Goal: Task Accomplishment & Management: Use online tool/utility

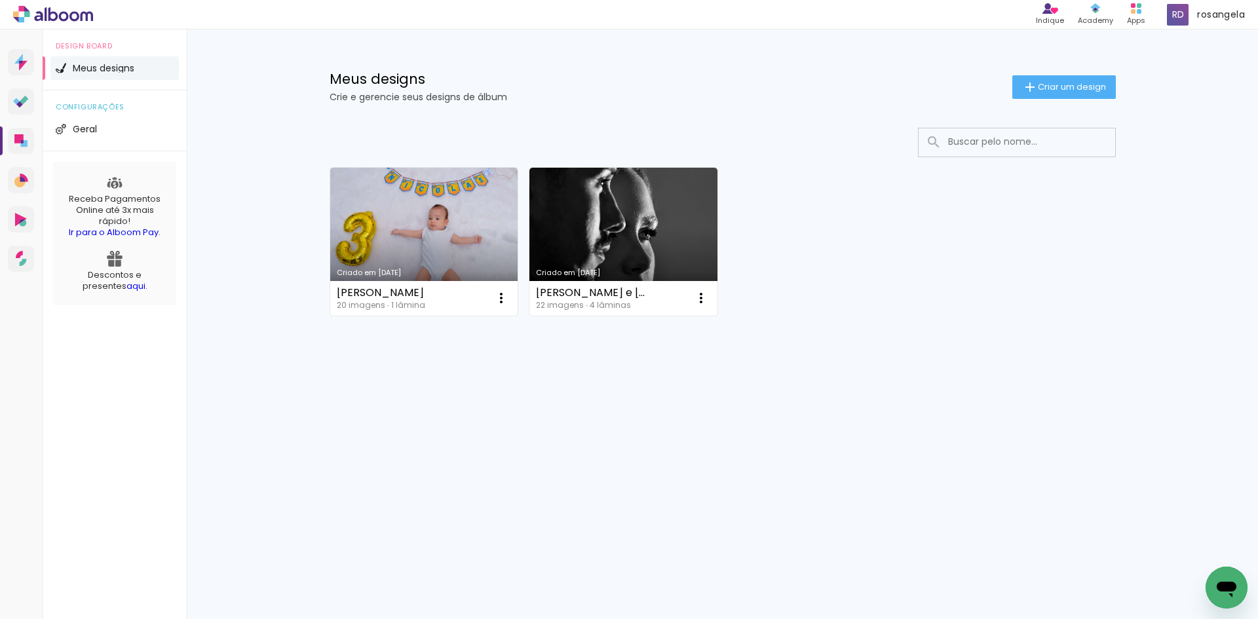
click at [1230, 584] on icon "Abrir janela de mensagens" at bounding box center [1227, 590] width 20 height 16
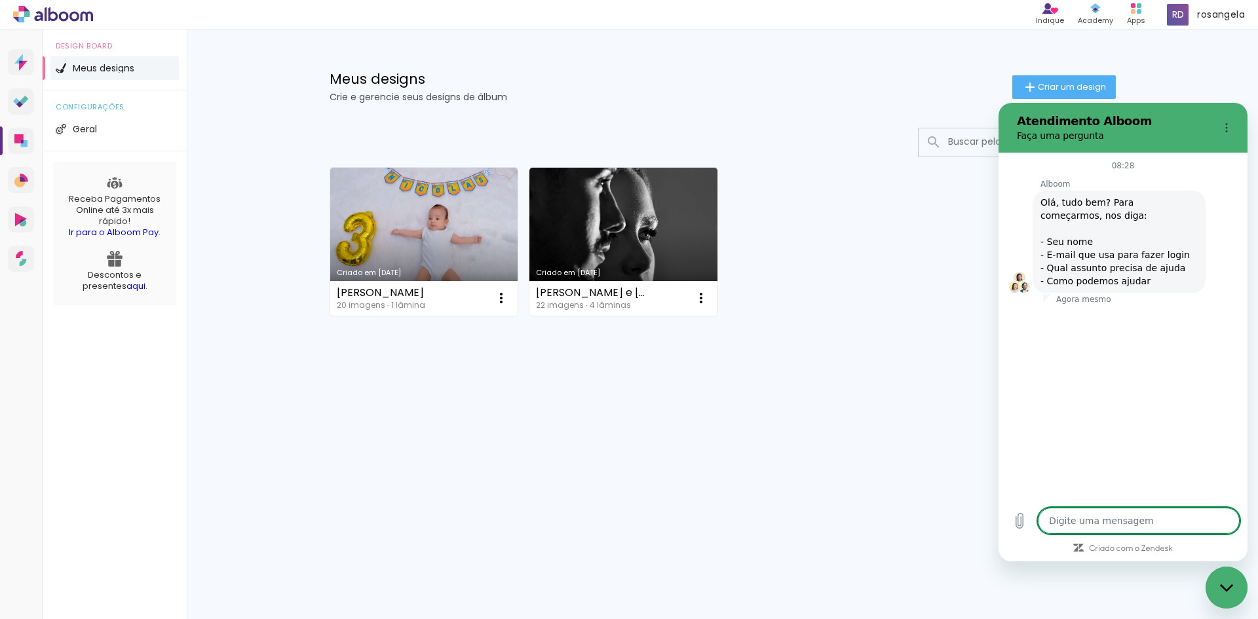
type textarea "x"
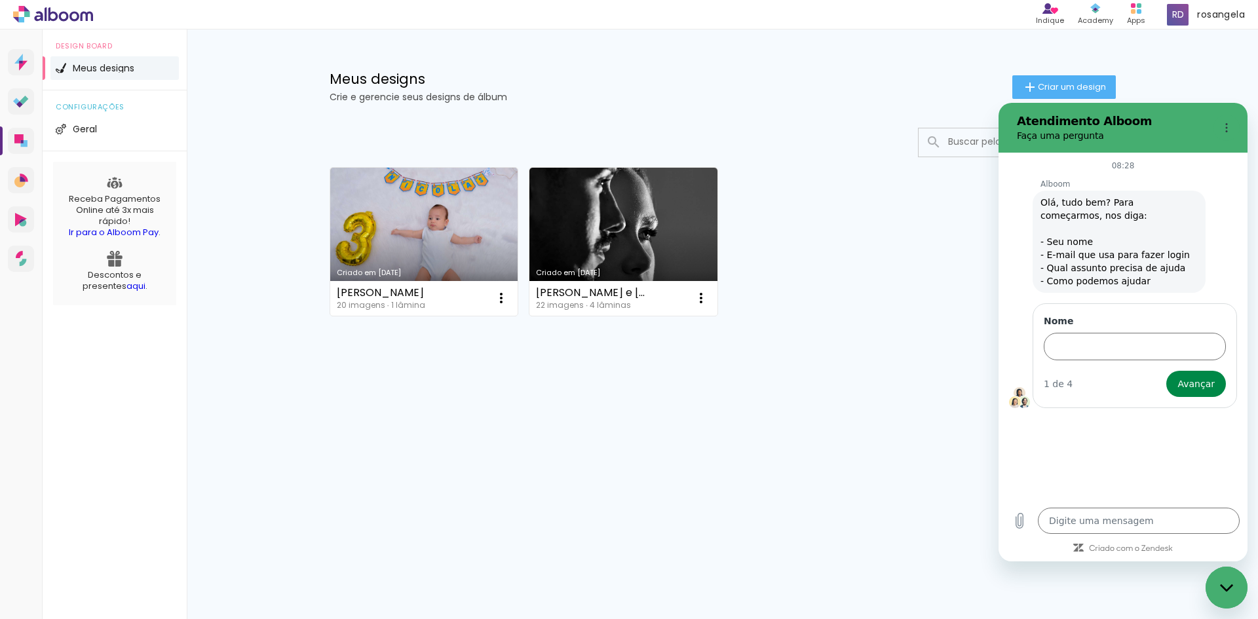
click at [733, 398] on div "Criado em [DATE] [PERSON_NAME] 20 imagens ∙ 1 lâmina Abrir Fazer uma cópia Excl…" at bounding box center [723, 277] width 852 height 324
click at [433, 213] on link "Criado em 18/09/25" at bounding box center [424, 242] width 188 height 148
click at [1227, 578] on div "Fechar janela de mensagens" at bounding box center [1226, 587] width 39 height 39
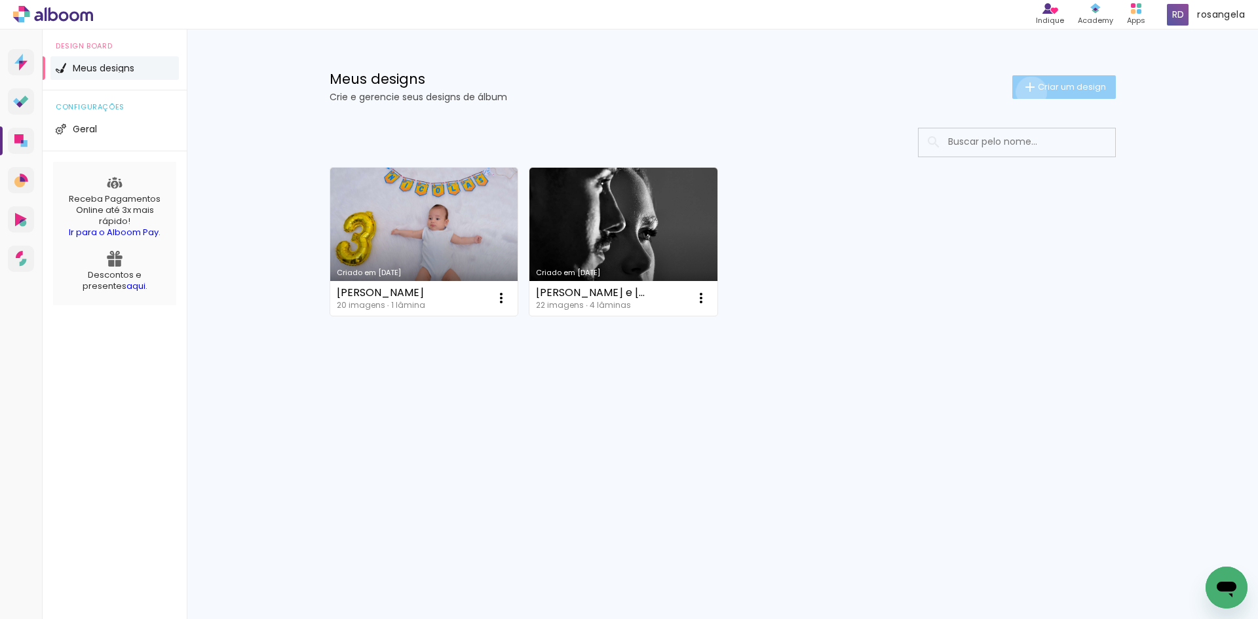
click at [1029, 92] on iron-icon at bounding box center [1030, 87] width 16 height 16
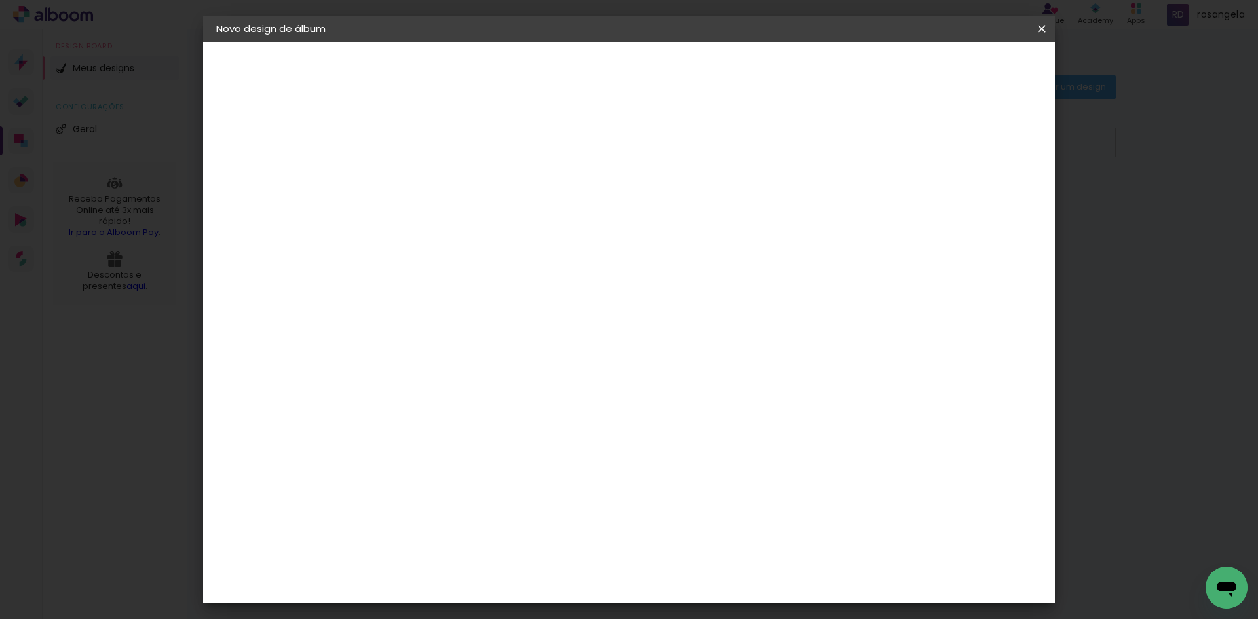
click at [431, 176] on input at bounding box center [431, 176] width 0 height 20
type input "teste"
type paper-input "teste"
click at [0, 0] on slot "Avançar" at bounding box center [0, 0] width 0 height 0
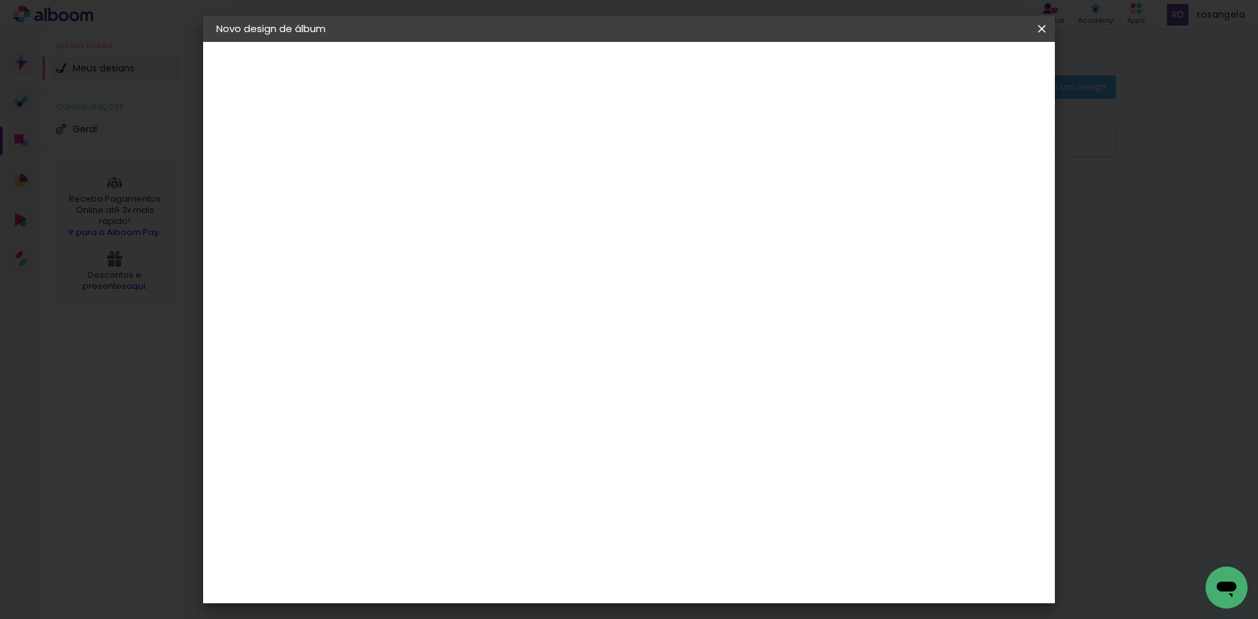
click at [457, 376] on div "C1 Albuns" at bounding box center [439, 386] width 35 height 21
click at [0, 0] on slot "Avançar" at bounding box center [0, 0] width 0 height 0
click at [482, 221] on input "text" at bounding box center [456, 228] width 51 height 20
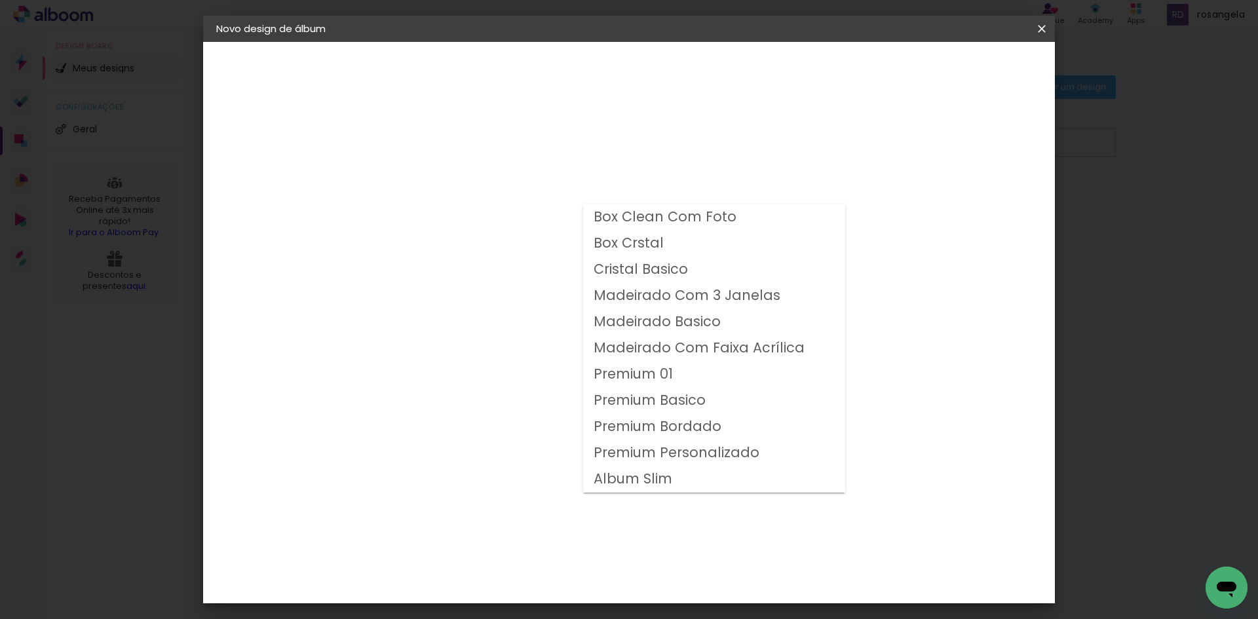
click at [0, 0] on slot "Cristal Basico" at bounding box center [0, 0] width 0 height 0
type input "Cristal Basico"
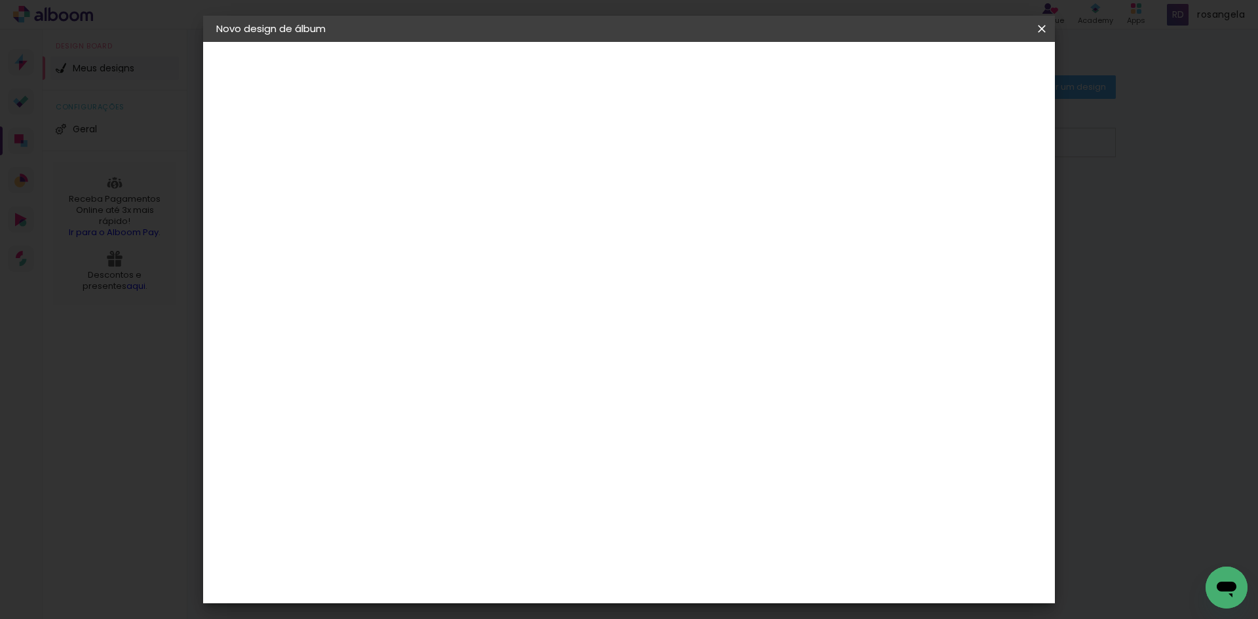
scroll to position [9, 0]
click at [568, 306] on span "20 × 25 cm" at bounding box center [543, 307] width 48 height 27
click at [0, 0] on slot "Avançar" at bounding box center [0, 0] width 0 height 0
click at [596, 198] on span "25.5" at bounding box center [583, 196] width 34 height 20
click at [594, 199] on span "25.5" at bounding box center [583, 196] width 34 height 20
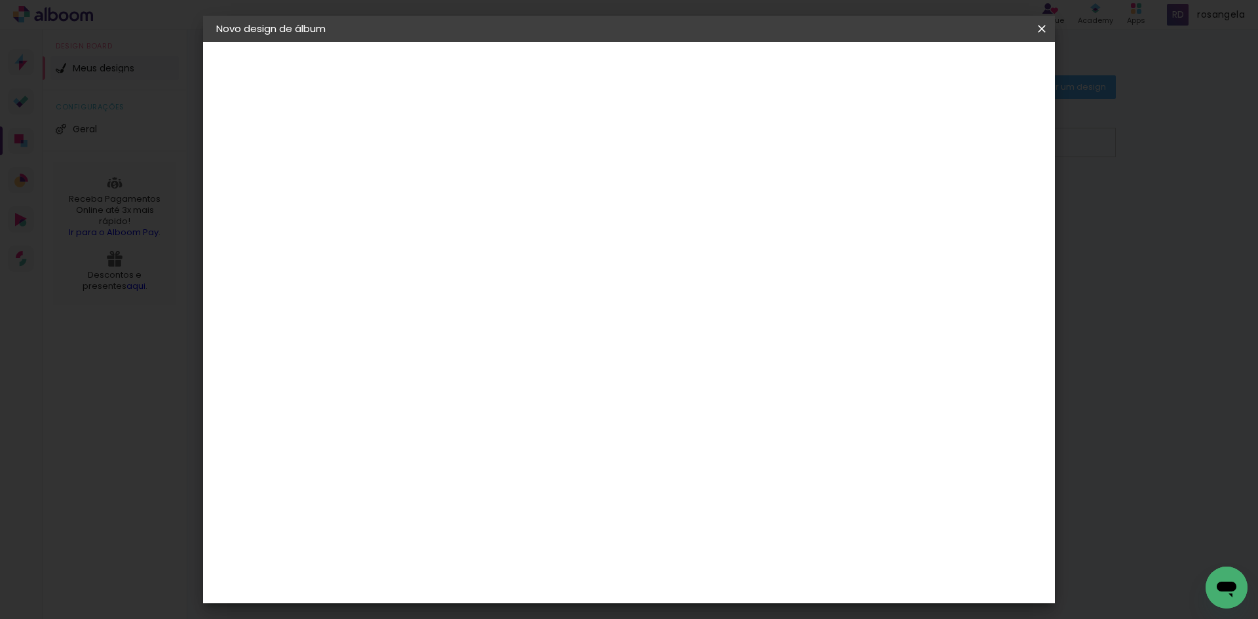
click at [594, 199] on span "25.5" at bounding box center [583, 196] width 34 height 20
click at [731, 223] on div "25.5 cm Largura da página 20.3 cm Altura 51 cm Largura da lâmina (2 páginas) 5 …" at bounding box center [683, 209] width 580 height 105
click at [1037, 29] on iron-icon at bounding box center [1042, 28] width 16 height 13
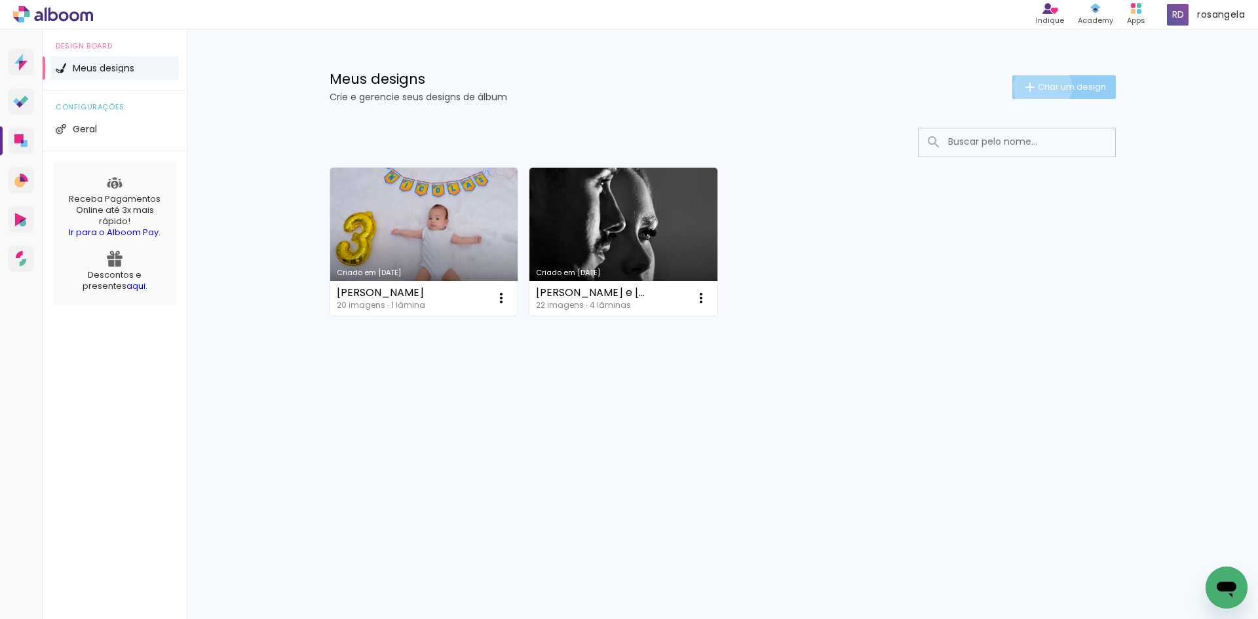
click at [1040, 87] on span "Criar um design" at bounding box center [1072, 87] width 68 height 9
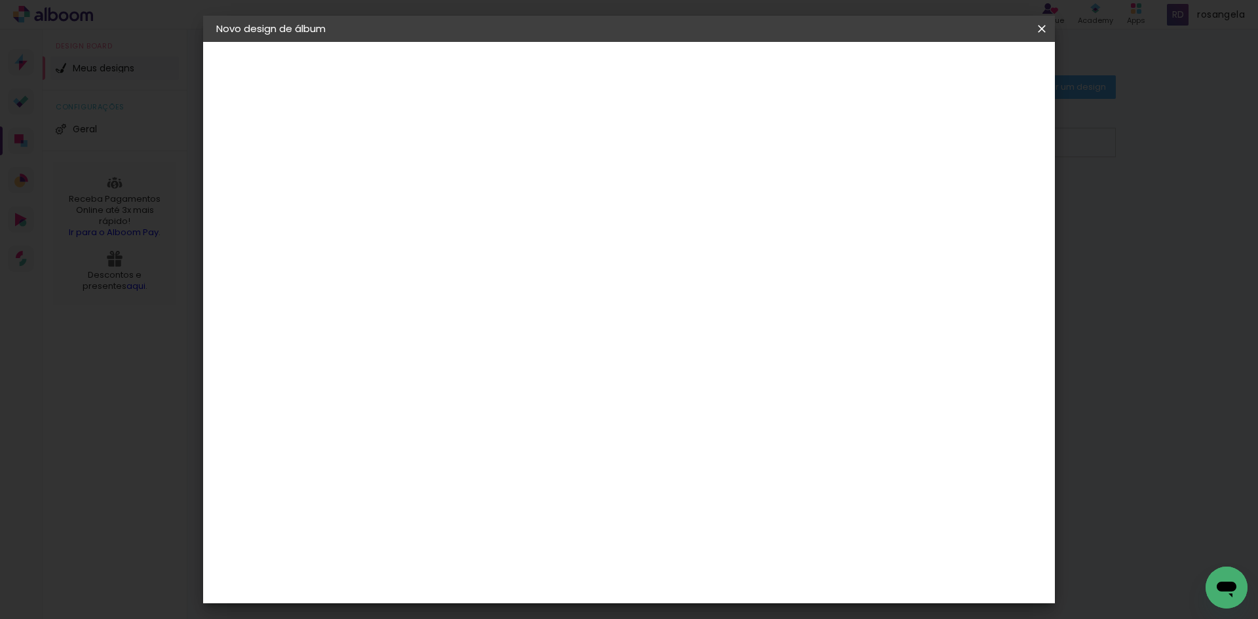
click at [435, 164] on paper-input-container "Título do álbum" at bounding box center [430, 176] width 9 height 33
type input "teste"
click at [488, 82] on header "Informações Dê um título ao seu álbum. Avançar" at bounding box center [431, 81] width 114 height 78
click at [0, 0] on slot "Avançar" at bounding box center [0, 0] width 0 height 0
click at [445, 265] on album-spec-supplier-section at bounding box center [517, 210] width 248 height 166
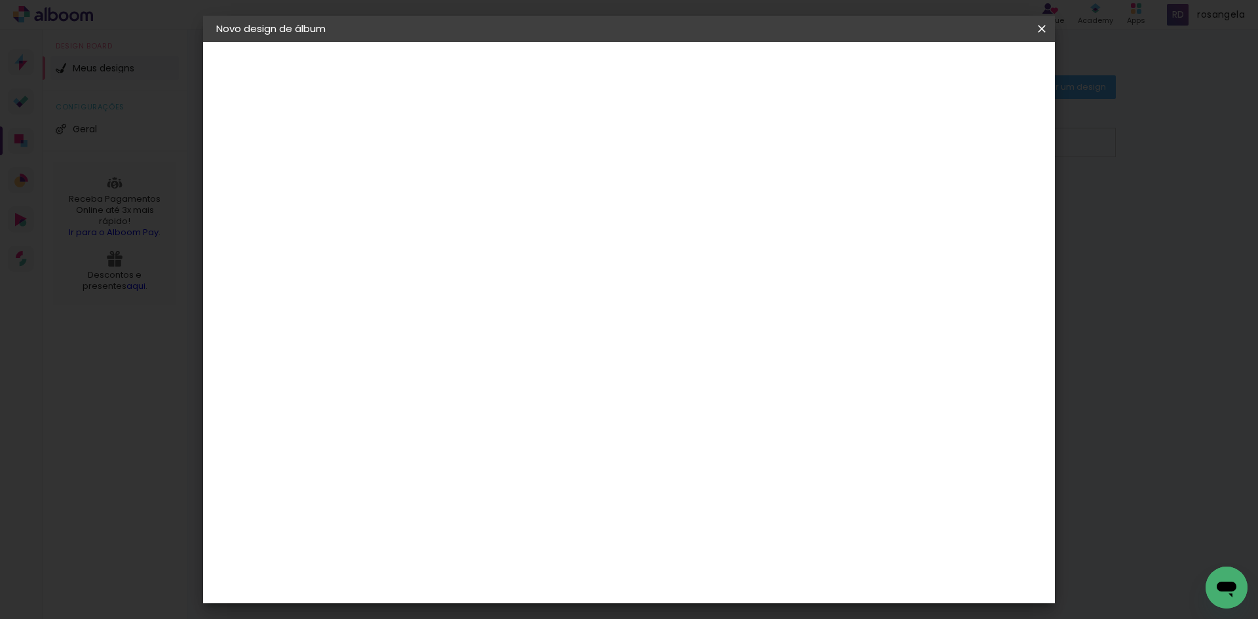
click at [470, 248] on input at bounding box center [451, 249] width 106 height 16
click at [448, 218] on div at bounding box center [451, 218] width 106 height 1
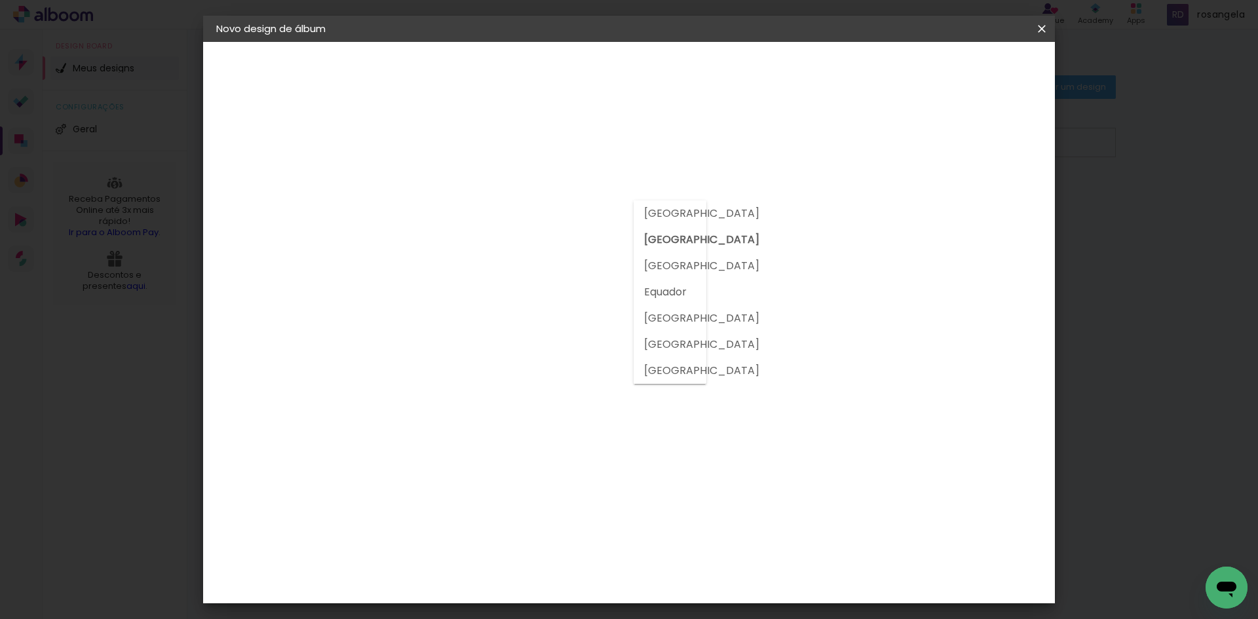
click at [455, 218] on div at bounding box center [451, 218] width 106 height 1
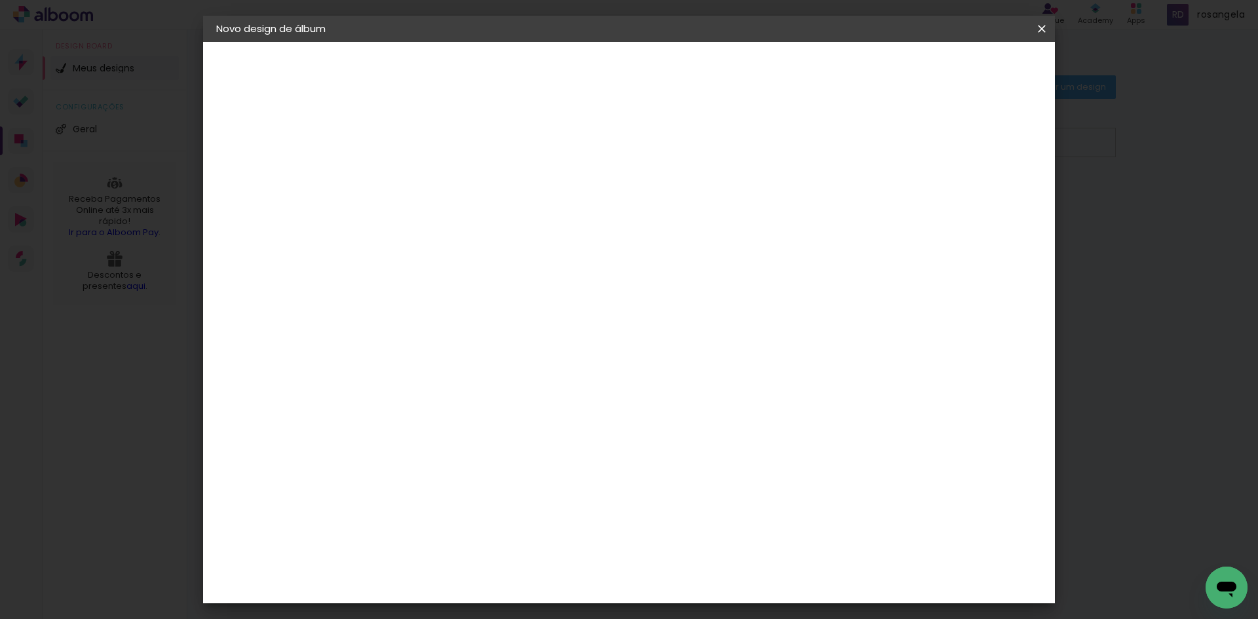
click at [492, 239] on paper-input-container at bounding box center [450, 249] width 115 height 29
type input "c1"
type paper-input "c1"
click at [0, 0] on slot "Voltar" at bounding box center [0, 0] width 0 height 0
click at [0, 0] on slot "Avançar" at bounding box center [0, 0] width 0 height 0
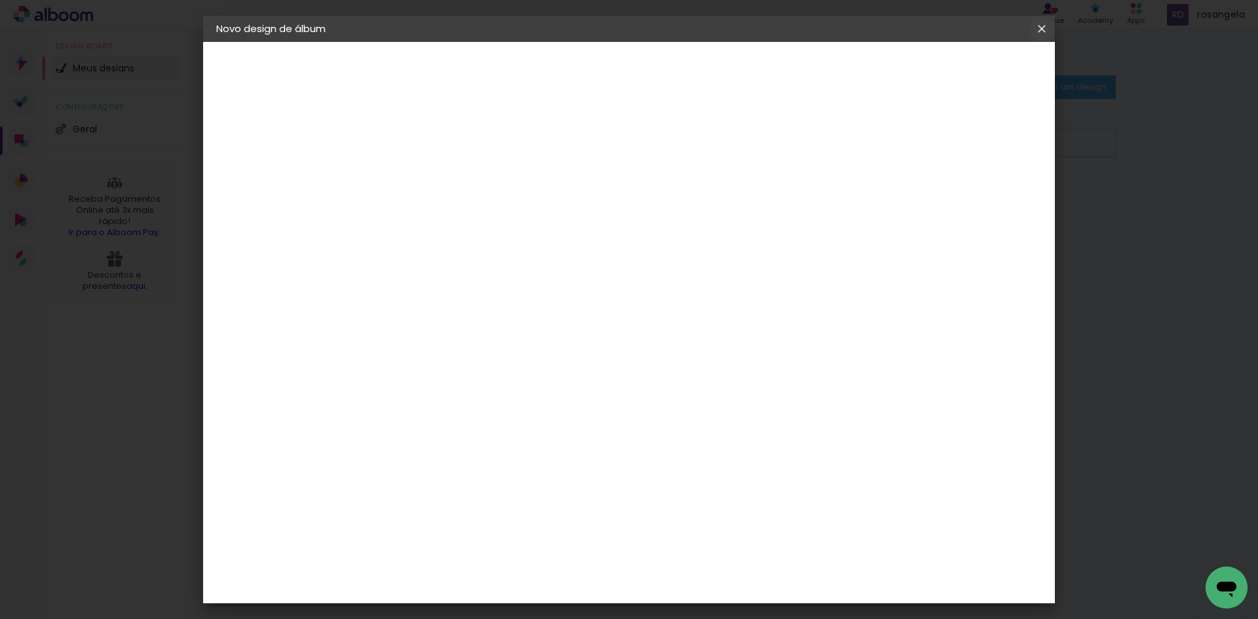
click at [1046, 30] on iron-icon at bounding box center [1042, 28] width 16 height 13
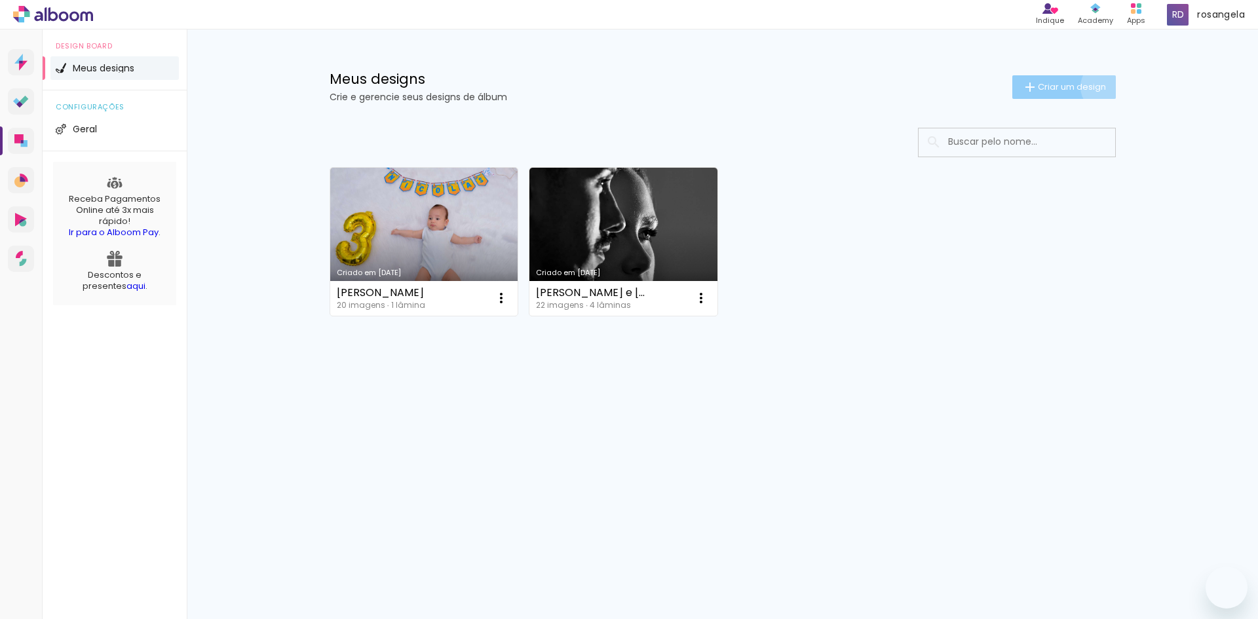
click at [1104, 87] on span "Criar um design" at bounding box center [1072, 87] width 68 height 9
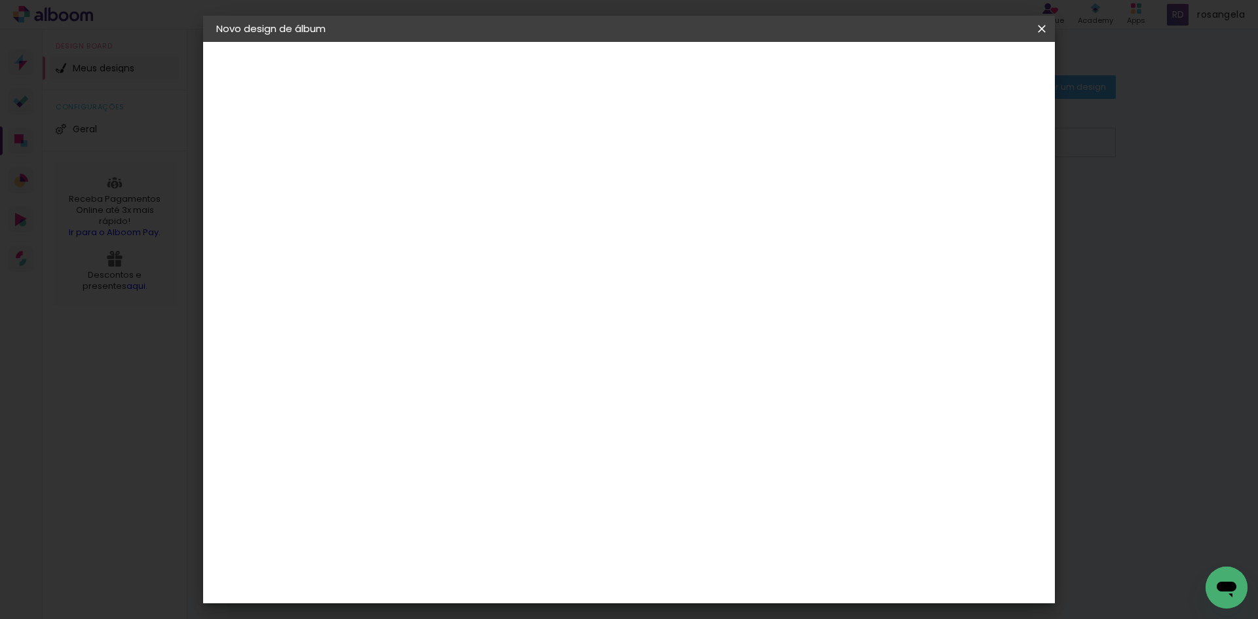
click at [431, 179] on input at bounding box center [431, 176] width 0 height 20
type input "teste"
type paper-input "teste"
click at [0, 0] on slot "Avançar" at bounding box center [0, 0] width 0 height 0
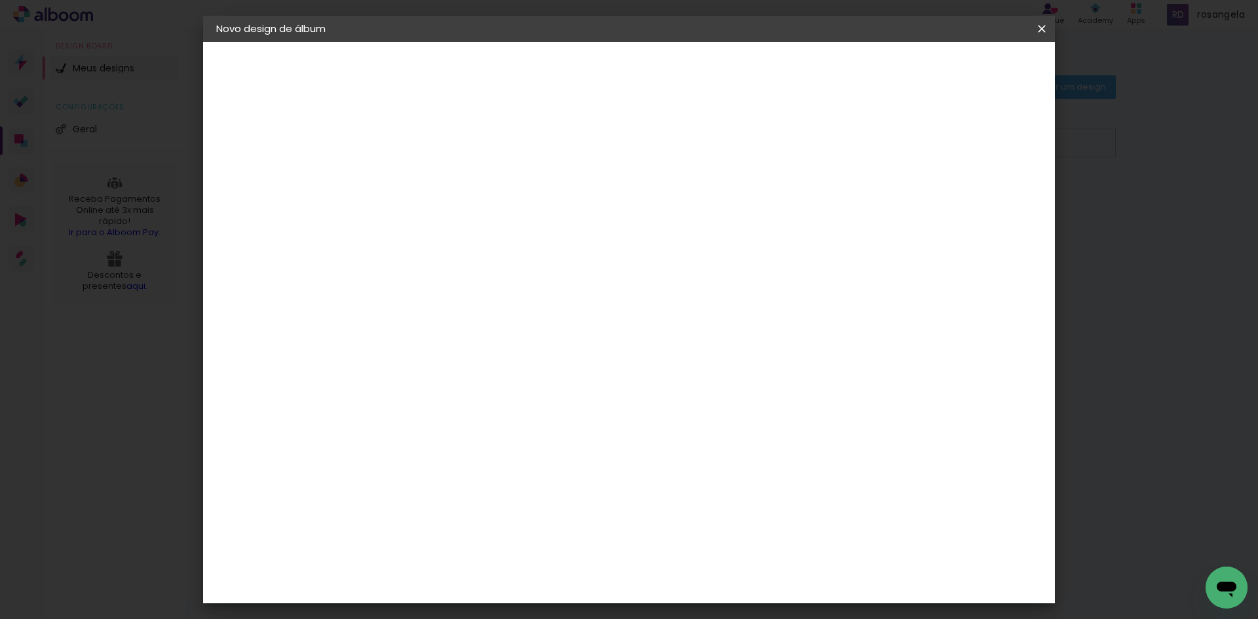
click at [457, 376] on div "C1 Albuns" at bounding box center [439, 386] width 35 height 21
click at [676, 62] on paper-button "Avançar" at bounding box center [643, 69] width 64 height 22
click at [482, 218] on input "text" at bounding box center [456, 228] width 51 height 20
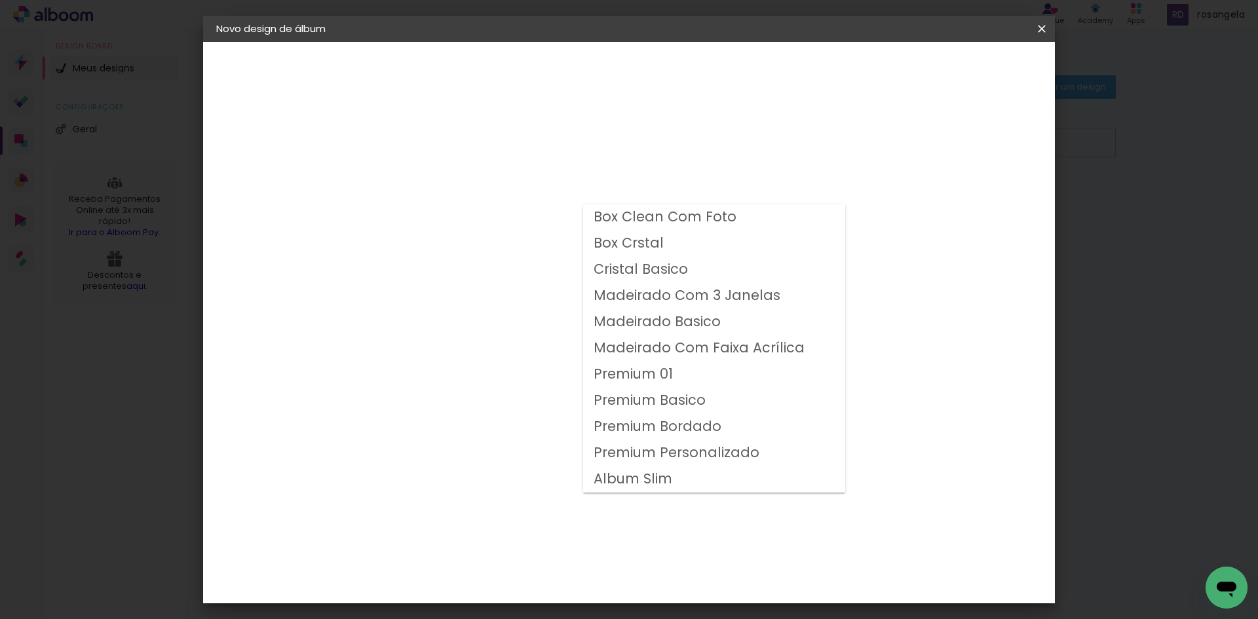
click at [0, 0] on slot "Premium Personalizado" at bounding box center [0, 0] width 0 height 0
type input "Premium Personalizado"
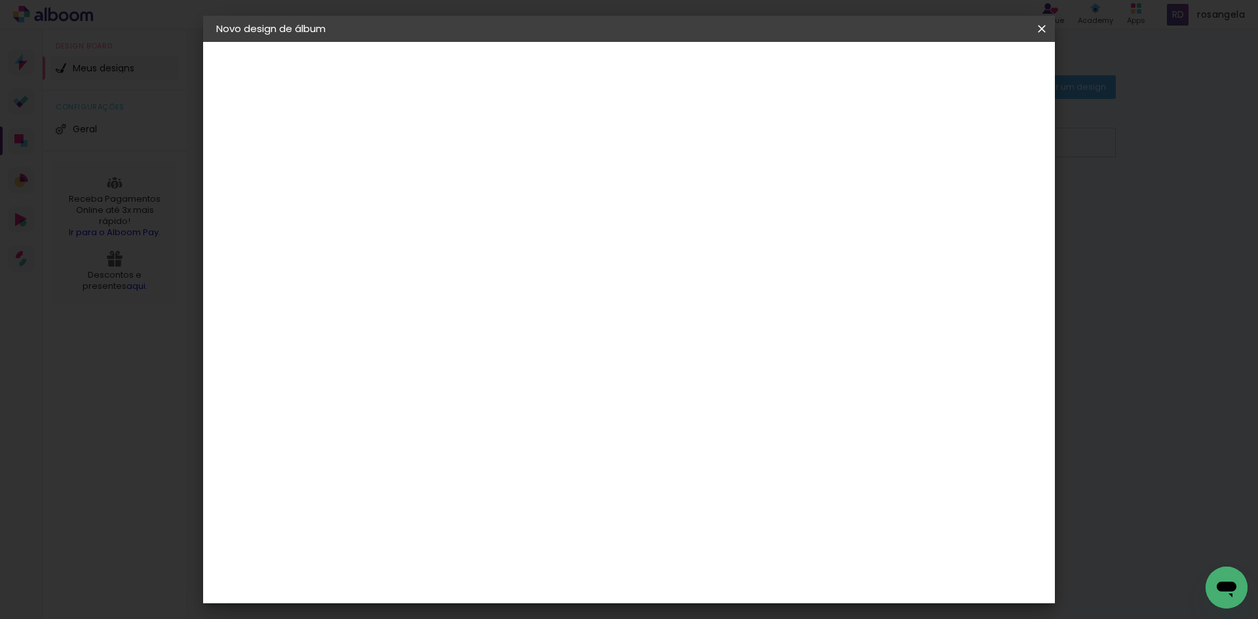
scroll to position [48, 0]
click at [611, 466] on span "20.3 × 41 cm" at bounding box center [589, 479] width 43 height 27
click at [0, 0] on slot "Avançar" at bounding box center [0, 0] width 0 height 0
click at [582, 197] on span "20.5" at bounding box center [582, 196] width 33 height 20
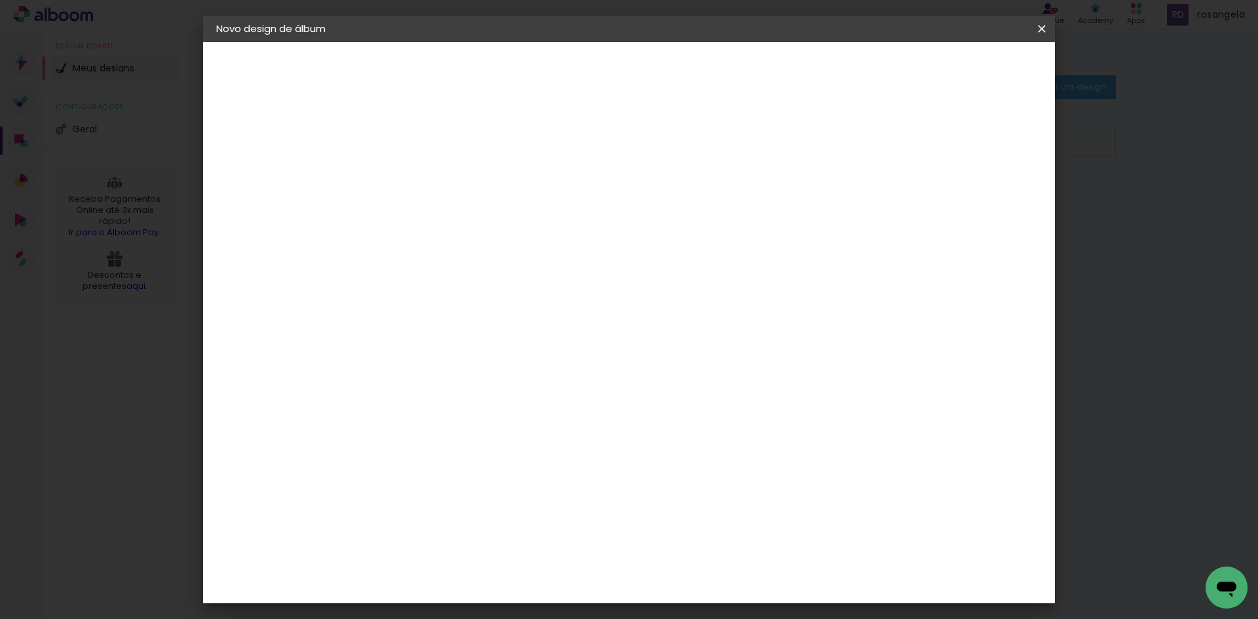
click at [647, 159] on div "20.5 cm Largura da página 20.3 cm Altura 41 cm Largura da lâmina (2 páginas) 5 …" at bounding box center [683, 209] width 580 height 105
click at [584, 201] on span "20.5" at bounding box center [582, 196] width 33 height 20
click at [583, 199] on span "30" at bounding box center [583, 196] width 22 height 20
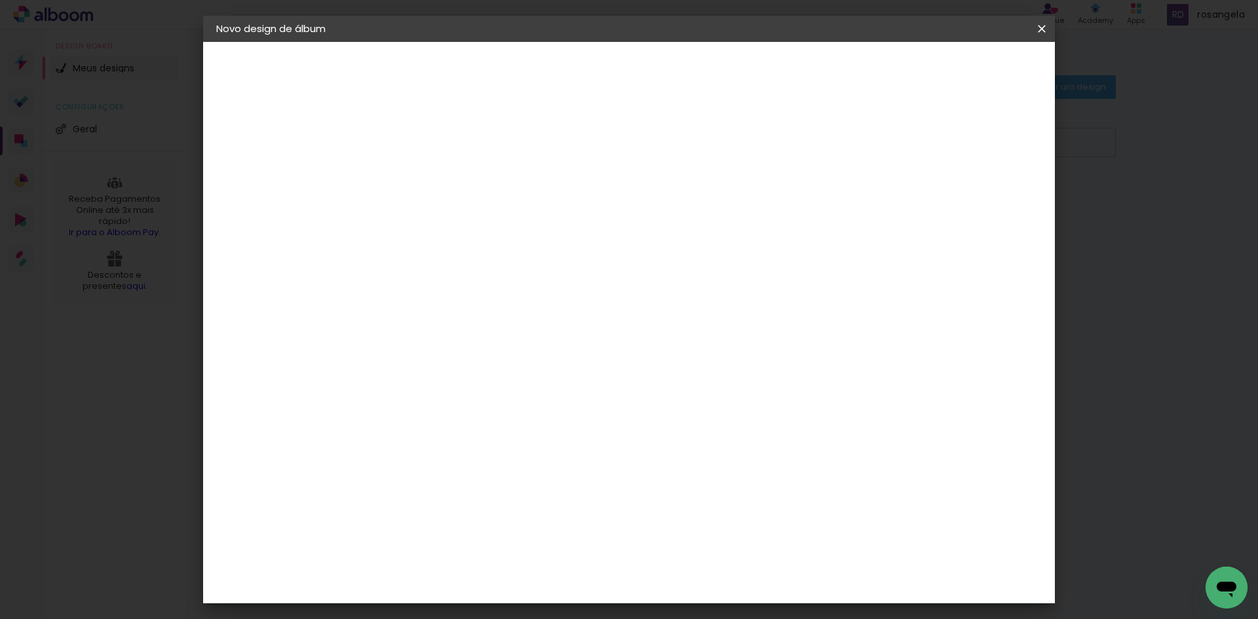
click at [603, 191] on span "cm" at bounding box center [602, 196] width 16 height 20
click at [723, 164] on div "30 cm Largura da página 30 cm Altura 60 cm Largura da lâmina (2 páginas) 5 mm S…" at bounding box center [683, 209] width 580 height 105
click at [594, 199] on span "cm" at bounding box center [602, 196] width 16 height 20
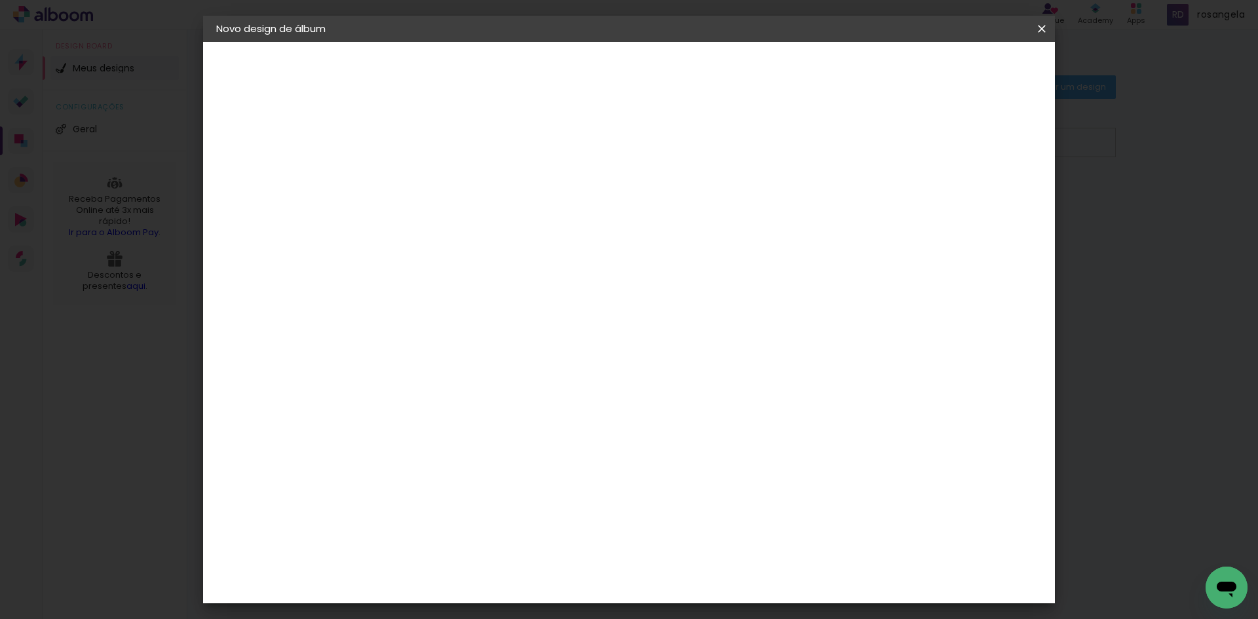
click at [594, 199] on span "cm" at bounding box center [602, 196] width 16 height 20
click at [584, 194] on span "30" at bounding box center [583, 196] width 22 height 20
click at [1045, 28] on iron-icon at bounding box center [1042, 28] width 16 height 13
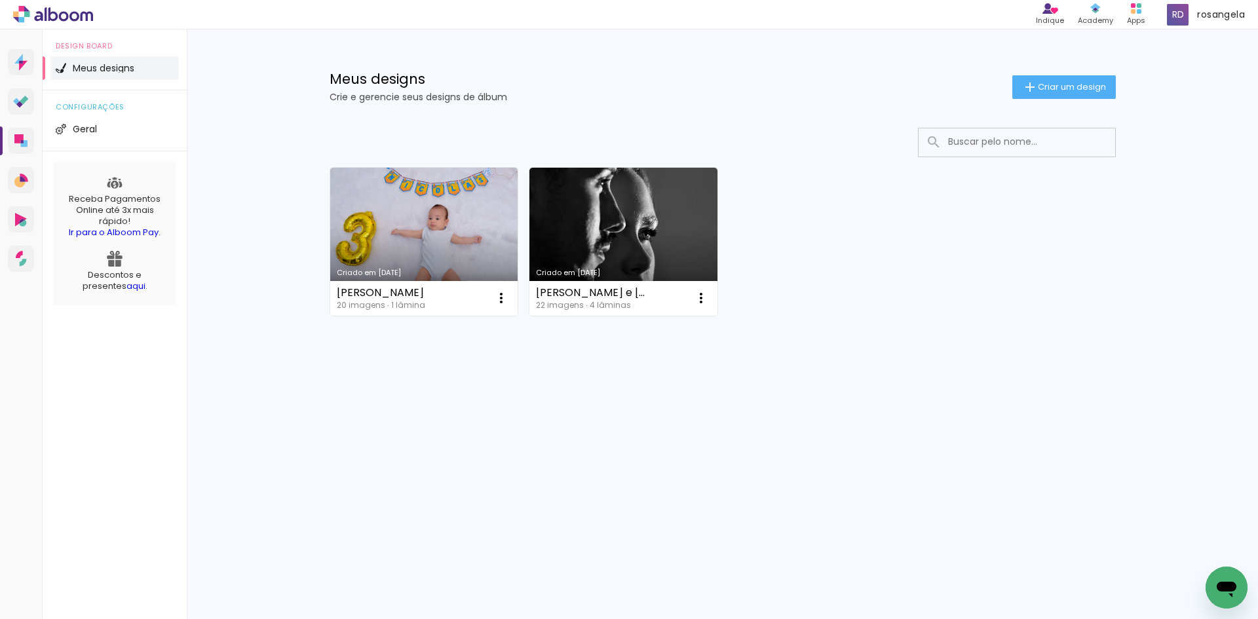
click at [1224, 581] on icon "Abrir janela de mensagens" at bounding box center [1227, 588] width 24 height 24
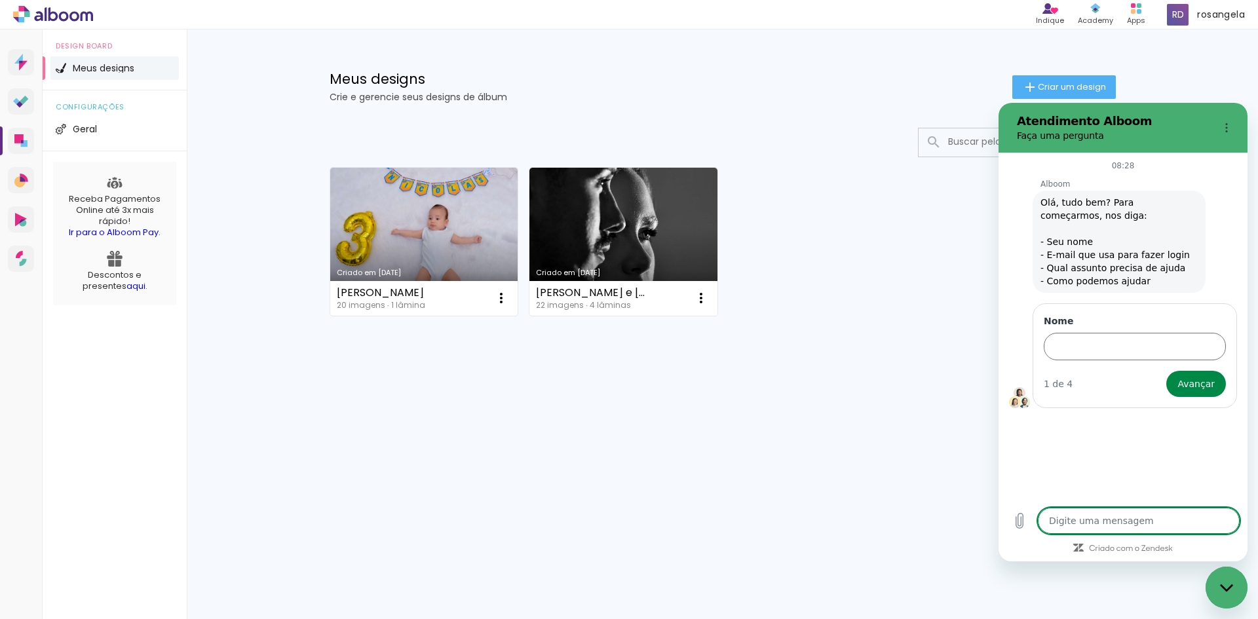
click at [1121, 524] on textarea at bounding box center [1139, 521] width 202 height 26
type textarea "o"
type textarea "x"
type textarea "ol"
type textarea "x"
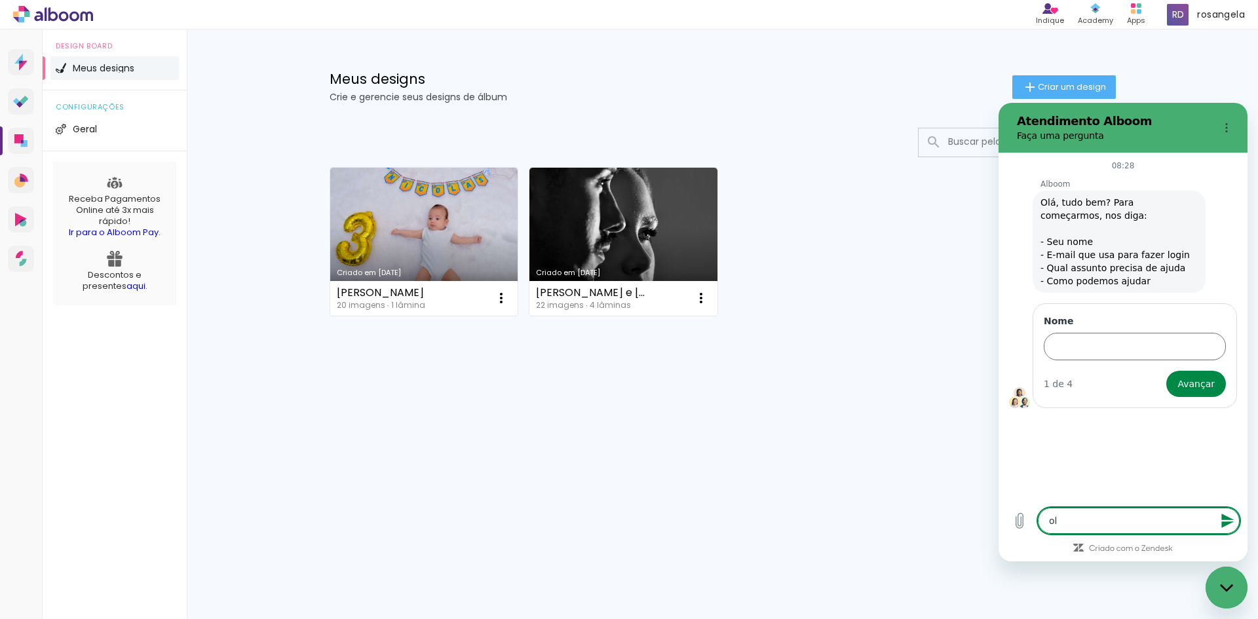
type textarea "ola"
type textarea "x"
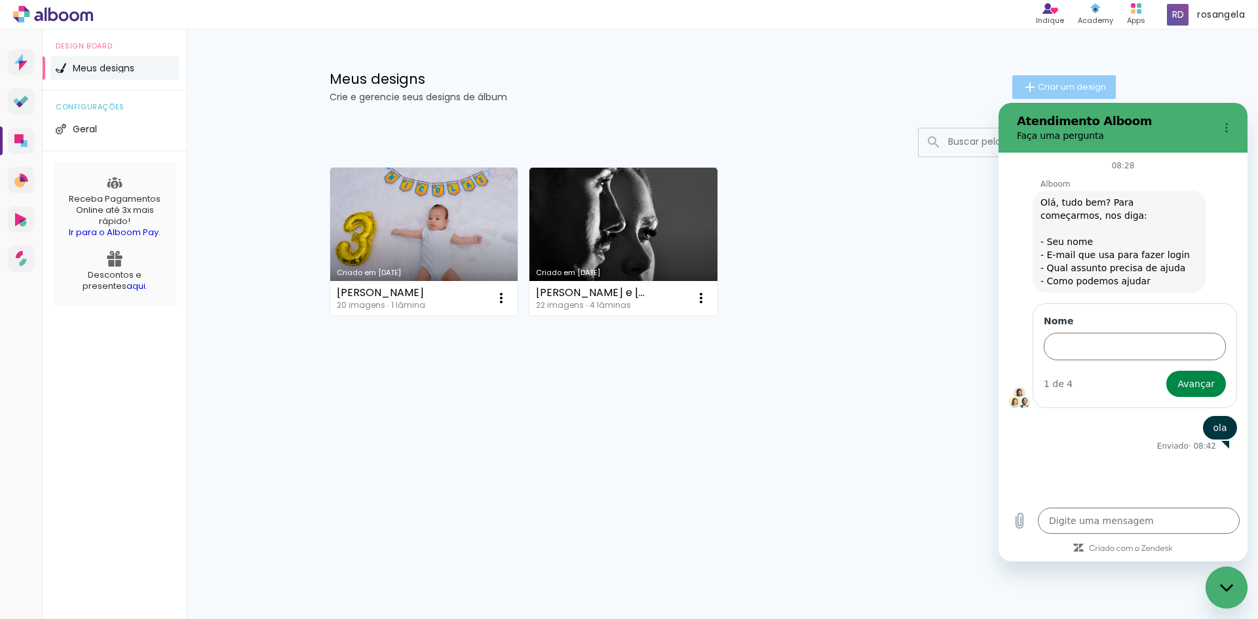
click at [1047, 88] on span "Criar um design" at bounding box center [1072, 87] width 68 height 9
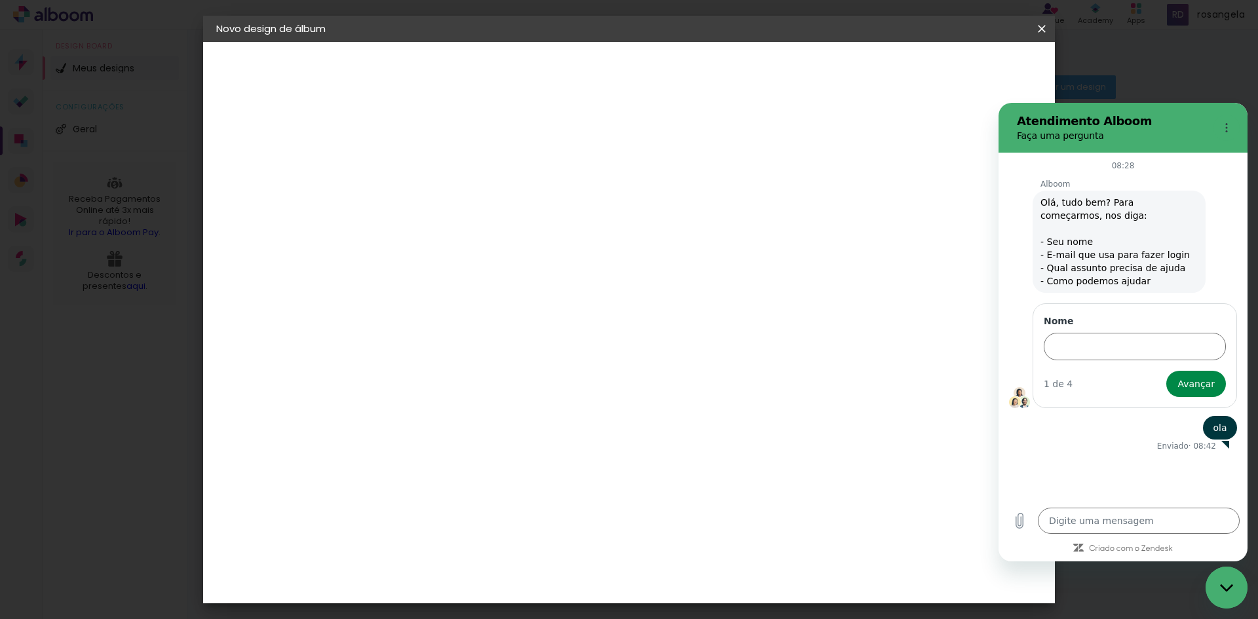
click at [431, 174] on input at bounding box center [431, 176] width 0 height 20
type input "teste"
type paper-input "teste"
click at [0, 0] on slot "Avançar" at bounding box center [0, 0] width 0 height 0
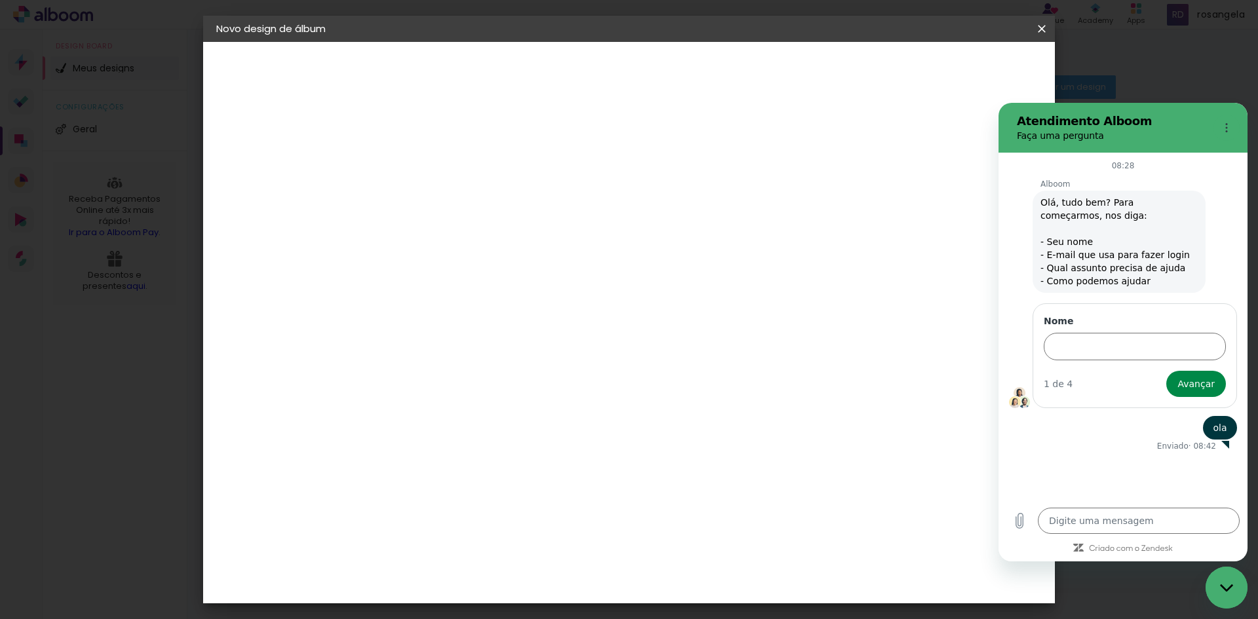
click at [676, 137] on paper-item "Tamanho Livre" at bounding box center [613, 133] width 126 height 29
click at [0, 0] on slot "Avançar" at bounding box center [0, 0] width 0 height 0
click at [571, 208] on span "30" at bounding box center [573, 205] width 22 height 20
click at [586, 199] on span "cm" at bounding box center [592, 205] width 16 height 20
click at [569, 208] on span "30" at bounding box center [573, 205] width 22 height 20
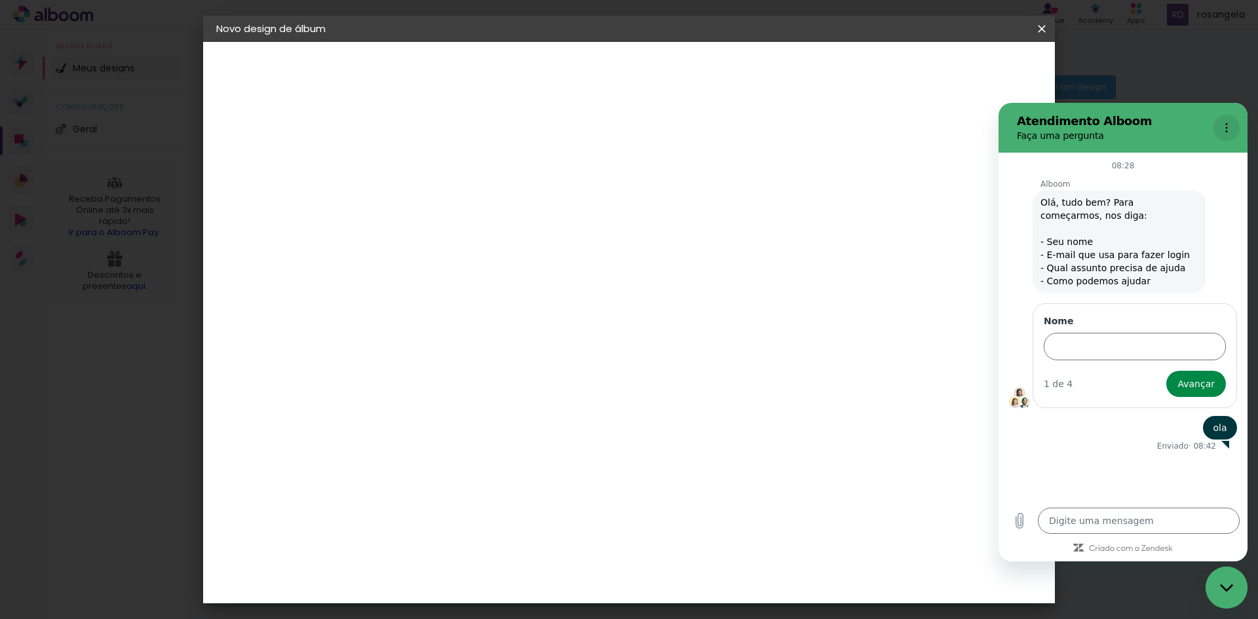
click at [1227, 125] on circle "Menu de opções" at bounding box center [1227, 124] width 2 height 2
click at [1166, 86] on iron-overlay-backdrop at bounding box center [629, 309] width 1258 height 619
click at [408, 372] on div "cm" at bounding box center [414, 372] width 16 height 20
type input "3"
type input "25"
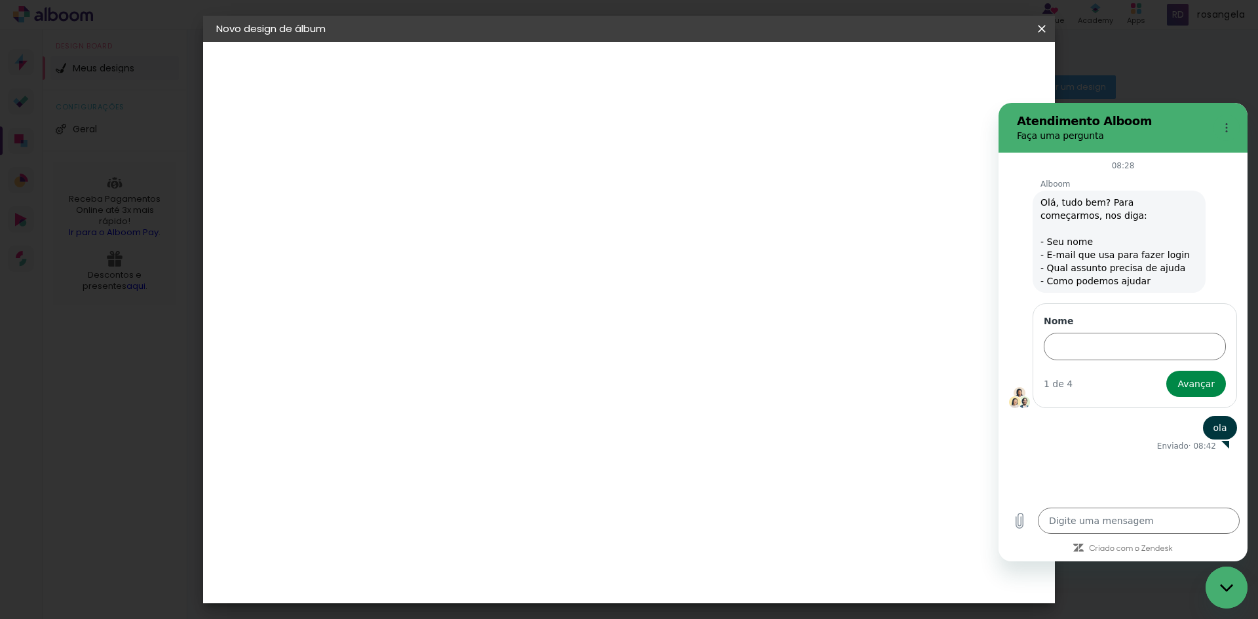
type paper-input "25"
click at [709, 504] on input "60" at bounding box center [702, 504] width 34 height 20
type input "40"
type paper-input "40"
click at [1217, 587] on div "Fechar janela de mensagens" at bounding box center [1226, 587] width 39 height 39
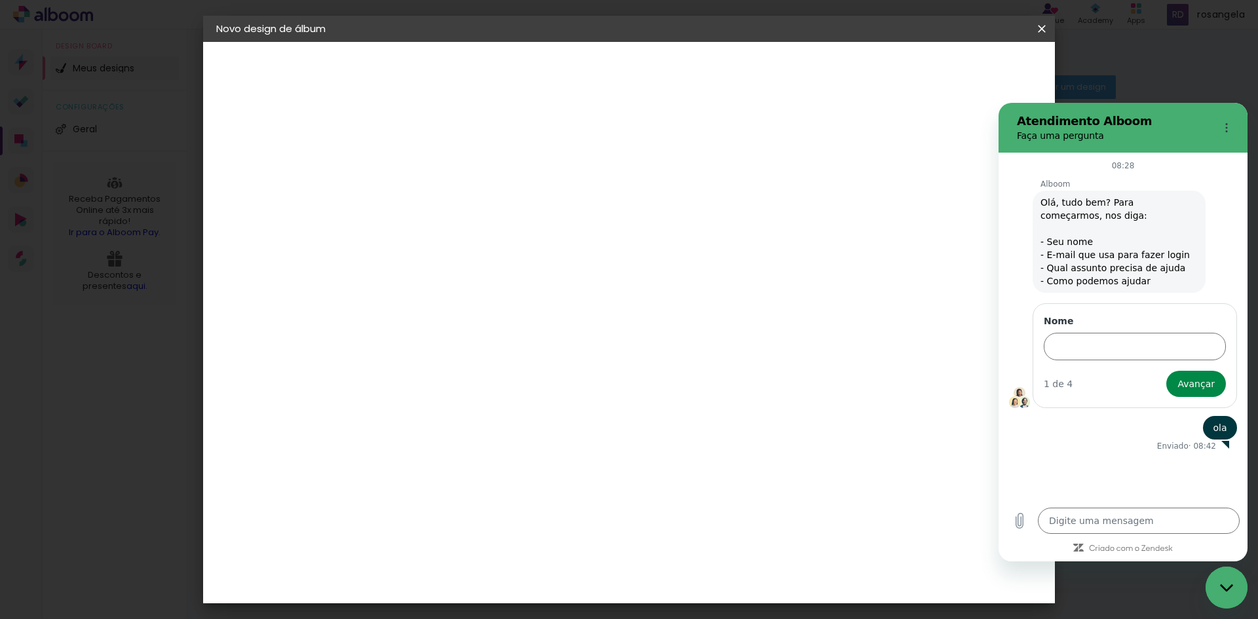
type textarea "x"
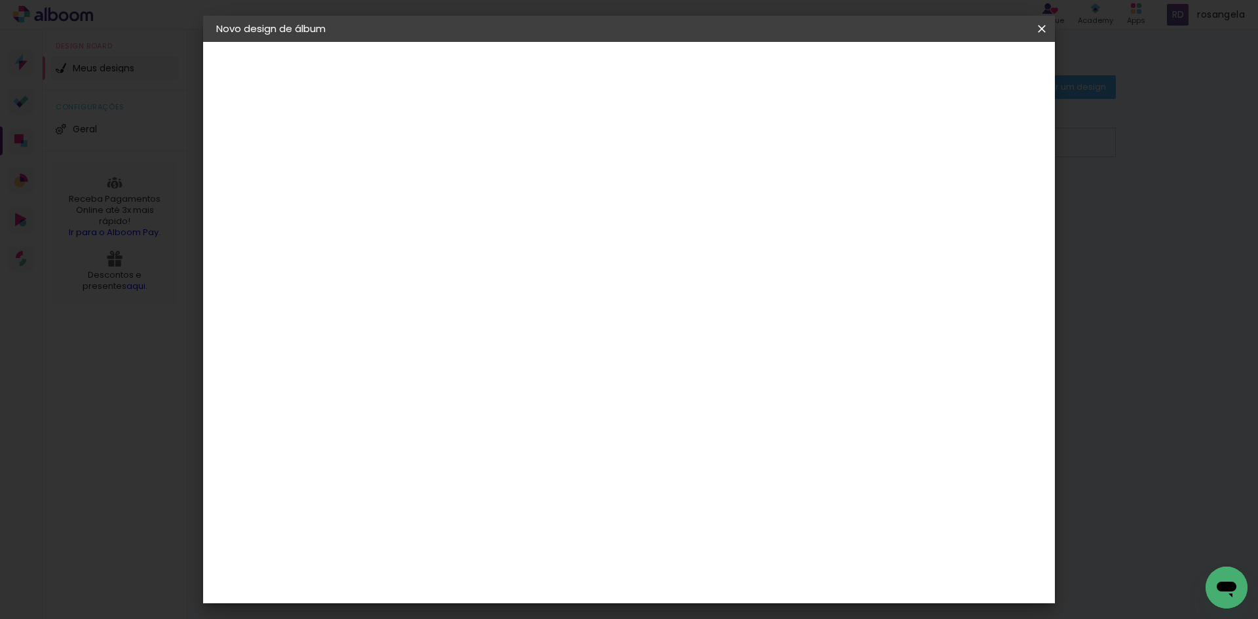
click at [960, 73] on span "Iniciar design" at bounding box center [930, 69] width 60 height 9
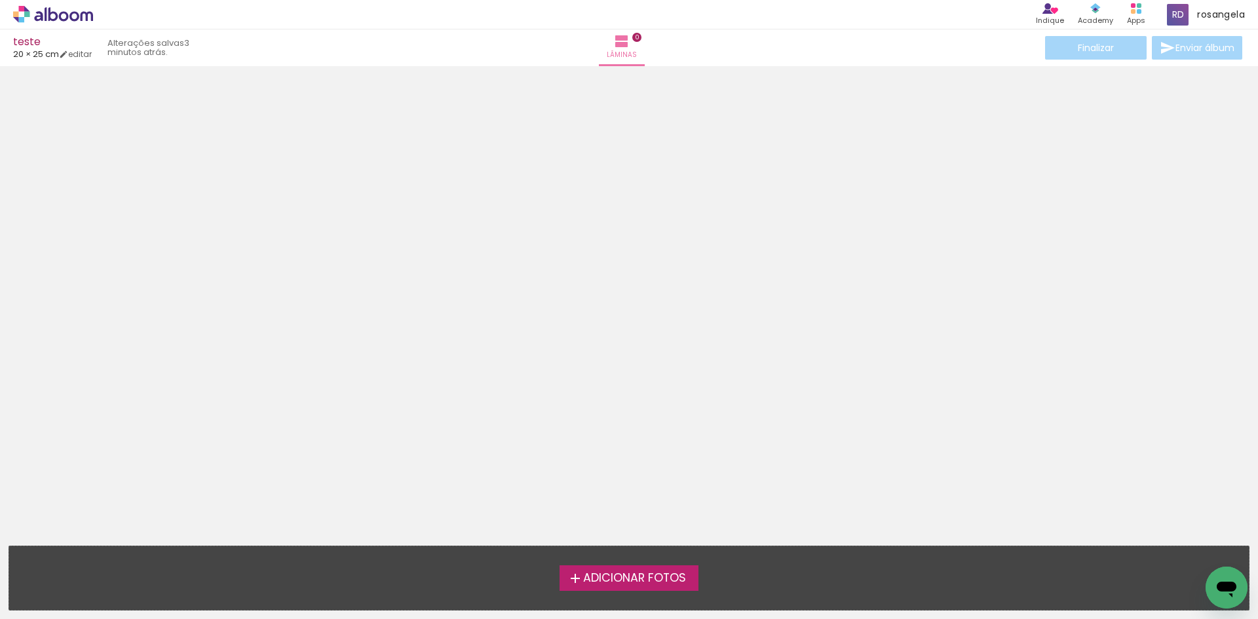
click at [661, 582] on span "Adicionar Fotos" at bounding box center [634, 579] width 103 height 12
click at [0, 0] on input "file" at bounding box center [0, 0] width 0 height 0
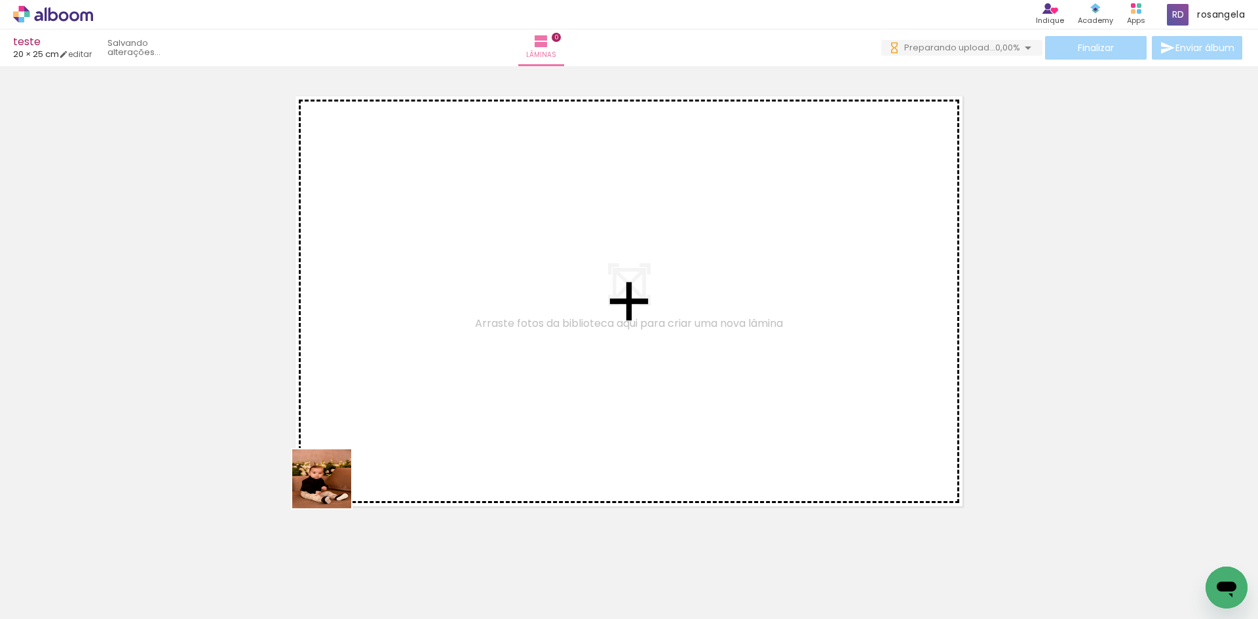
drag, startPoint x: 145, startPoint y: 589, endPoint x: 459, endPoint y: 410, distance: 360.7
click at [459, 410] on quentale-workspace at bounding box center [629, 309] width 1258 height 619
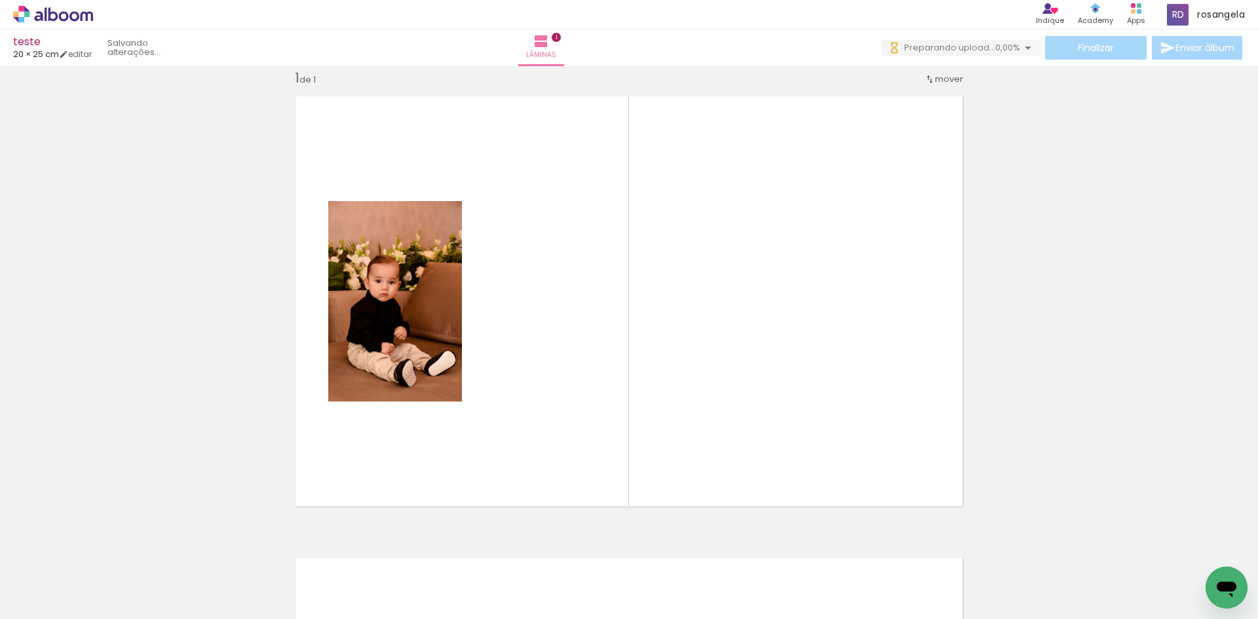
scroll to position [17, 0]
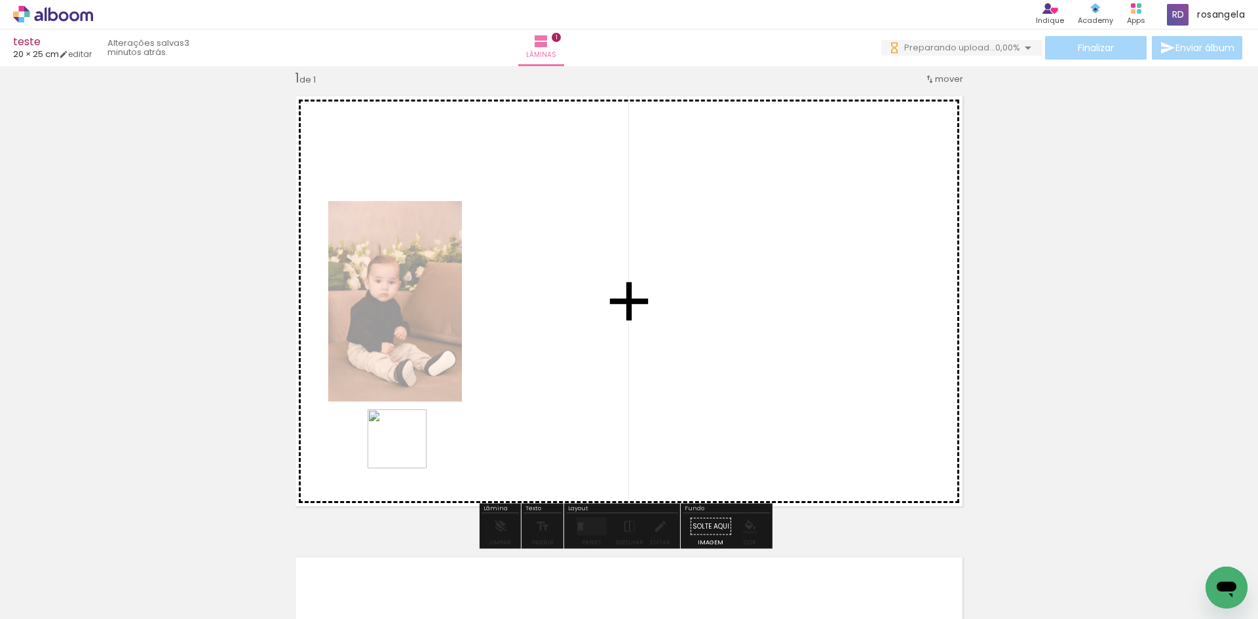
drag, startPoint x: 216, startPoint y: 583, endPoint x: 469, endPoint y: 402, distance: 311.3
click at [483, 373] on quentale-workspace at bounding box center [629, 309] width 1258 height 619
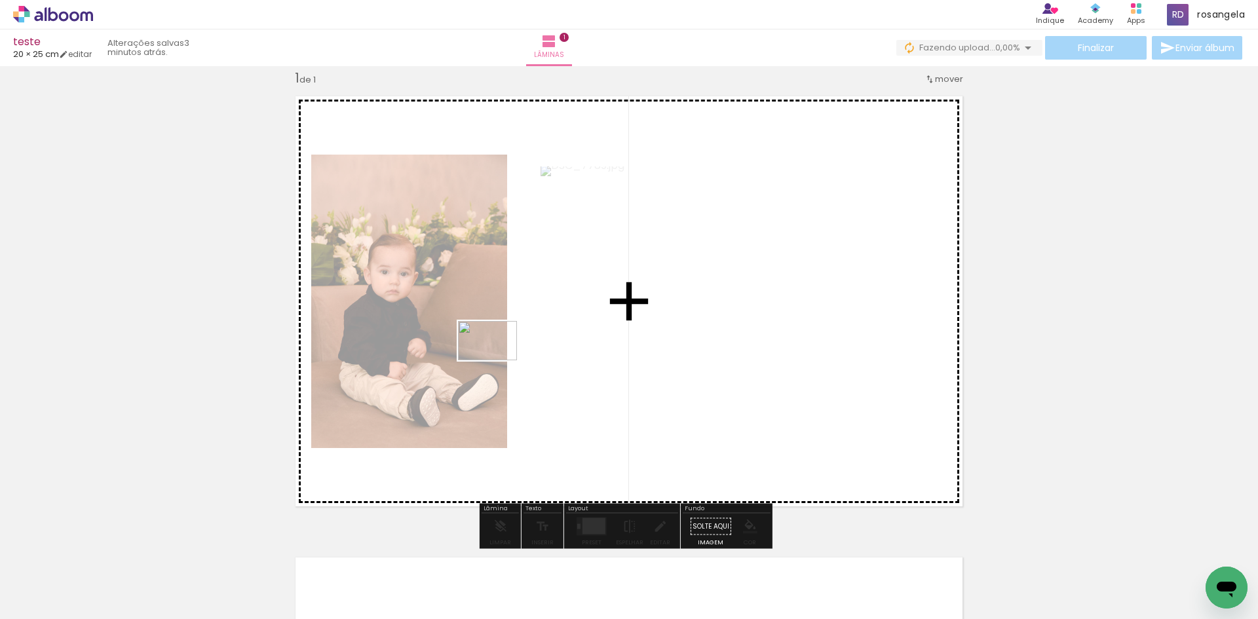
drag, startPoint x: 301, startPoint y: 571, endPoint x: 497, endPoint y: 360, distance: 287.9
click at [497, 360] on quentale-workspace at bounding box center [629, 309] width 1258 height 619
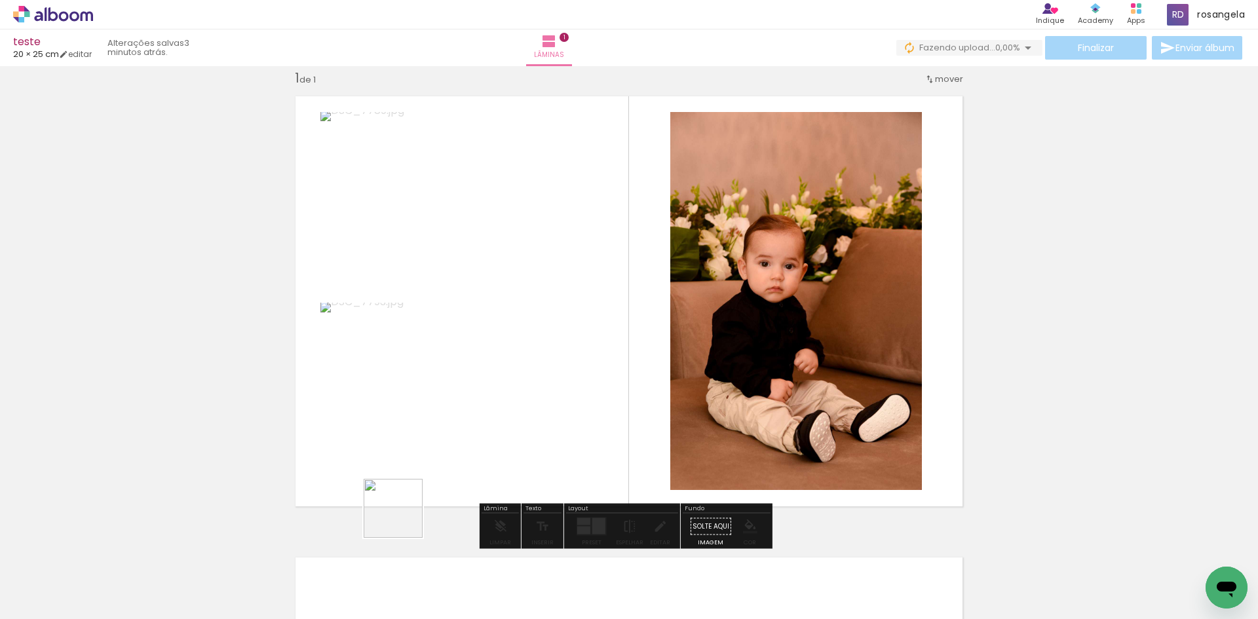
drag, startPoint x: 372, startPoint y: 568, endPoint x: 459, endPoint y: 420, distance: 171.6
click at [482, 382] on quentale-workspace at bounding box center [629, 309] width 1258 height 619
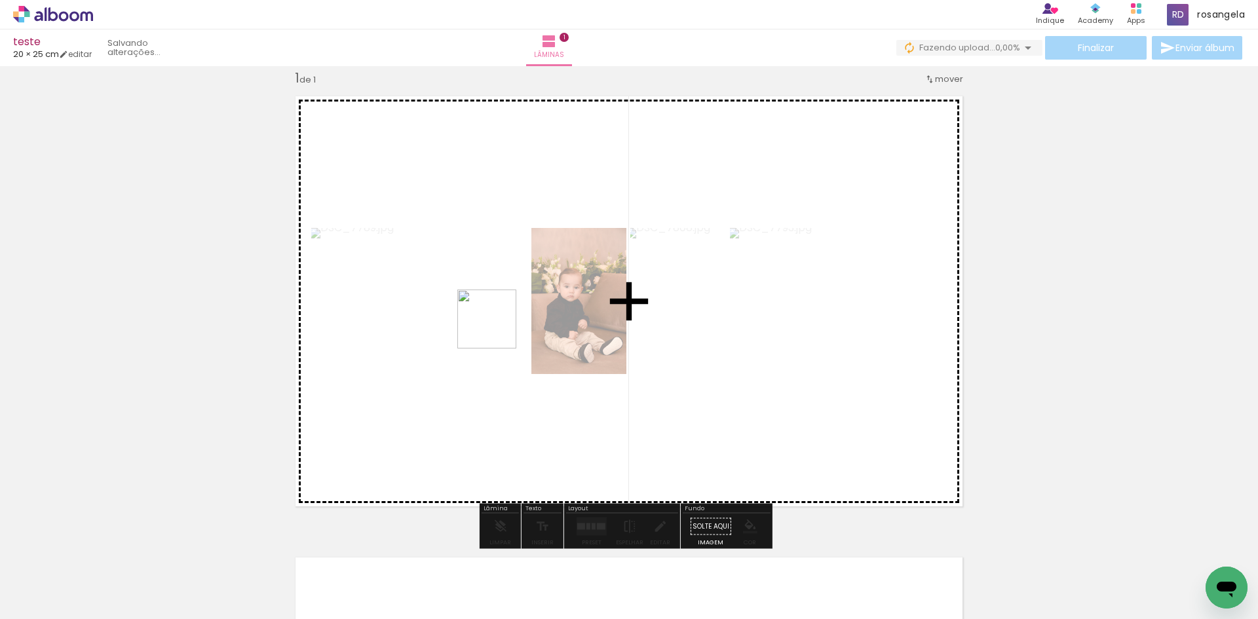
drag, startPoint x: 431, startPoint y: 573, endPoint x: 489, endPoint y: 383, distance: 199.2
click at [503, 296] on quentale-workspace at bounding box center [629, 309] width 1258 height 619
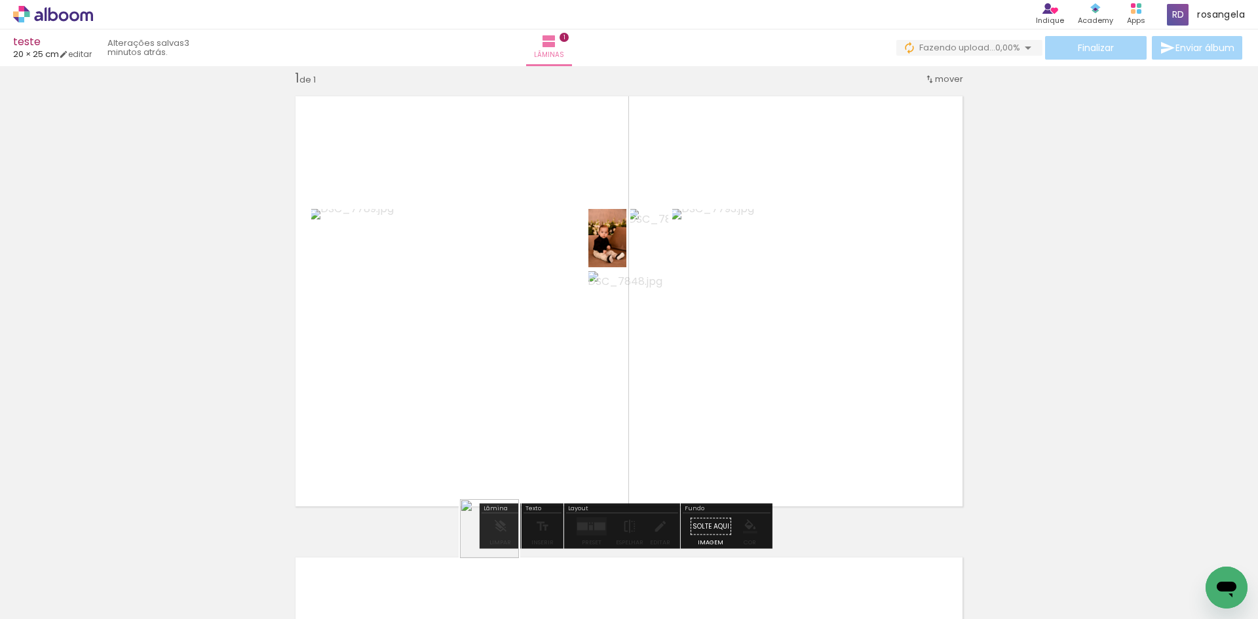
drag, startPoint x: 490, startPoint y: 561, endPoint x: 562, endPoint y: 309, distance: 261.8
click at [576, 246] on quentale-workspace at bounding box center [629, 309] width 1258 height 619
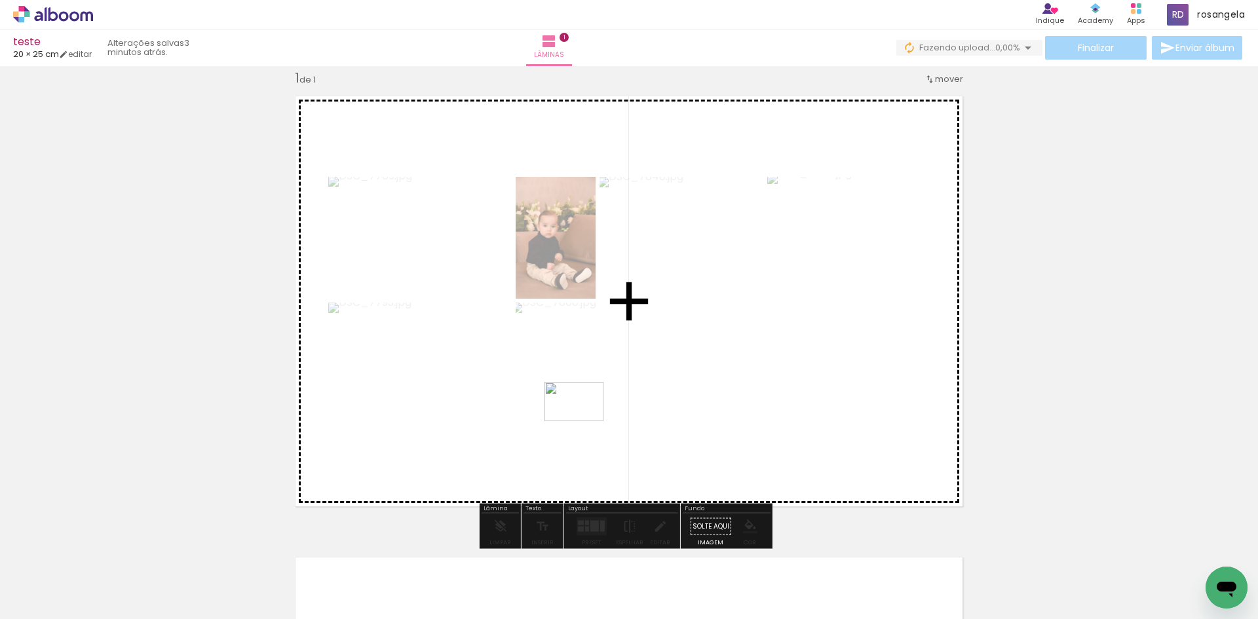
drag, startPoint x: 567, startPoint y: 563, endPoint x: 592, endPoint y: 345, distance: 219.7
click at [592, 296] on quentale-workspace at bounding box center [629, 309] width 1258 height 619
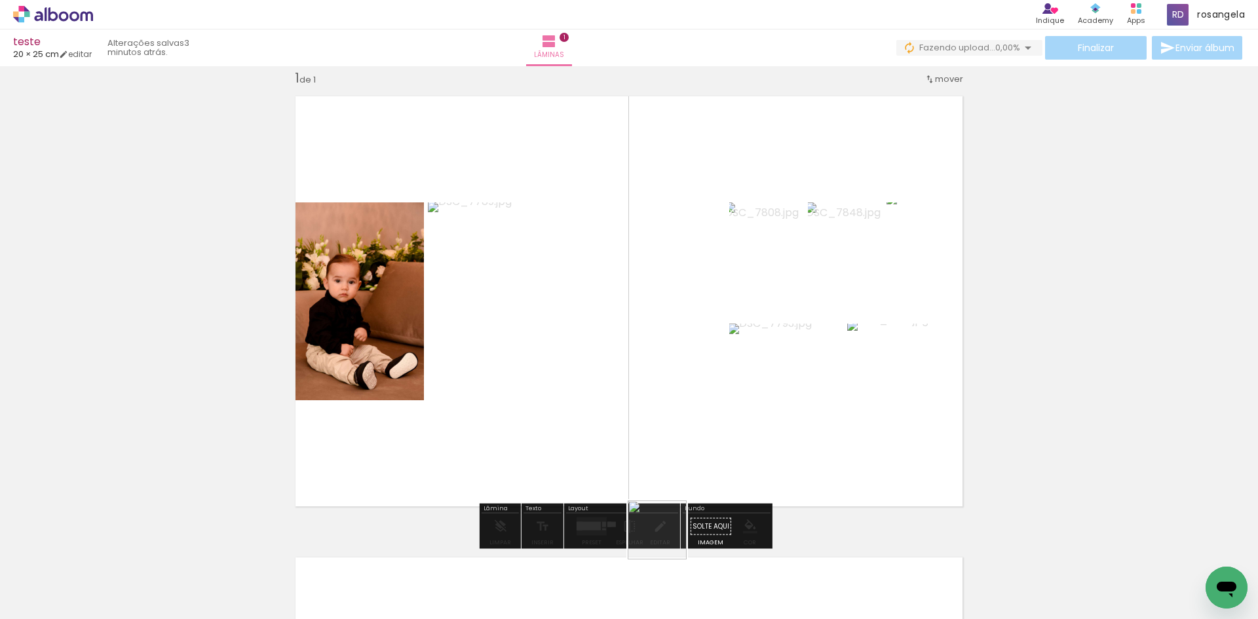
drag, startPoint x: 660, startPoint y: 579, endPoint x: 672, endPoint y: 317, distance: 262.4
click at [670, 275] on quentale-workspace at bounding box center [629, 309] width 1258 height 619
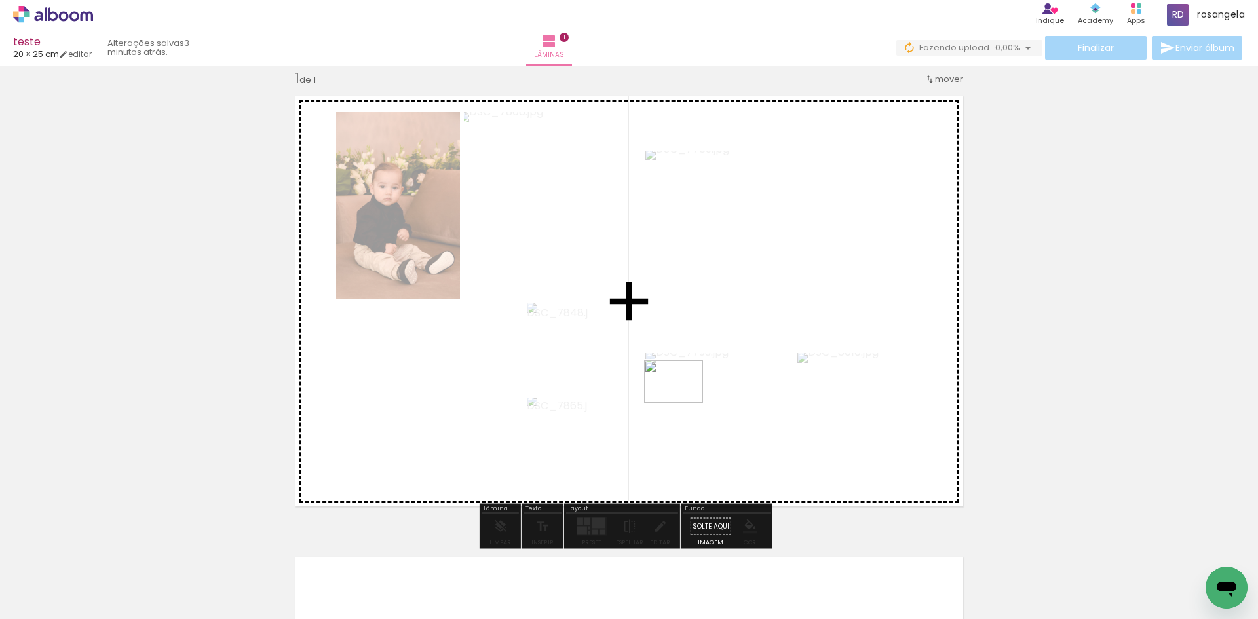
drag, startPoint x: 689, startPoint y: 558, endPoint x: 683, endPoint y: 372, distance: 186.2
click at [683, 372] on quentale-workspace at bounding box center [629, 309] width 1258 height 619
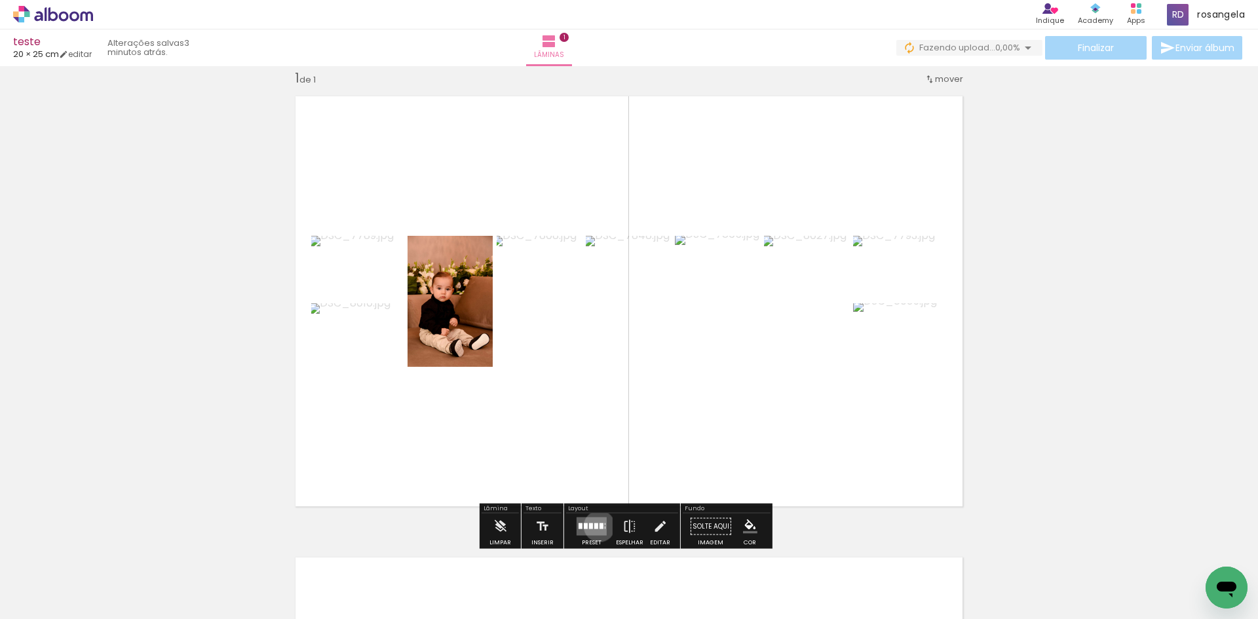
click at [600, 526] on div at bounding box center [602, 527] width 4 height 6
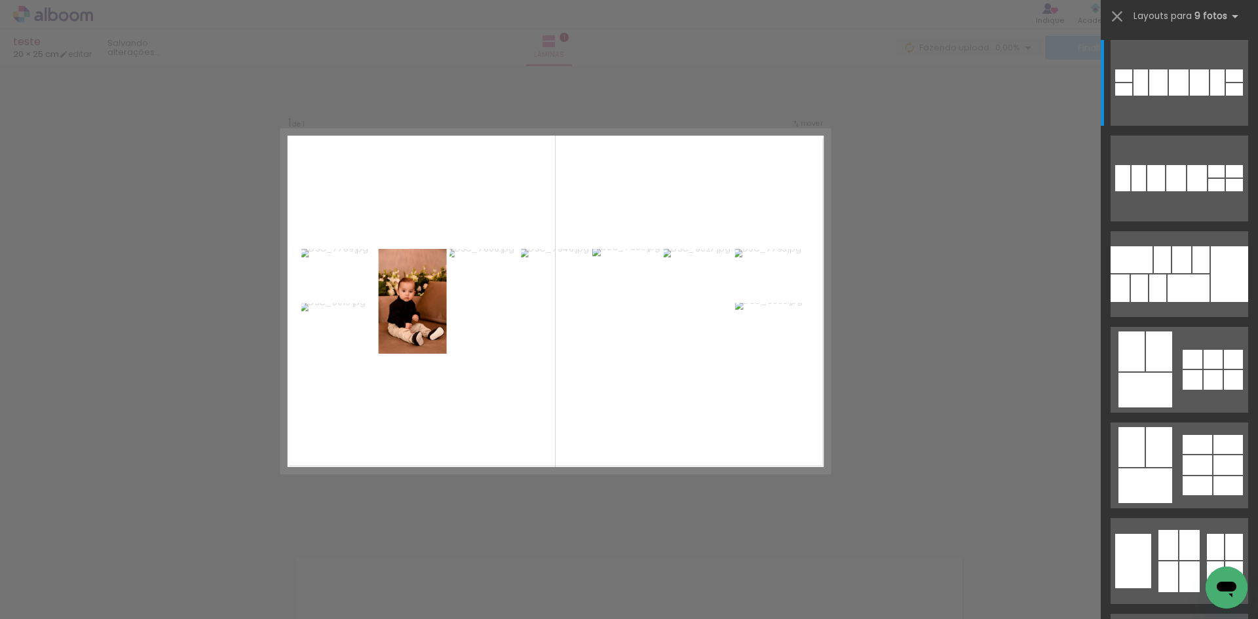
scroll to position [16, 0]
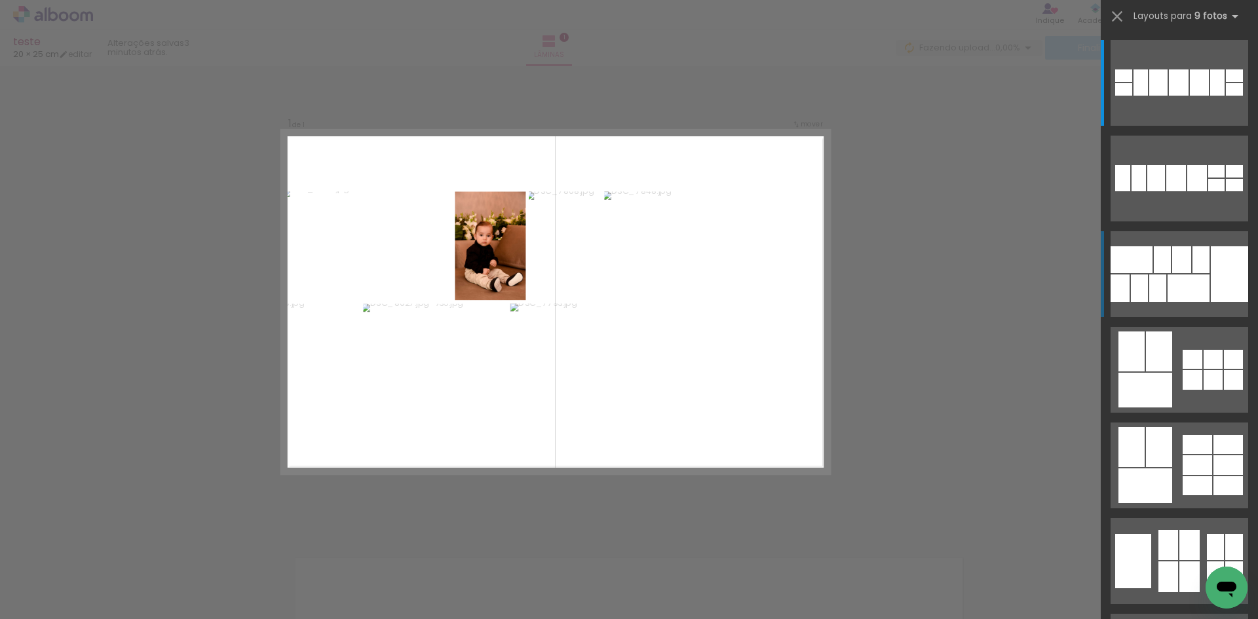
click at [1191, 279] on div at bounding box center [1189, 289] width 42 height 28
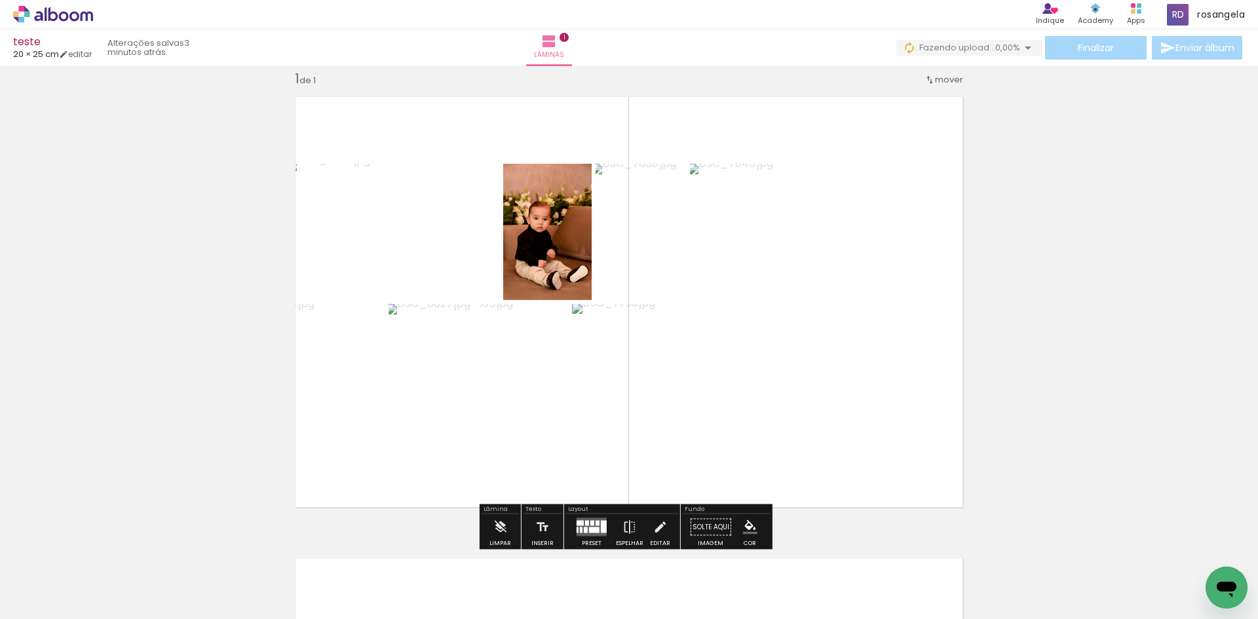
click at [433, 208] on quentale-photo at bounding box center [392, 232] width 213 height 136
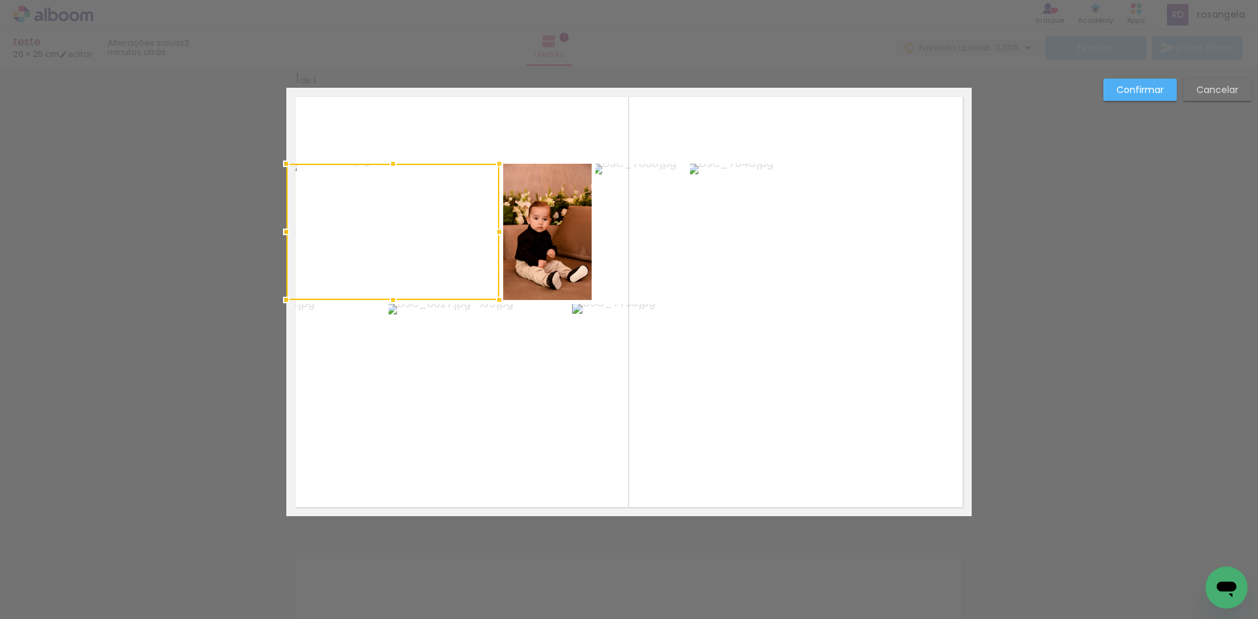
scroll to position [17, 0]
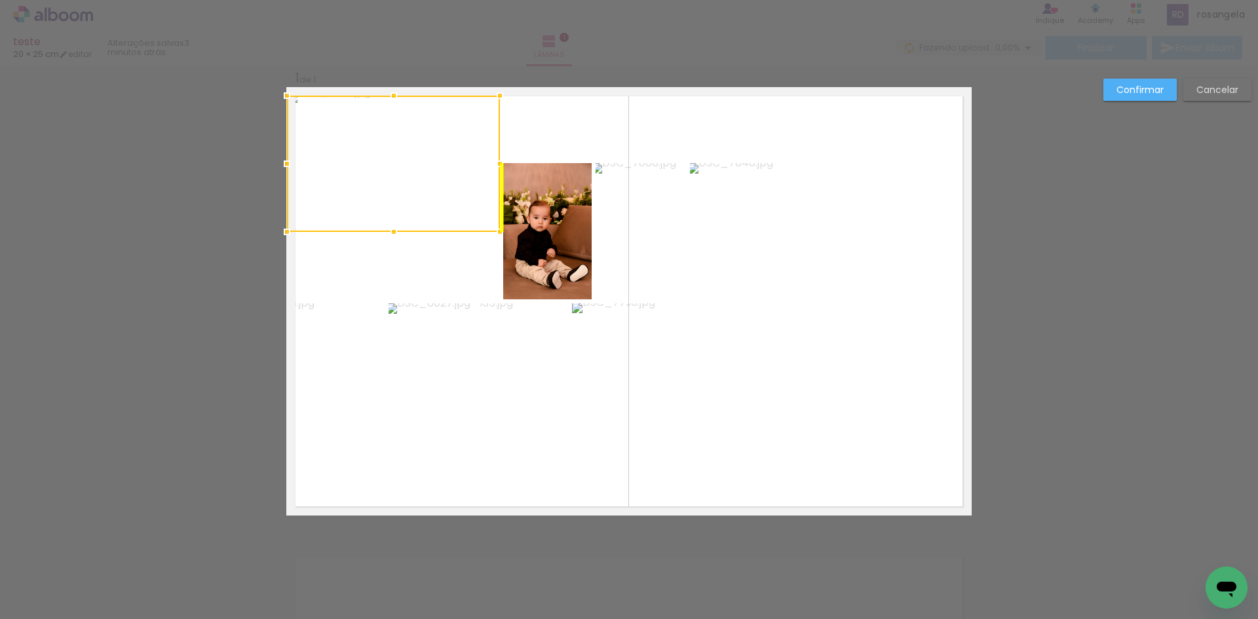
drag, startPoint x: 429, startPoint y: 199, endPoint x: 437, endPoint y: 131, distance: 68.0
click at [437, 131] on div at bounding box center [393, 164] width 213 height 136
click at [474, 25] on div at bounding box center [629, 33] width 1258 height 66
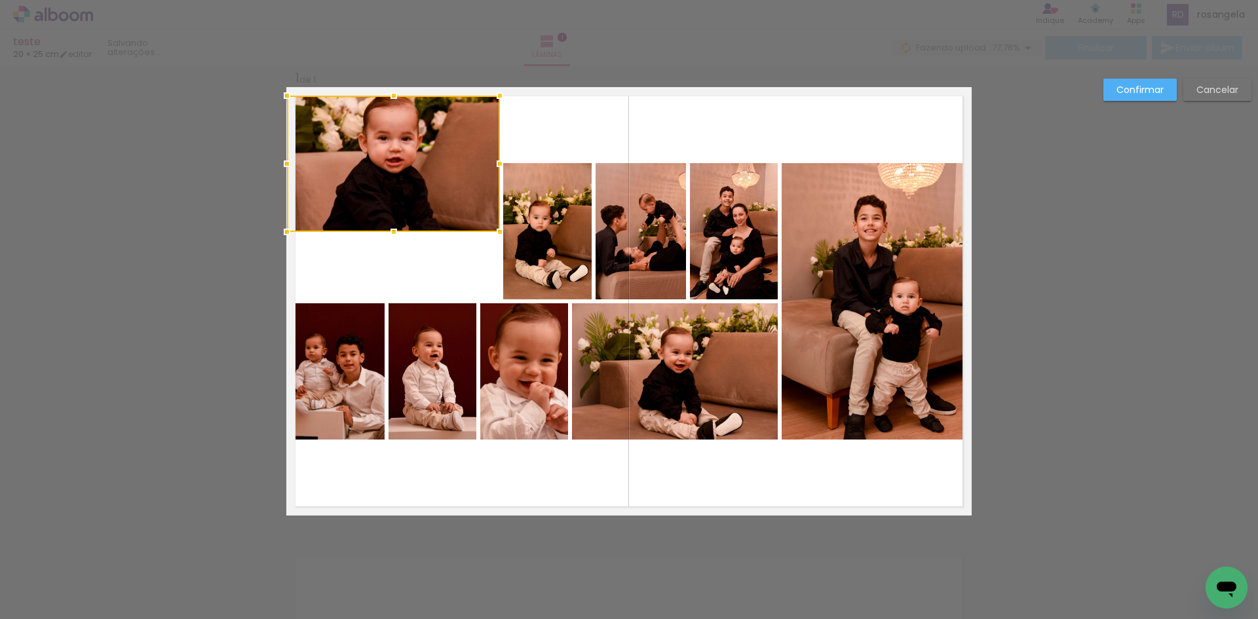
click at [1150, 96] on paper-button "Confirmar" at bounding box center [1140, 90] width 73 height 22
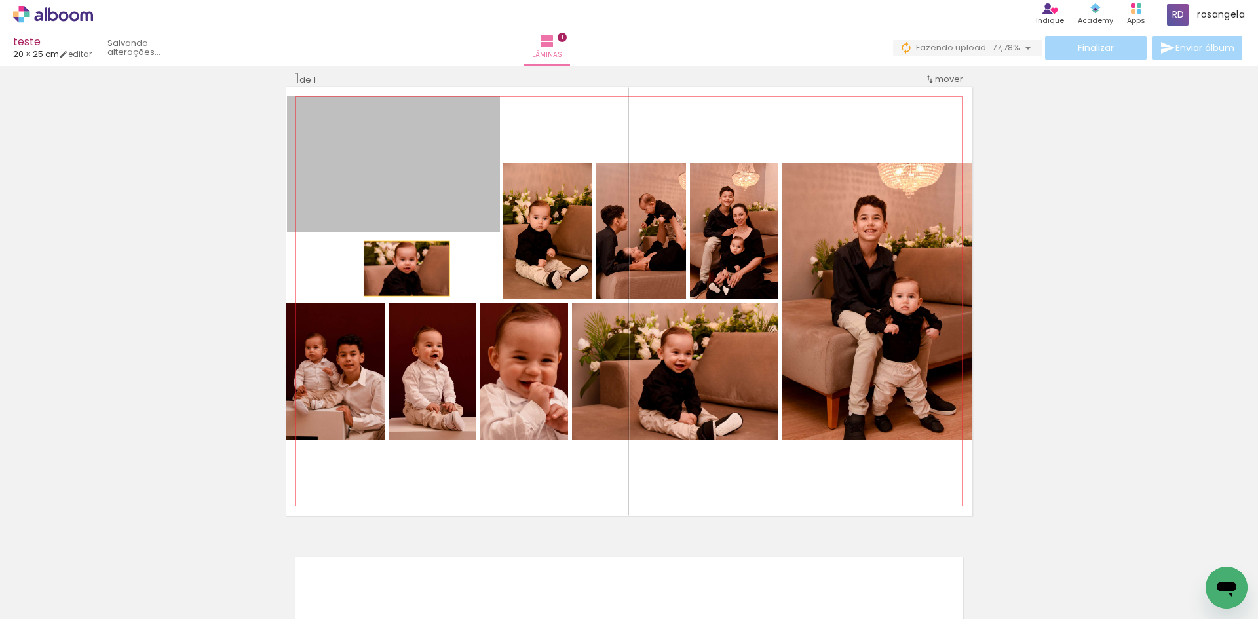
drag, startPoint x: 404, startPoint y: 232, endPoint x: 402, endPoint y: 269, distance: 36.8
click at [402, 269] on quentale-layouter at bounding box center [628, 301] width 685 height 429
drag, startPoint x: 394, startPoint y: 288, endPoint x: 393, endPoint y: 295, distance: 7.5
click at [393, 295] on quentale-layouter at bounding box center [628, 301] width 685 height 429
drag, startPoint x: 414, startPoint y: 215, endPoint x: 397, endPoint y: 294, distance: 80.3
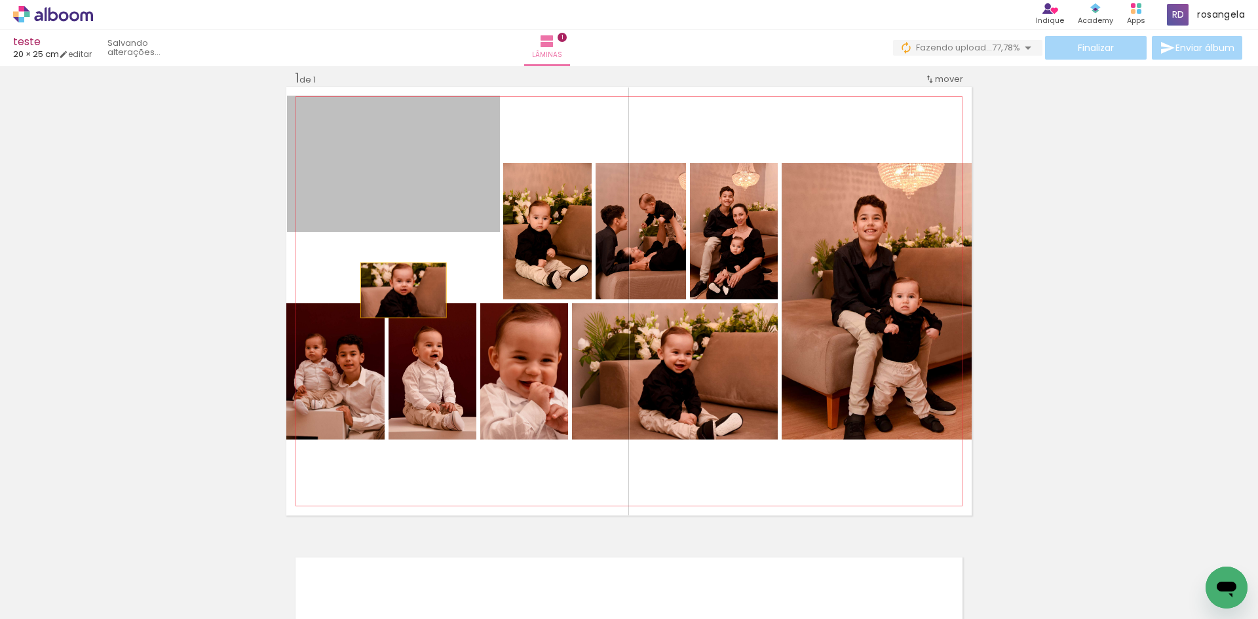
click at [397, 294] on quentale-layouter at bounding box center [628, 301] width 685 height 429
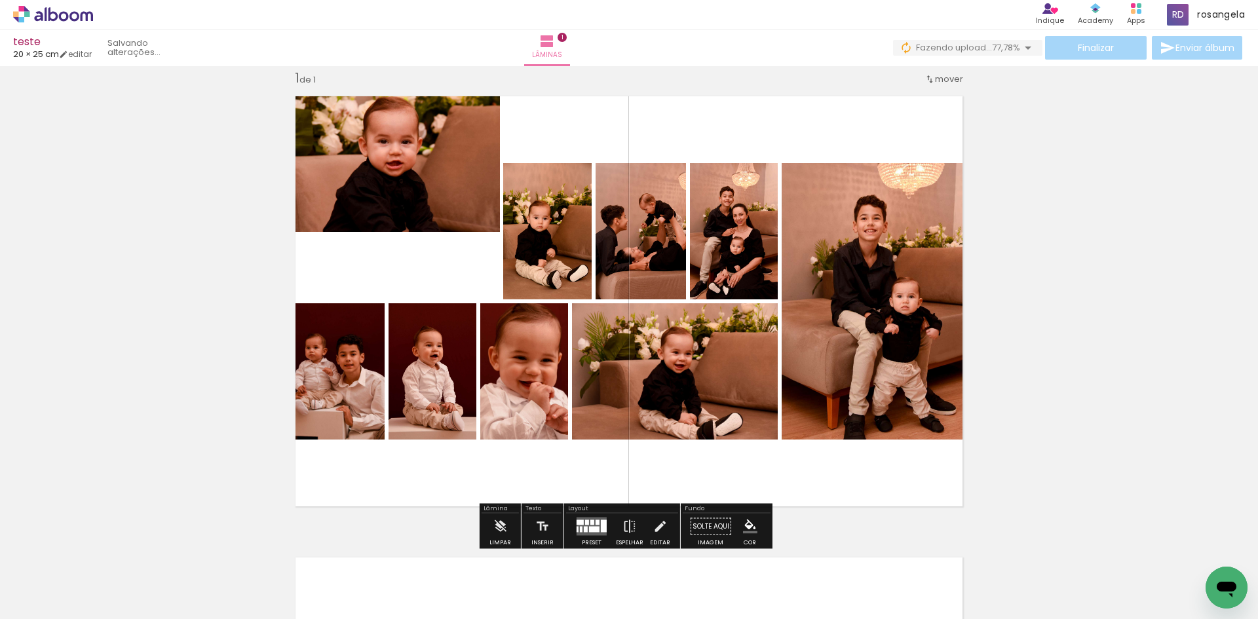
drag, startPoint x: 416, startPoint y: 234, endPoint x: 409, endPoint y: 267, distance: 34.2
click at [409, 267] on quentale-layouter at bounding box center [628, 301] width 685 height 429
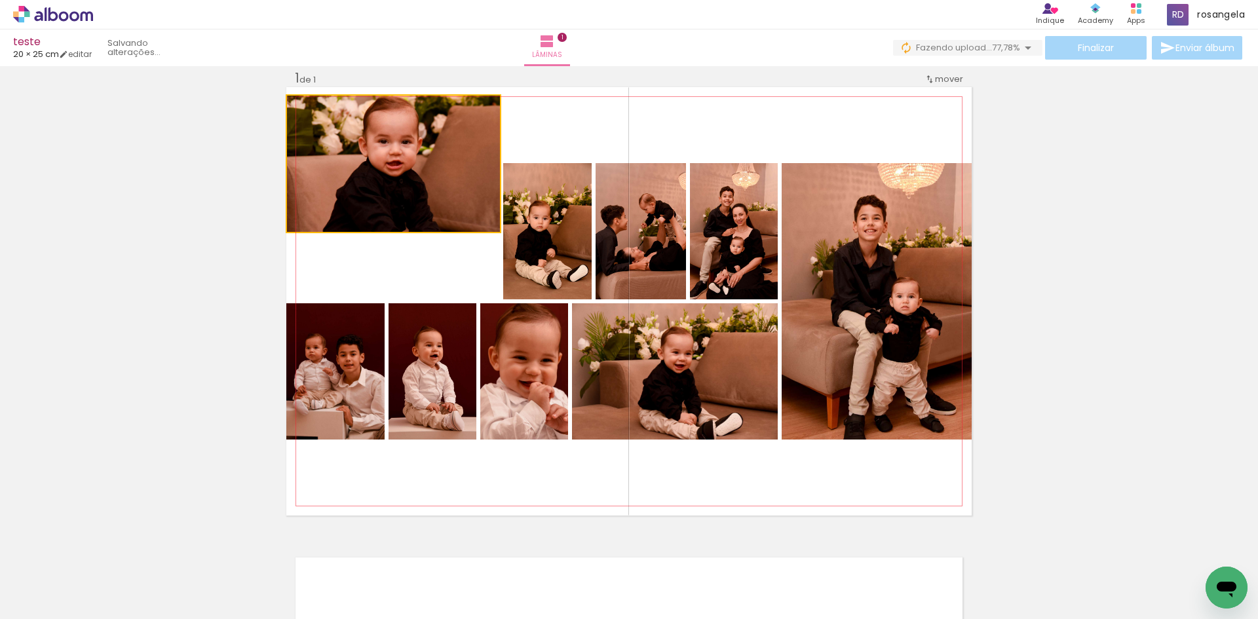
drag, startPoint x: 417, startPoint y: 225, endPoint x: 393, endPoint y: 282, distance: 62.6
click at [393, 282] on quentale-layouter at bounding box center [628, 301] width 685 height 429
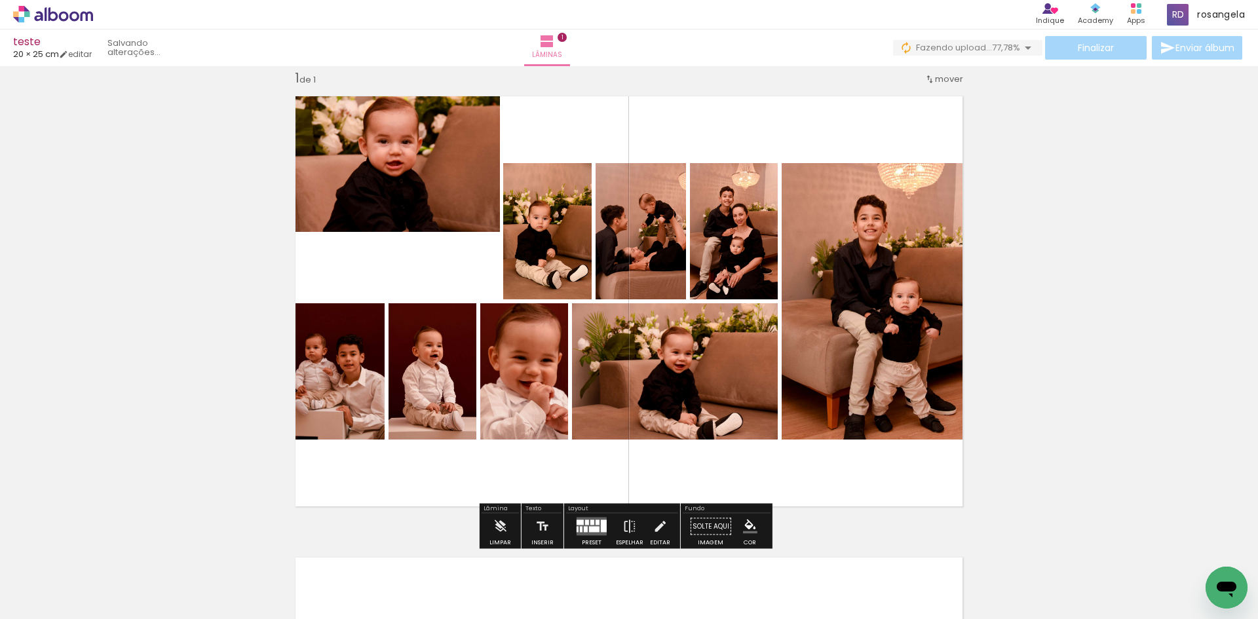
drag, startPoint x: 402, startPoint y: 241, endPoint x: 406, endPoint y: 214, distance: 27.9
click at [395, 267] on quentale-layouter at bounding box center [628, 301] width 685 height 429
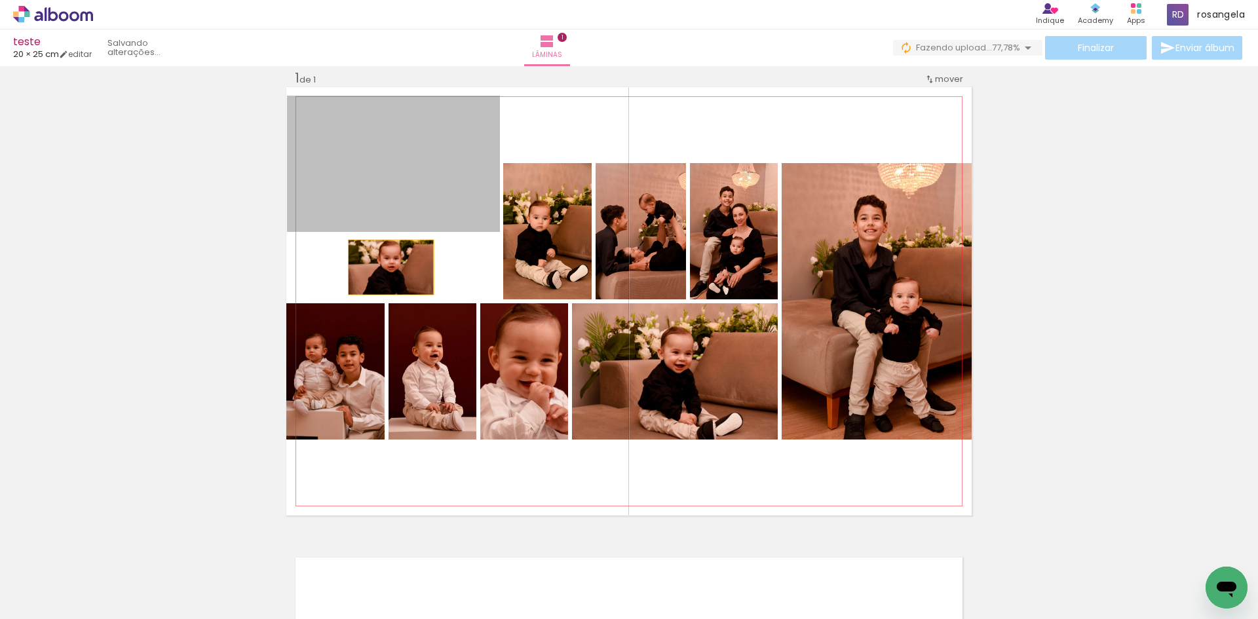
drag, startPoint x: 401, startPoint y: 232, endPoint x: 336, endPoint y: 87, distance: 159.6
click at [386, 267] on quentale-layouter at bounding box center [628, 301] width 685 height 429
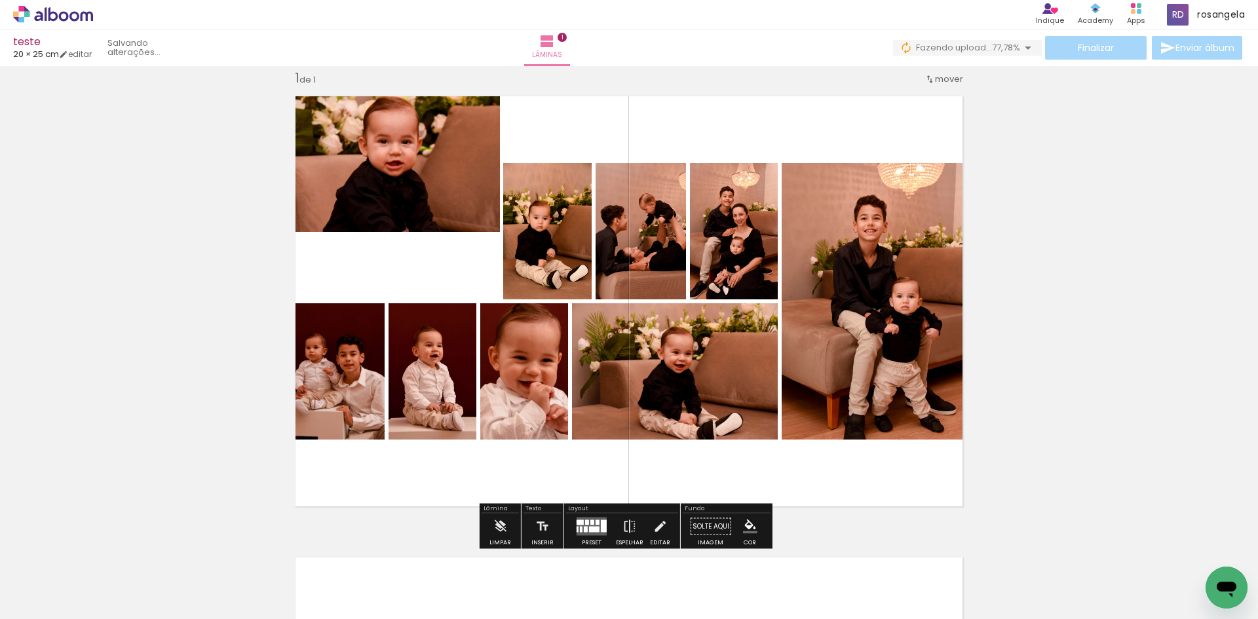
click at [931, 78] on iron-icon at bounding box center [930, 79] width 10 height 10
click at [1001, 96] on div "Inserir lâmina 1 de 1" at bounding box center [629, 515] width 1258 height 923
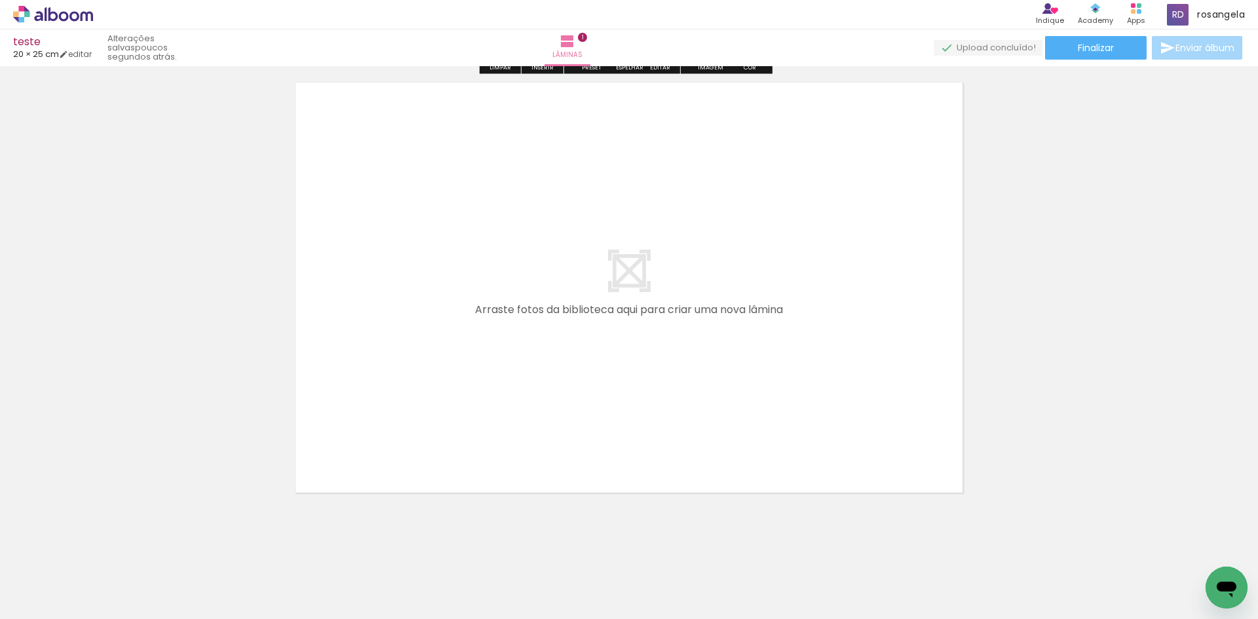
scroll to position [503, 0]
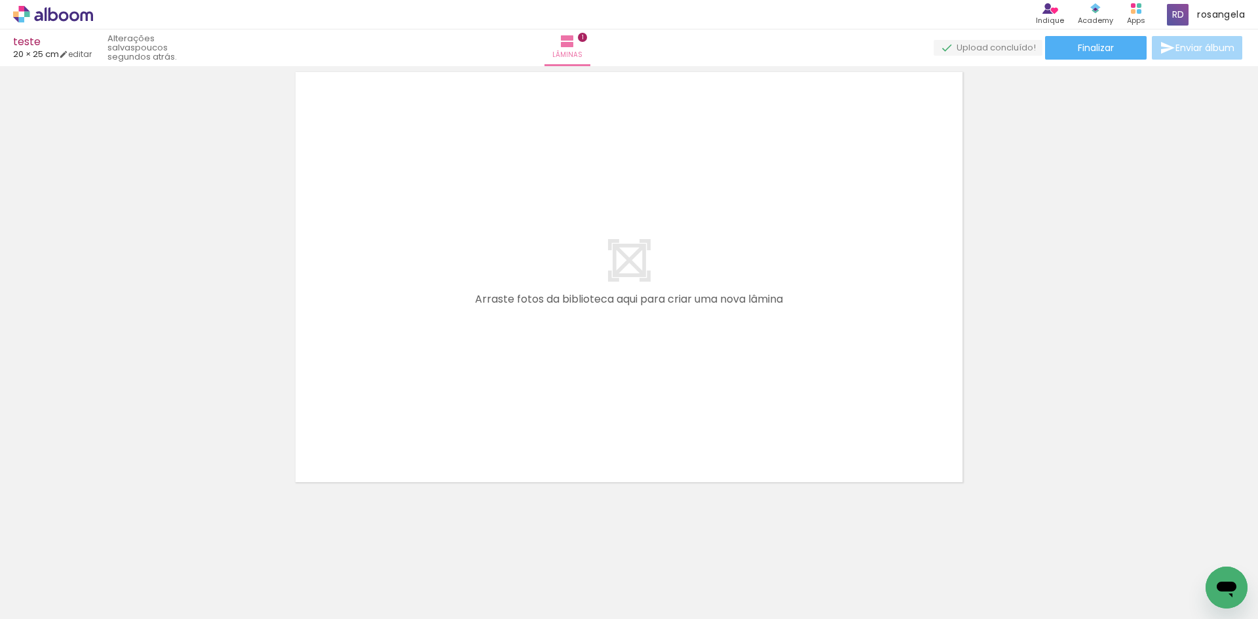
click at [20, 597] on iron-icon at bounding box center [19, 602] width 16 height 16
click at [0, 0] on input "file" at bounding box center [0, 0] width 0 height 0
drag, startPoint x: 759, startPoint y: 573, endPoint x: 739, endPoint y: 253, distance: 320.4
click at [738, 254] on quentale-workspace at bounding box center [629, 309] width 1258 height 619
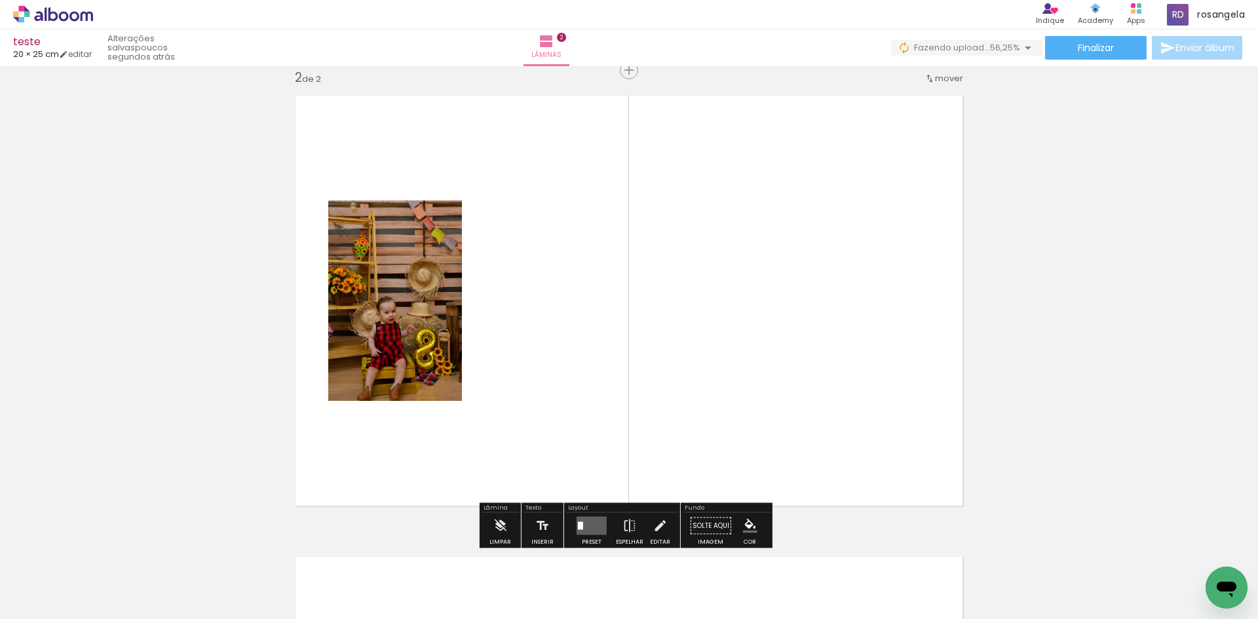
scroll to position [478, 0]
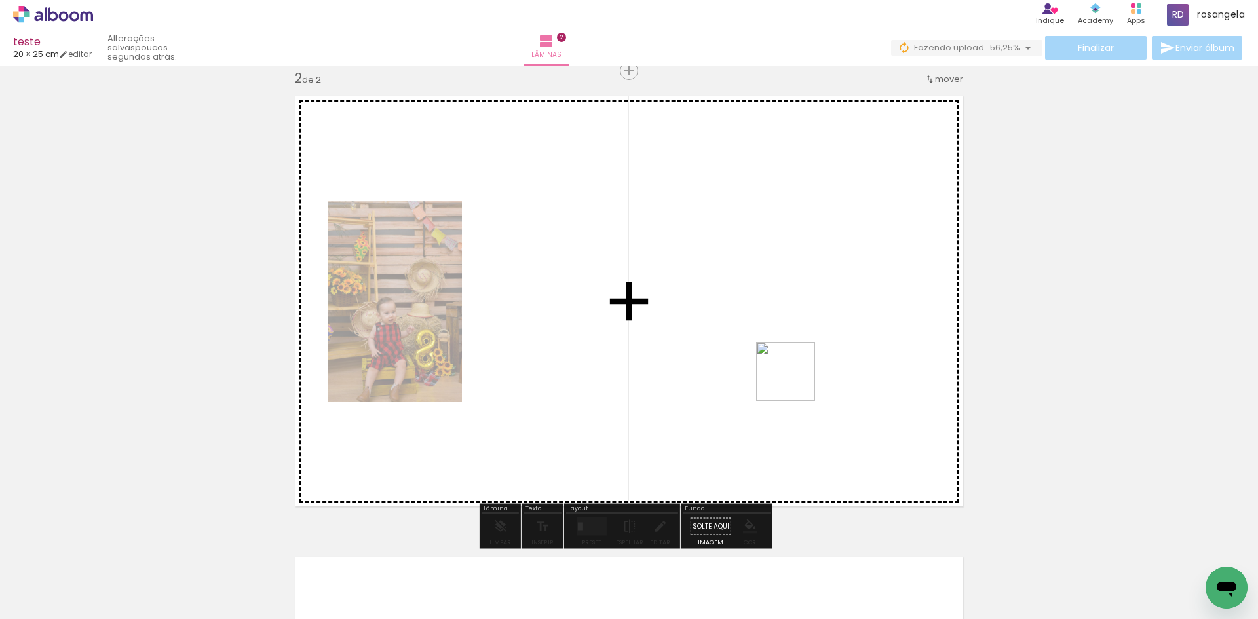
drag, startPoint x: 848, startPoint y: 573, endPoint x: 767, endPoint y: 301, distance: 284.5
click at [767, 301] on quentale-workspace at bounding box center [629, 309] width 1258 height 619
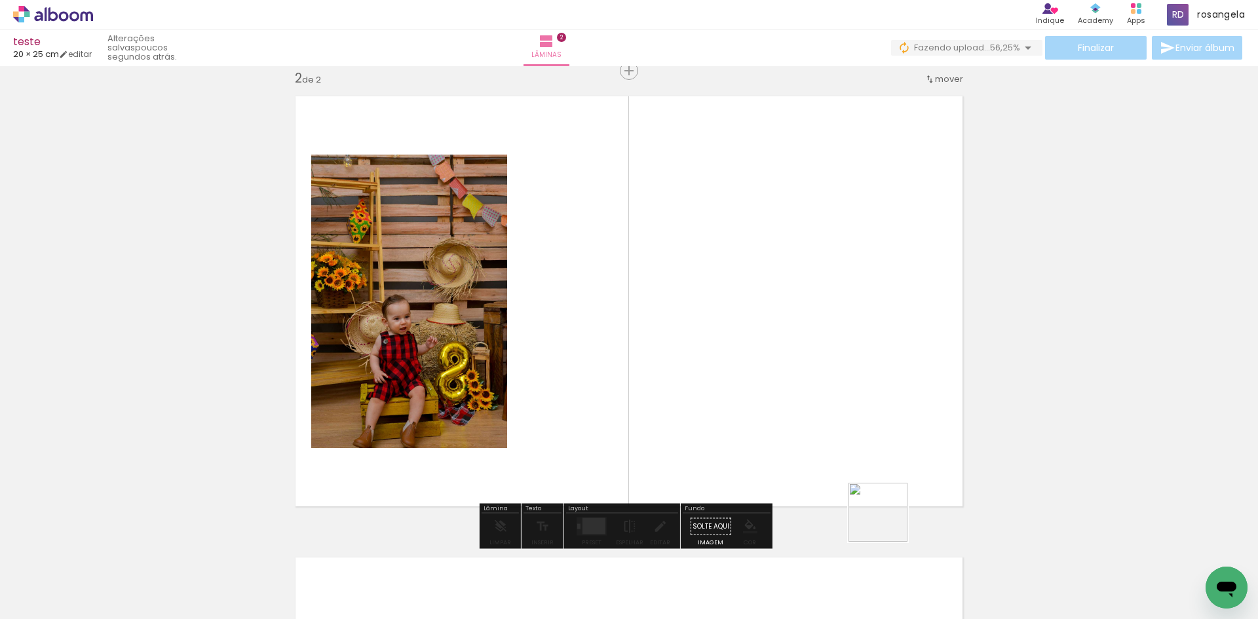
drag, startPoint x: 888, startPoint y: 522, endPoint x: 815, endPoint y: 348, distance: 189.1
click at [815, 348] on quentale-workspace at bounding box center [629, 309] width 1258 height 619
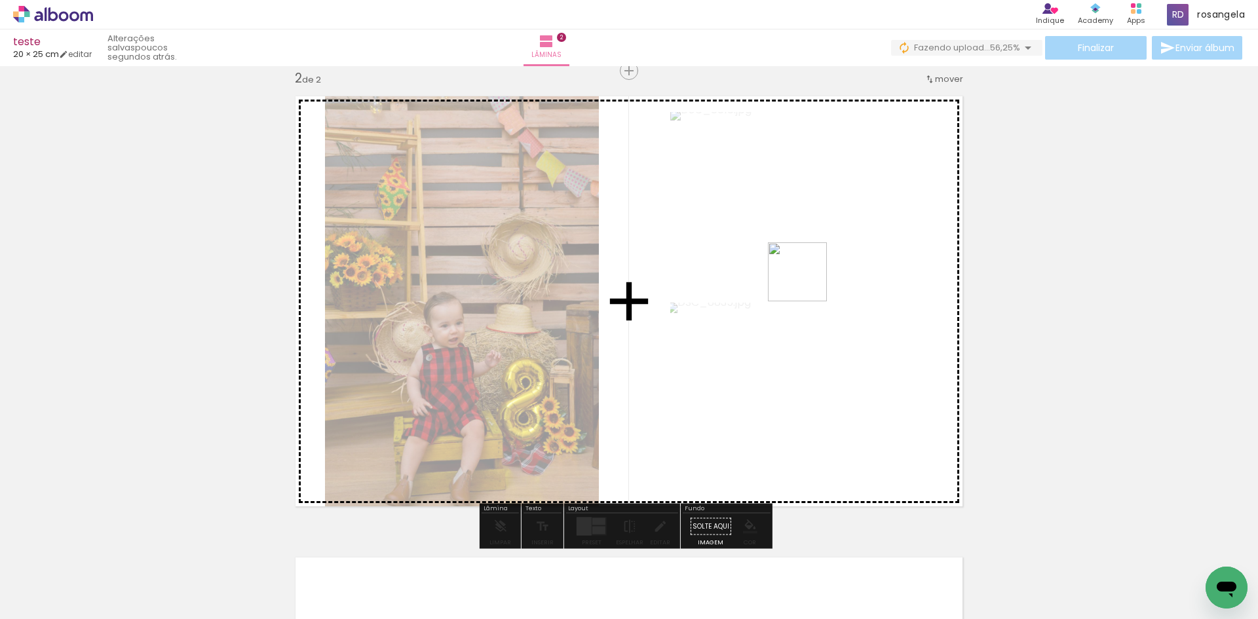
drag, startPoint x: 999, startPoint y: 568, endPoint x: 810, endPoint y: 280, distance: 344.4
click at [805, 279] on quentale-workspace at bounding box center [629, 309] width 1258 height 619
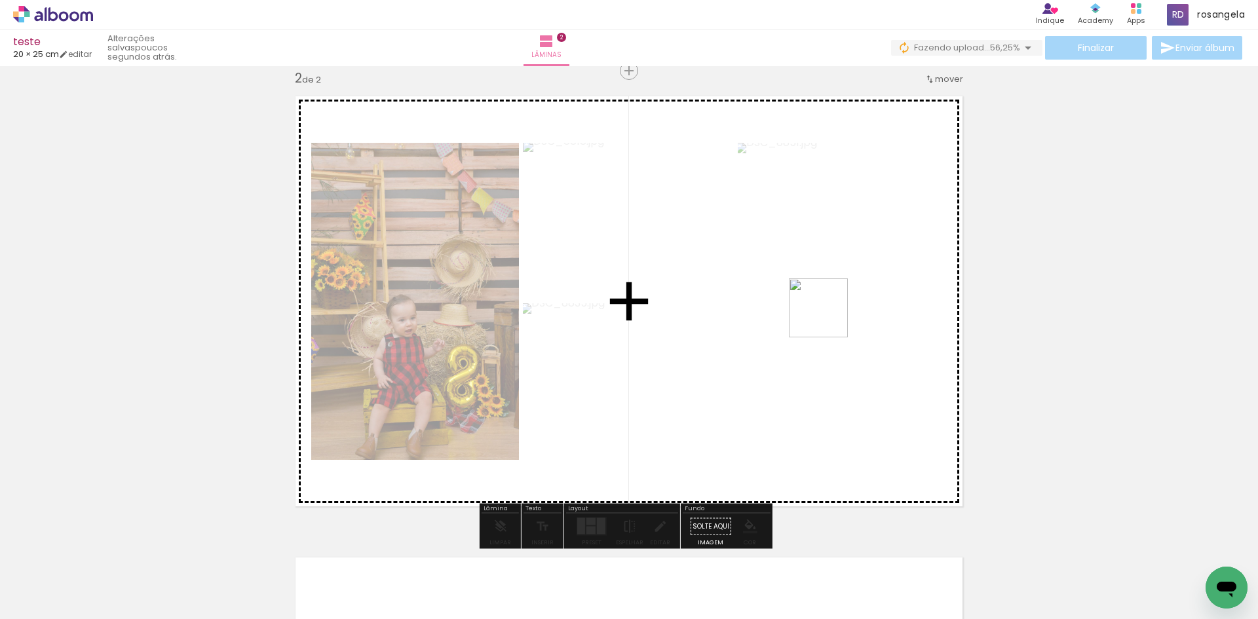
drag, startPoint x: 1052, startPoint y: 575, endPoint x: 817, endPoint y: 290, distance: 369.1
click at [792, 277] on quentale-workspace at bounding box center [629, 309] width 1258 height 619
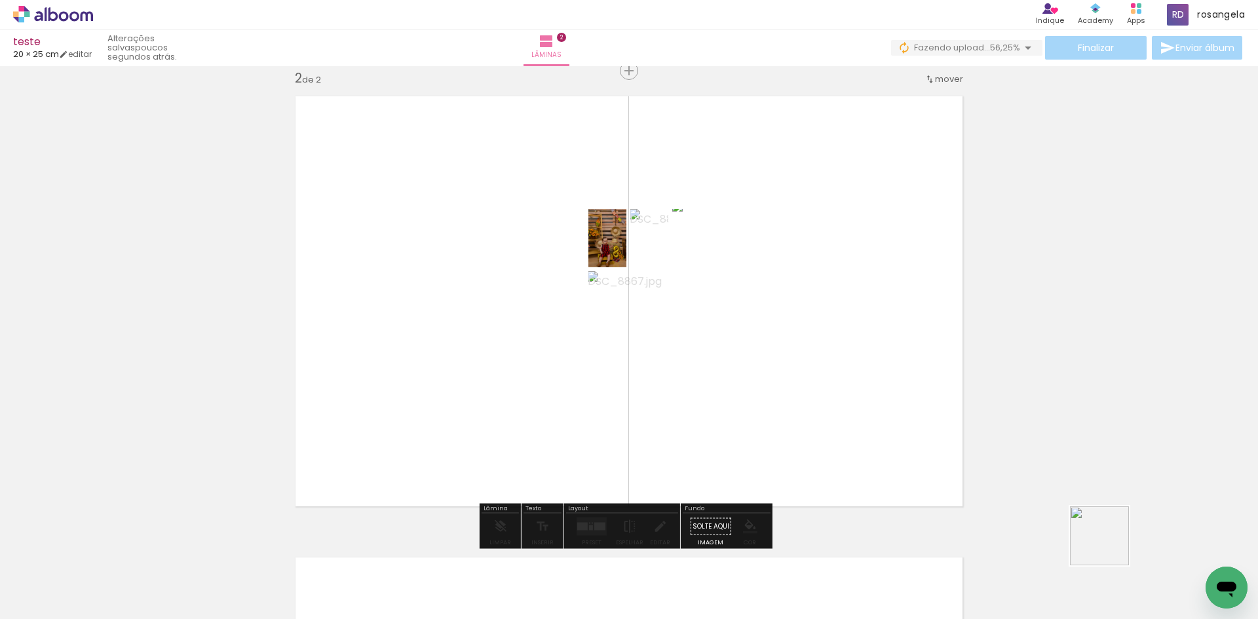
drag, startPoint x: 1117, startPoint y: 557, endPoint x: 796, endPoint y: 337, distance: 389.0
click at [763, 316] on quentale-workspace at bounding box center [629, 309] width 1258 height 619
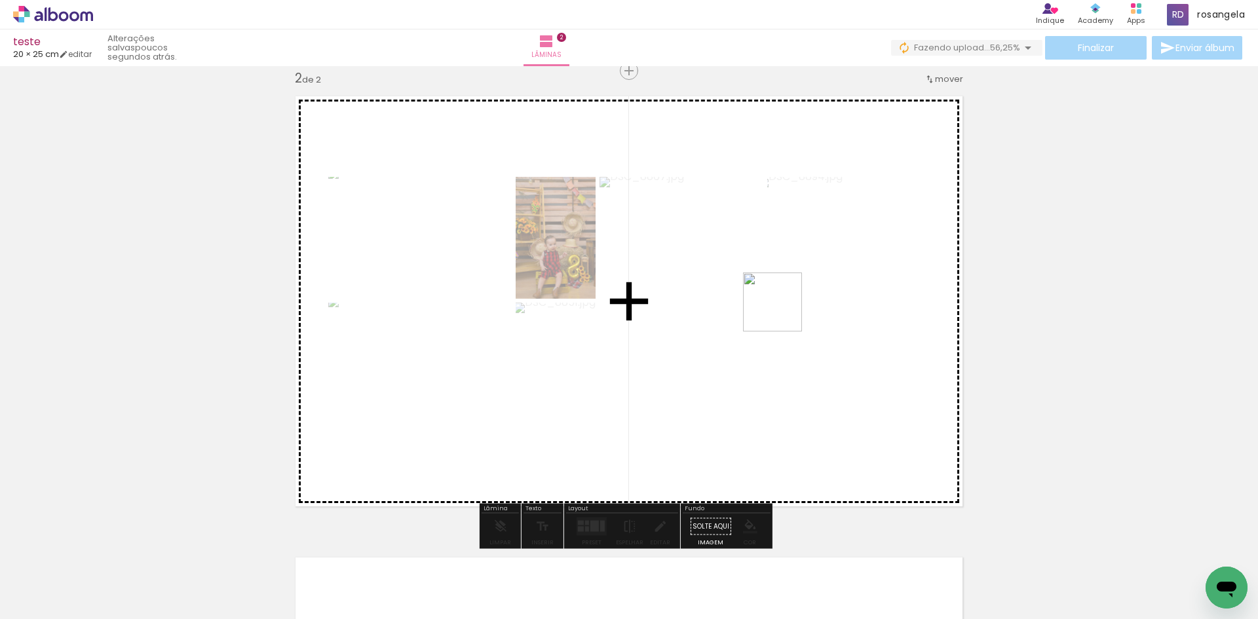
drag, startPoint x: 1189, startPoint y: 557, endPoint x: 699, endPoint y: 271, distance: 567.7
click at [699, 271] on quentale-workspace at bounding box center [629, 309] width 1258 height 619
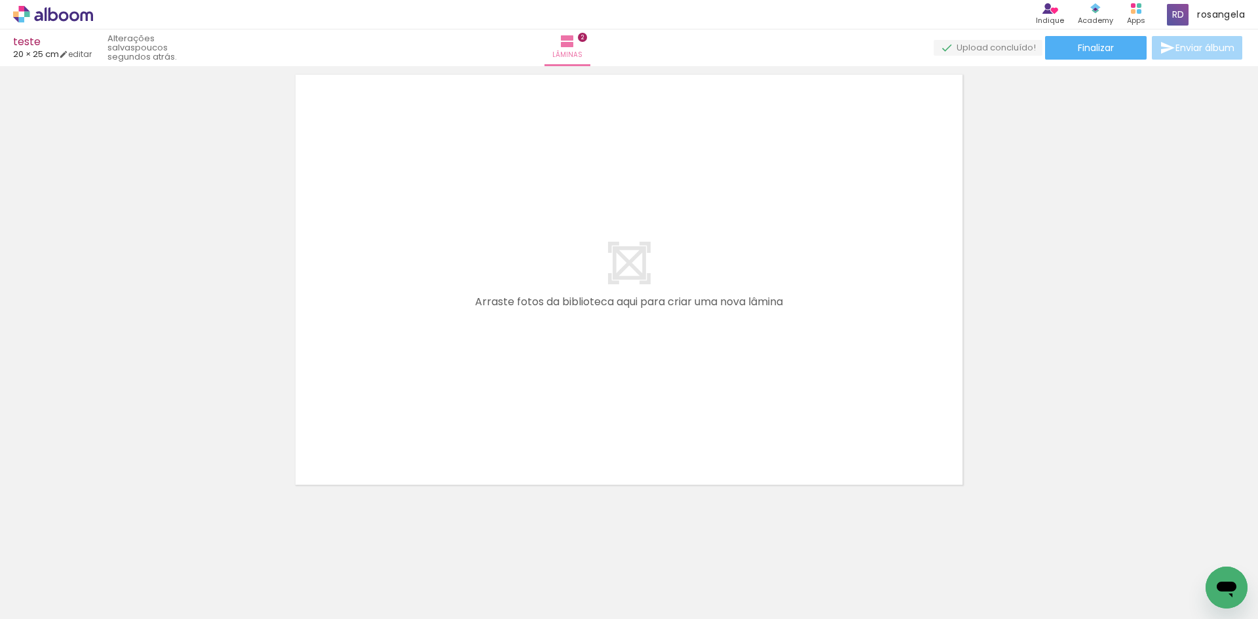
scroll to position [964, 0]
click at [58, 598] on span "Adicionar Fotos" at bounding box center [46, 601] width 39 height 14
click at [0, 0] on input "file" at bounding box center [0, 0] width 0 height 0
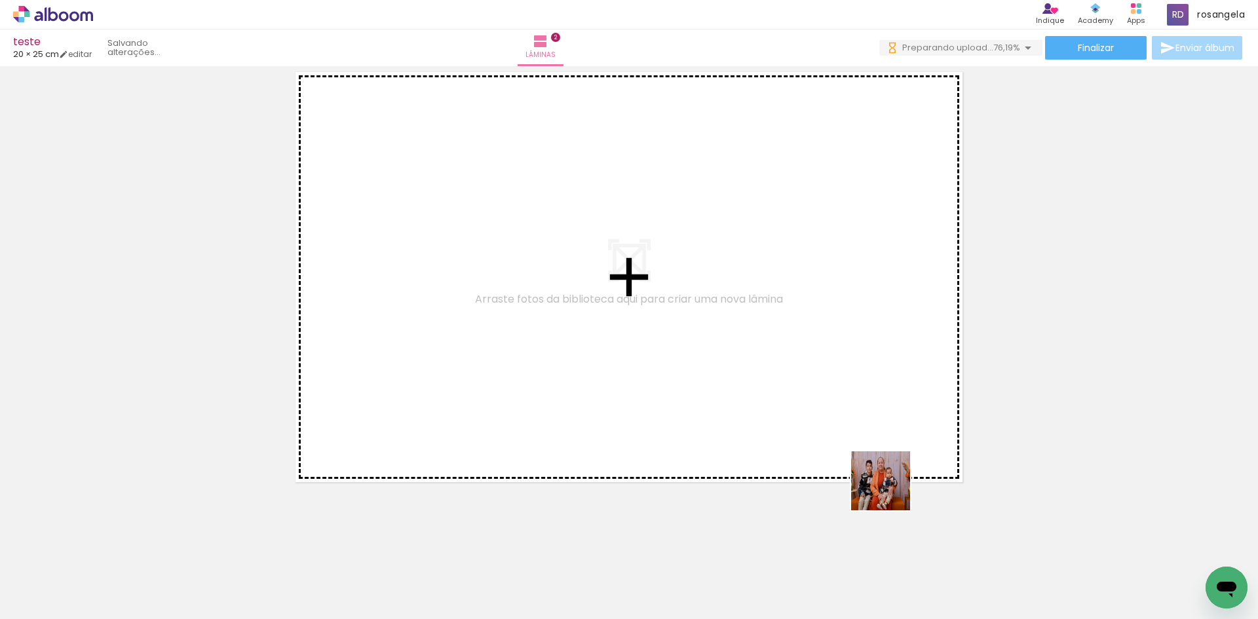
drag, startPoint x: 923, startPoint y: 590, endPoint x: 819, endPoint y: 286, distance: 321.4
click at [819, 287] on quentale-workspace at bounding box center [629, 309] width 1258 height 619
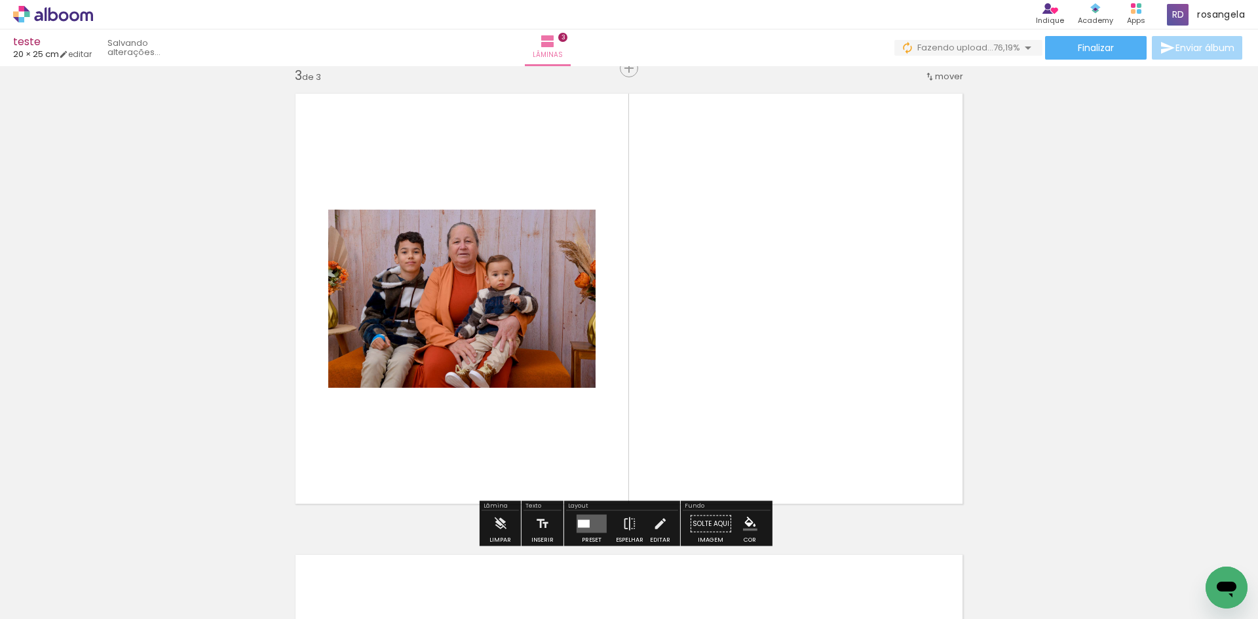
scroll to position [940, 0]
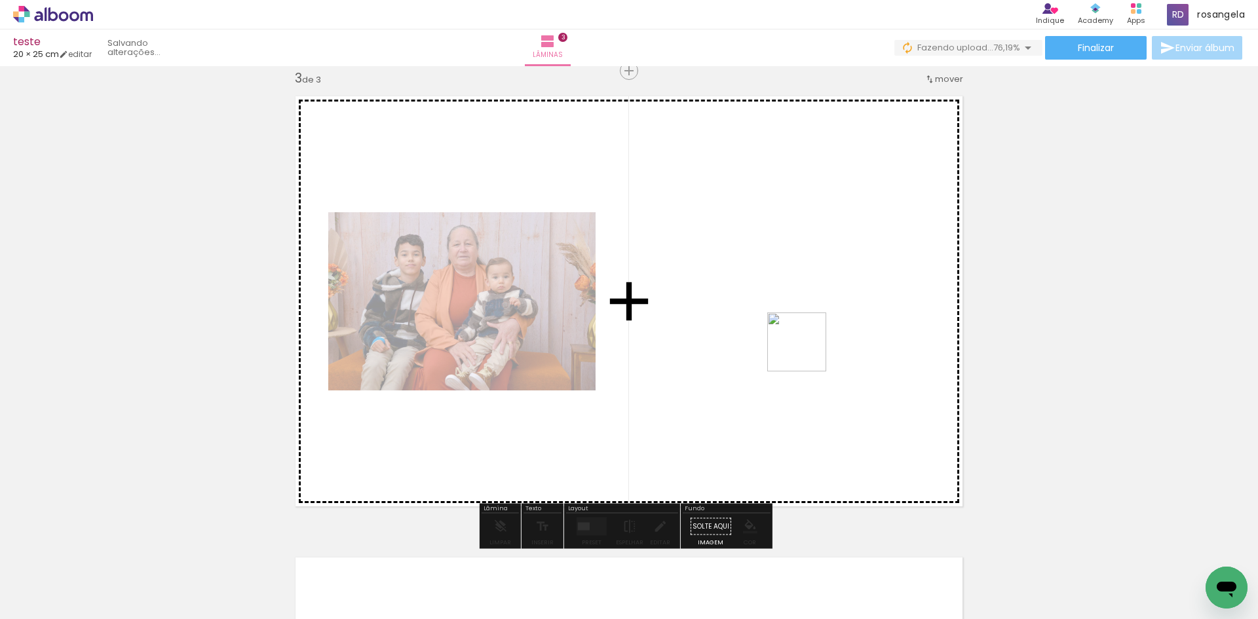
drag, startPoint x: 1010, startPoint y: 576, endPoint x: 687, endPoint y: 237, distance: 468.2
click at [687, 237] on quentale-workspace at bounding box center [629, 309] width 1258 height 619
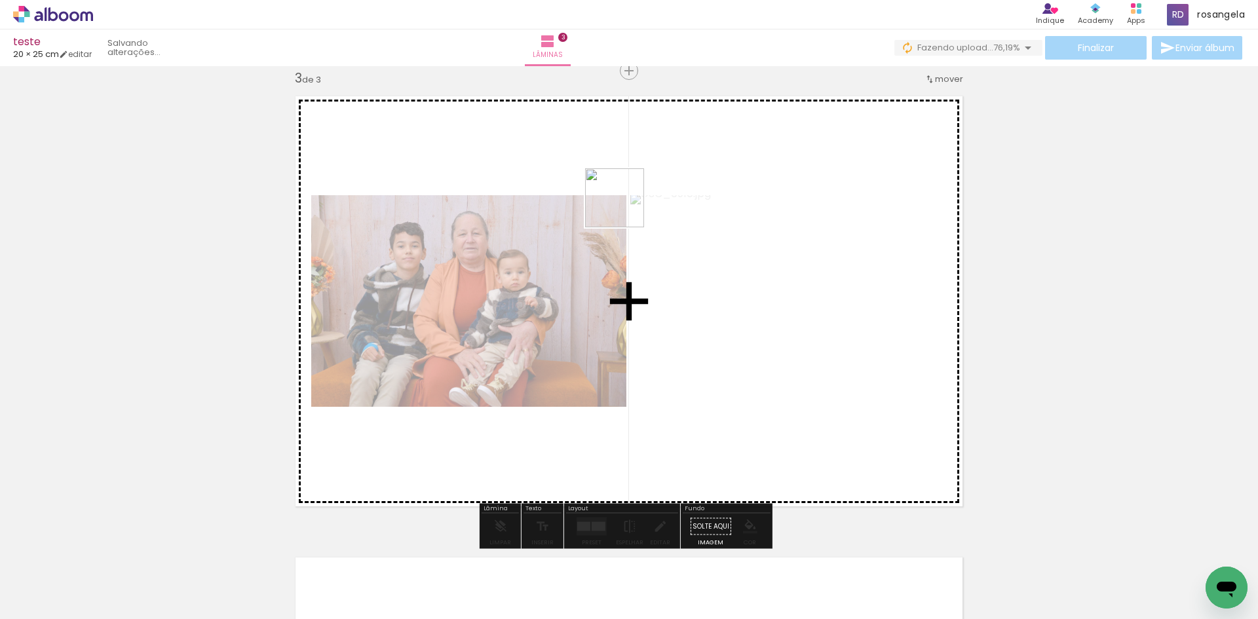
drag, startPoint x: 1051, startPoint y: 566, endPoint x: 556, endPoint y: 159, distance: 641.1
click at [556, 159] on quentale-workspace at bounding box center [629, 309] width 1258 height 619
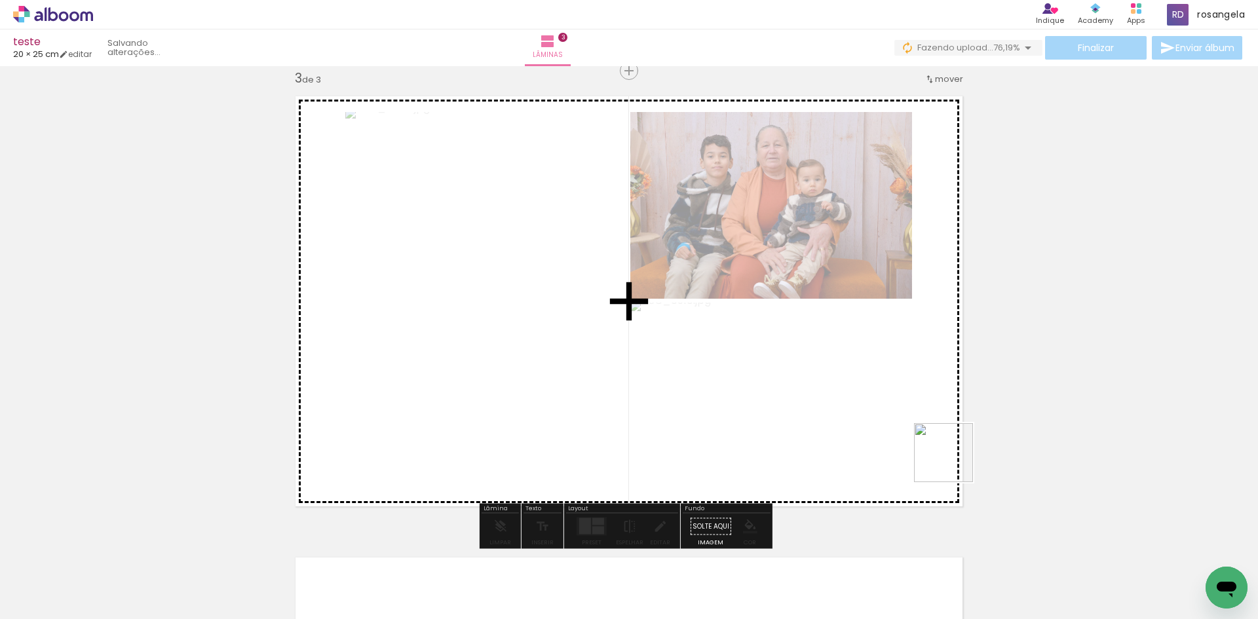
drag, startPoint x: 1119, startPoint y: 590, endPoint x: 651, endPoint y: 289, distance: 555.7
click at [644, 287] on quentale-workspace at bounding box center [629, 309] width 1258 height 619
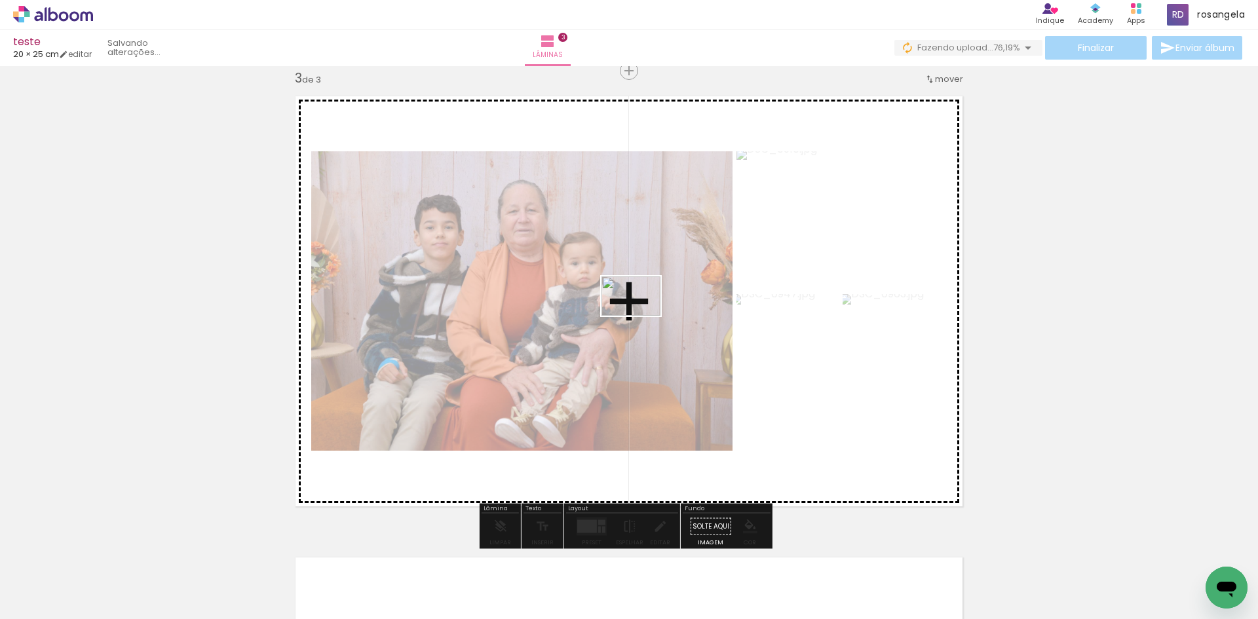
drag, startPoint x: 1178, startPoint y: 572, endPoint x: 634, endPoint y: 313, distance: 602.4
click at [634, 313] on quentale-workspace at bounding box center [629, 309] width 1258 height 619
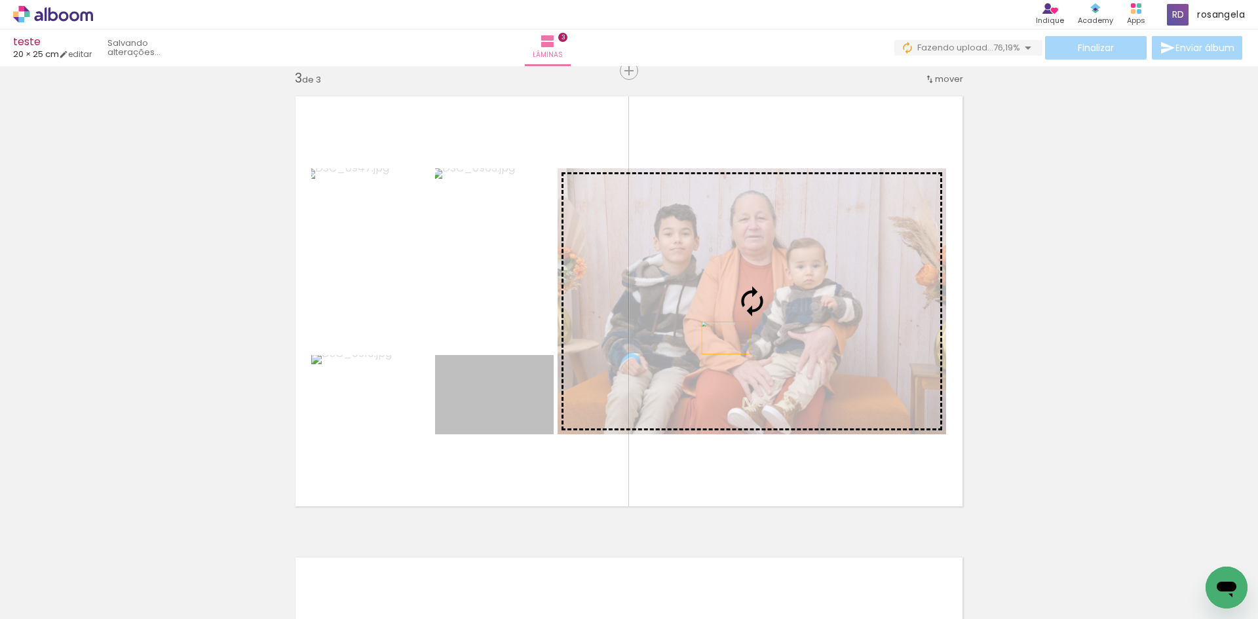
drag, startPoint x: 498, startPoint y: 419, endPoint x: 721, endPoint y: 338, distance: 237.2
click at [0, 0] on slot at bounding box center [0, 0] width 0 height 0
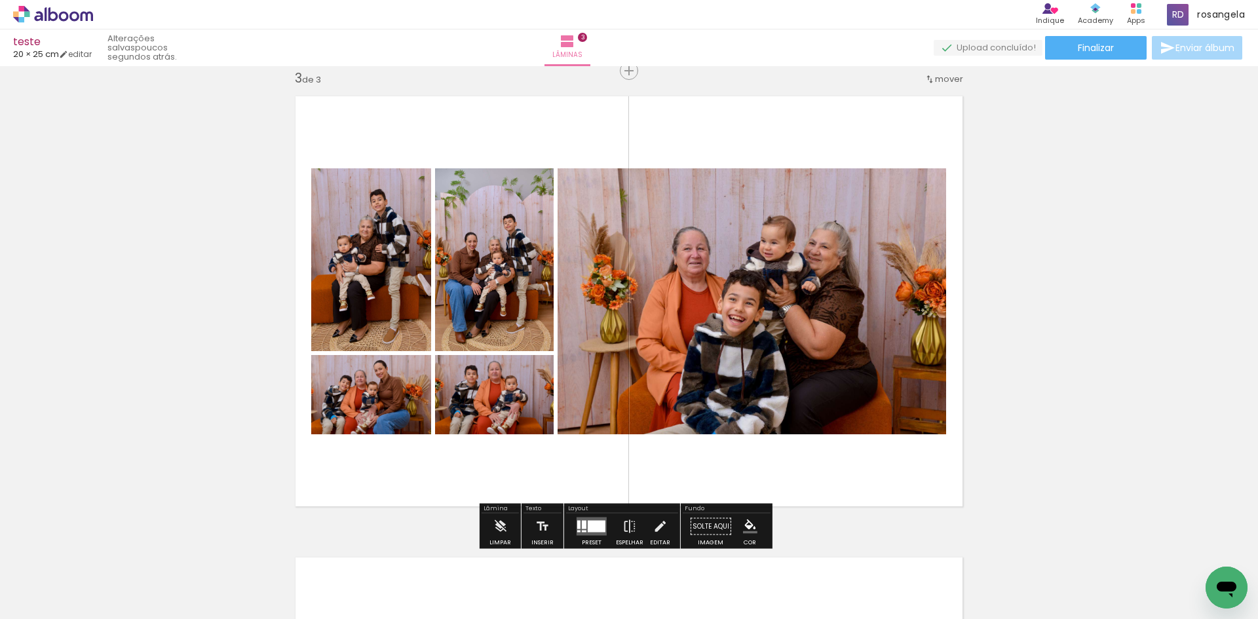
click at [1176, 52] on span "Enviar álbum" at bounding box center [1205, 47] width 59 height 9
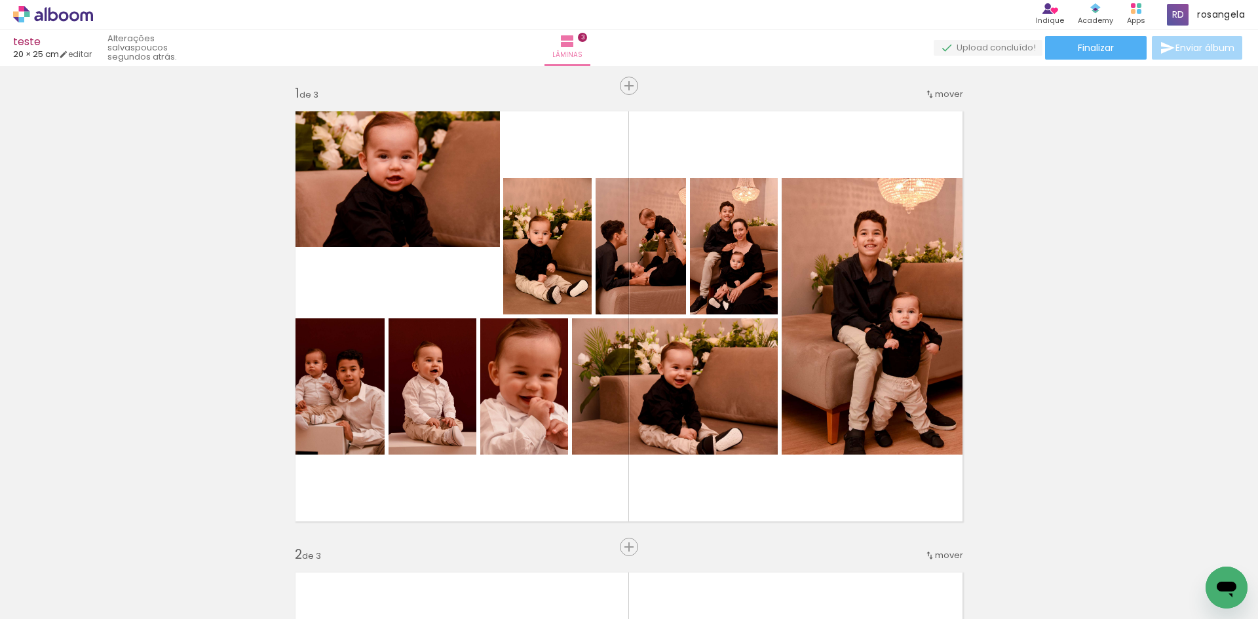
scroll to position [0, 0]
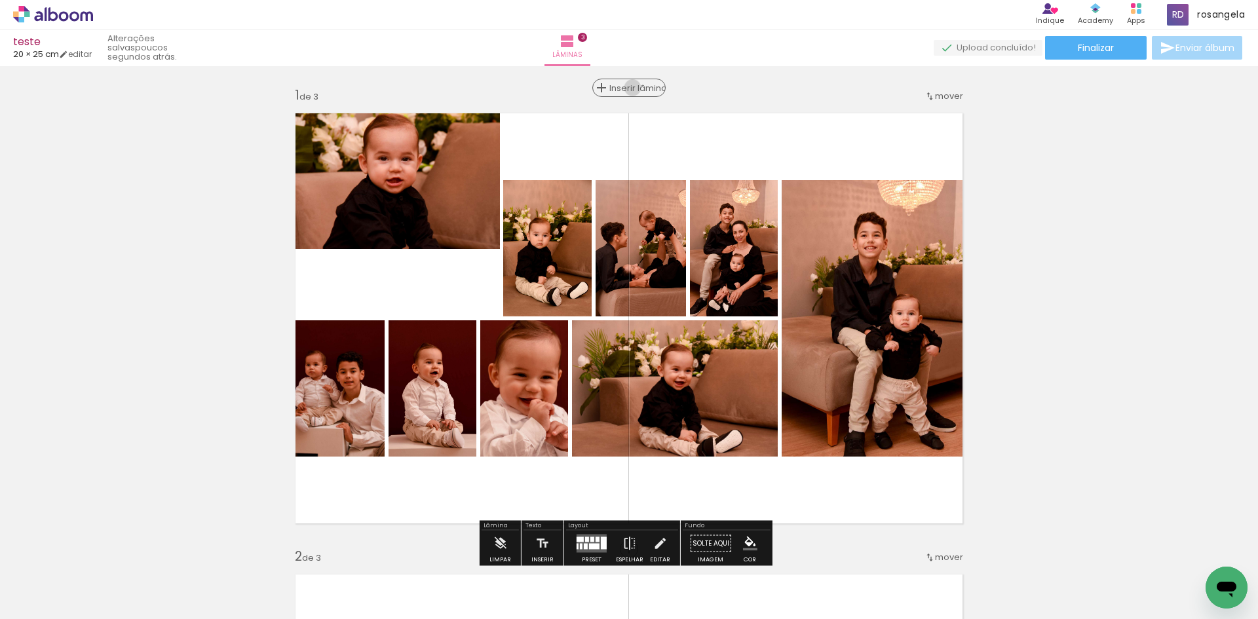
click at [630, 88] on span "Inserir lâmina" at bounding box center [634, 88] width 51 height 9
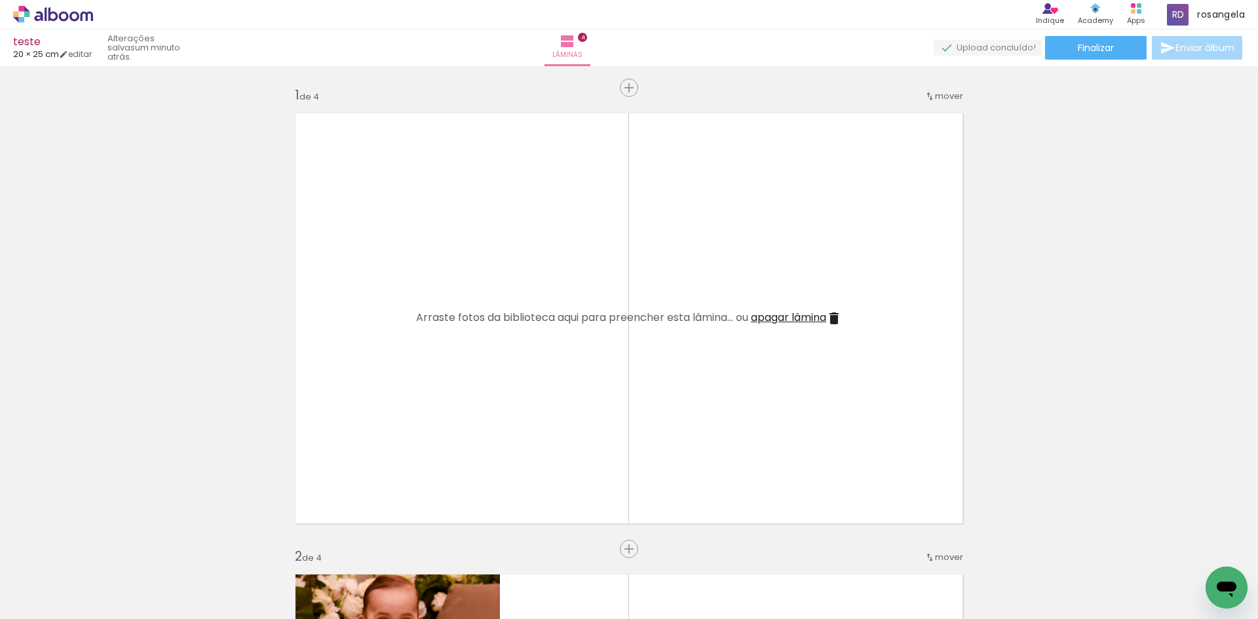
click at [787, 318] on span "apagar lâmina" at bounding box center [788, 317] width 75 height 15
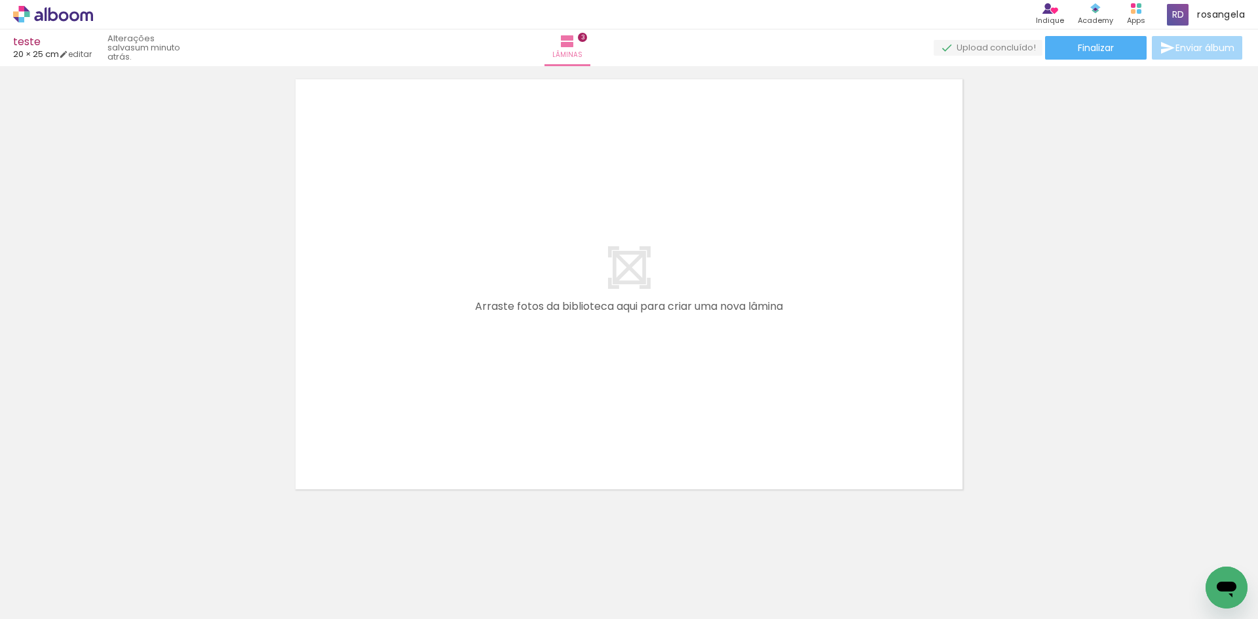
scroll to position [1425, 0]
click at [1217, 48] on span "Enviar álbum" at bounding box center [1205, 47] width 59 height 9
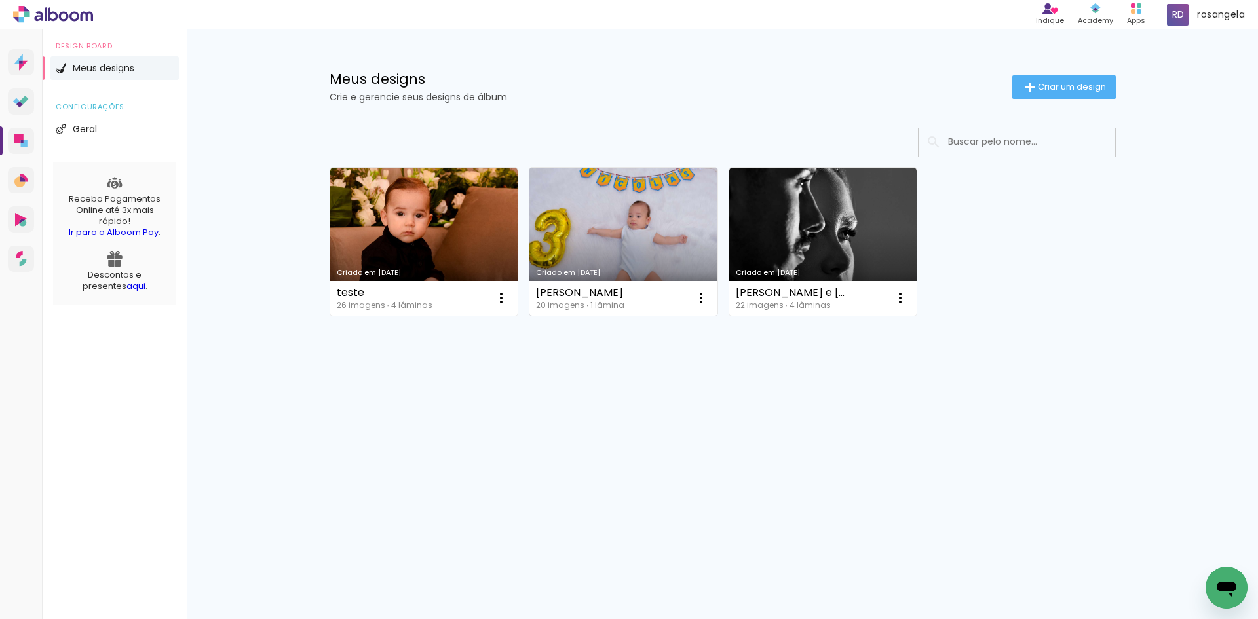
click at [575, 216] on link "Criado em [DATE]" at bounding box center [623, 242] width 188 height 148
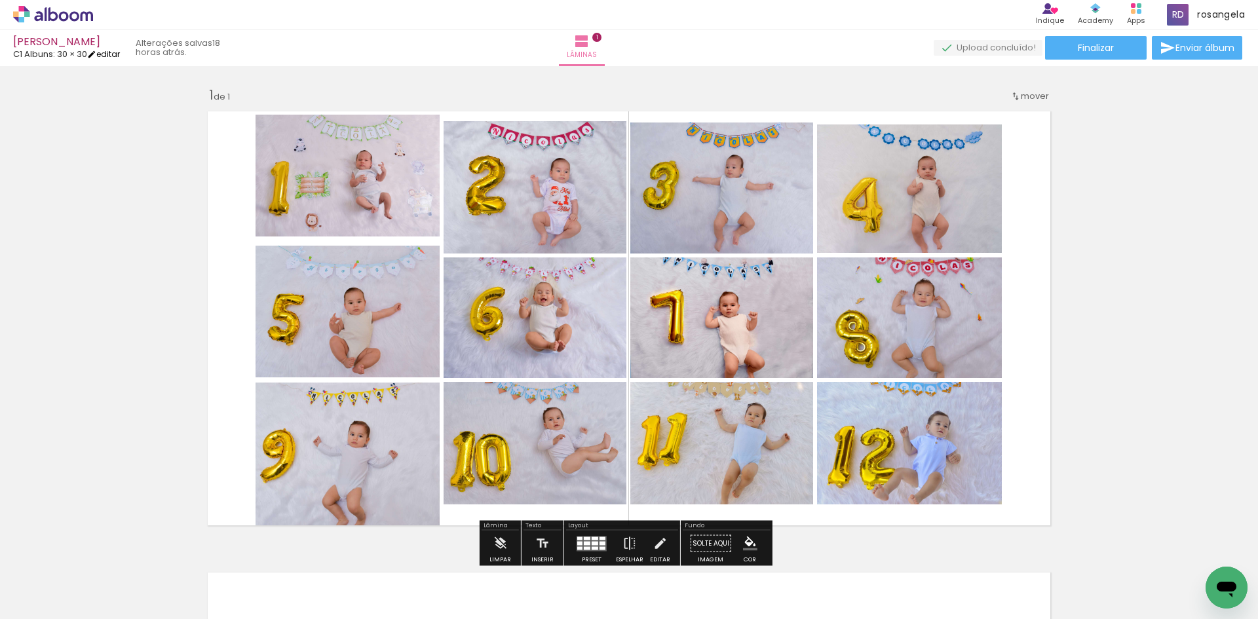
click at [107, 52] on link "editar" at bounding box center [103, 53] width 33 height 11
type input "3"
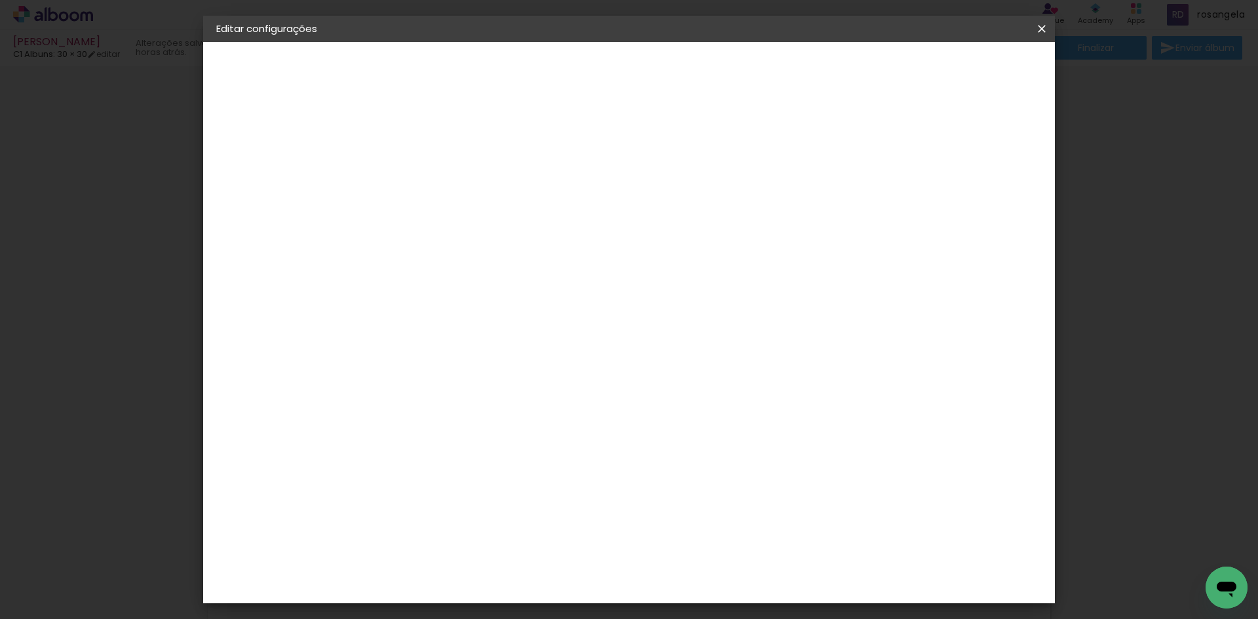
click at [270, 93] on paper-button "Nicolas" at bounding box center [288, 97] width 144 height 26
click at [431, 180] on input "Nicolas" at bounding box center [431, 176] width 0 height 20
type input "teste"
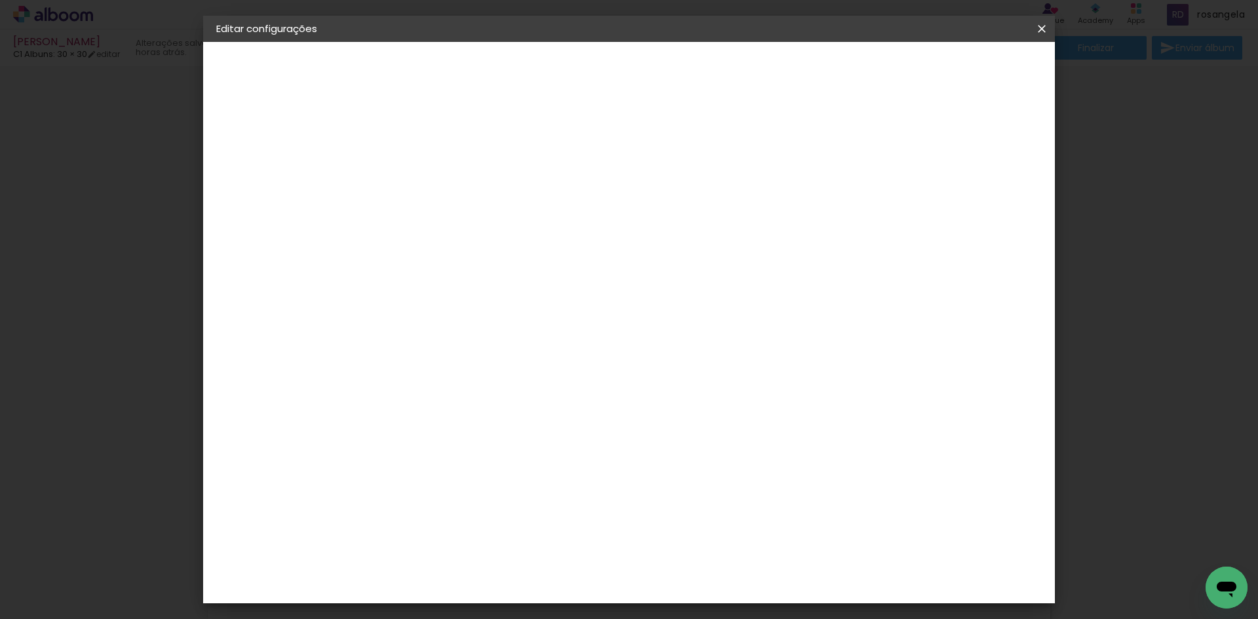
type paper-input "teste"
click at [565, 77] on paper-button "Avançar" at bounding box center [533, 69] width 64 height 22
click at [676, 193] on paper-item "Tamanho Livre" at bounding box center [613, 199] width 126 height 29
click at [0, 0] on slot "Avançar" at bounding box center [0, 0] width 0 height 0
click at [973, 76] on paper-button "Salvar configurações" at bounding box center [911, 69] width 123 height 22
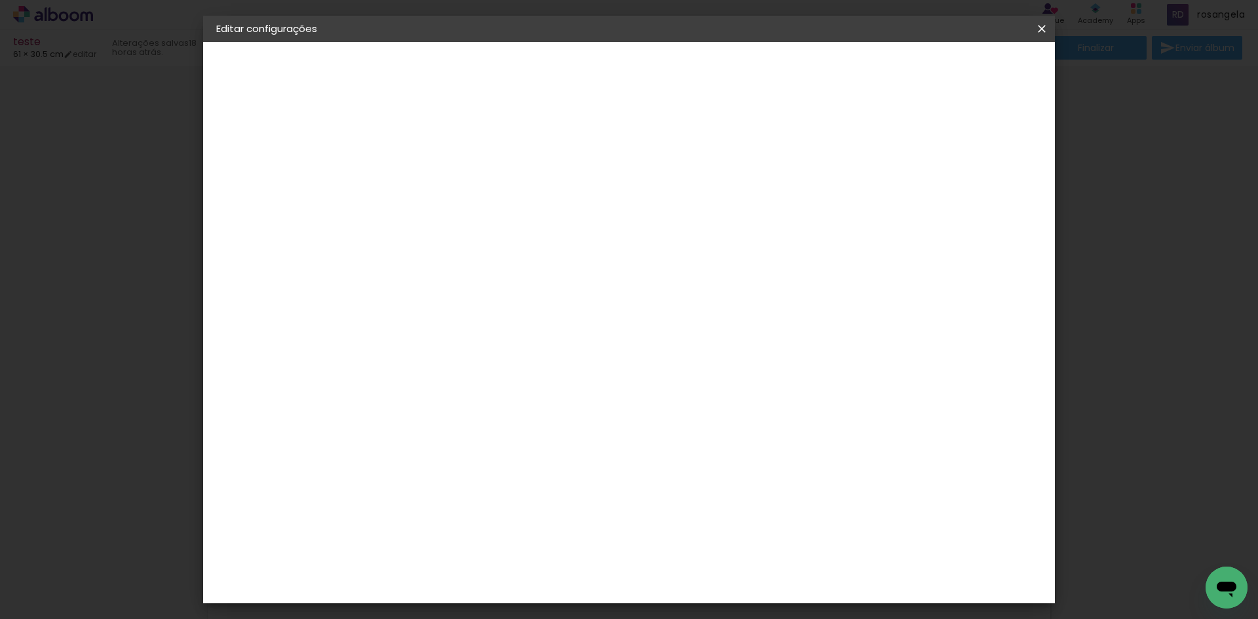
click at [959, 73] on span "Salvar configurações" at bounding box center [911, 69] width 97 height 9
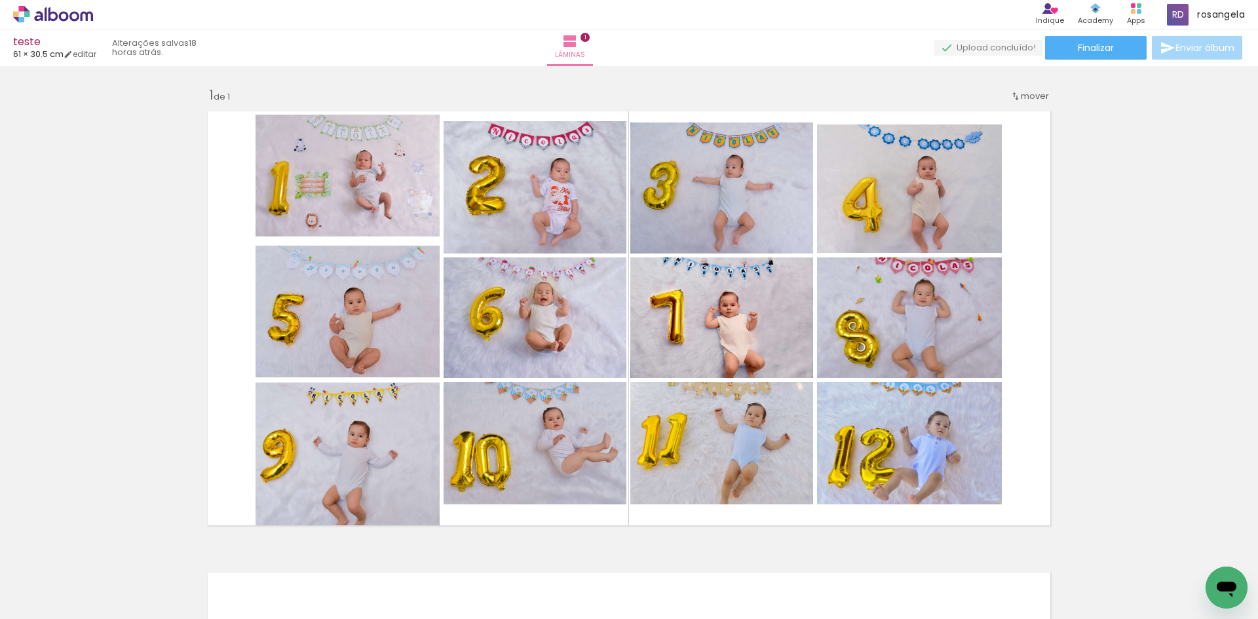
click at [1206, 50] on span "Enviar álbum" at bounding box center [1205, 47] width 59 height 9
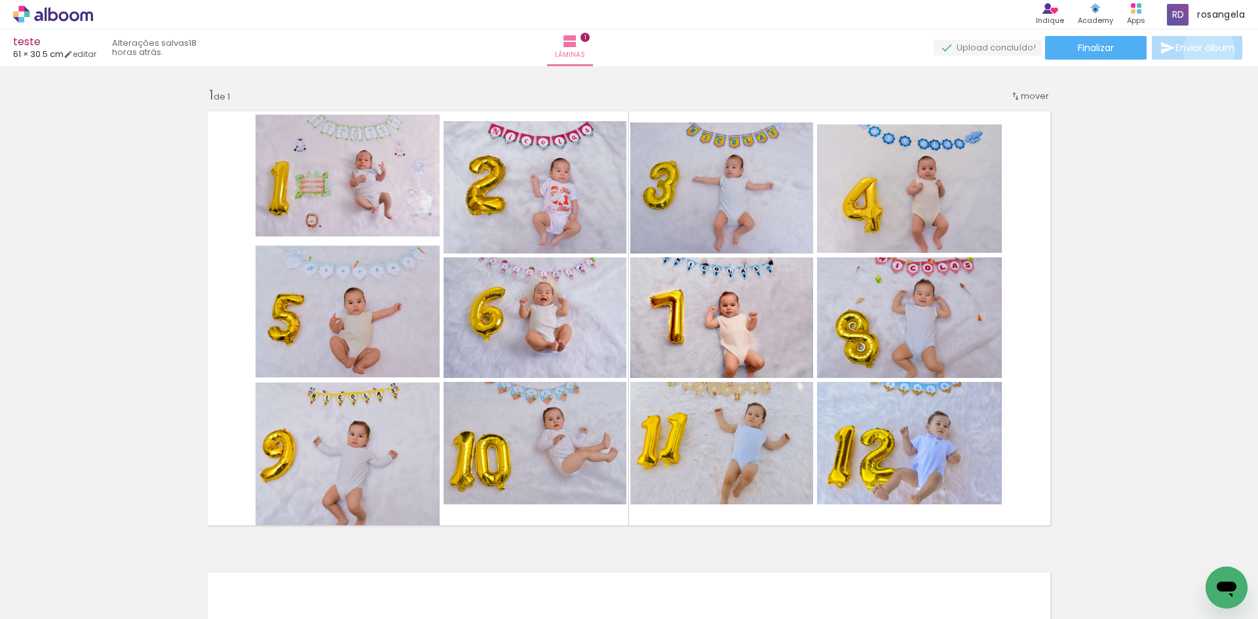
click at [1206, 50] on span "Enviar álbum" at bounding box center [1205, 47] width 59 height 9
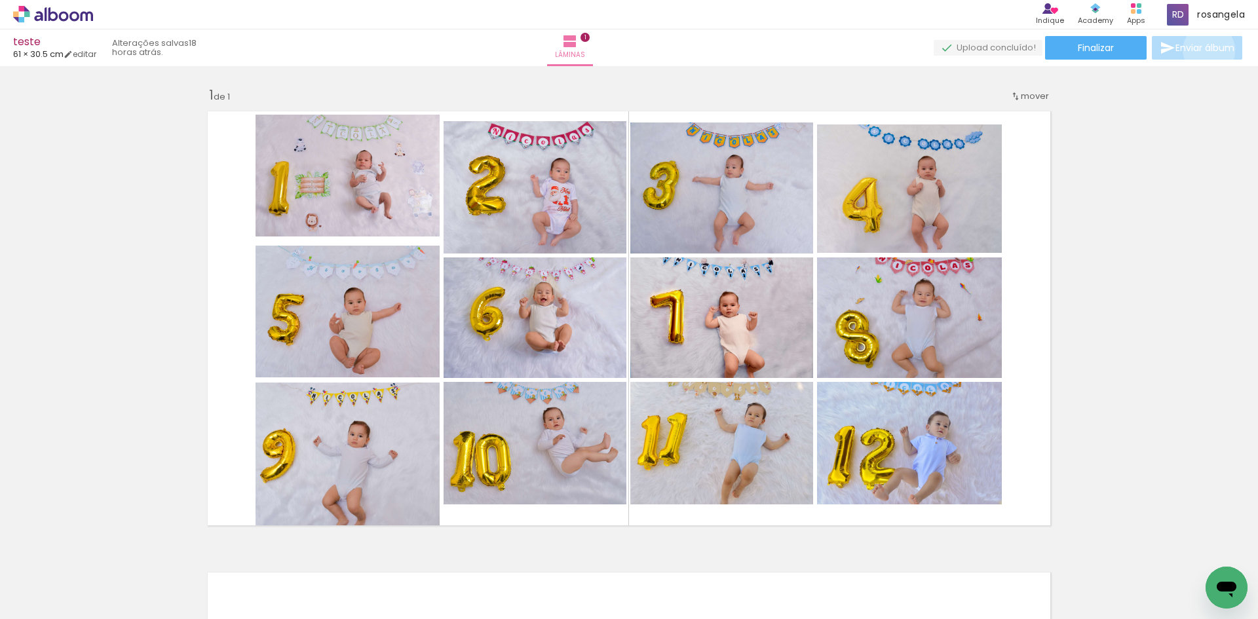
click at [1206, 50] on span "Enviar álbum" at bounding box center [1205, 47] width 59 height 9
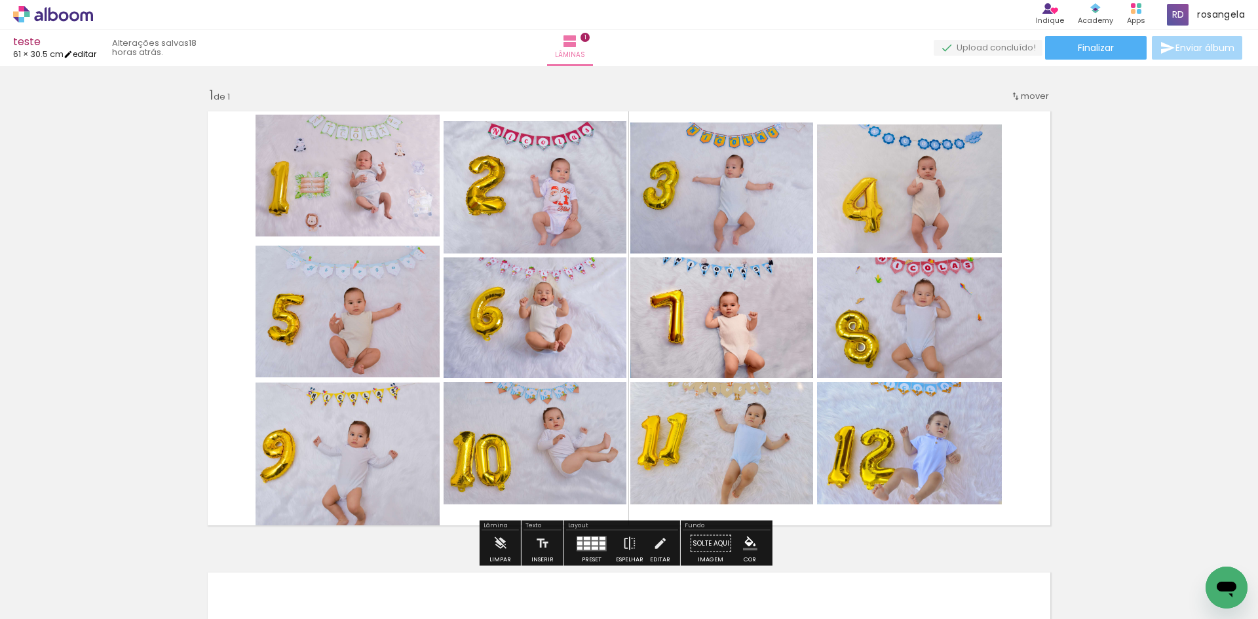
click at [89, 48] on link "editar" at bounding box center [80, 53] width 33 height 11
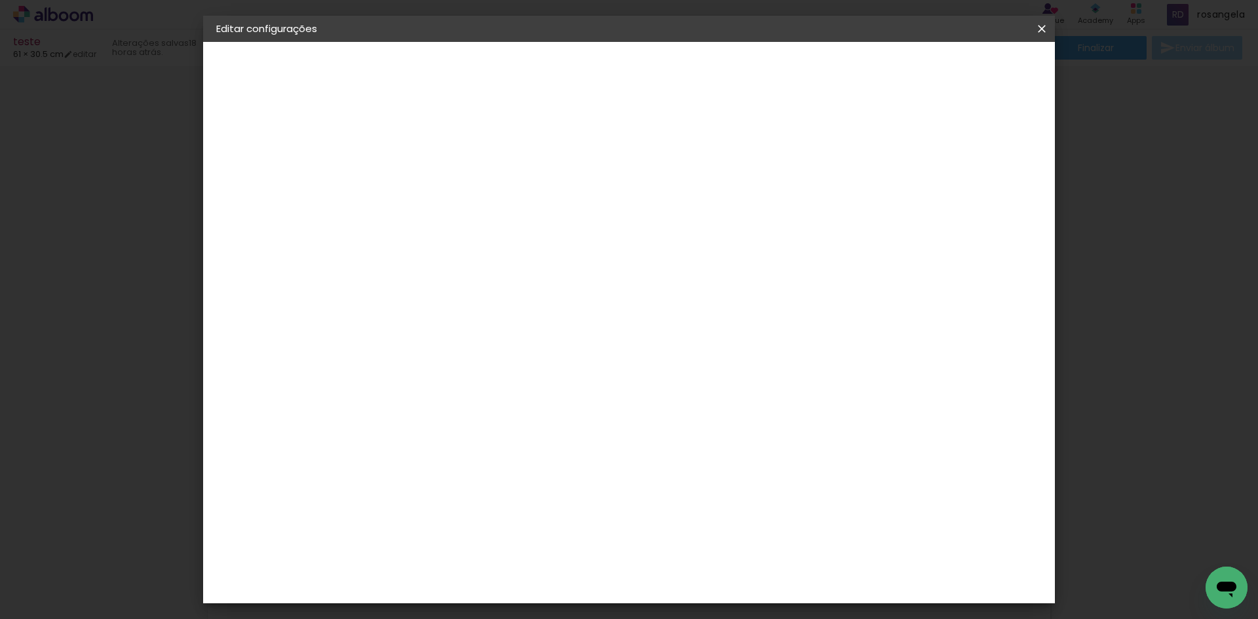
click at [258, 106] on paper-button "teste" at bounding box center [288, 97] width 144 height 26
click at [281, 157] on iron-pages "Fornecedor Escolhendo fornecedor..." at bounding box center [288, 162] width 144 height 26
click at [565, 63] on paper-button "Avançar" at bounding box center [533, 69] width 64 height 22
click at [457, 288] on div "C1 Albuns" at bounding box center [439, 298] width 35 height 21
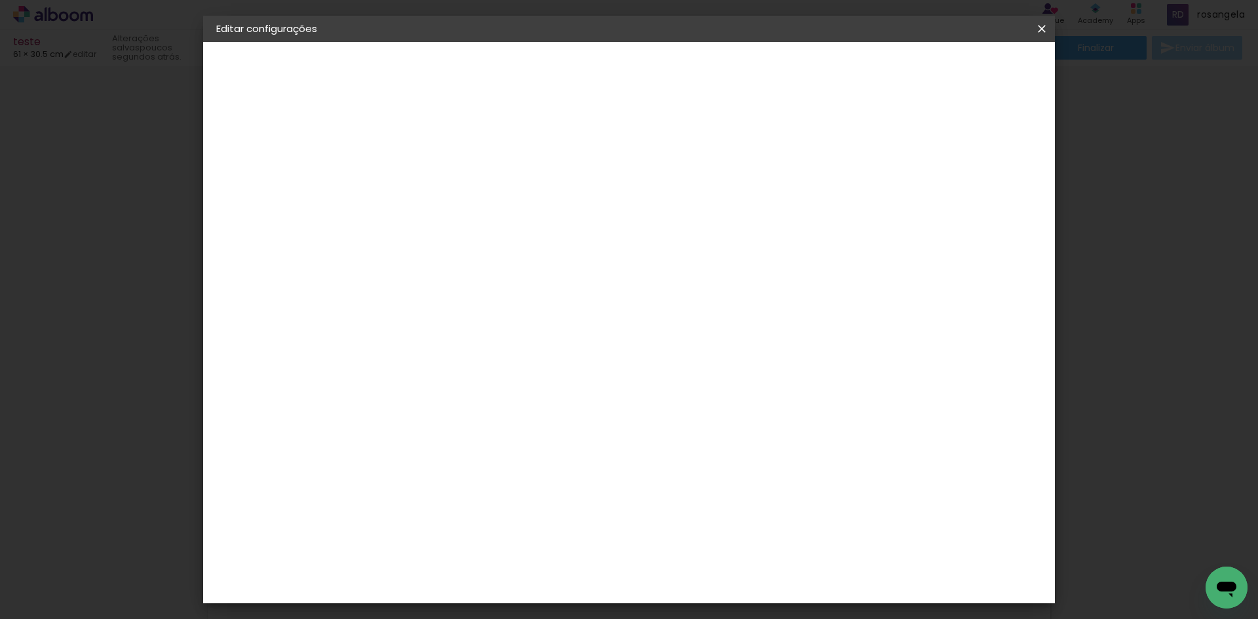
click at [0, 0] on slot "Avançar" at bounding box center [0, 0] width 0 height 0
click at [482, 218] on input "text" at bounding box center [456, 228] width 51 height 20
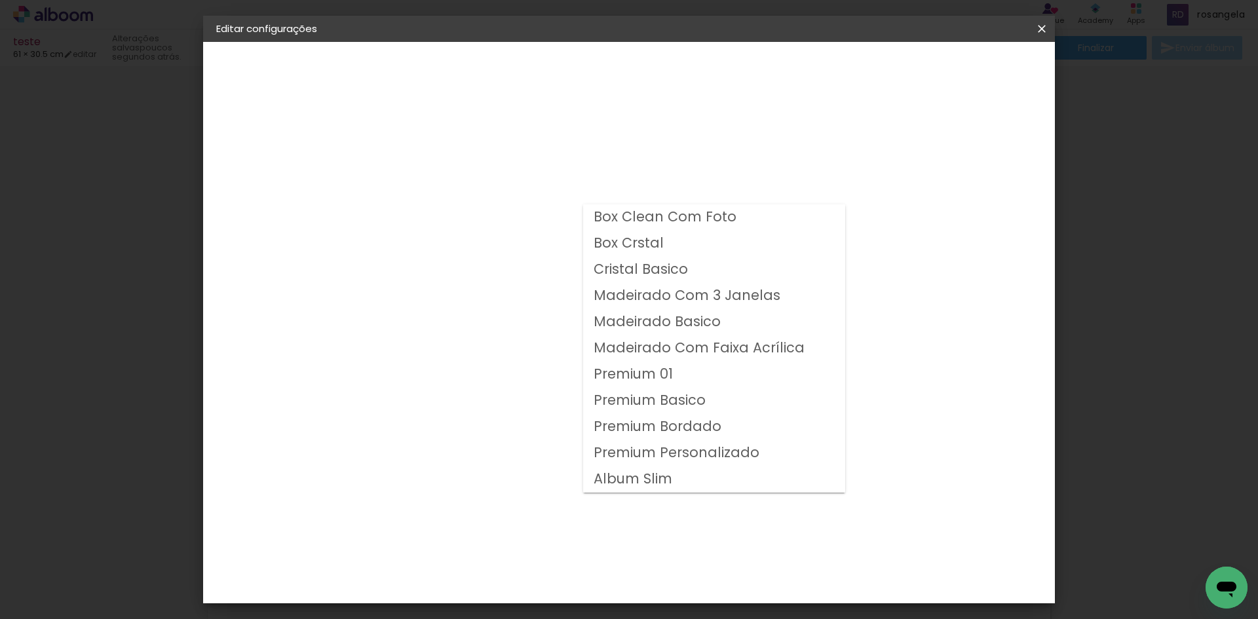
click at [0, 0] on slot "Premium Personalizado" at bounding box center [0, 0] width 0 height 0
type input "Premium Personalizado"
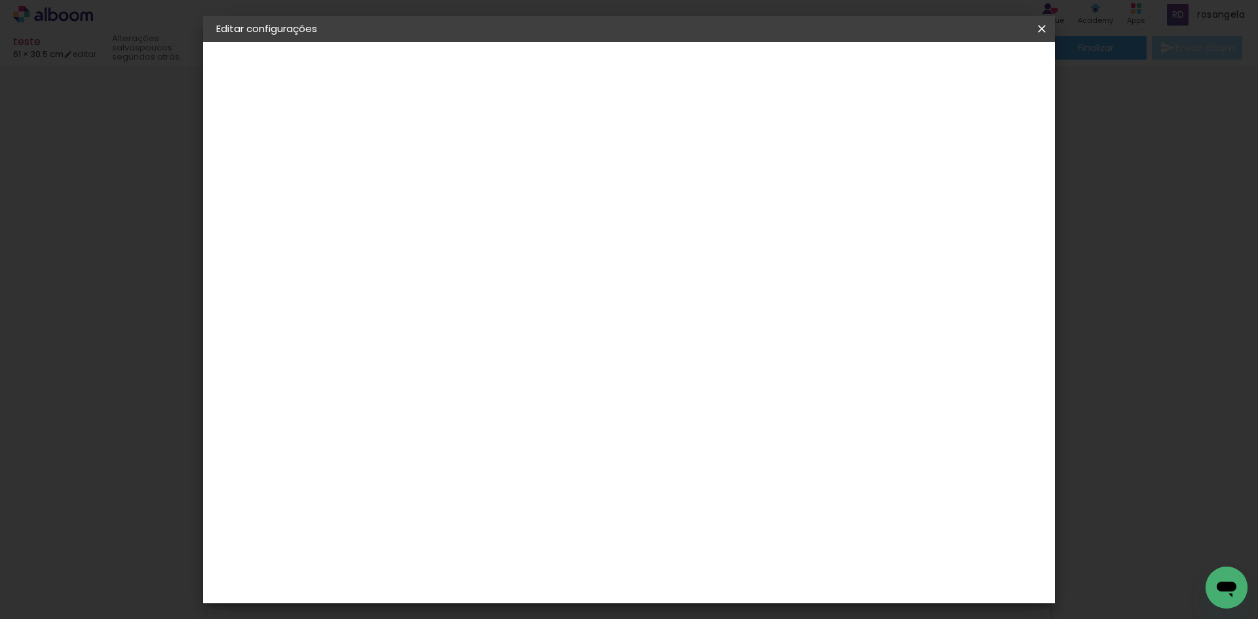
click at [519, 568] on span "30 × 30" at bounding box center [488, 581] width 61 height 27
click at [0, 0] on slot "Avançar" at bounding box center [0, 0] width 0 height 0
click at [960, 67] on span "Salvar configurações" at bounding box center [911, 69] width 97 height 9
click at [960, 72] on span "Salvar configurações" at bounding box center [911, 69] width 97 height 9
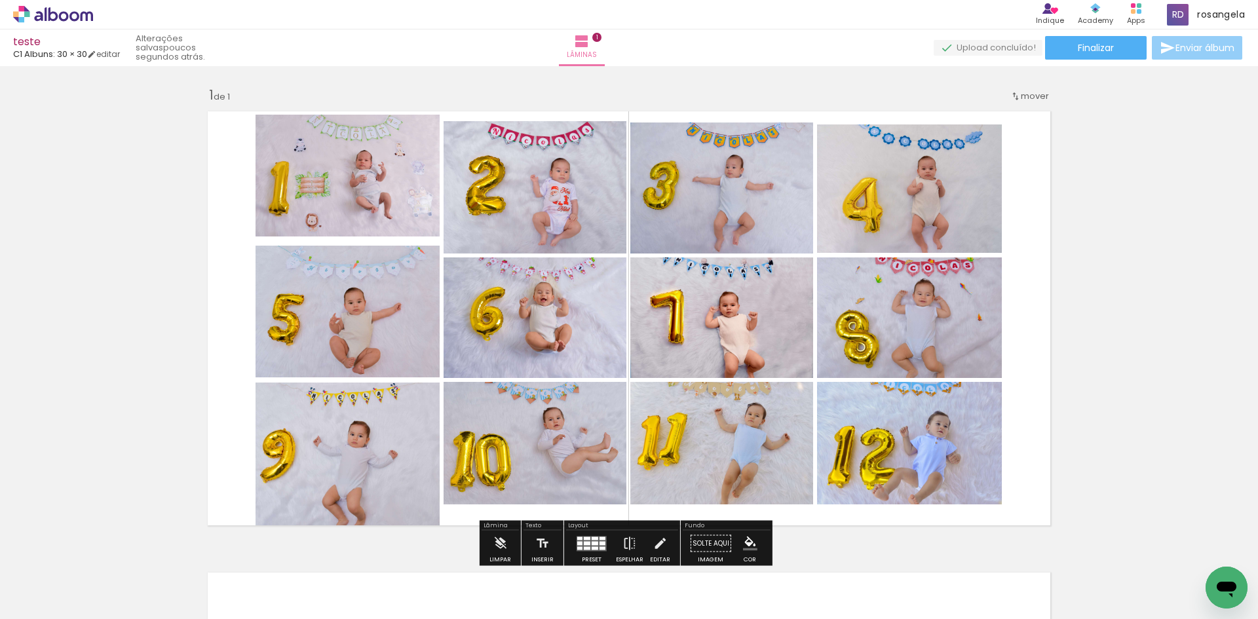
click at [1181, 52] on span "Enviar álbum" at bounding box center [1205, 47] width 59 height 9
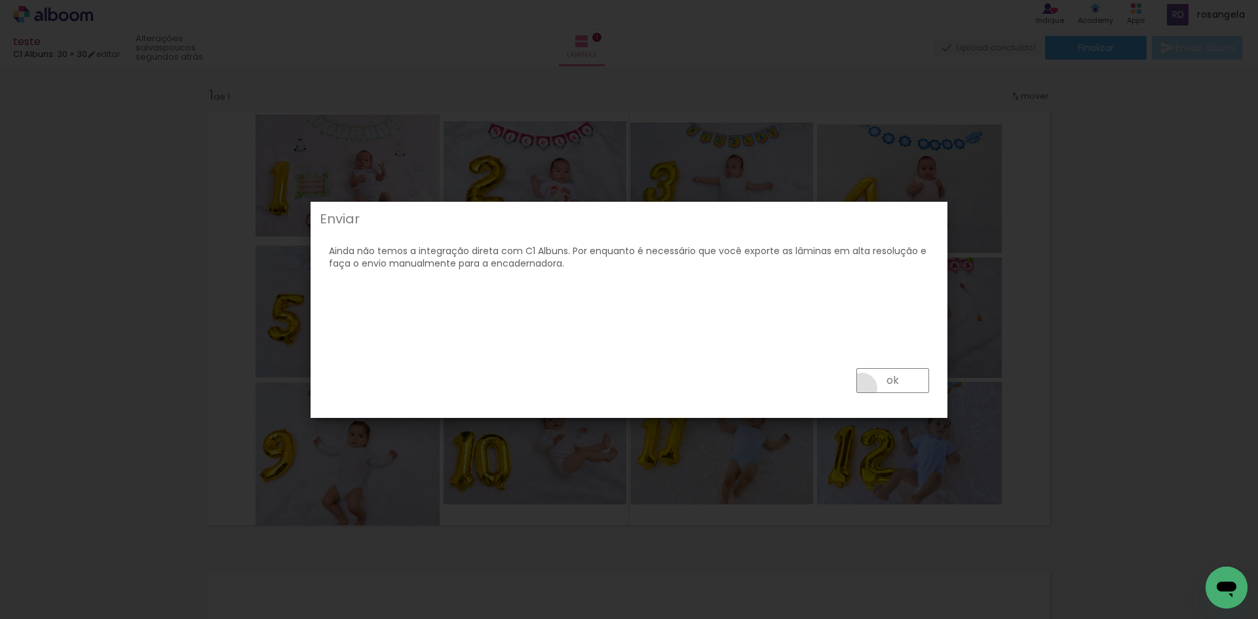
click at [862, 389] on paper-button "ok" at bounding box center [892, 380] width 73 height 25
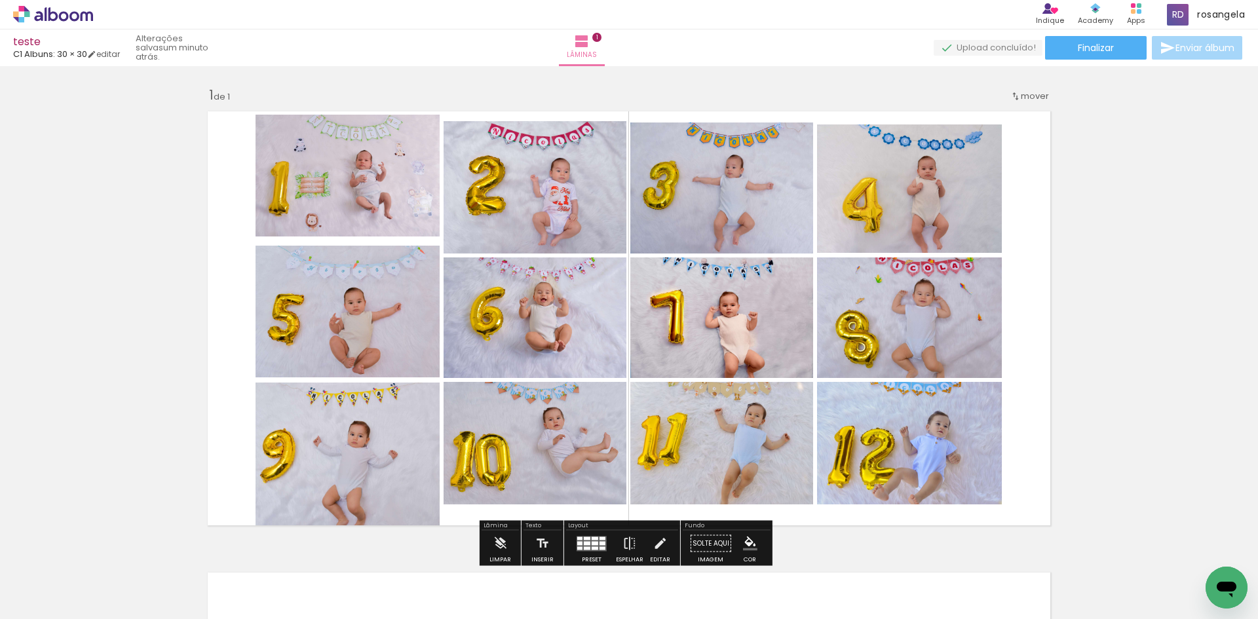
click at [54, 10] on icon at bounding box center [53, 14] width 80 height 17
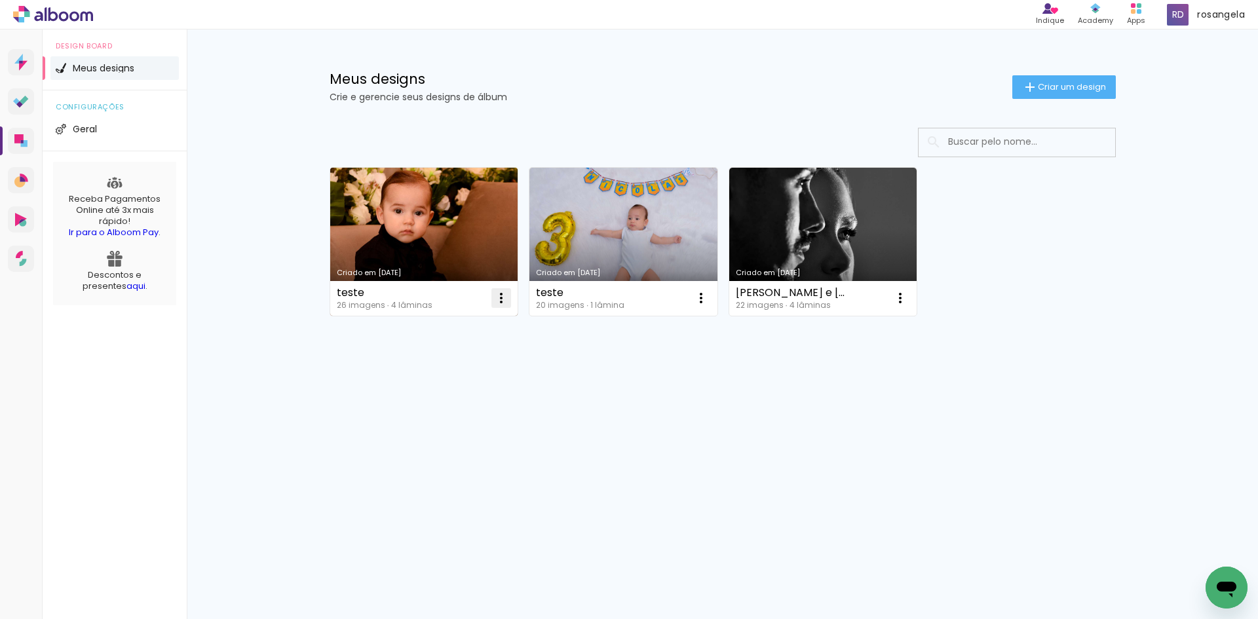
click at [503, 301] on iron-icon at bounding box center [501, 298] width 16 height 16
click at [487, 386] on paper-item "Excluir" at bounding box center [449, 385] width 129 height 26
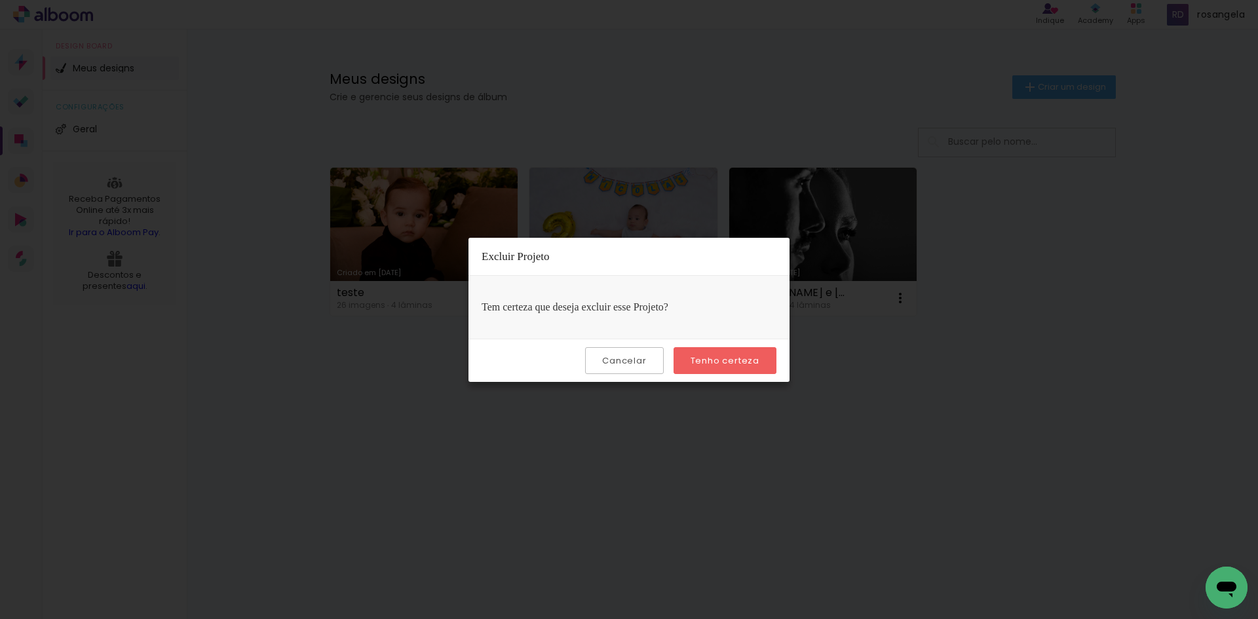
click at [0, 0] on slot "Tenho certeza" at bounding box center [0, 0] width 0 height 0
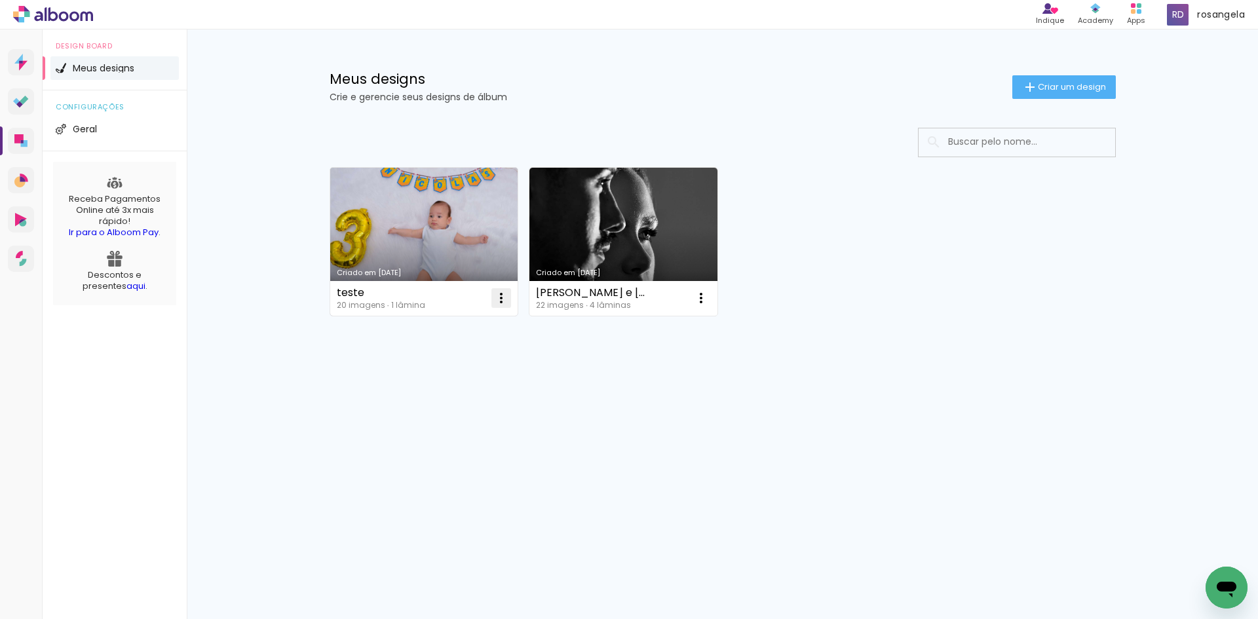
click at [500, 301] on iron-icon at bounding box center [501, 298] width 16 height 16
click at [448, 375] on paper-item "Excluir" at bounding box center [449, 385] width 129 height 26
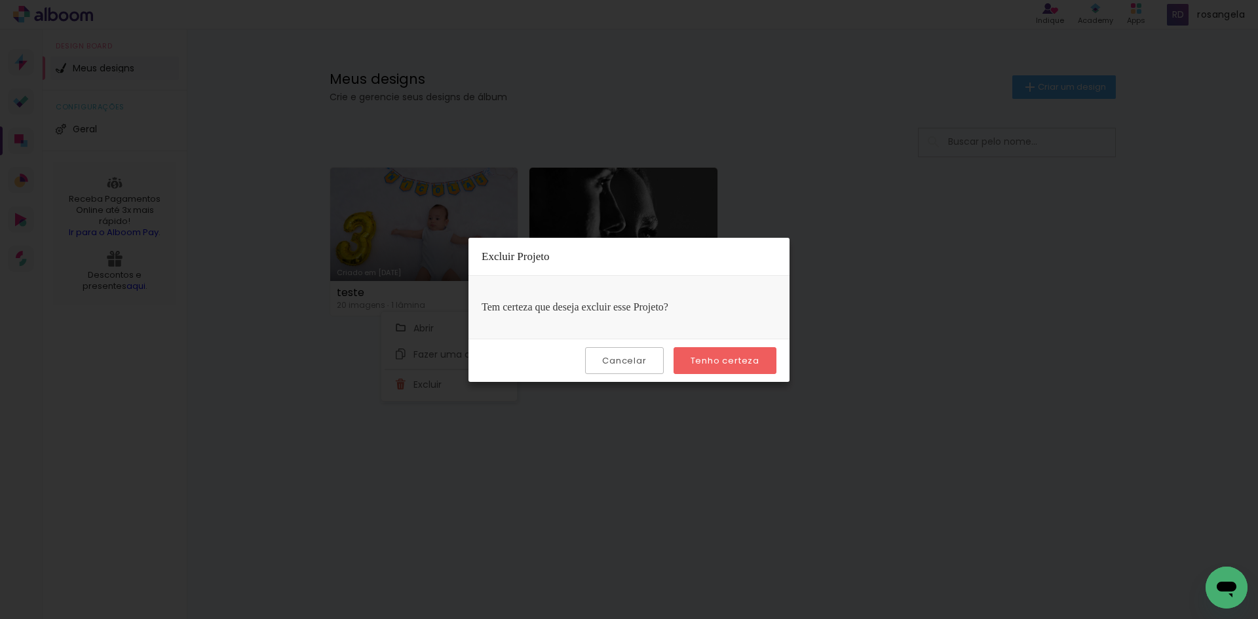
click at [0, 0] on slot "Tenho certeza" at bounding box center [0, 0] width 0 height 0
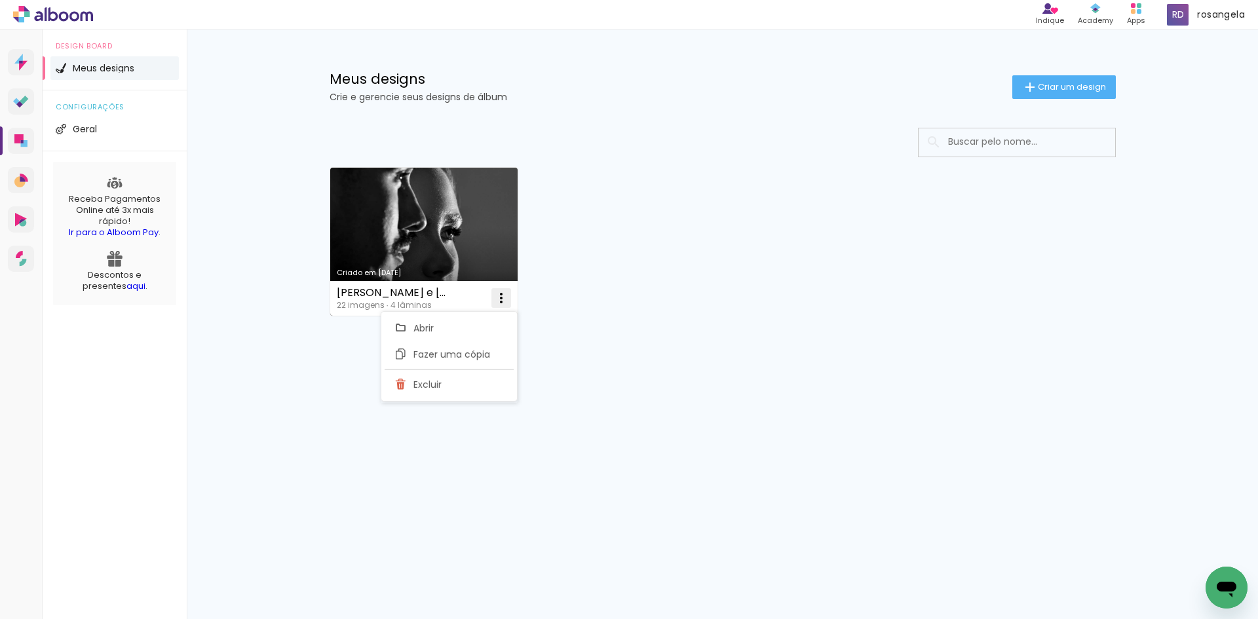
click at [505, 297] on iron-icon at bounding box center [501, 298] width 16 height 16
click at [503, 294] on iron-icon at bounding box center [501, 298] width 16 height 16
click at [466, 381] on paper-item "Excluir" at bounding box center [449, 385] width 129 height 26
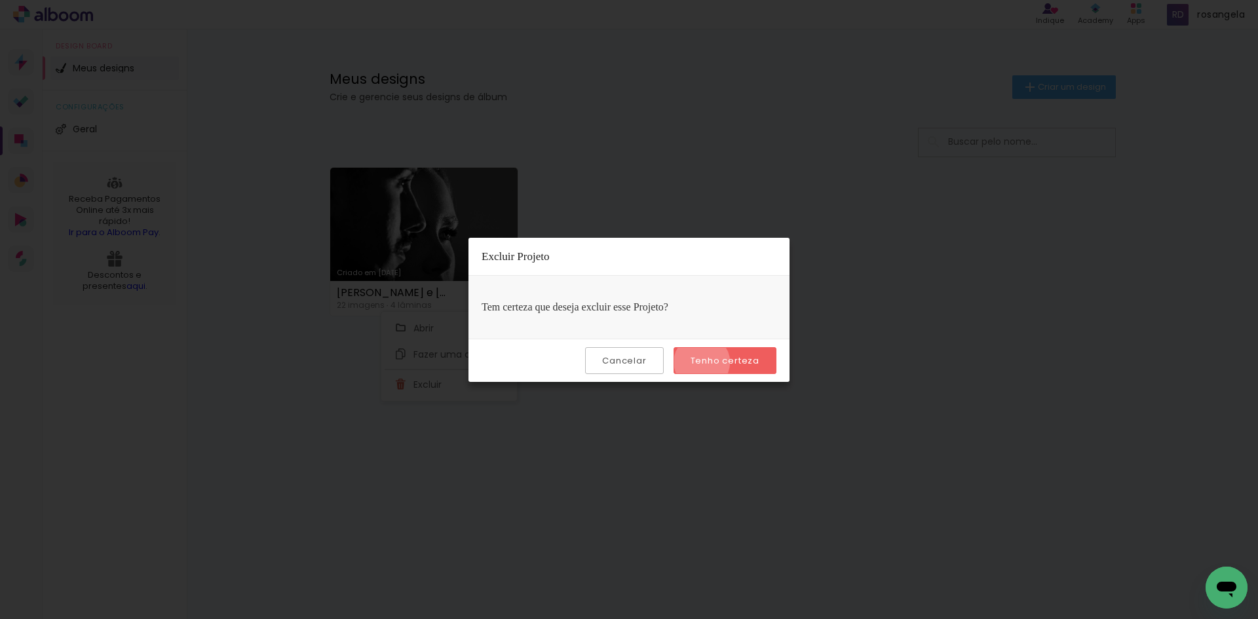
click at [0, 0] on slot "Tenho certeza" at bounding box center [0, 0] width 0 height 0
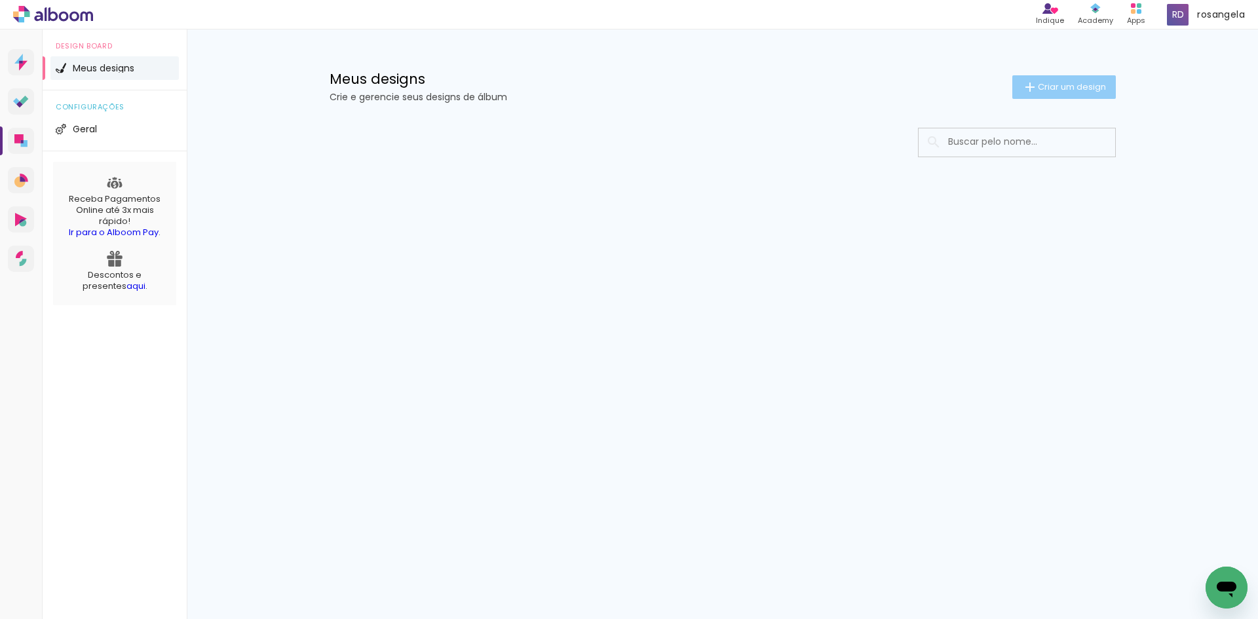
click at [1046, 91] on span "Criar um design" at bounding box center [1072, 87] width 68 height 9
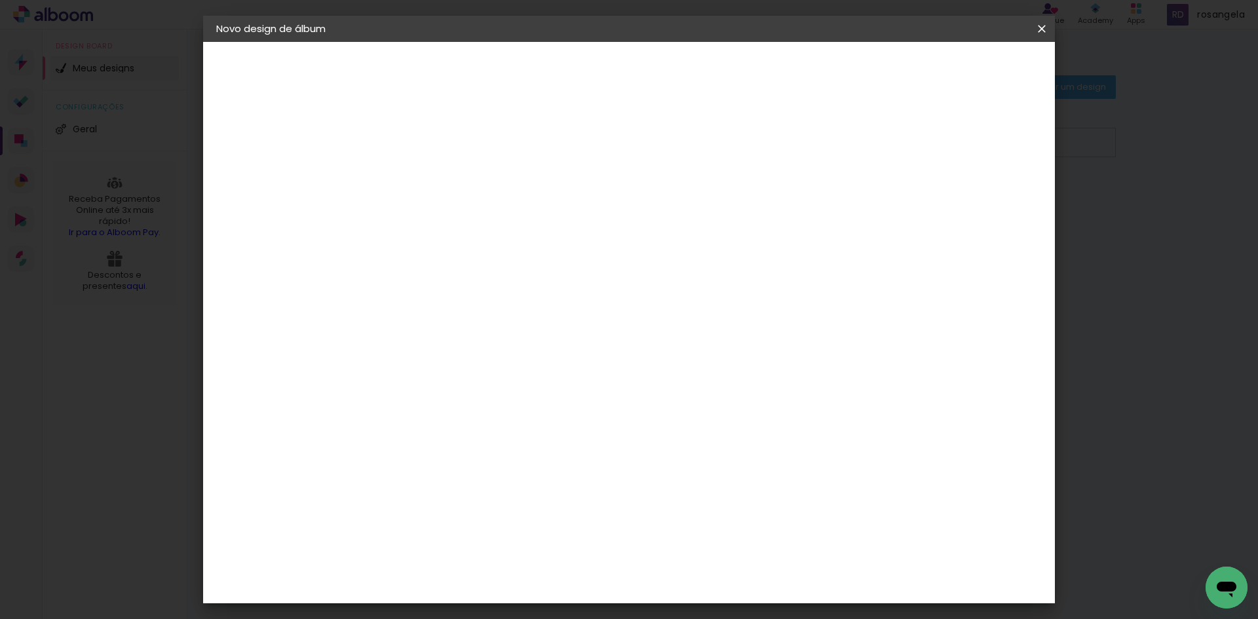
click at [431, 172] on input at bounding box center [431, 176] width 0 height 20
type input "Acompanhamento [PERSON_NAME]"
type paper-input "Acompanhamento [PERSON_NAME]"
click at [565, 69] on paper-button "Avançar" at bounding box center [533, 69] width 64 height 22
click at [676, 192] on paper-item "Tamanho Livre" at bounding box center [613, 199] width 126 height 29
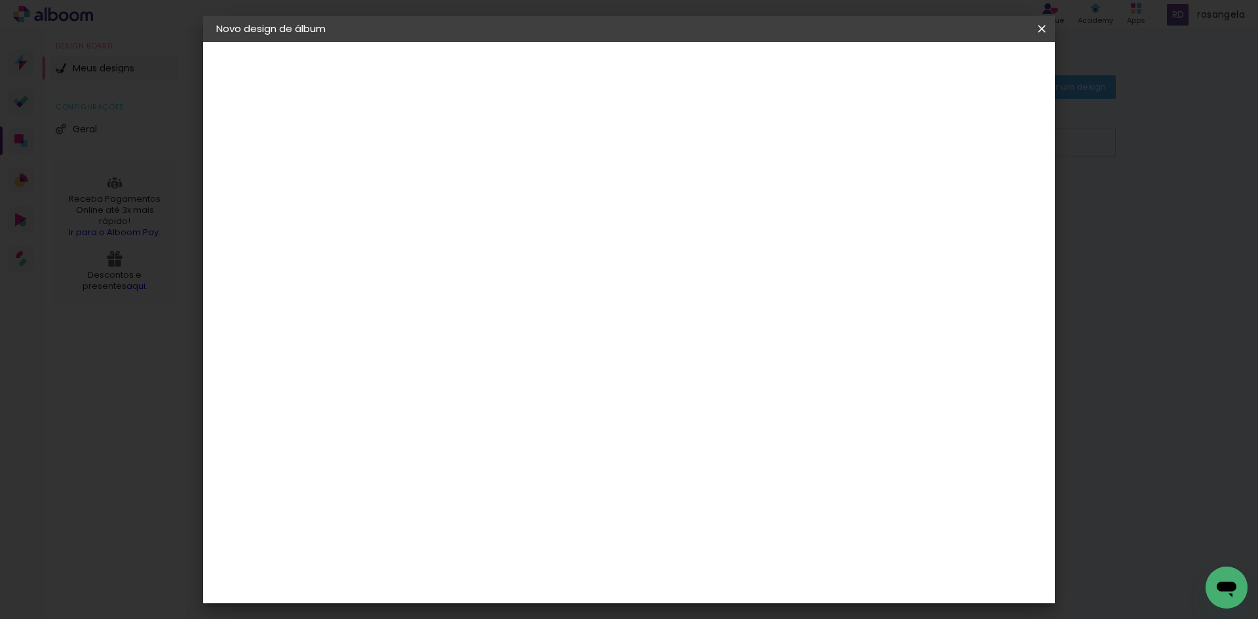
scroll to position [463, 0]
click at [457, 306] on div "C1 Albuns" at bounding box center [439, 316] width 35 height 21
click at [0, 0] on slot "Avançar" at bounding box center [0, 0] width 0 height 0
click at [482, 218] on input "text" at bounding box center [456, 228] width 51 height 20
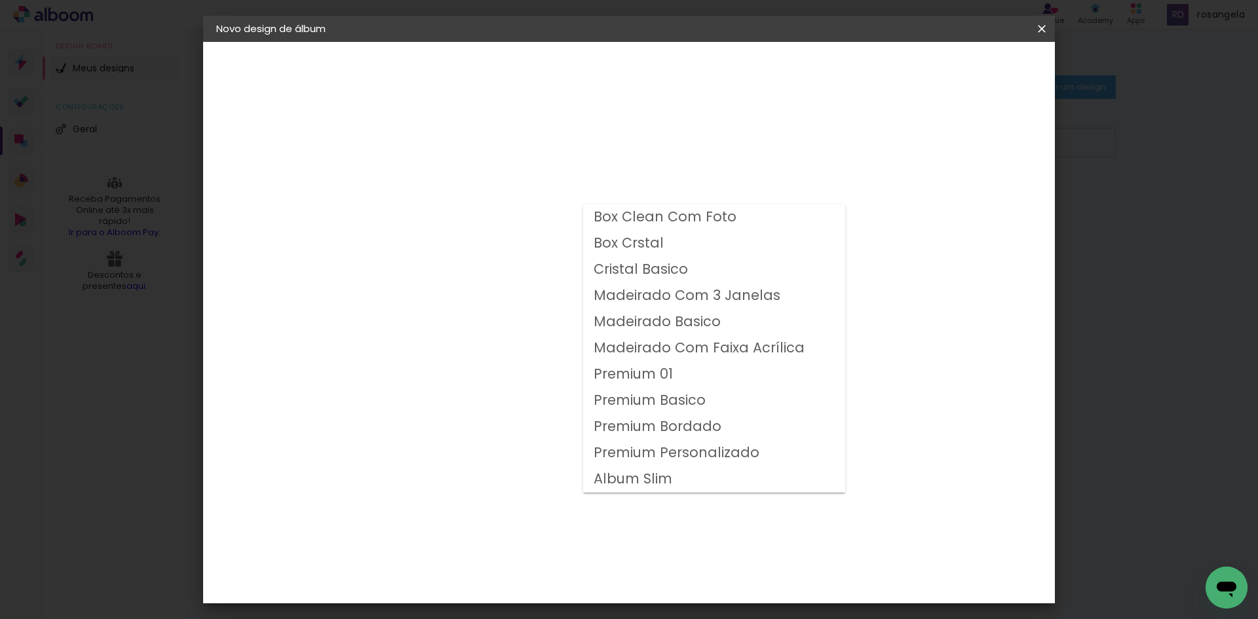
click at [0, 0] on slot "Premium Personalizado" at bounding box center [0, 0] width 0 height 0
type input "Premium Personalizado"
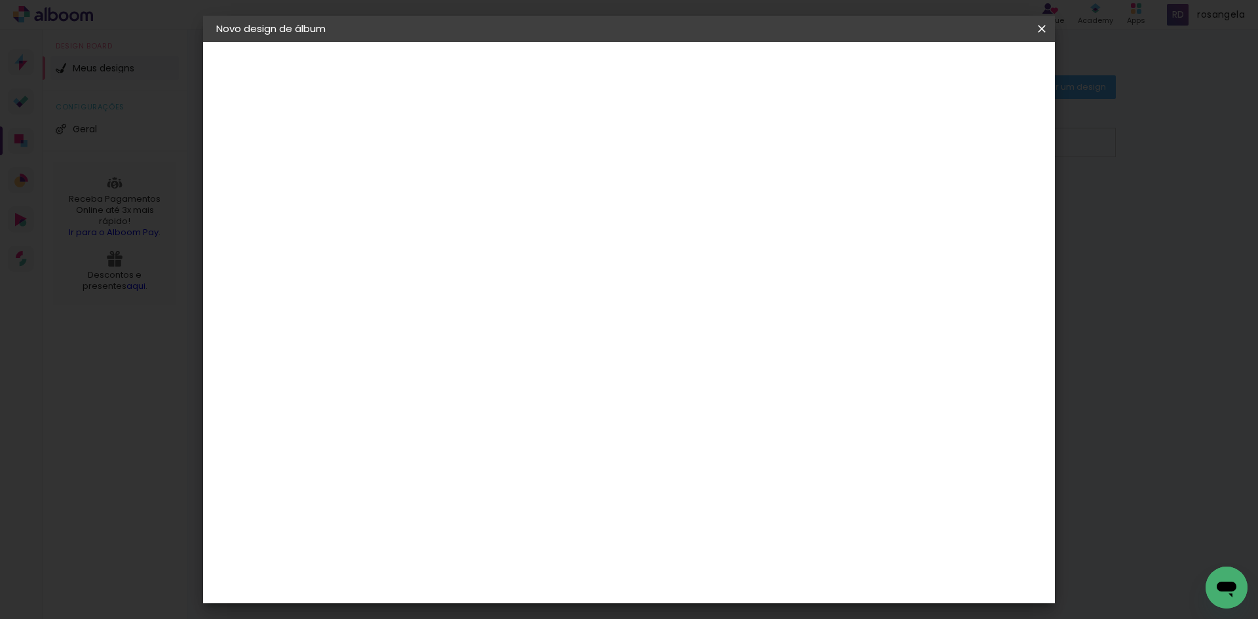
click at [519, 568] on span "30 × 30" at bounding box center [488, 581] width 61 height 27
click at [0, 0] on slot "Avançar" at bounding box center [0, 0] width 0 height 0
click at [960, 74] on span "Iniciar design" at bounding box center [930, 69] width 60 height 9
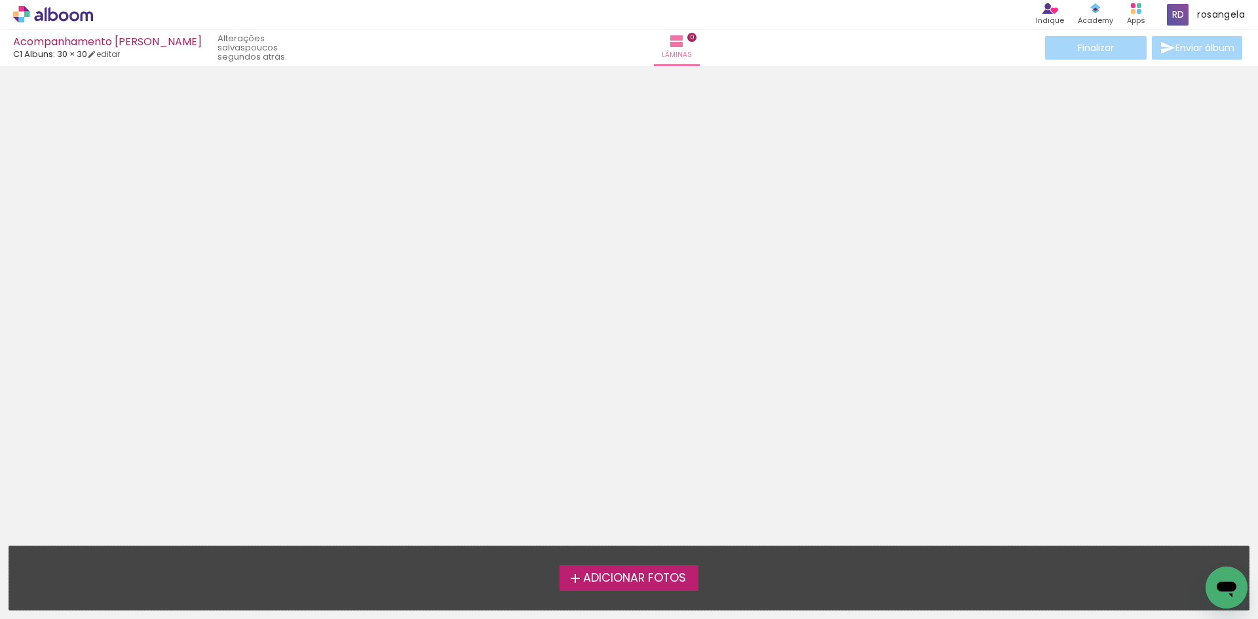
click at [657, 585] on span "Adicionar Fotos" at bounding box center [634, 579] width 103 height 12
click at [0, 0] on input "file" at bounding box center [0, 0] width 0 height 0
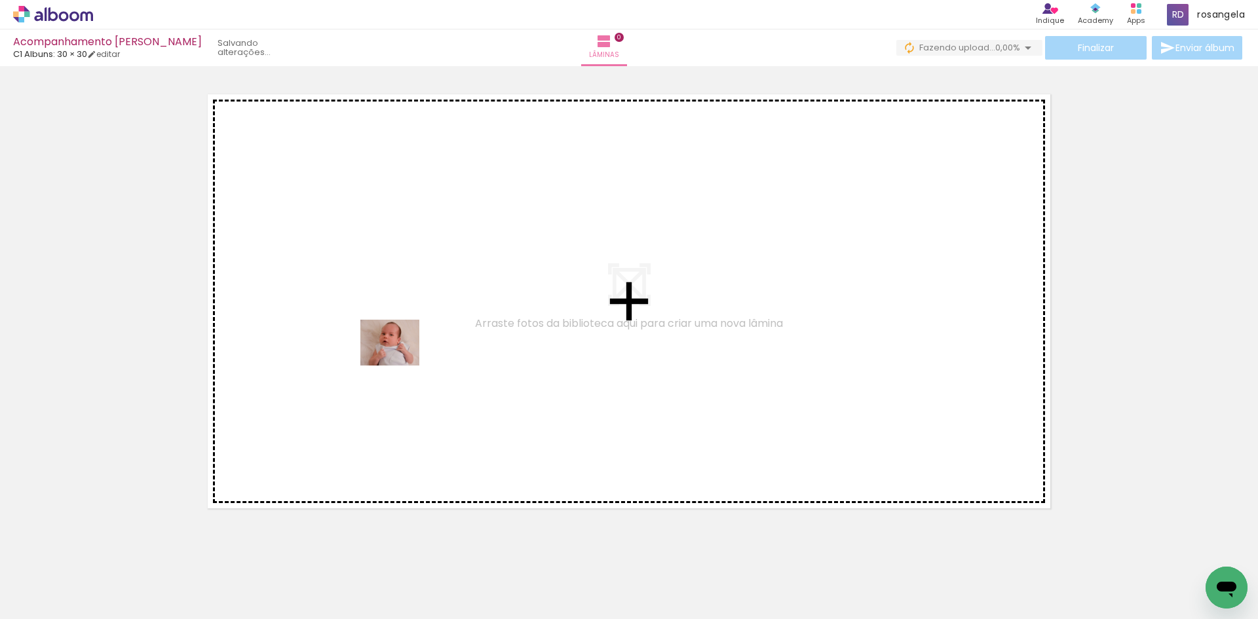
drag, startPoint x: 142, startPoint y: 591, endPoint x: 400, endPoint y: 359, distance: 347.1
click at [400, 359] on quentale-workspace at bounding box center [629, 309] width 1258 height 619
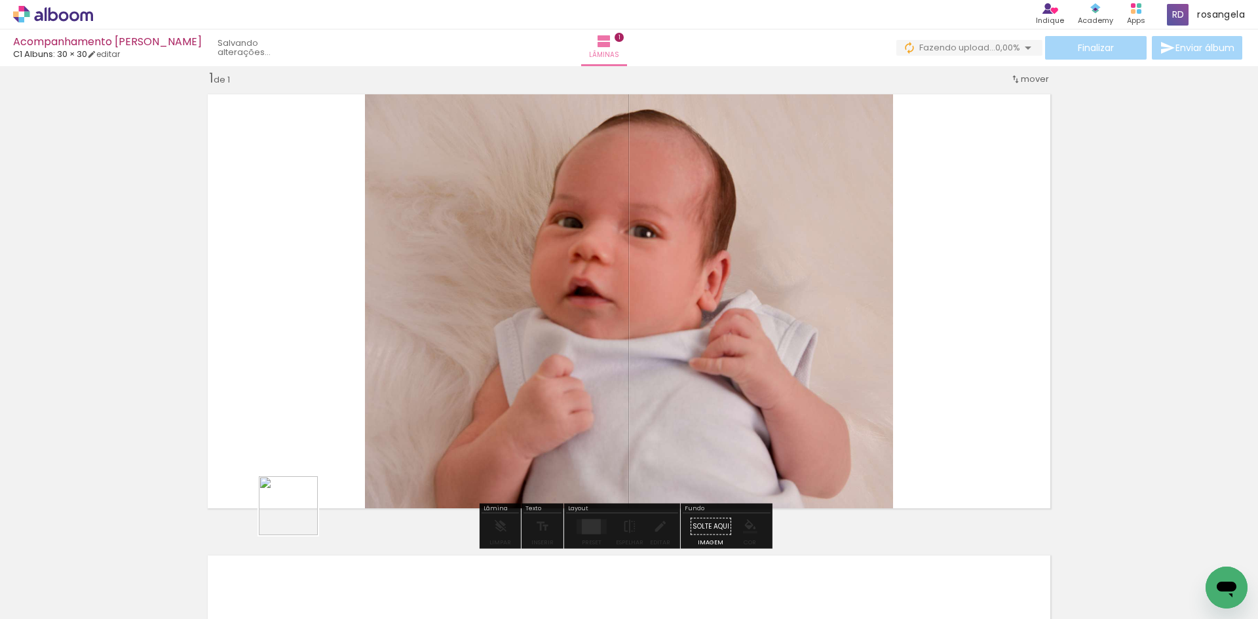
drag, startPoint x: 271, startPoint y: 542, endPoint x: 515, endPoint y: 379, distance: 293.0
click at [545, 334] on quentale-workspace at bounding box center [629, 309] width 1258 height 619
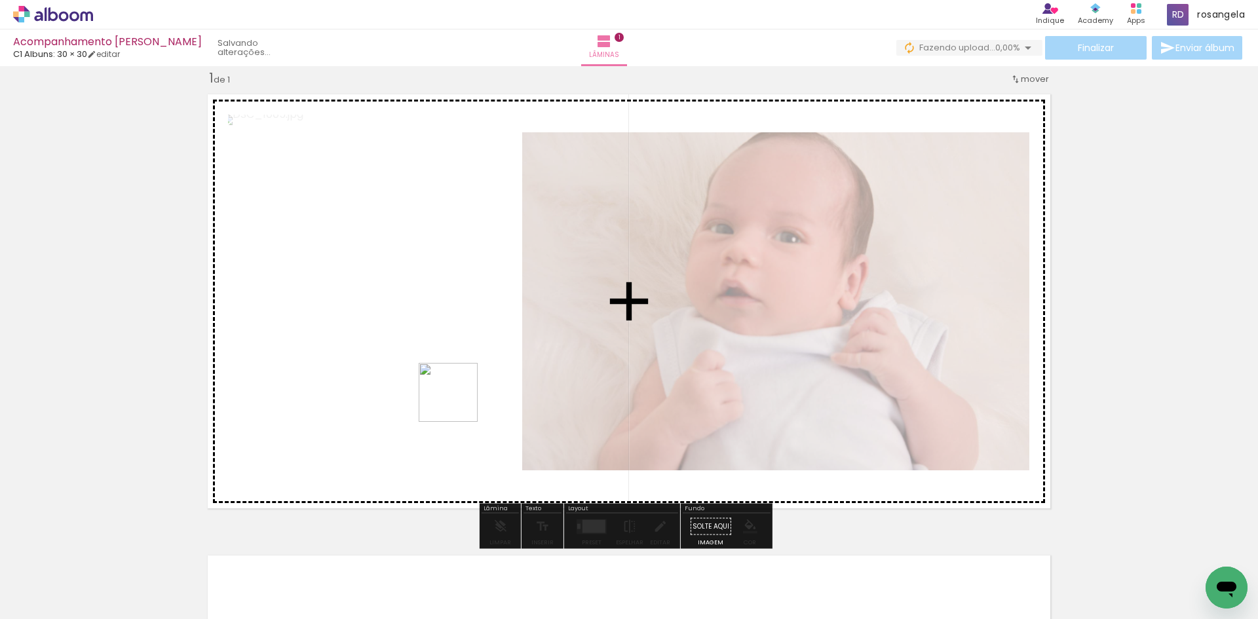
drag, startPoint x: 276, startPoint y: 585, endPoint x: 482, endPoint y: 377, distance: 292.4
click at [482, 377] on quentale-workspace at bounding box center [629, 309] width 1258 height 619
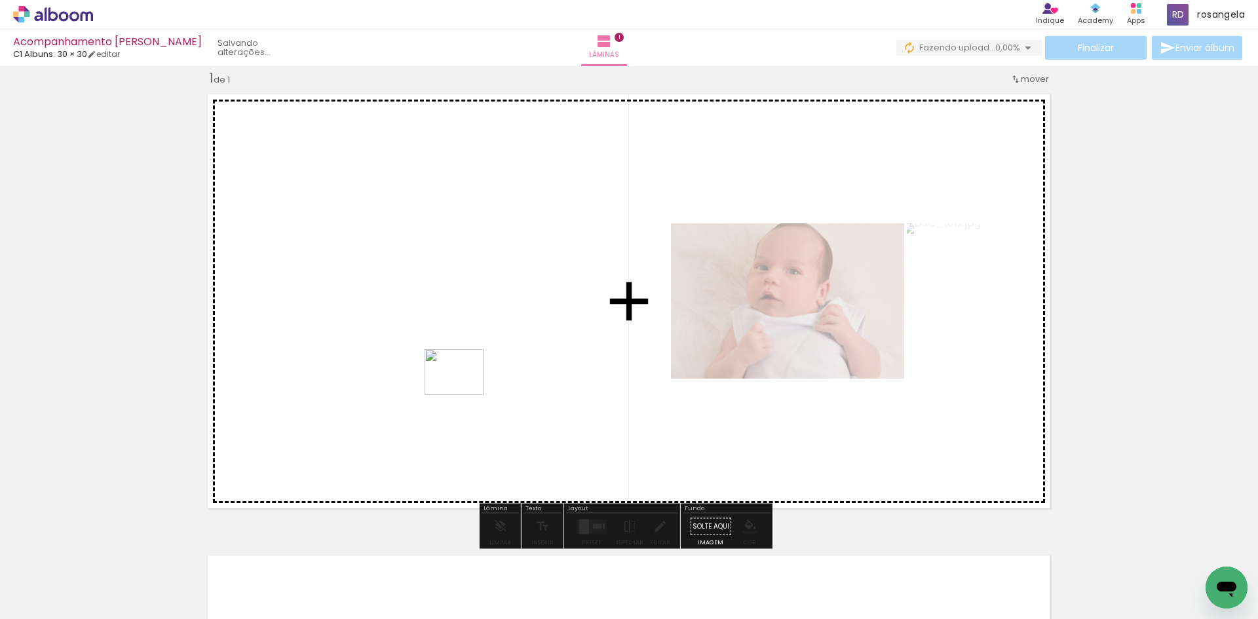
drag, startPoint x: 368, startPoint y: 574, endPoint x: 464, endPoint y: 389, distance: 208.7
click at [464, 389] on quentale-workspace at bounding box center [629, 309] width 1258 height 619
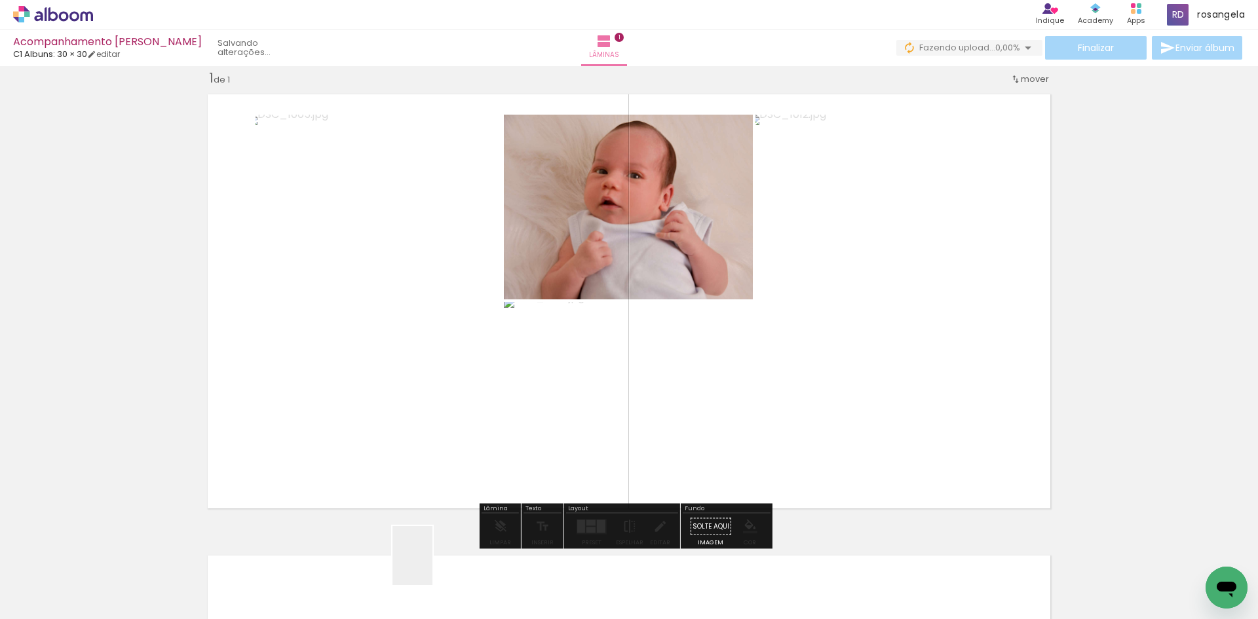
drag, startPoint x: 430, startPoint y: 569, endPoint x: 481, endPoint y: 484, distance: 99.3
click at [486, 429] on quentale-workspace at bounding box center [629, 309] width 1258 height 619
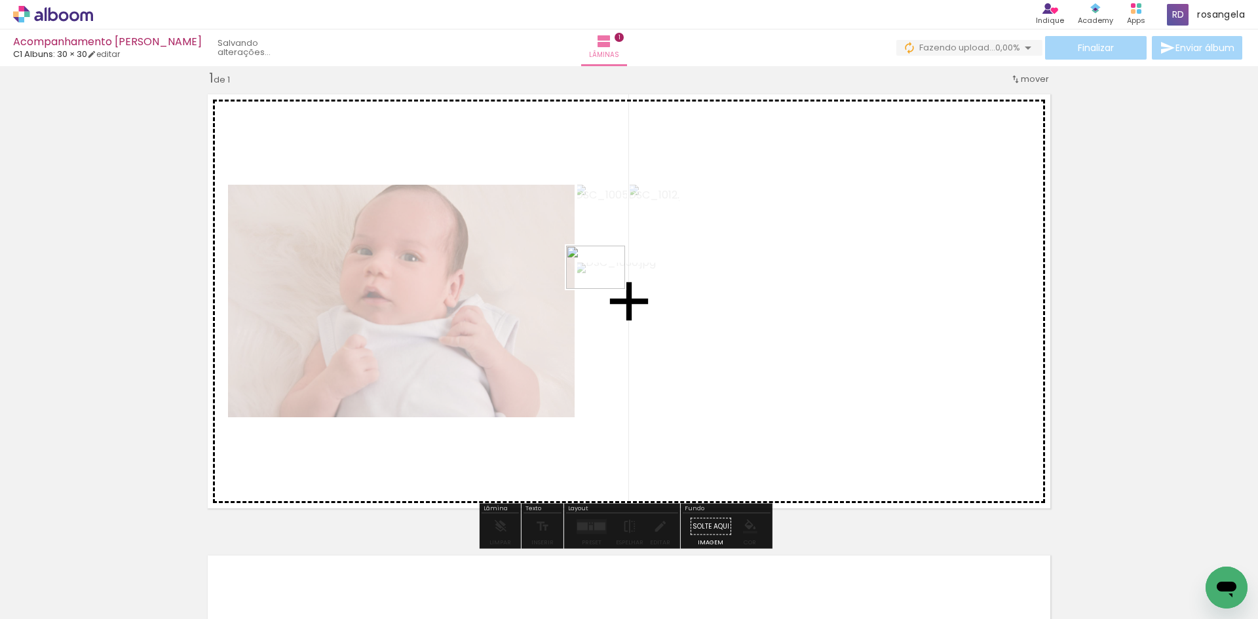
drag, startPoint x: 486, startPoint y: 594, endPoint x: 612, endPoint y: 359, distance: 266.2
click at [617, 272] on quentale-workspace at bounding box center [629, 309] width 1258 height 619
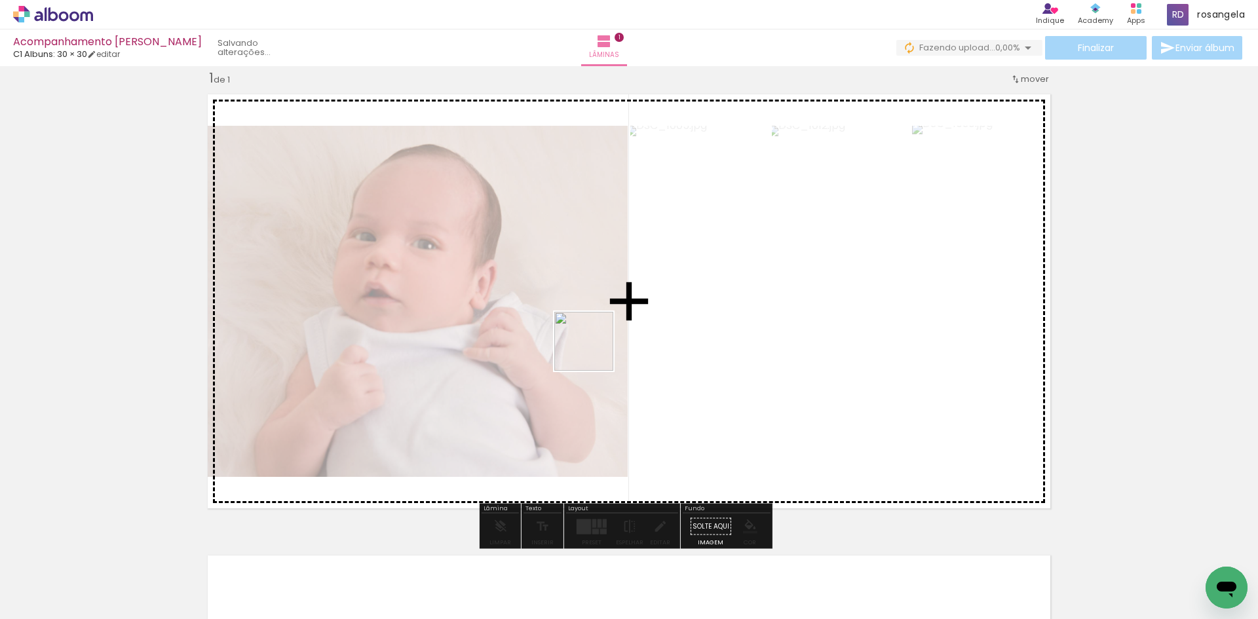
drag, startPoint x: 566, startPoint y: 567, endPoint x: 602, endPoint y: 355, distance: 214.7
click at [596, 329] on quentale-workspace at bounding box center [629, 309] width 1258 height 619
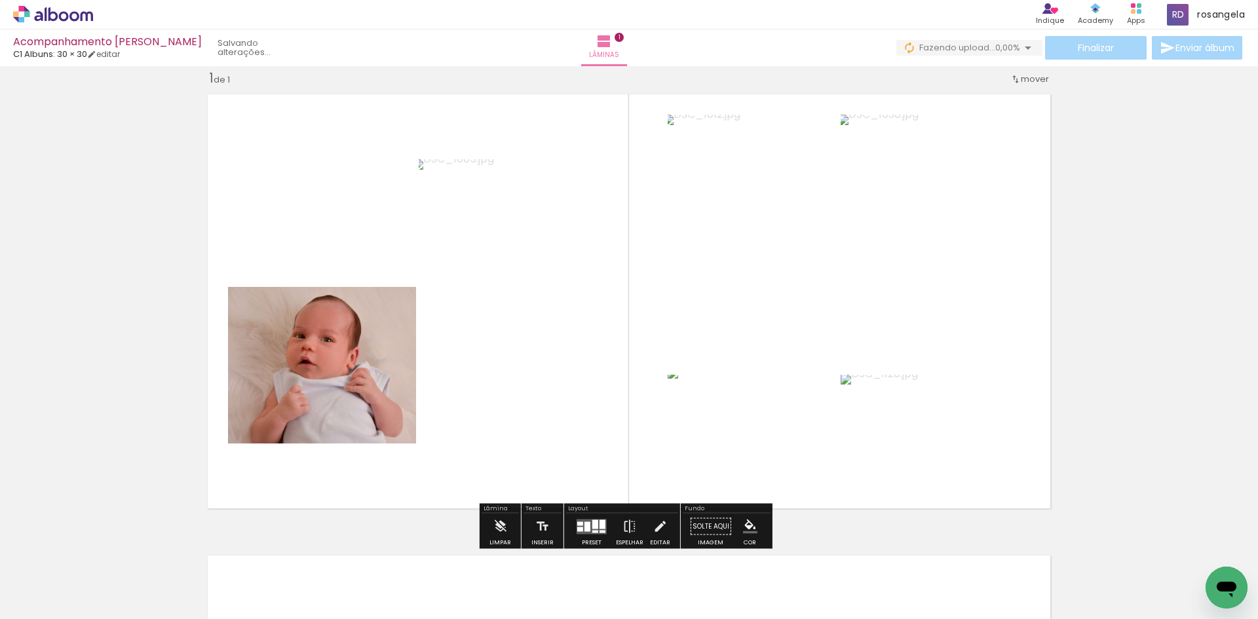
drag, startPoint x: 628, startPoint y: 568, endPoint x: 632, endPoint y: 396, distance: 172.4
click at [632, 396] on quentale-workspace at bounding box center [629, 309] width 1258 height 619
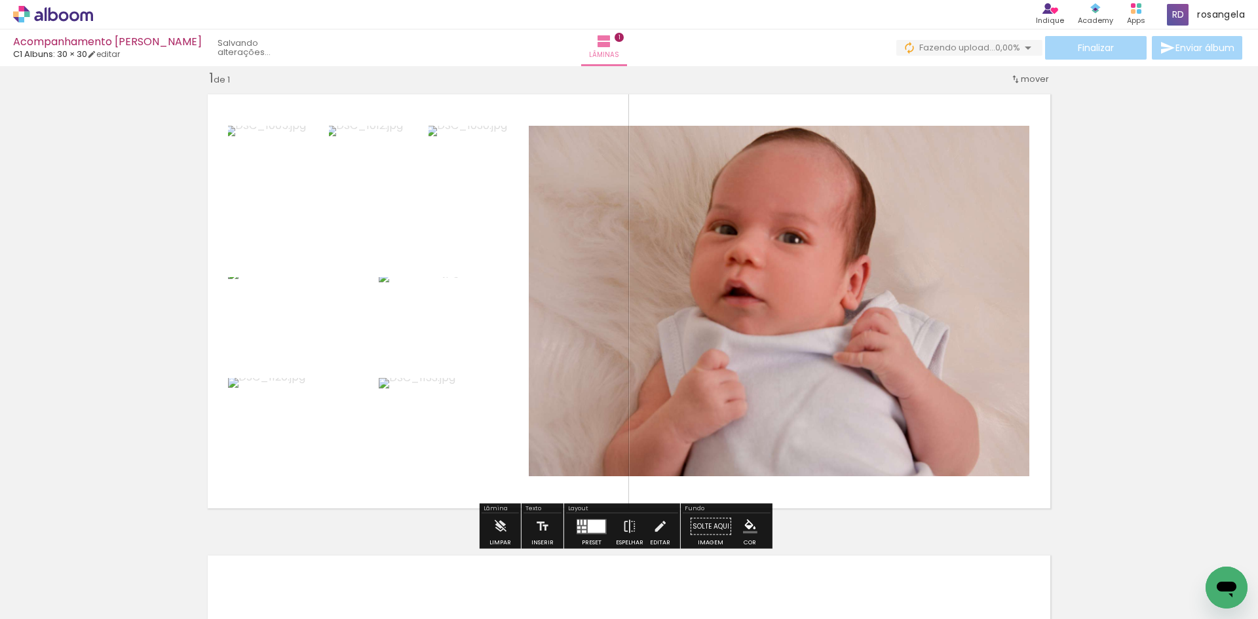
click at [748, 277] on quentale-photo at bounding box center [779, 301] width 501 height 351
click at [583, 531] on div at bounding box center [584, 531] width 5 height 3
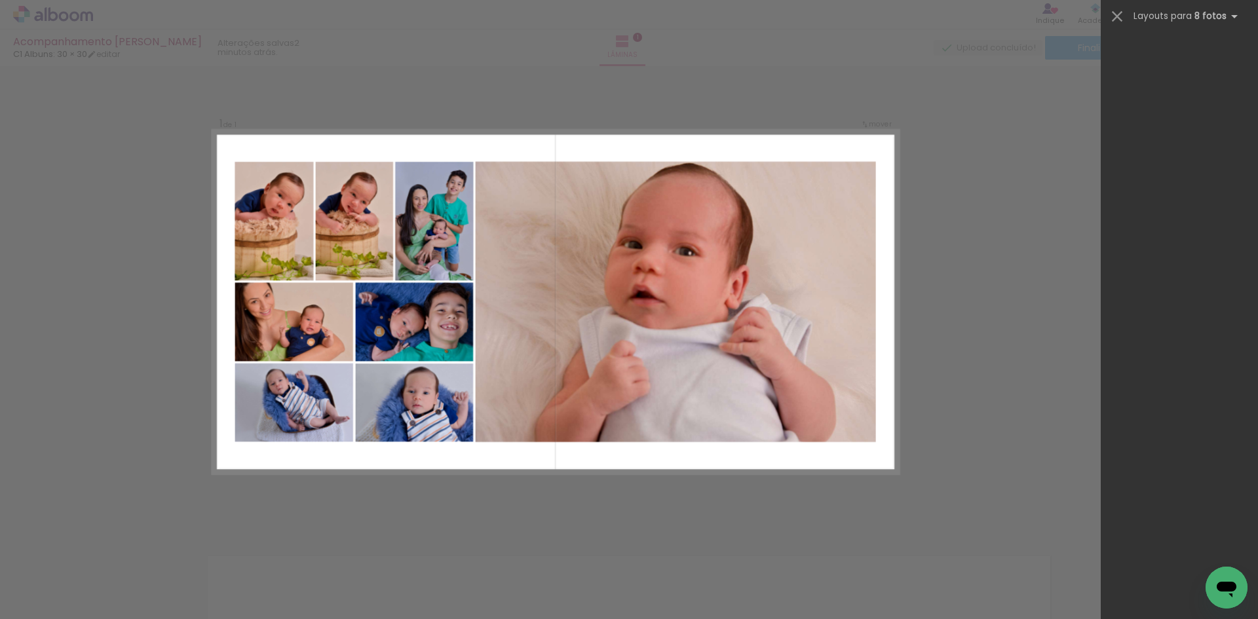
scroll to position [0, 0]
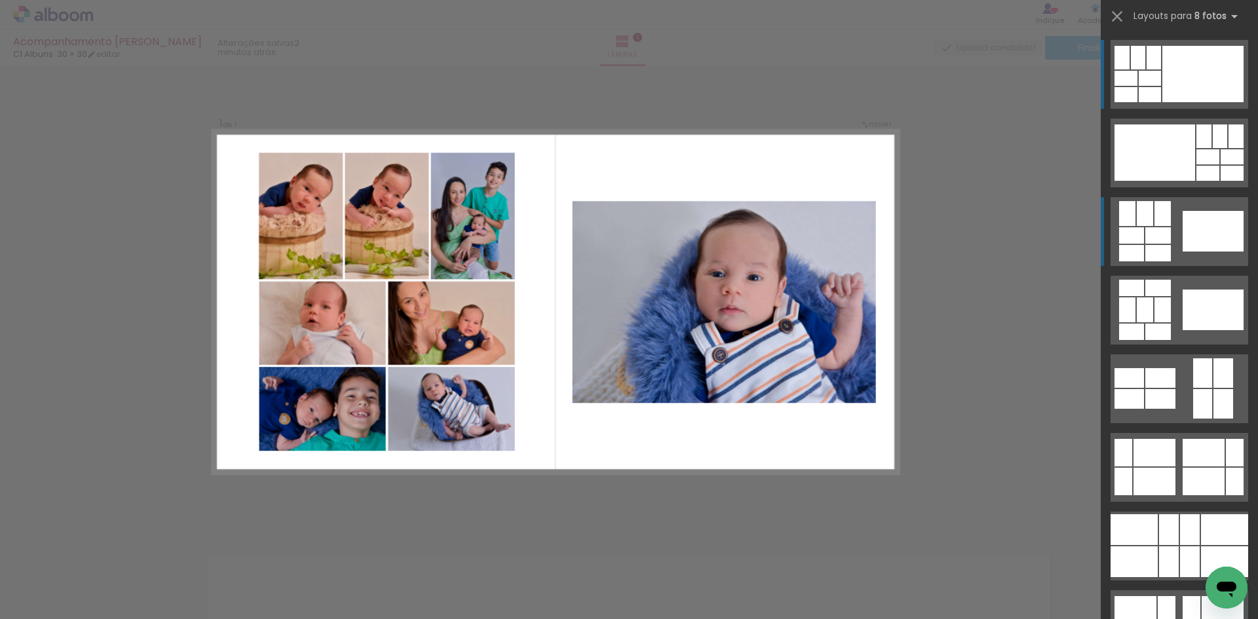
click at [1172, 250] on quentale-layouter at bounding box center [1180, 231] width 138 height 69
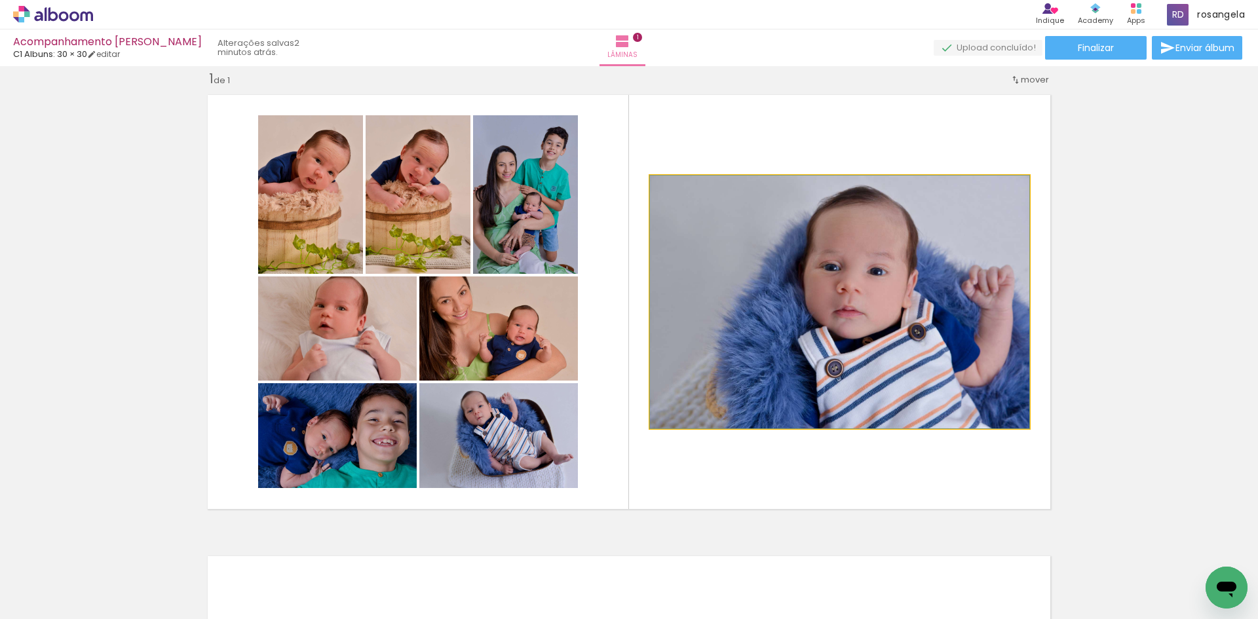
click at [930, 280] on quentale-photo at bounding box center [839, 302] width 379 height 253
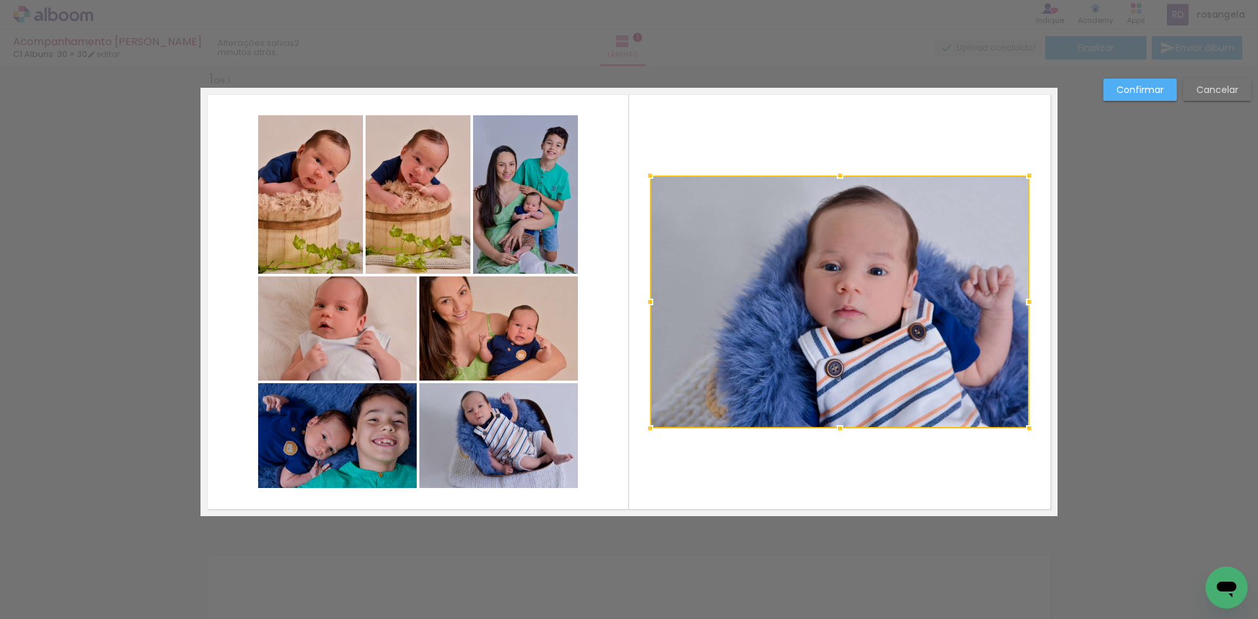
scroll to position [17, 0]
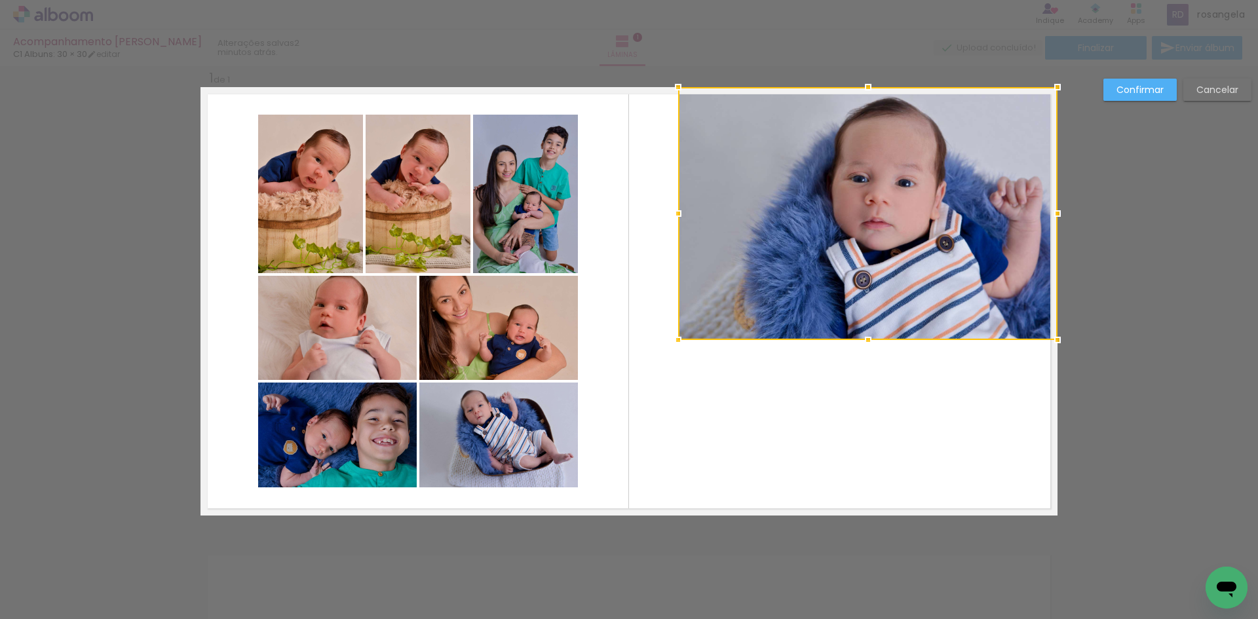
drag, startPoint x: 930, startPoint y: 280, endPoint x: 963, endPoint y: 190, distance: 96.2
click at [963, 190] on div at bounding box center [867, 213] width 379 height 253
click at [671, 336] on div at bounding box center [678, 340] width 26 height 26
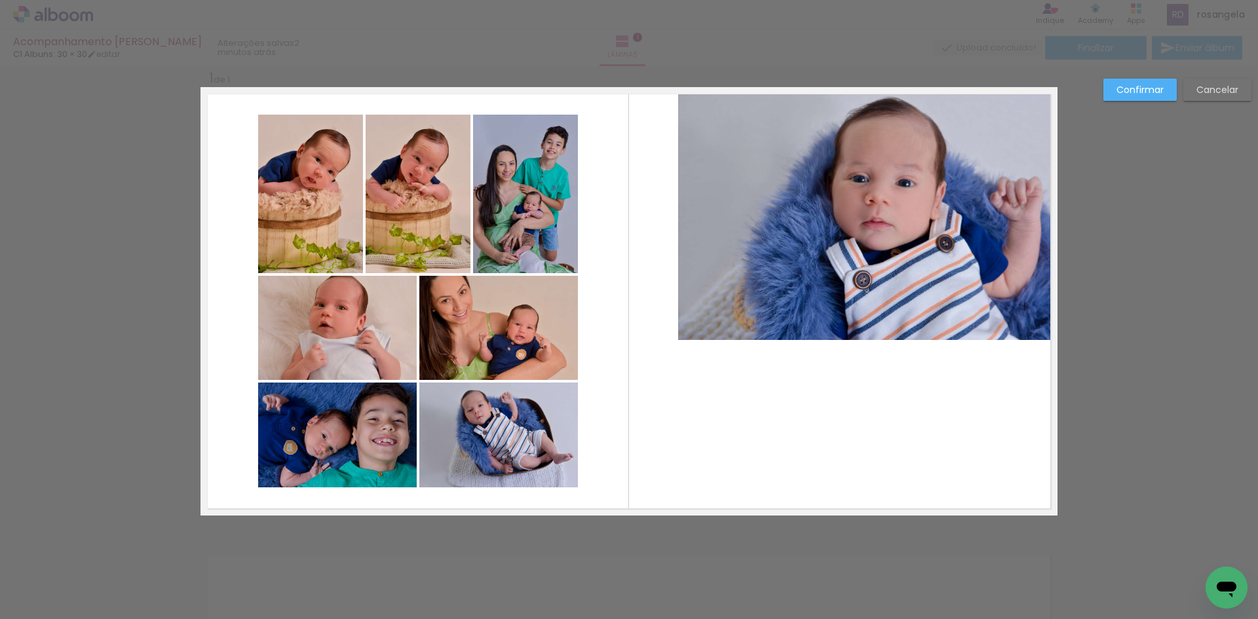
click at [680, 341] on quentale-layouter at bounding box center [629, 301] width 857 height 429
click at [691, 305] on quentale-photo at bounding box center [867, 213] width 379 height 253
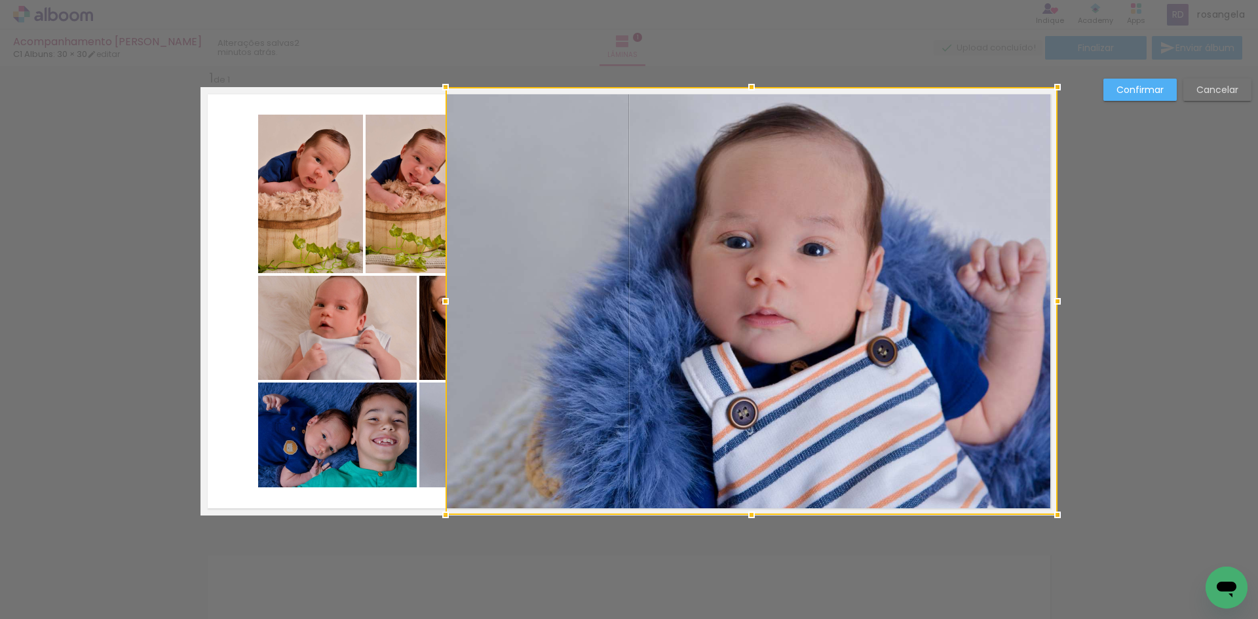
drag, startPoint x: 678, startPoint y: 338, endPoint x: 440, endPoint y: 515, distance: 295.9
click at [440, 515] on div at bounding box center [446, 515] width 26 height 26
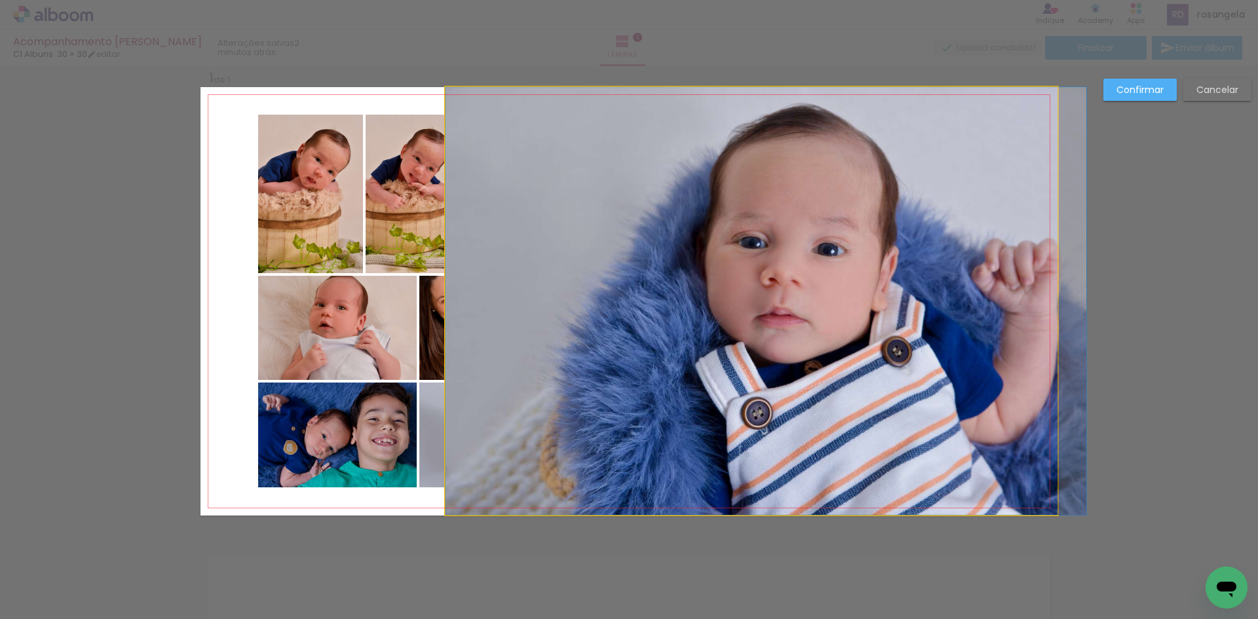
drag, startPoint x: 823, startPoint y: 400, endPoint x: 905, endPoint y: 406, distance: 82.2
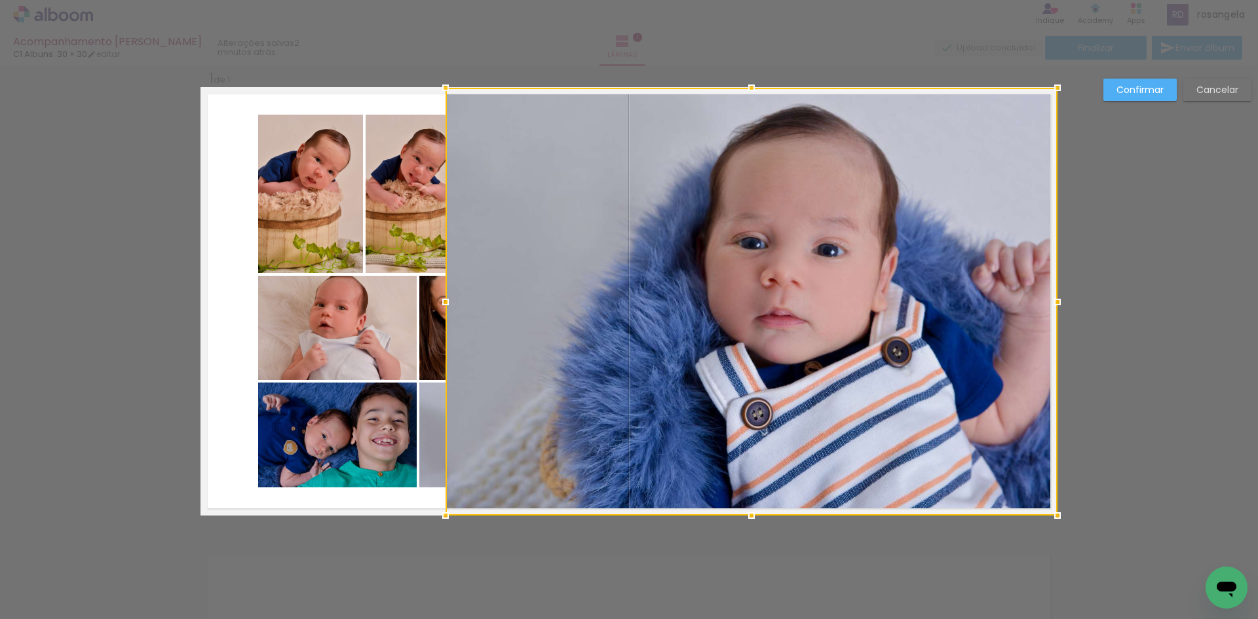
drag, startPoint x: 928, startPoint y: 385, endPoint x: 1050, endPoint y: 412, distance: 125.6
click at [1050, 412] on div at bounding box center [752, 302] width 612 height 428
drag, startPoint x: 624, startPoint y: 260, endPoint x: 868, endPoint y: 307, distance: 248.2
click at [868, 307] on div at bounding box center [752, 302] width 612 height 428
click at [0, 0] on slot "Cancelar" at bounding box center [0, 0] width 0 height 0
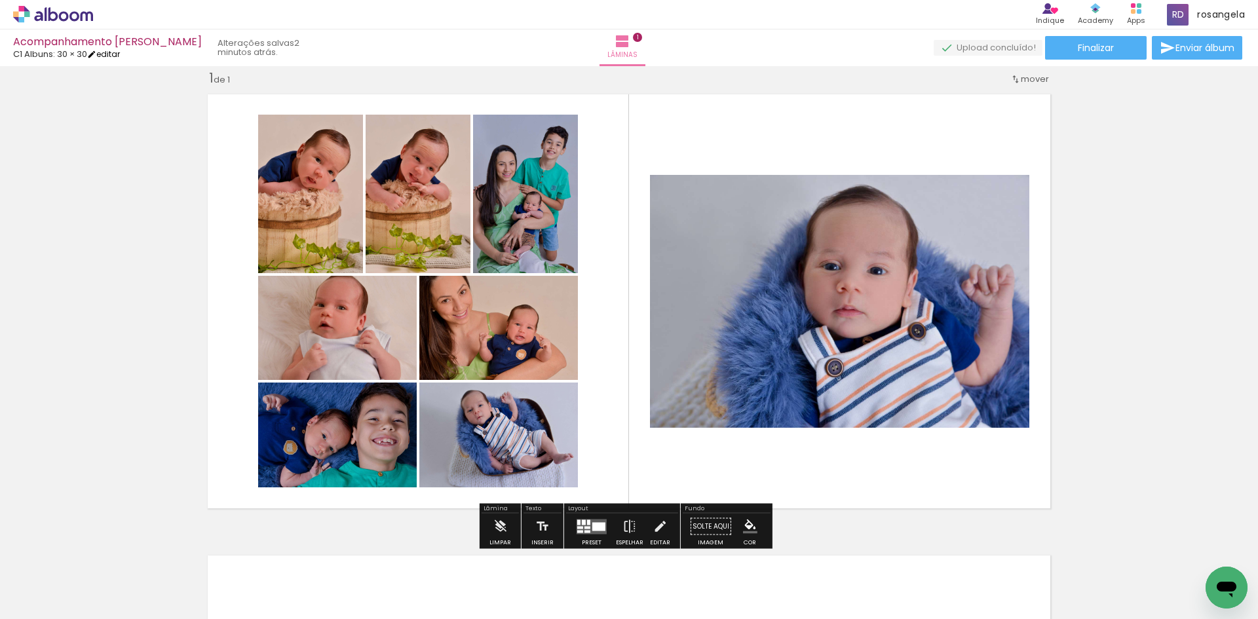
click at [115, 54] on link "editar" at bounding box center [103, 53] width 33 height 11
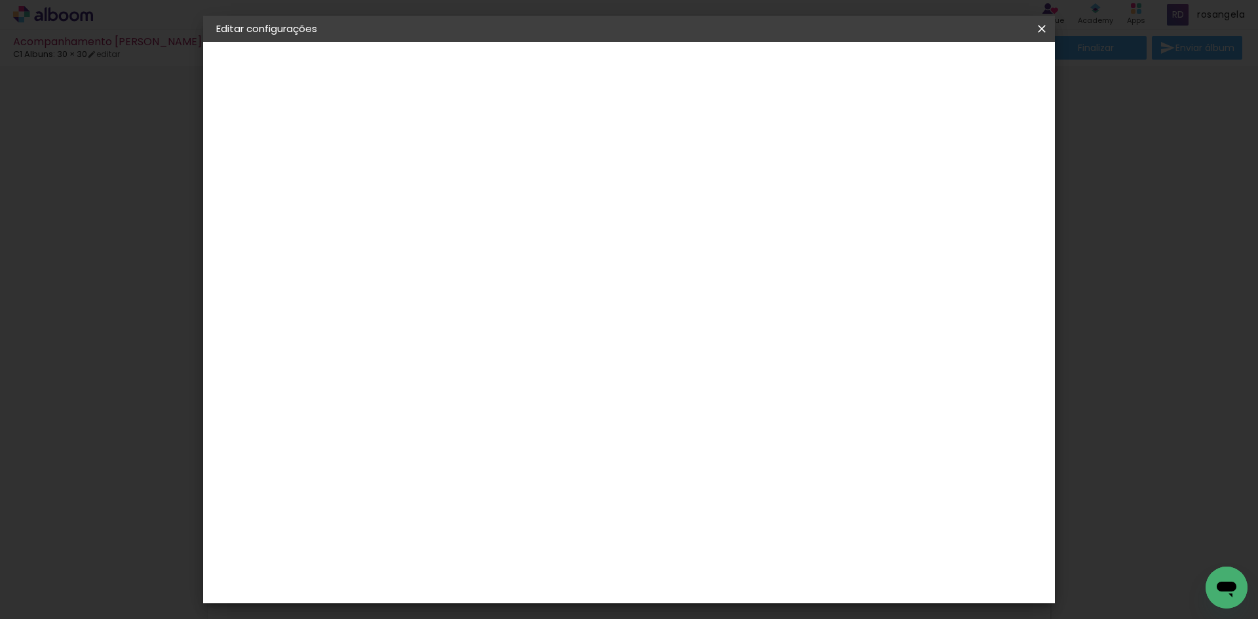
click at [886, 140] on div at bounding box center [880, 142] width 12 height 12
type paper-checkbox "on"
click at [886, 140] on div at bounding box center [880, 142] width 12 height 12
type input "1"
type paper-input "1"
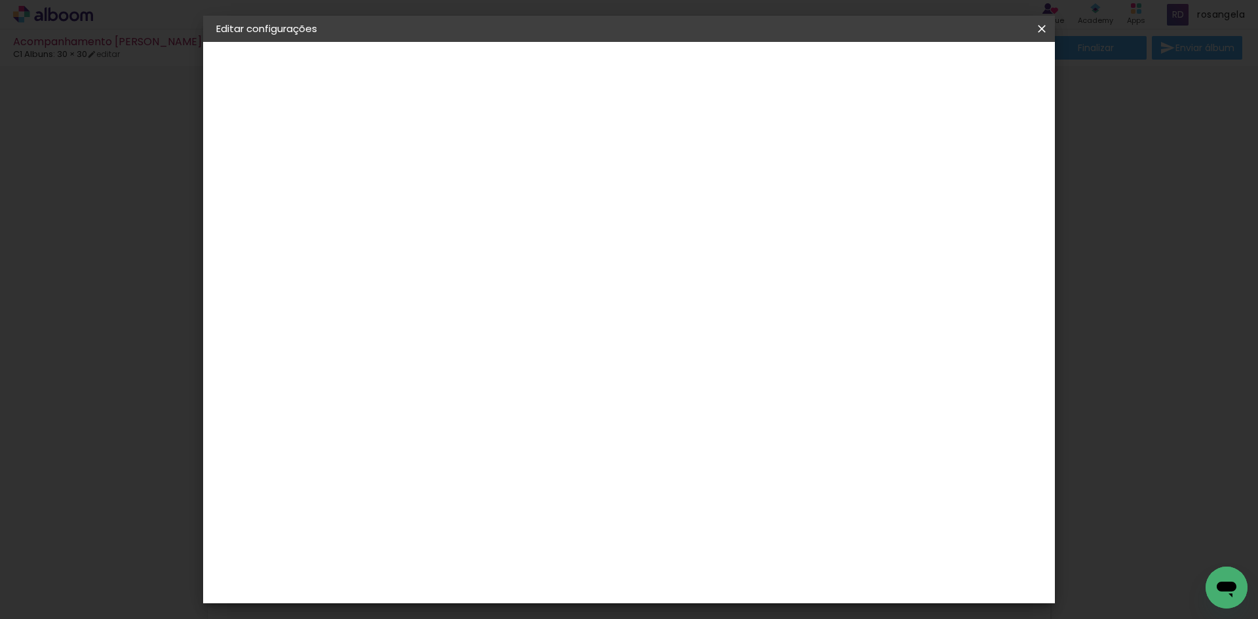
click at [440, 145] on input "1" at bounding box center [420, 141] width 45 height 16
type input "2"
type paper-input "2"
click at [438, 138] on input "2" at bounding box center [420, 141] width 45 height 16
type input "3"
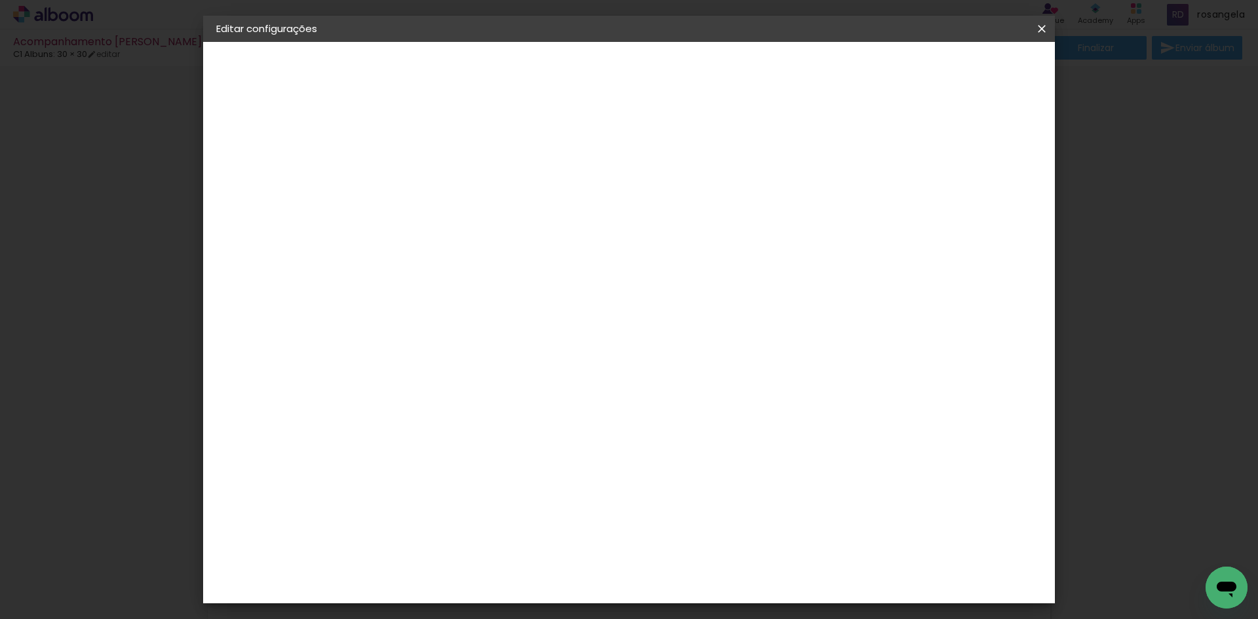
type paper-input "3"
click at [438, 138] on input "3" at bounding box center [420, 141] width 45 height 16
click at [565, 166] on div "30.5 cm Largura da página 30.5 cm Altura 61 cm Largura da lâmina (2 páginas) 5 …" at bounding box center [683, 209] width 580 height 105
click at [917, 196] on span "5" at bounding box center [919, 196] width 15 height 20
click at [945, 204] on span "mm" at bounding box center [937, 196] width 20 height 20
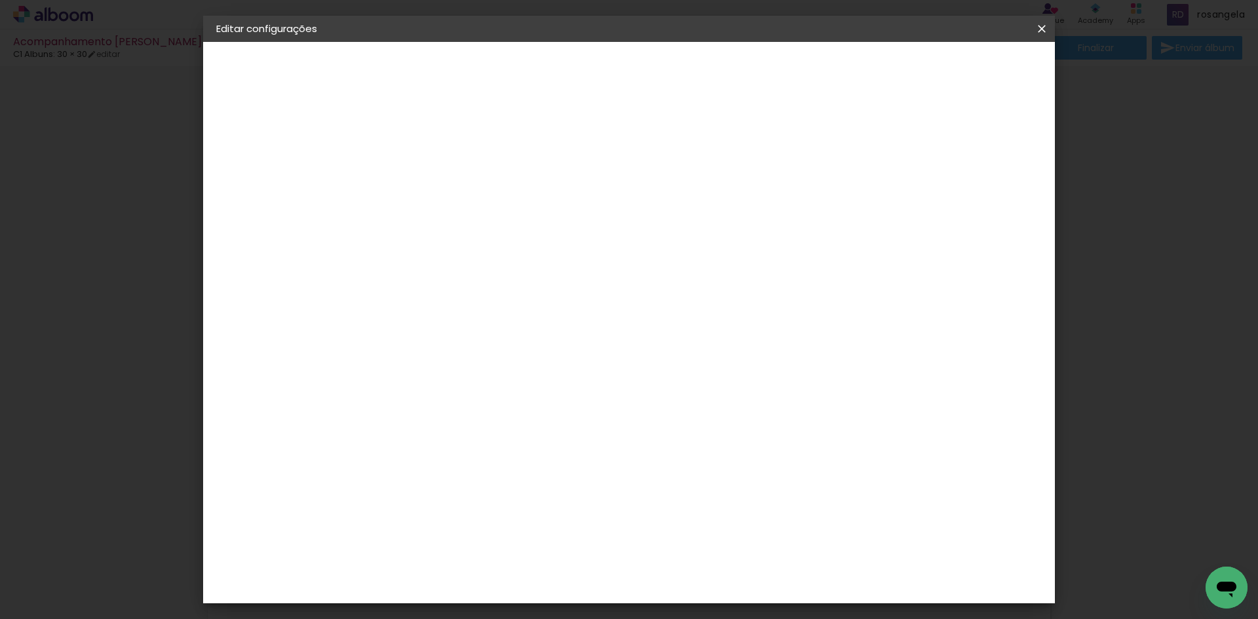
click at [945, 204] on span "mm" at bounding box center [937, 196] width 20 height 20
click at [946, 209] on div "5 mm" at bounding box center [921, 196] width 52 height 33
click at [950, 220] on div "30.5 cm Largura da página 30.5 cm Altura 61 cm Largura da lâmina (2 páginas) 5 …" at bounding box center [683, 209] width 580 height 105
click at [947, 223] on div "30.5 cm Largura da página 30.5 cm Altura 61 cm Largura da lâmina (2 páginas) 5 …" at bounding box center [683, 209] width 580 height 105
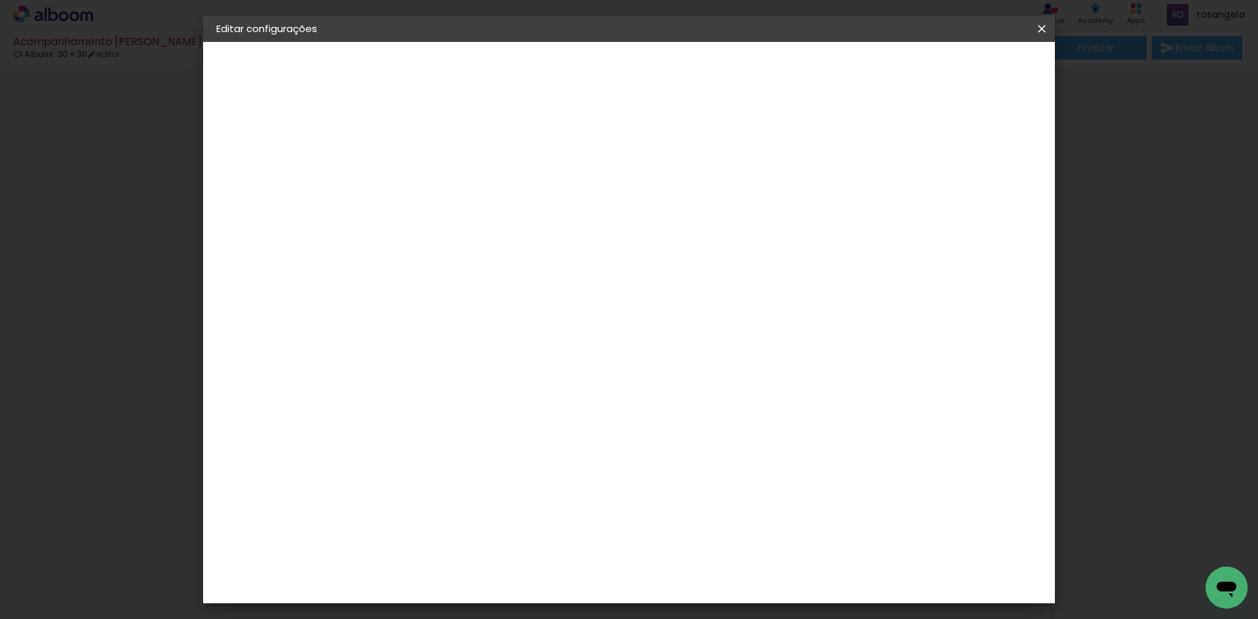
click at [947, 223] on div "30.5 cm Largura da página 30.5 cm Altura 61 cm Largura da lâmina (2 páginas) 5 …" at bounding box center [683, 209] width 580 height 105
click at [941, 225] on div "30.5 cm Largura da página 30.5 cm Altura 61 cm Largura da lâmina (2 páginas) 5 …" at bounding box center [683, 209] width 580 height 105
click at [915, 218] on div "30.5 cm Largura da página 30.5 cm Altura 61 cm Largura da lâmina (2 páginas) 5 …" at bounding box center [683, 209] width 580 height 105
click at [920, 200] on span "5" at bounding box center [919, 196] width 15 height 20
drag, startPoint x: 924, startPoint y: 199, endPoint x: 931, endPoint y: 203, distance: 8.2
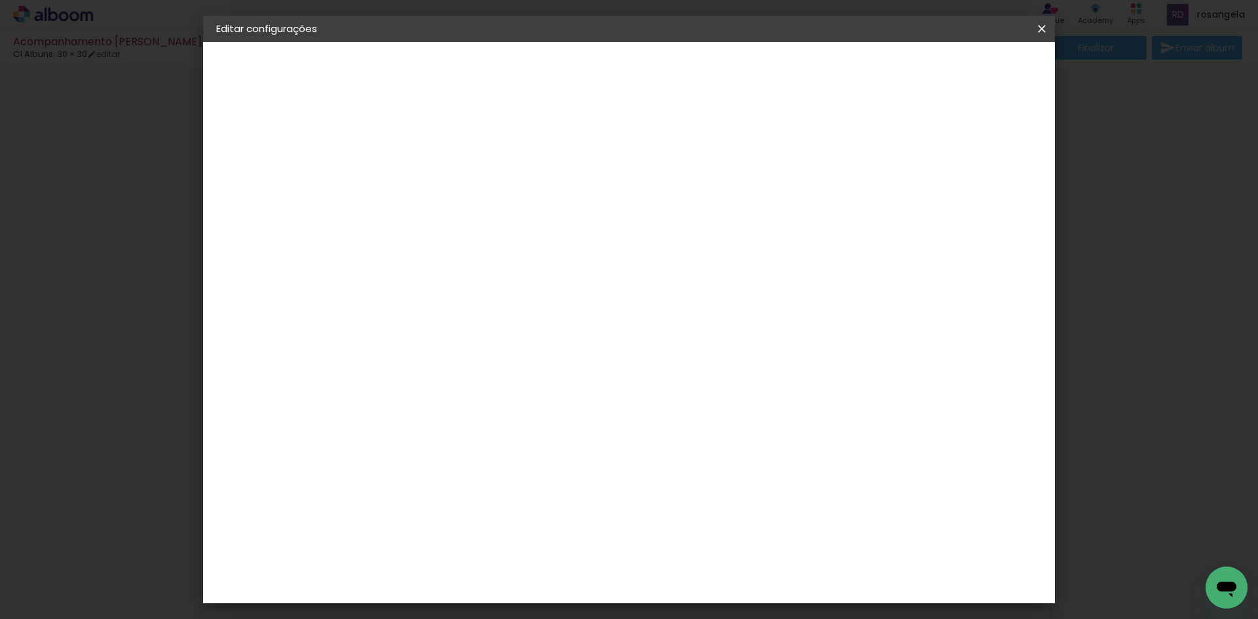
click at [931, 202] on div "5 mm" at bounding box center [921, 196] width 52 height 33
drag, startPoint x: 945, startPoint y: 207, endPoint x: 956, endPoint y: 218, distance: 15.3
click at [948, 211] on div "30.5 cm Largura da página 30.5 cm Altura 61 cm Largura da lâmina (2 páginas) 5 …" at bounding box center [683, 209] width 580 height 105
click at [958, 222] on div "30.5 cm Largura da página 30.5 cm Altura 61 cm Largura da lâmina (2 páginas) 5 …" at bounding box center [683, 209] width 580 height 105
click at [959, 225] on div "30.5 cm Largura da página 30.5 cm Altura 61 cm Largura da lâmina (2 páginas) 5 …" at bounding box center [683, 209] width 580 height 105
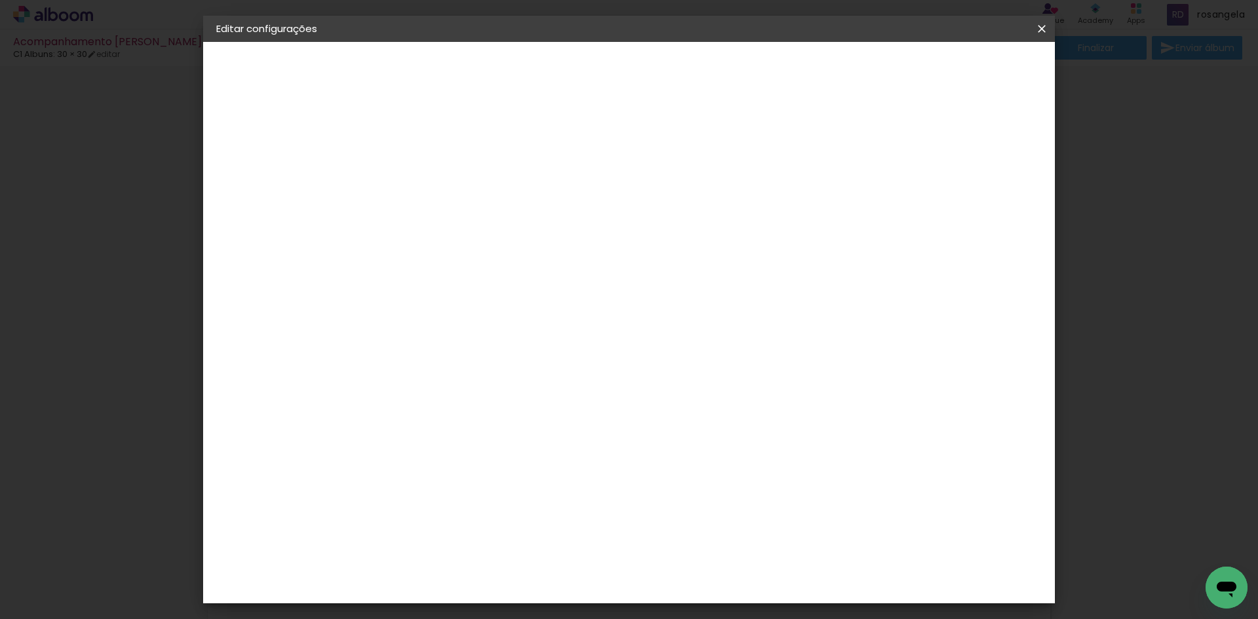
click at [959, 225] on div "30.5 cm Largura da página 30.5 cm Altura 61 cm Largura da lâmina (2 páginas) 5 …" at bounding box center [683, 209] width 580 height 105
click at [960, 230] on div "30.5 cm Largura da página 30.5 cm Altura 61 cm Largura da lâmina (2 páginas) 5 …" at bounding box center [683, 209] width 580 height 105
click at [960, 69] on span "Salvar configurações" at bounding box center [911, 69] width 97 height 9
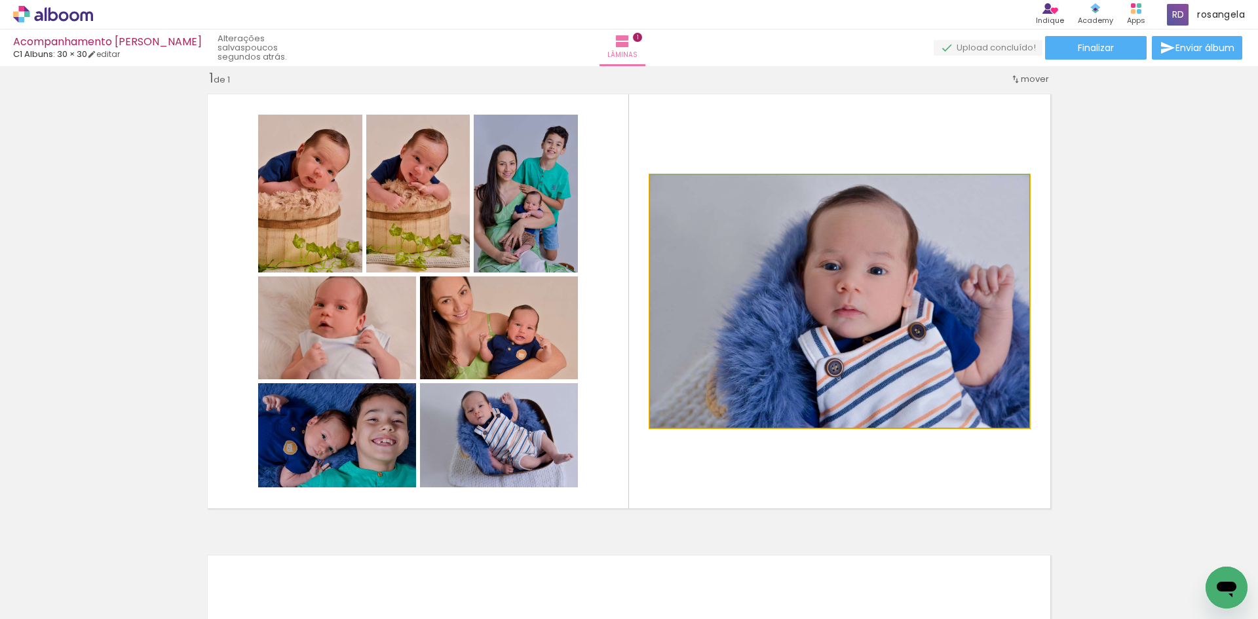
click at [970, 210] on quentale-photo at bounding box center [839, 301] width 379 height 253
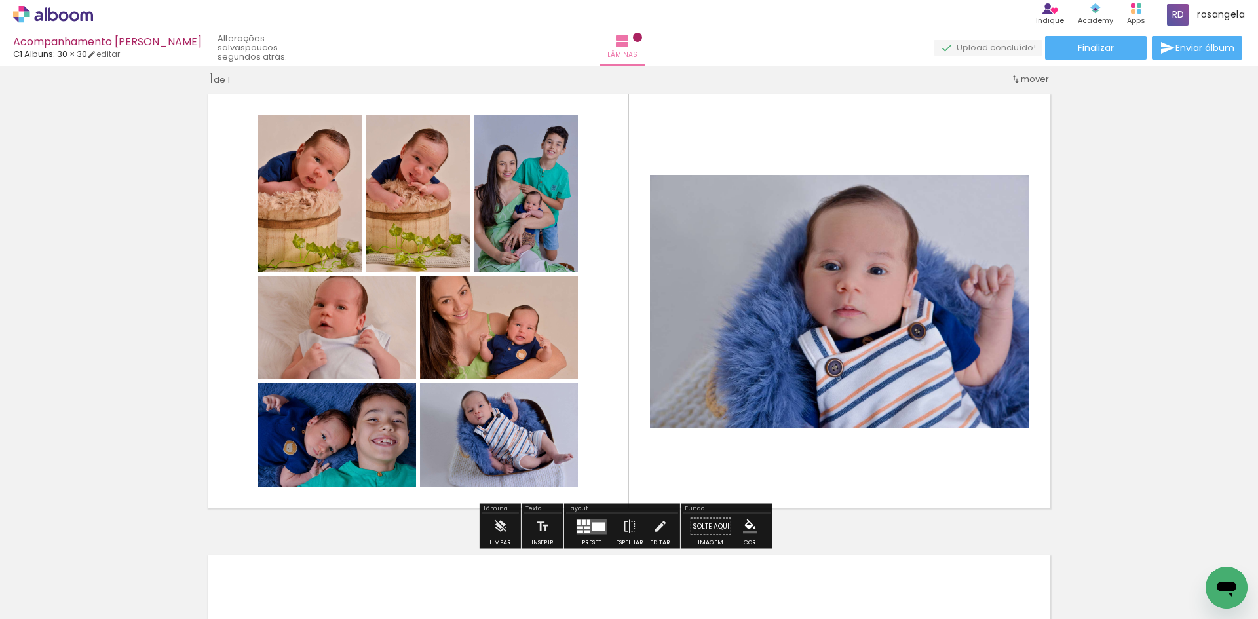
click at [970, 210] on quentale-photo at bounding box center [839, 301] width 379 height 253
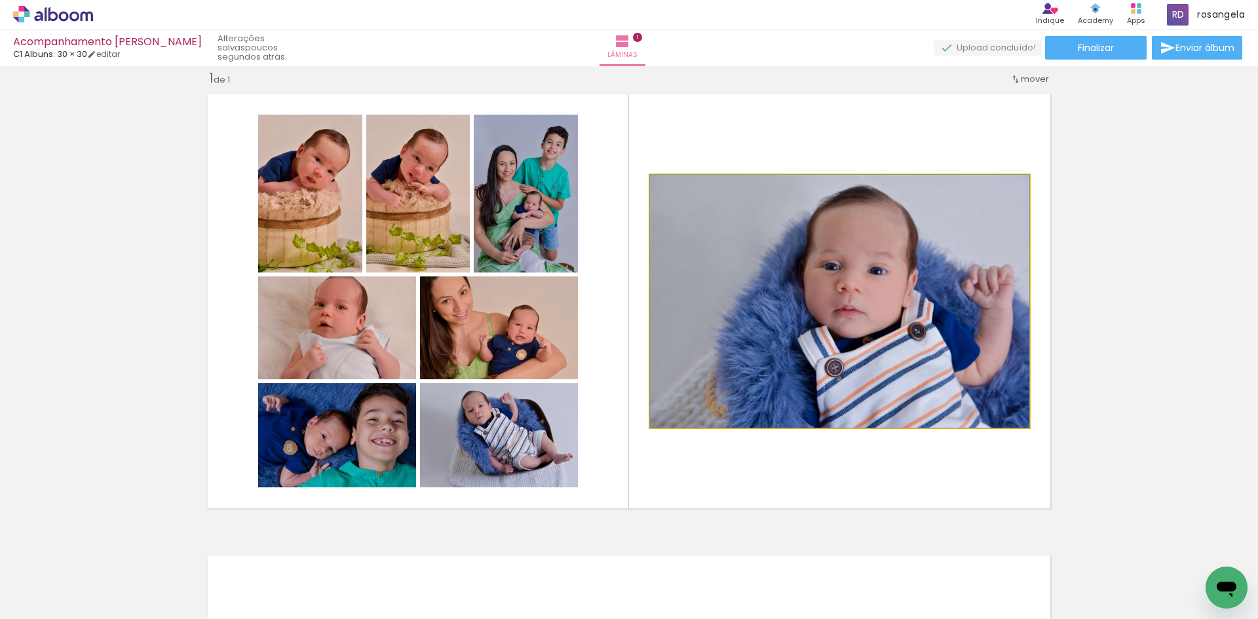
click at [970, 210] on quentale-photo at bounding box center [839, 301] width 379 height 253
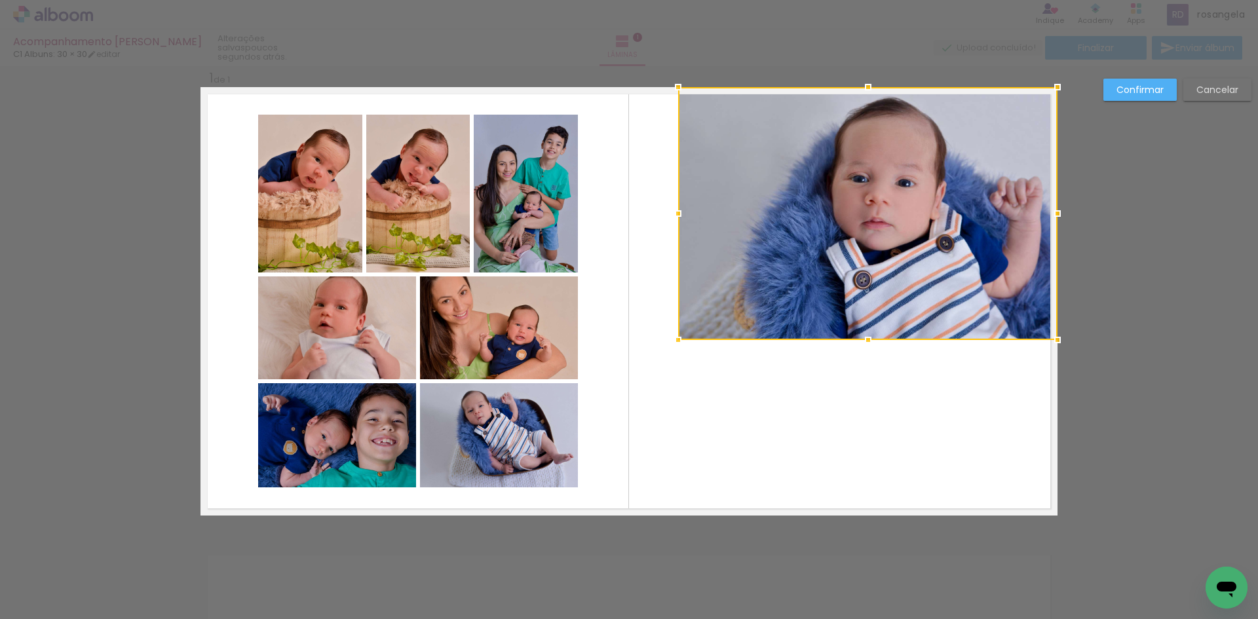
drag, startPoint x: 970, startPoint y: 210, endPoint x: 1014, endPoint y: 120, distance: 99.9
click at [1014, 120] on div at bounding box center [867, 213] width 379 height 253
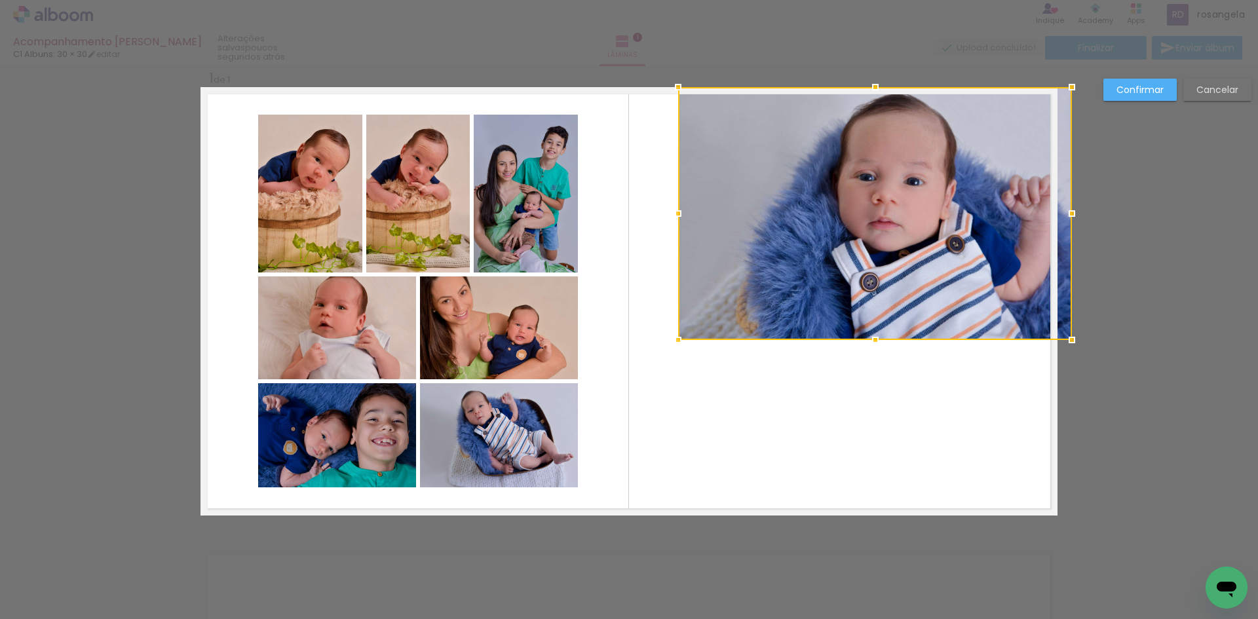
drag, startPoint x: 1054, startPoint y: 215, endPoint x: 1141, endPoint y: 227, distance: 87.4
click at [1141, 227] on div "Inserir lâmina 1 de 1 Confirmar Cancelar" at bounding box center [629, 526] width 1258 height 954
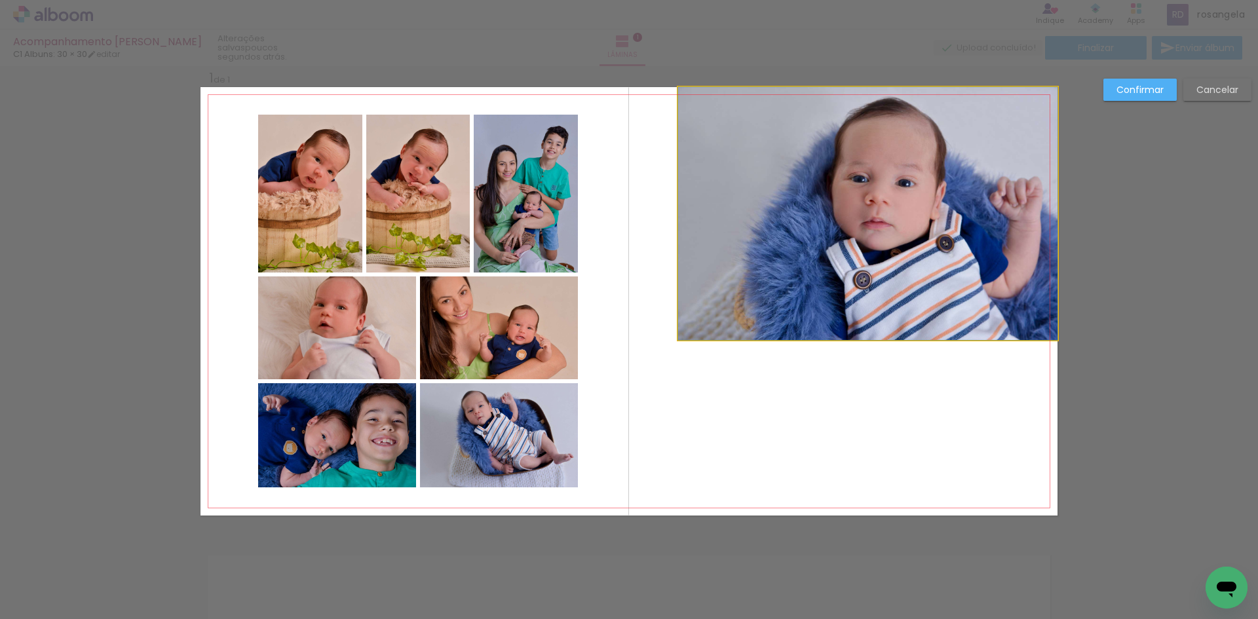
click at [1006, 293] on quentale-photo at bounding box center [867, 213] width 379 height 253
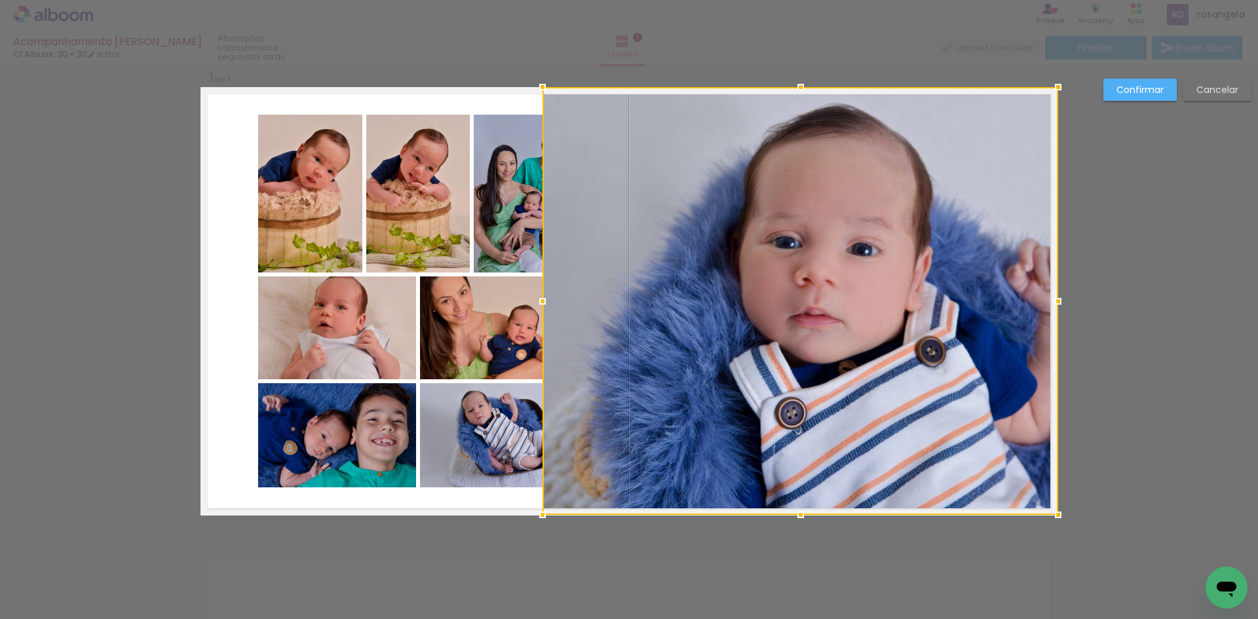
drag, startPoint x: 670, startPoint y: 341, endPoint x: 446, endPoint y: 517, distance: 285.1
click at [446, 517] on div "Inserir lâmina 1 de 1 Confirmar Cancelar" at bounding box center [629, 526] width 1258 height 954
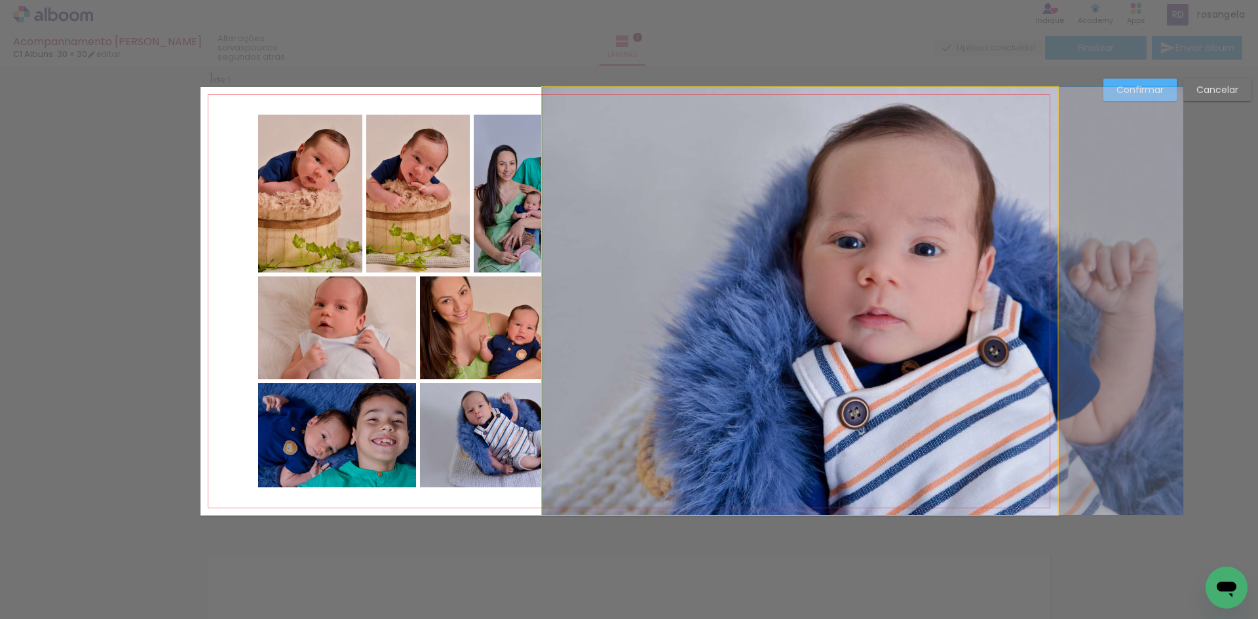
drag, startPoint x: 686, startPoint y: 389, endPoint x: 817, endPoint y: 394, distance: 130.5
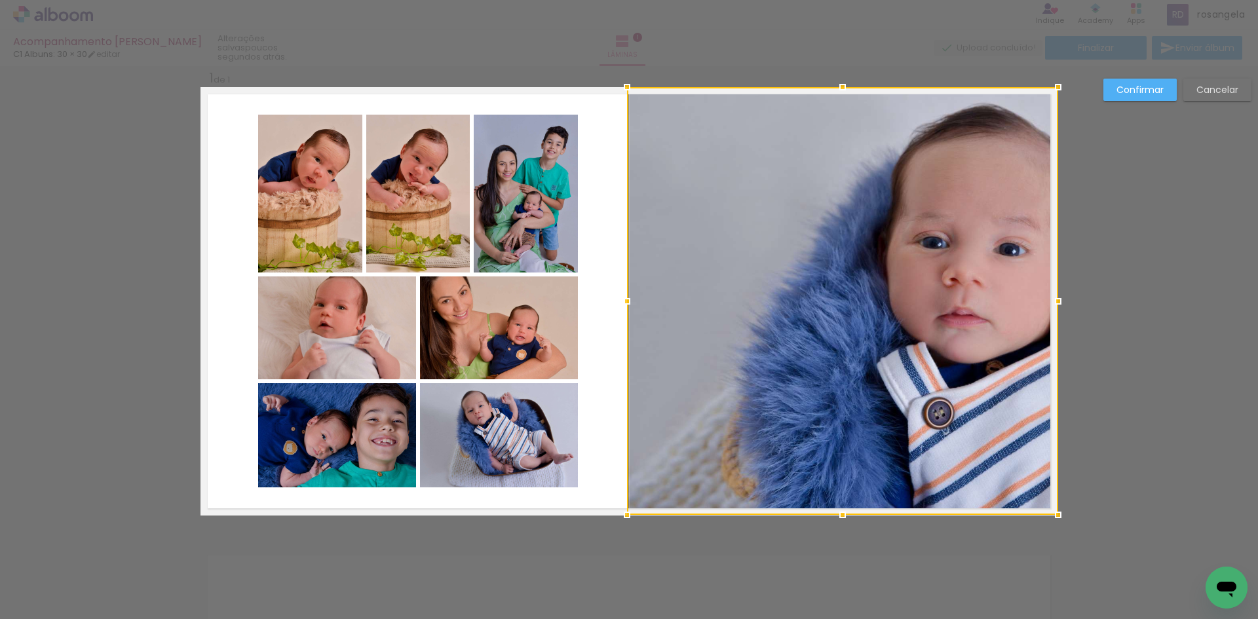
drag, startPoint x: 542, startPoint y: 302, endPoint x: 626, endPoint y: 307, distance: 84.7
click at [626, 307] on div at bounding box center [627, 301] width 26 height 26
click at [909, 318] on div at bounding box center [842, 301] width 431 height 428
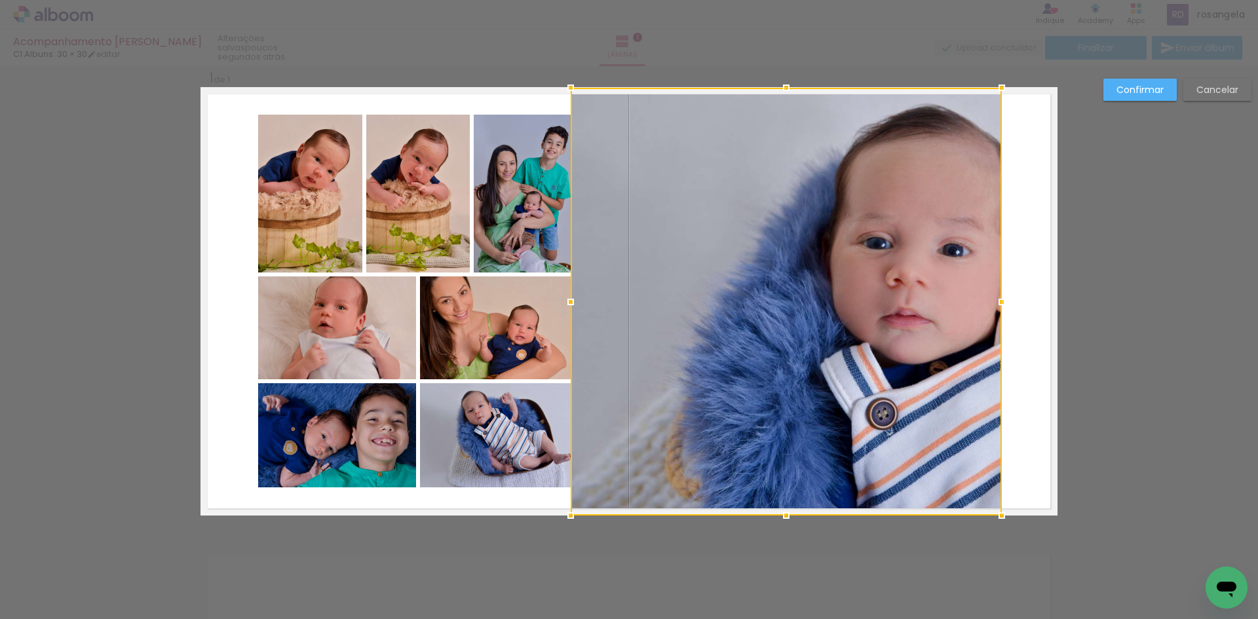
drag, startPoint x: 909, startPoint y: 318, endPoint x: 853, endPoint y: 318, distance: 56.4
click at [853, 318] on div at bounding box center [786, 302] width 431 height 428
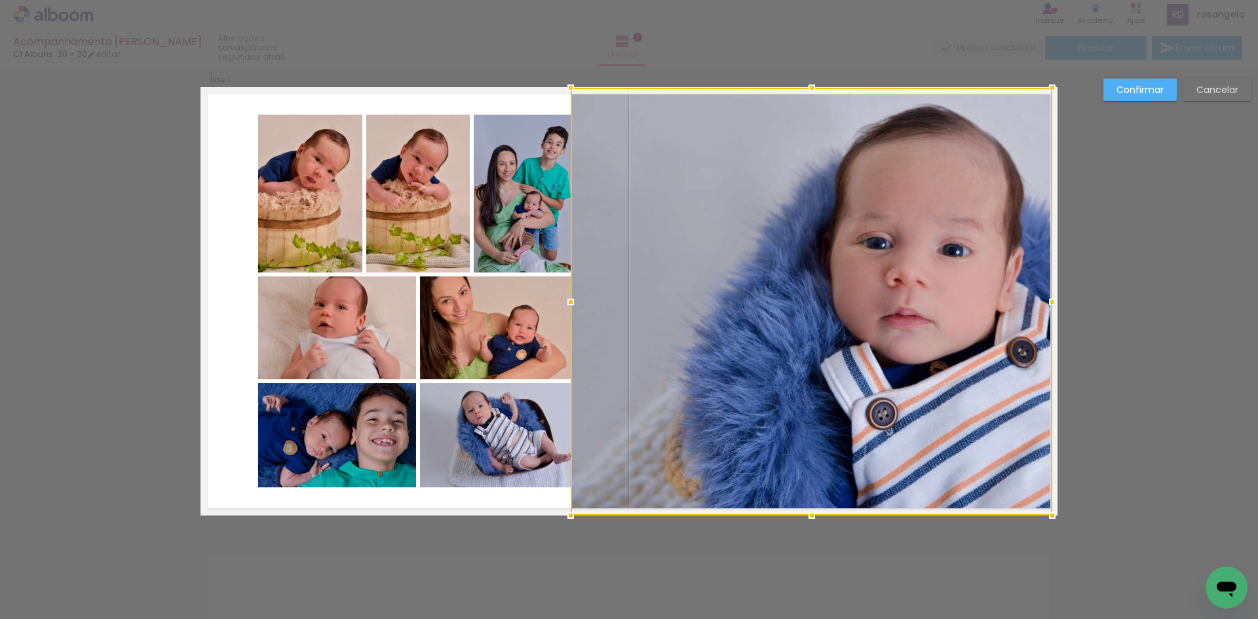
drag, startPoint x: 1002, startPoint y: 303, endPoint x: 1050, endPoint y: 311, distance: 49.1
click at [1050, 311] on div at bounding box center [1052, 302] width 26 height 26
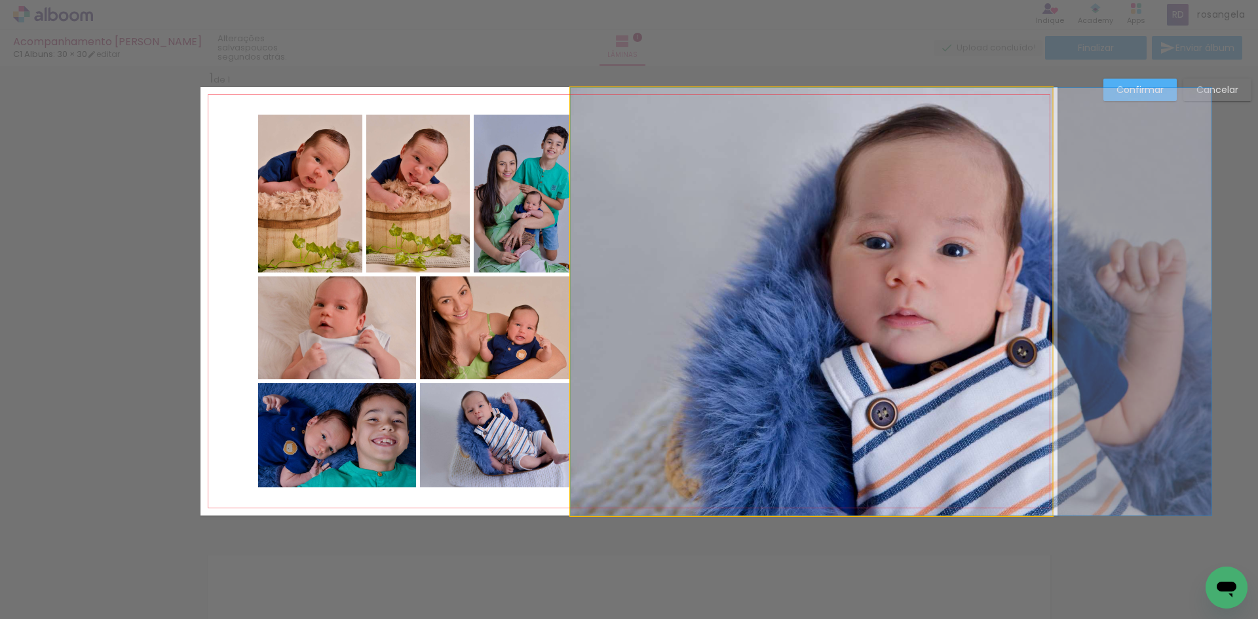
click at [681, 343] on quentale-photo at bounding box center [812, 302] width 482 height 428
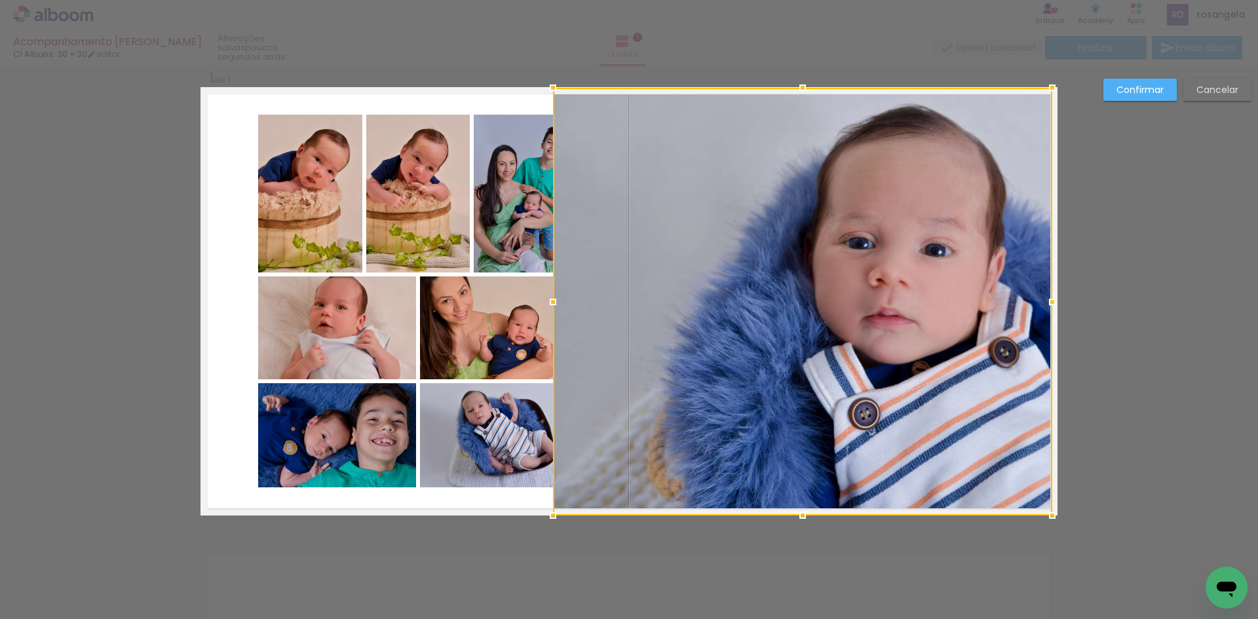
drag, startPoint x: 571, startPoint y: 304, endPoint x: 556, endPoint y: 289, distance: 21.3
click at [556, 289] on div at bounding box center [553, 302] width 26 height 26
click at [753, 71] on div "Confirmar Cancelar" at bounding box center [629, 526] width 1258 height 954
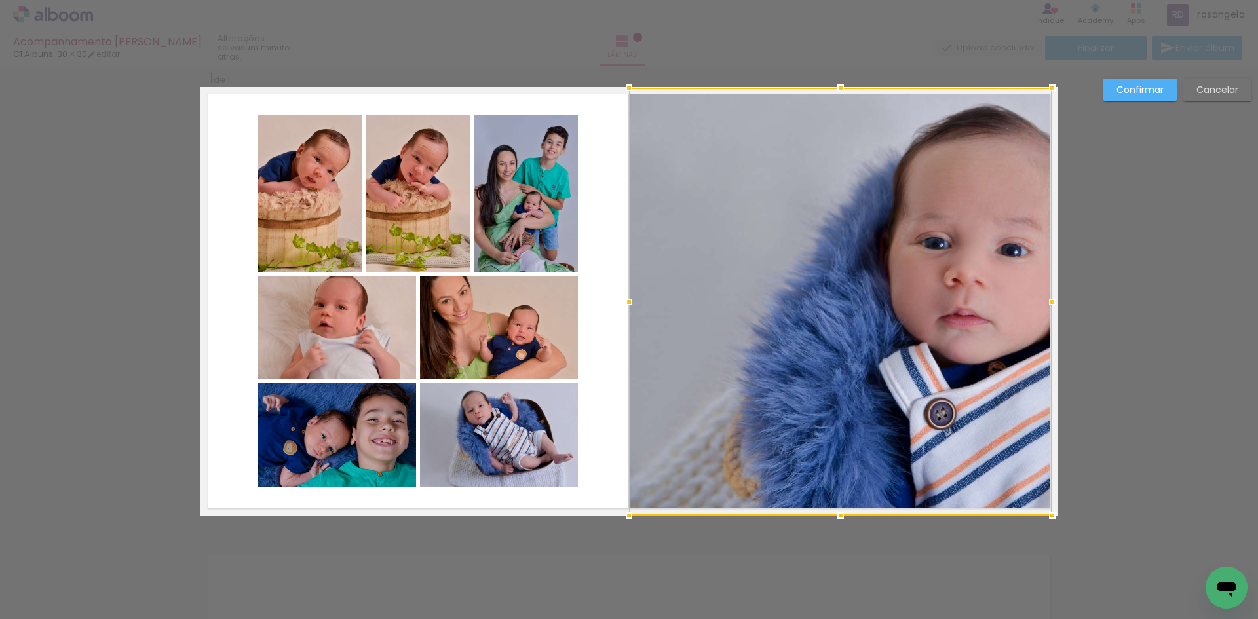
drag, startPoint x: 549, startPoint y: 302, endPoint x: 625, endPoint y: 296, distance: 76.2
click at [625, 296] on div at bounding box center [629, 302] width 26 height 26
click at [1111, 90] on paper-button "Confirmar" at bounding box center [1140, 90] width 73 height 22
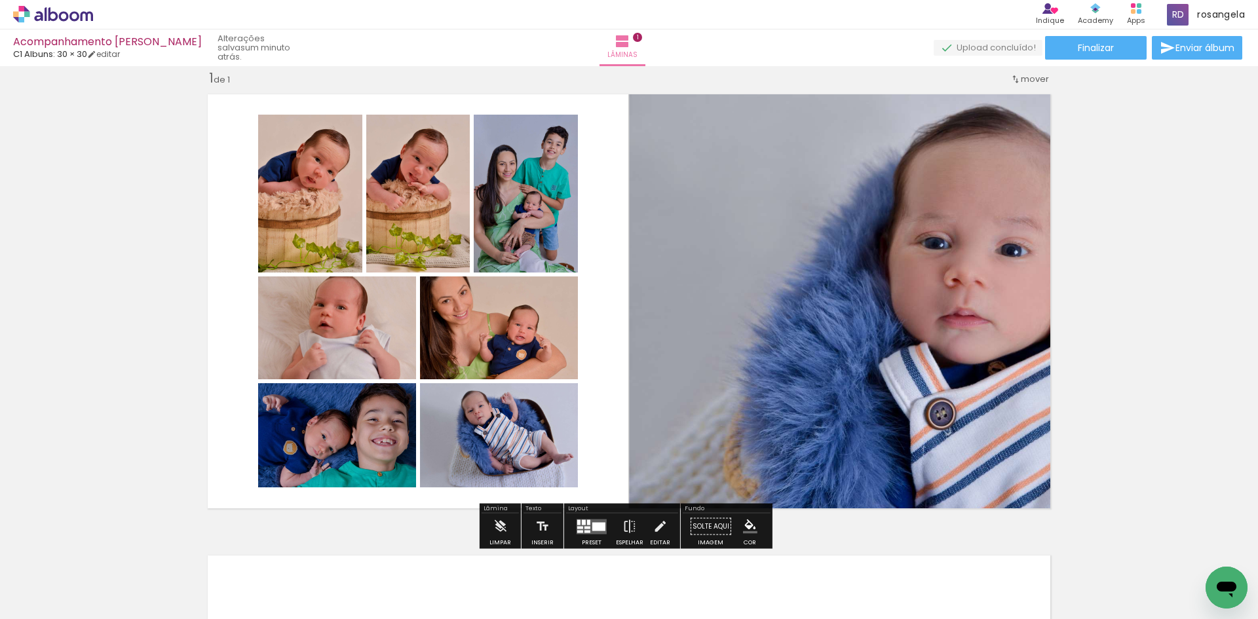
click at [965, 220] on quentale-photo at bounding box center [840, 302] width 423 height 428
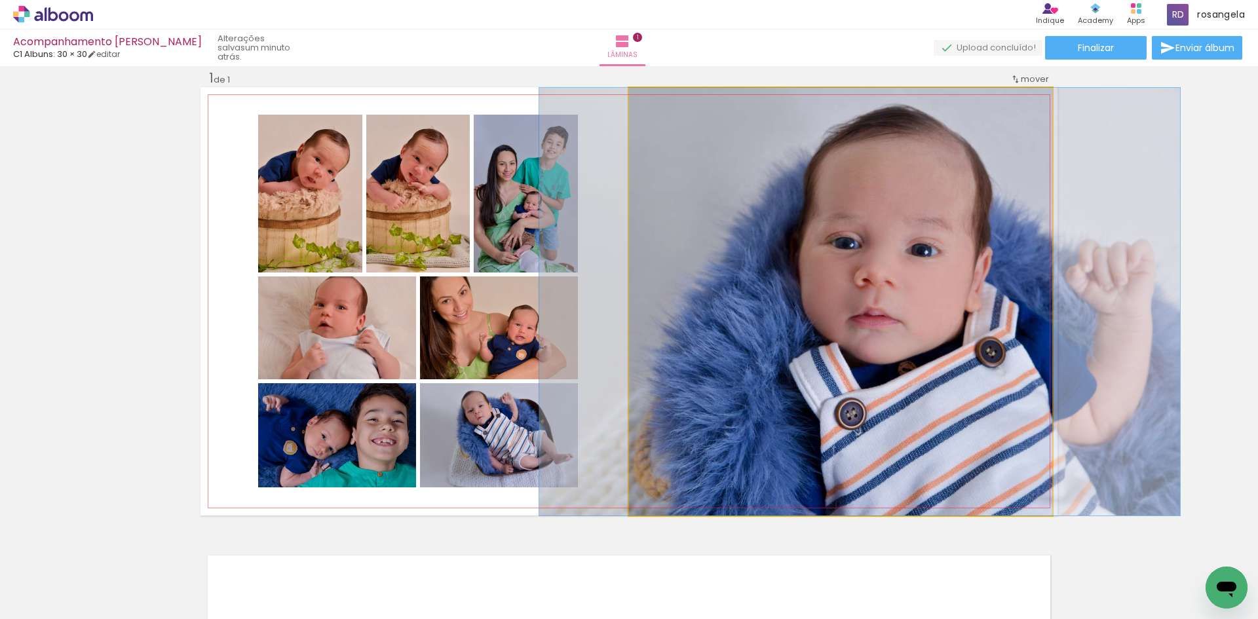
drag, startPoint x: 965, startPoint y: 220, endPoint x: 875, endPoint y: 208, distance: 90.5
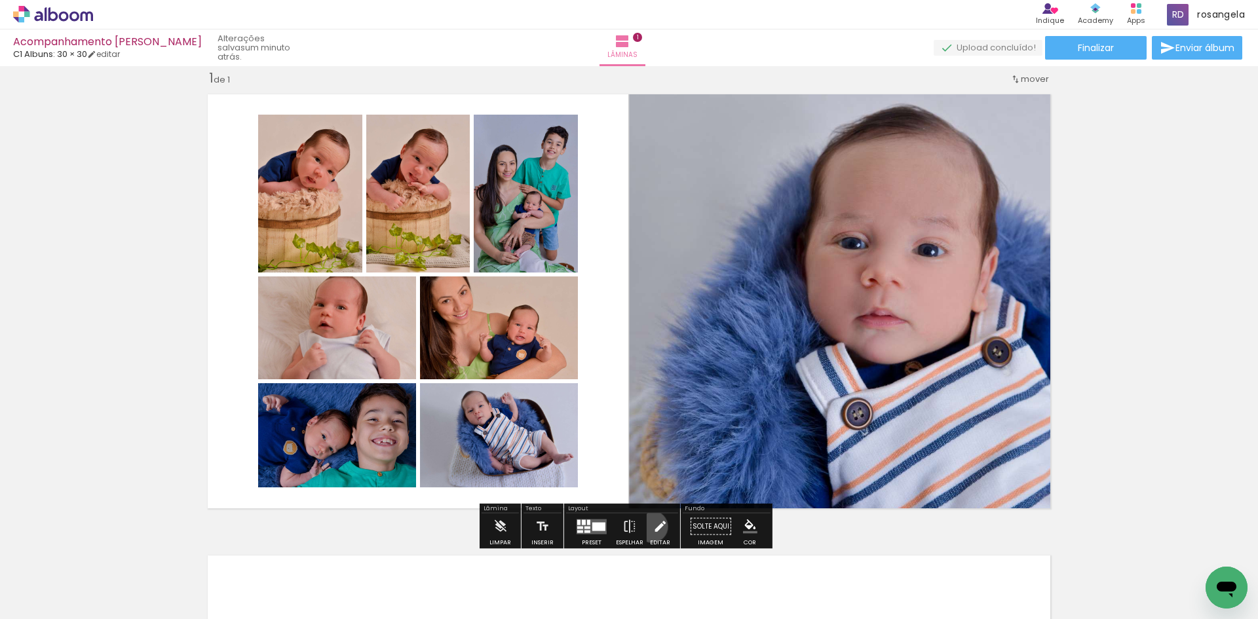
click at [653, 527] on iron-icon at bounding box center [660, 527] width 14 height 26
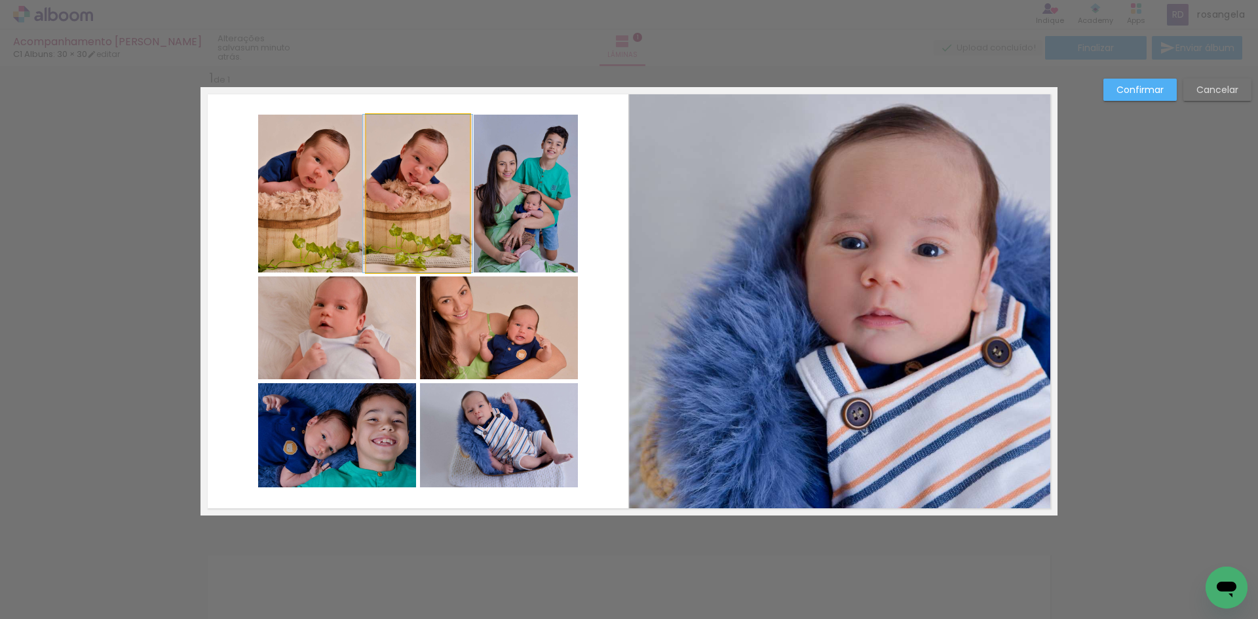
click at [461, 190] on quentale-photo at bounding box center [418, 194] width 104 height 158
click at [1105, 83] on paper-button "Confirmar" at bounding box center [1140, 90] width 73 height 22
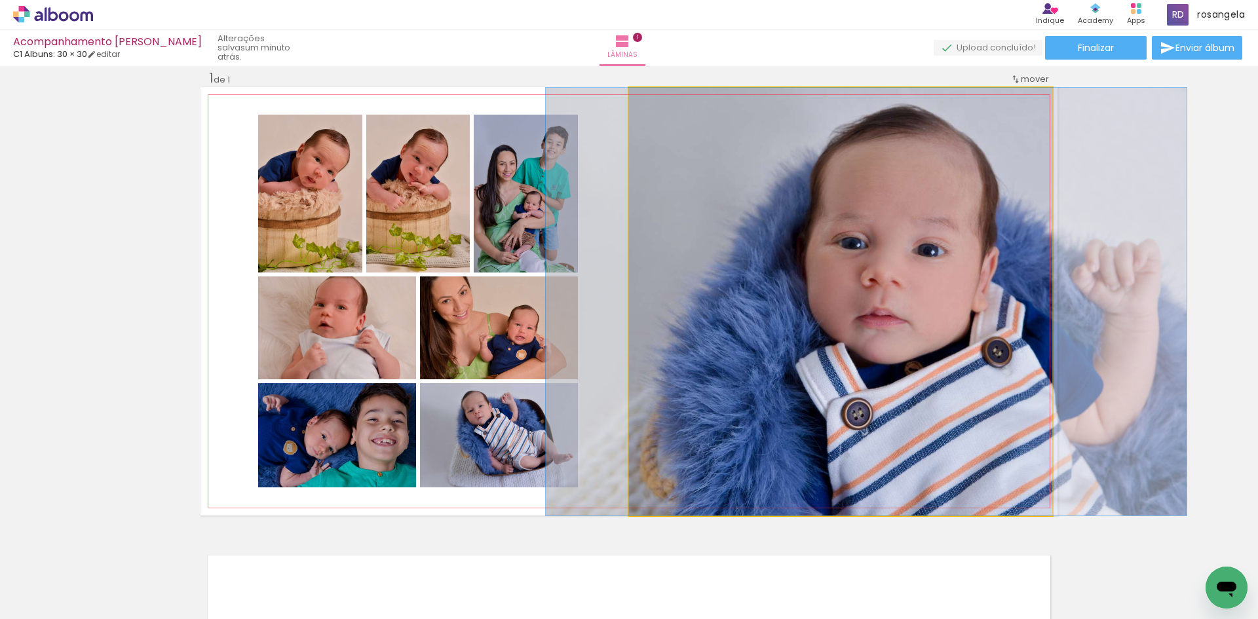
click at [1009, 198] on quentale-photo at bounding box center [840, 302] width 423 height 428
drag, startPoint x: 658, startPoint y: 98, endPoint x: 634, endPoint y: 112, distance: 27.6
type paper-slider "100"
click at [634, 112] on quentale-photo at bounding box center [840, 302] width 423 height 428
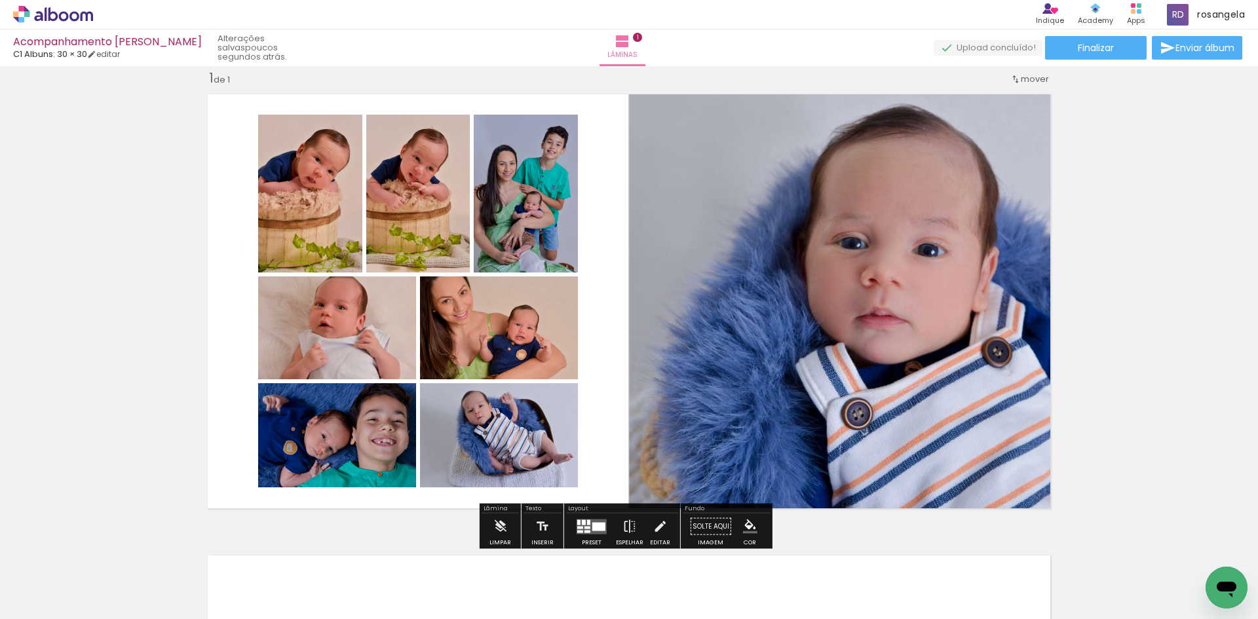
click at [743, 523] on iron-icon "color picker" at bounding box center [750, 527] width 14 height 14
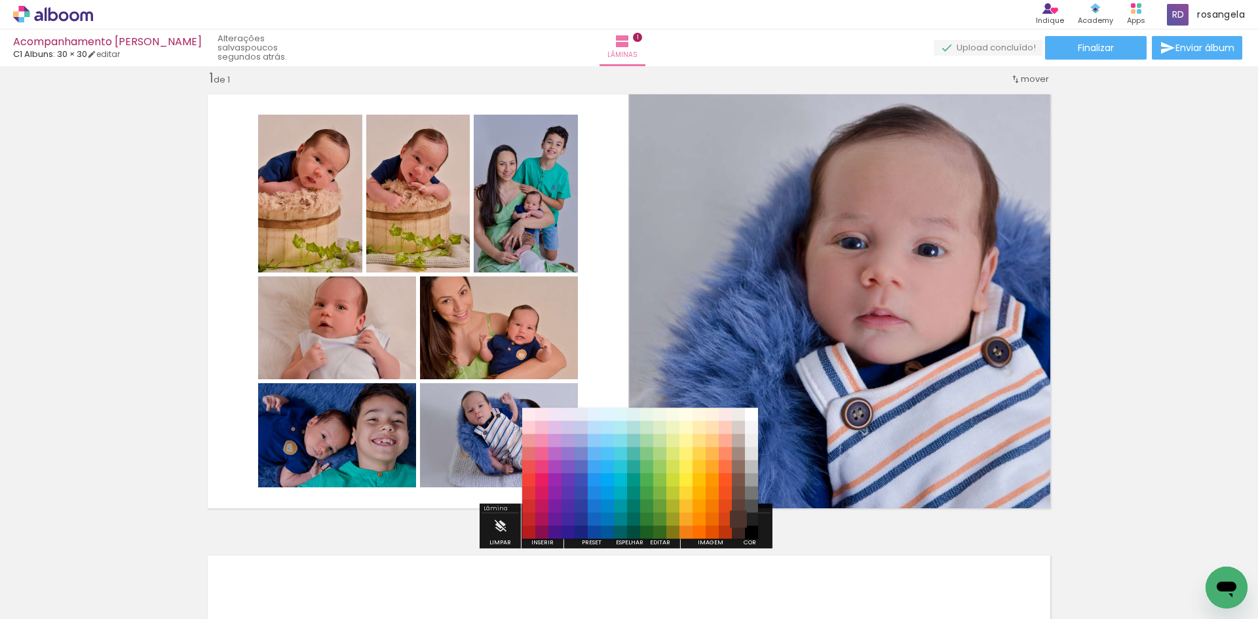
click at [745, 525] on paper-item "#4e342e" at bounding box center [738, 519] width 13 height 13
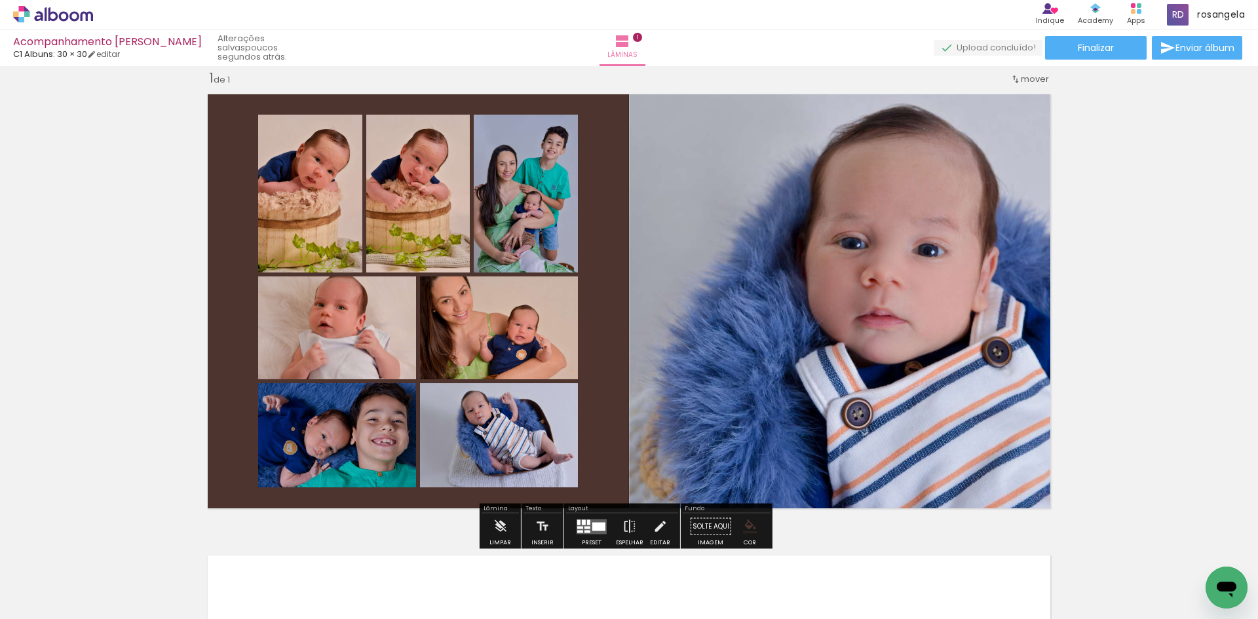
click at [743, 525] on iron-icon "color picker" at bounding box center [750, 527] width 14 height 14
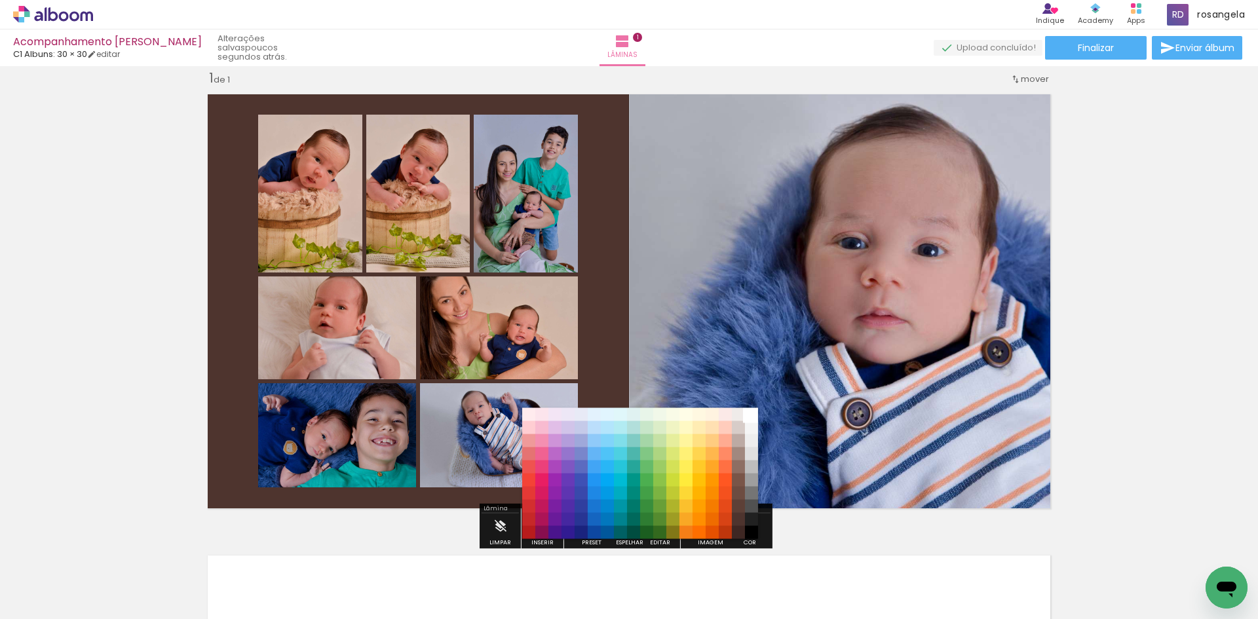
click at [747, 414] on paper-item "#ffffff" at bounding box center [751, 414] width 13 height 13
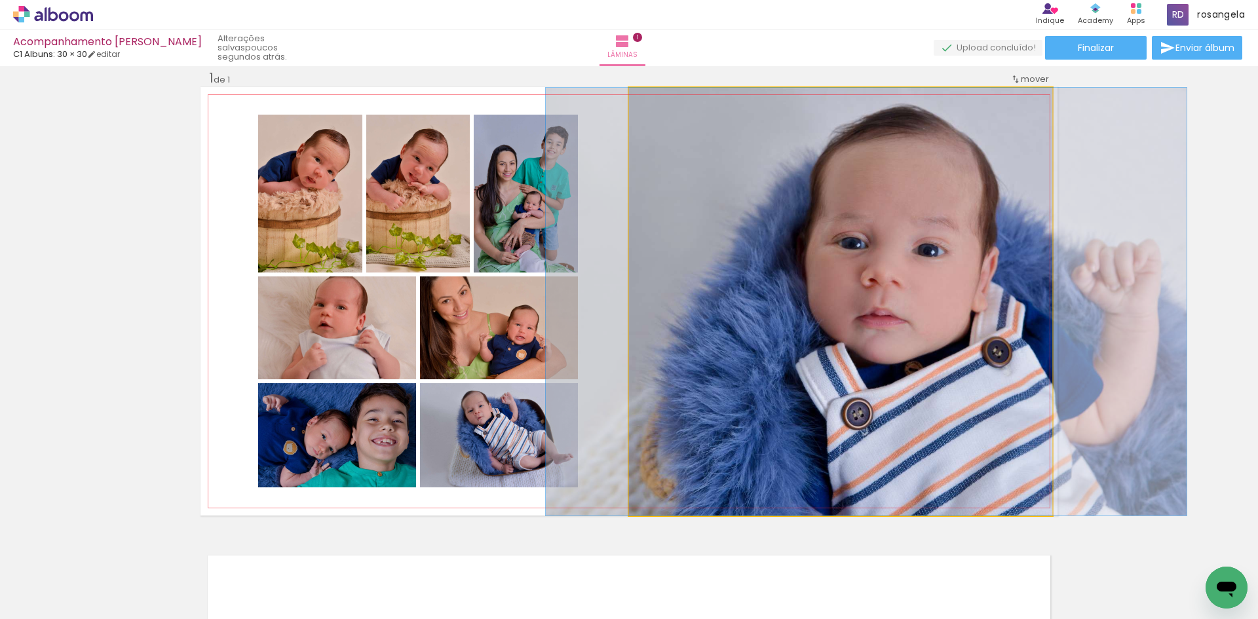
click at [733, 111] on quentale-photo at bounding box center [840, 302] width 423 height 428
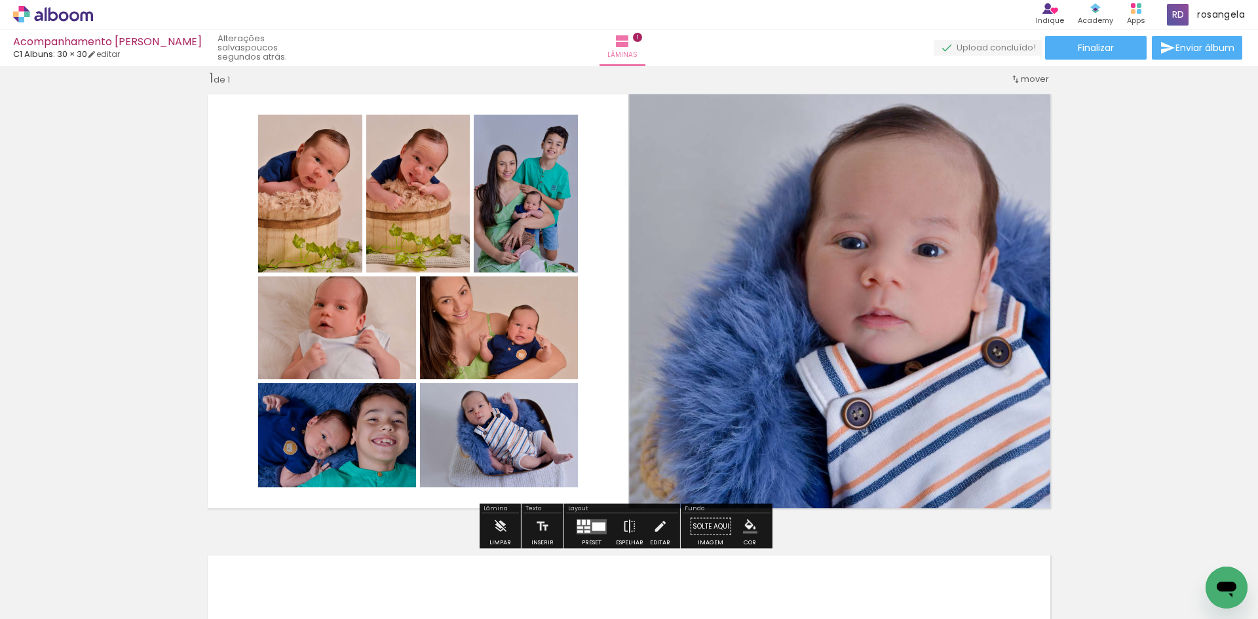
click at [733, 111] on quentale-photo at bounding box center [840, 302] width 423 height 428
click at [0, 0] on slot "P&B" at bounding box center [0, 0] width 0 height 0
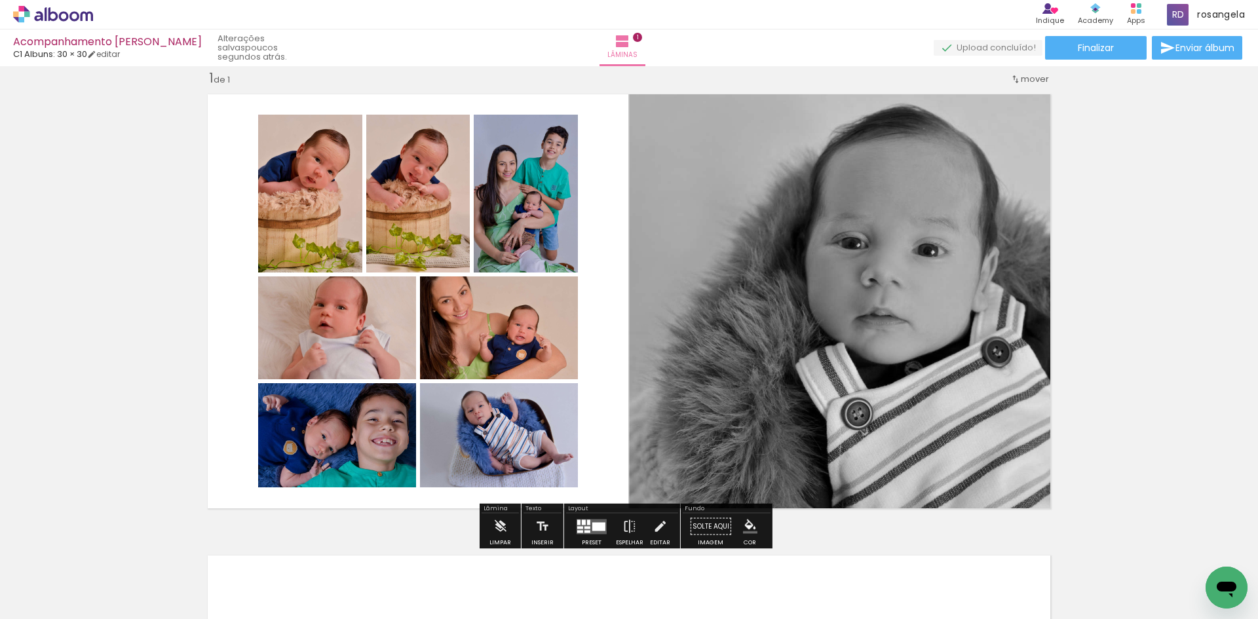
click at [0, 0] on slot "P&B" at bounding box center [0, 0] width 0 height 0
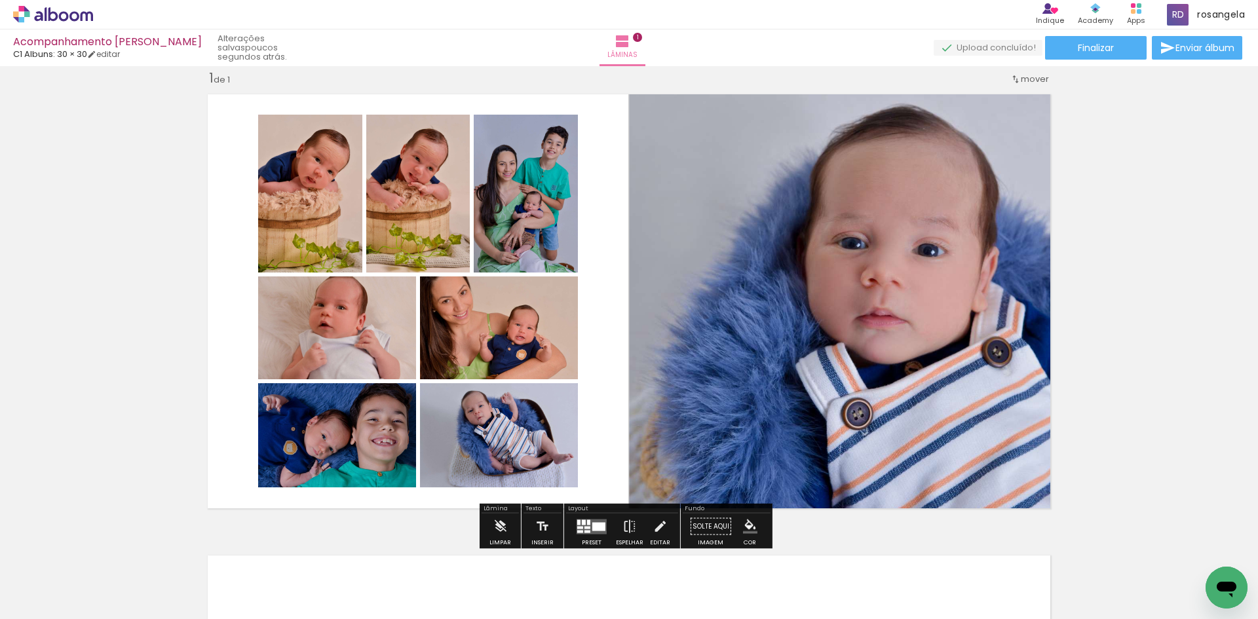
click at [764, 129] on paper-item at bounding box center [763, 132] width 24 height 9
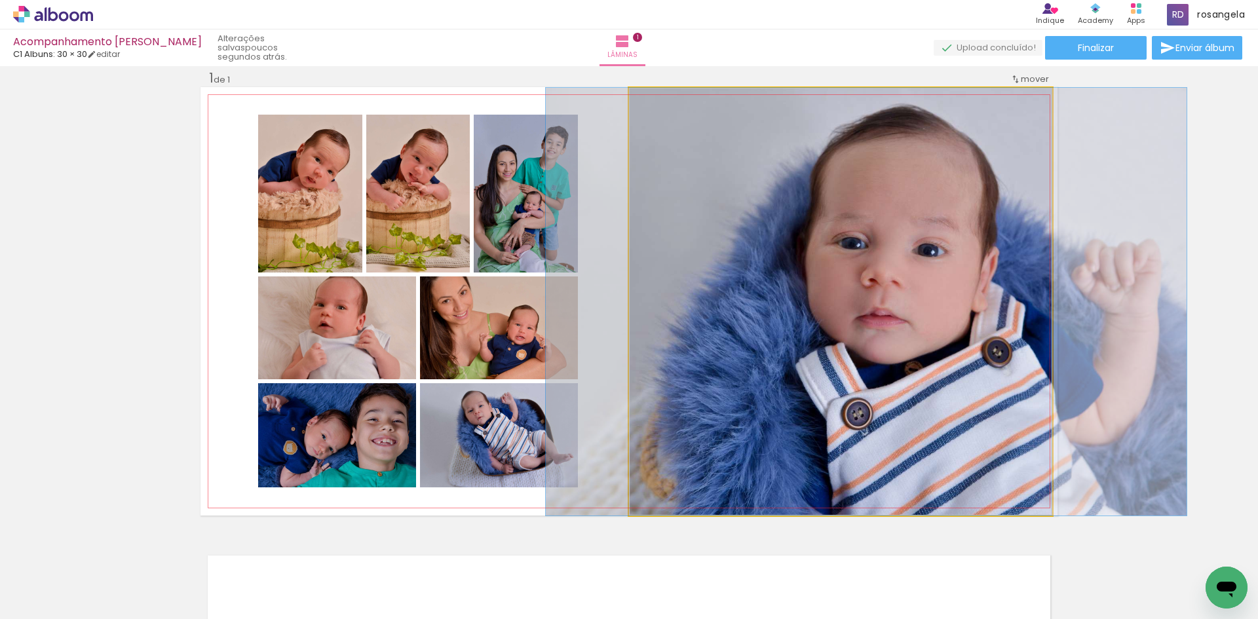
click at [761, 111] on quentale-photo at bounding box center [840, 302] width 423 height 428
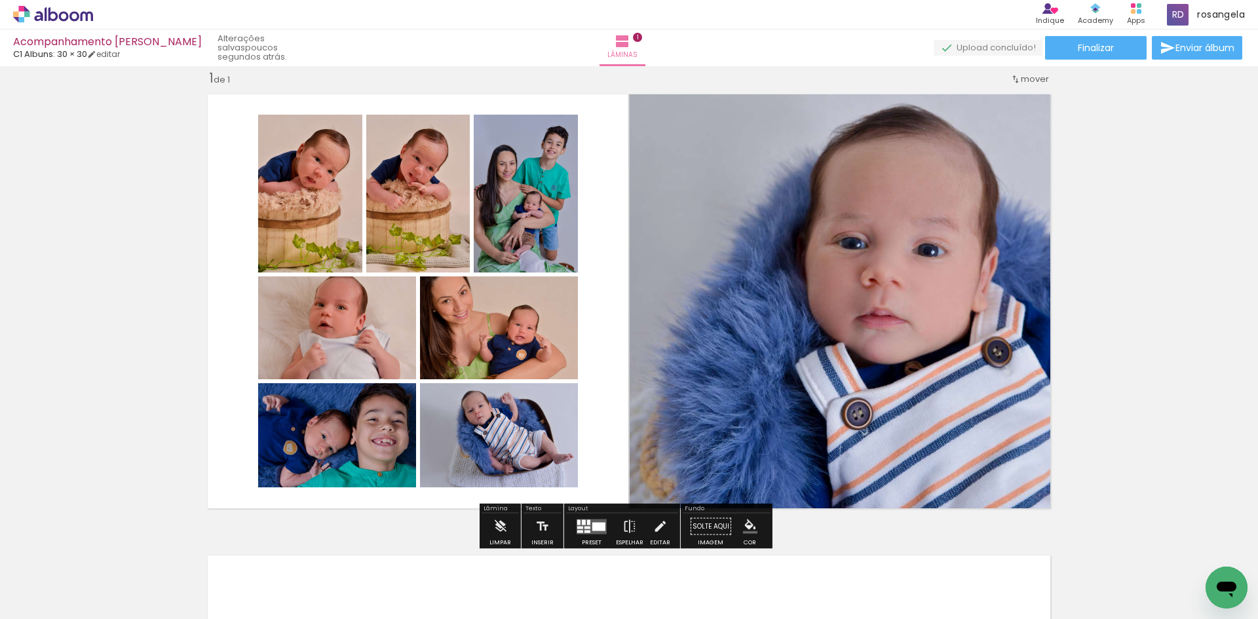
click at [758, 183] on iron-icon "color picker" at bounding box center [764, 185] width 16 height 12
click at [764, 189] on paper-item "#000000" at bounding box center [770, 190] width 13 height 13
click at [751, 121] on paper-item at bounding box center [763, 123] width 24 height 9
click at [1098, 227] on div "Inserir lâmina 1 de 1" at bounding box center [629, 515] width 1258 height 923
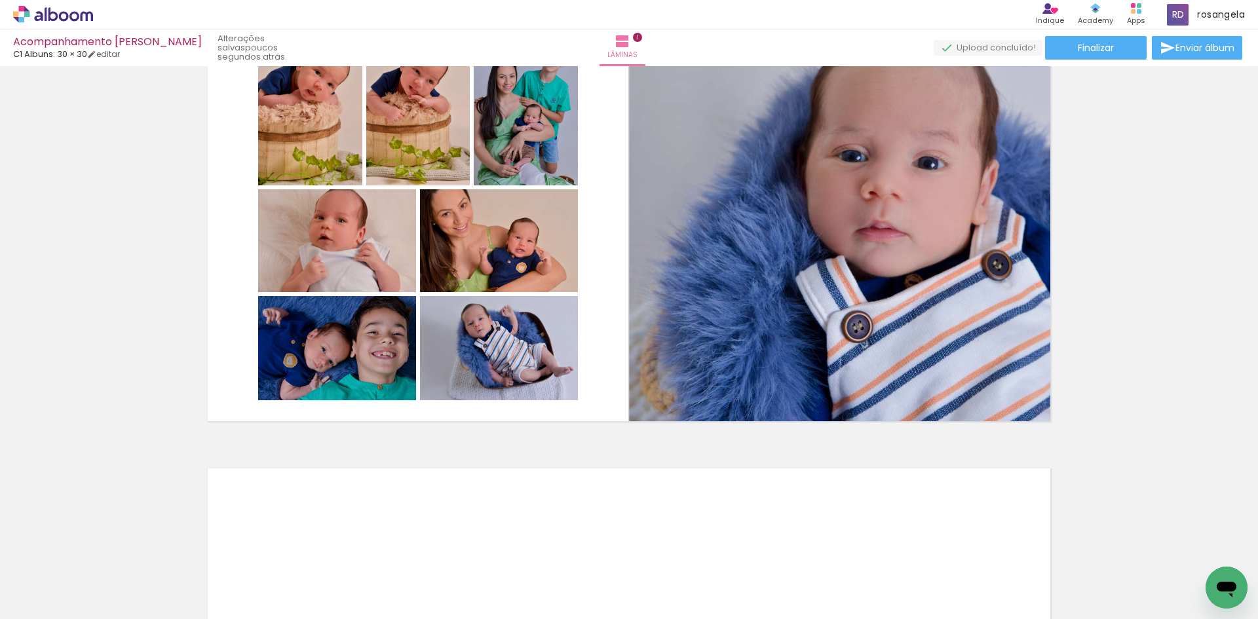
scroll to position [28, 0]
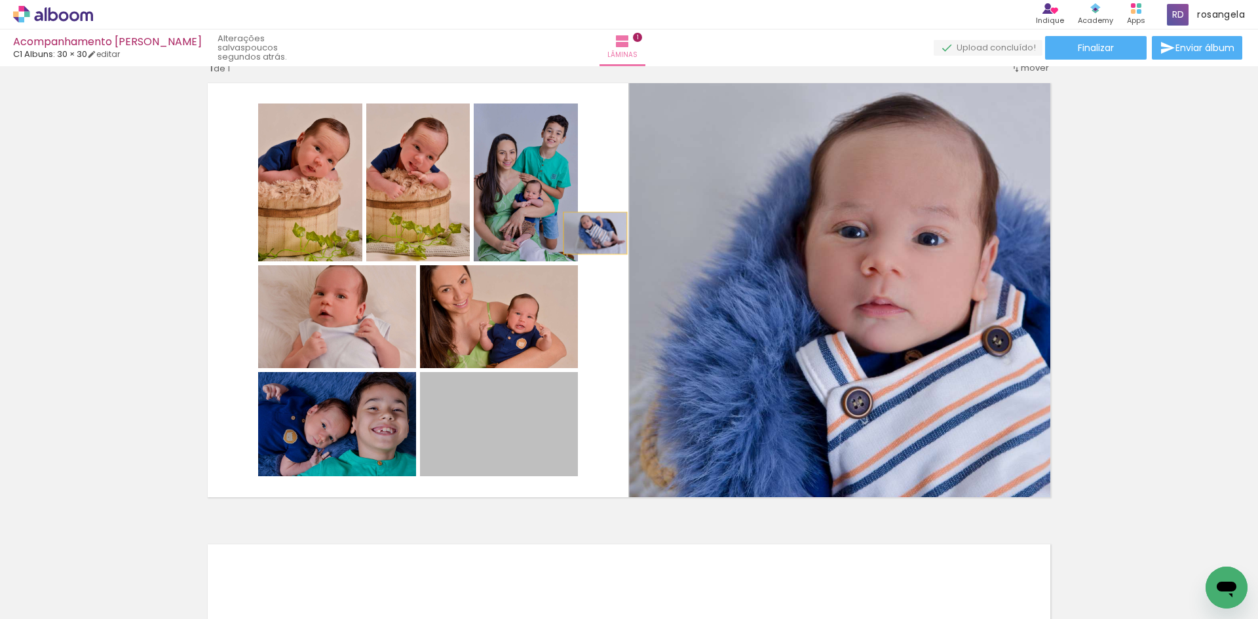
drag, startPoint x: 490, startPoint y: 451, endPoint x: 590, endPoint y: 233, distance: 239.6
click at [590, 233] on quentale-layouter at bounding box center [629, 290] width 857 height 429
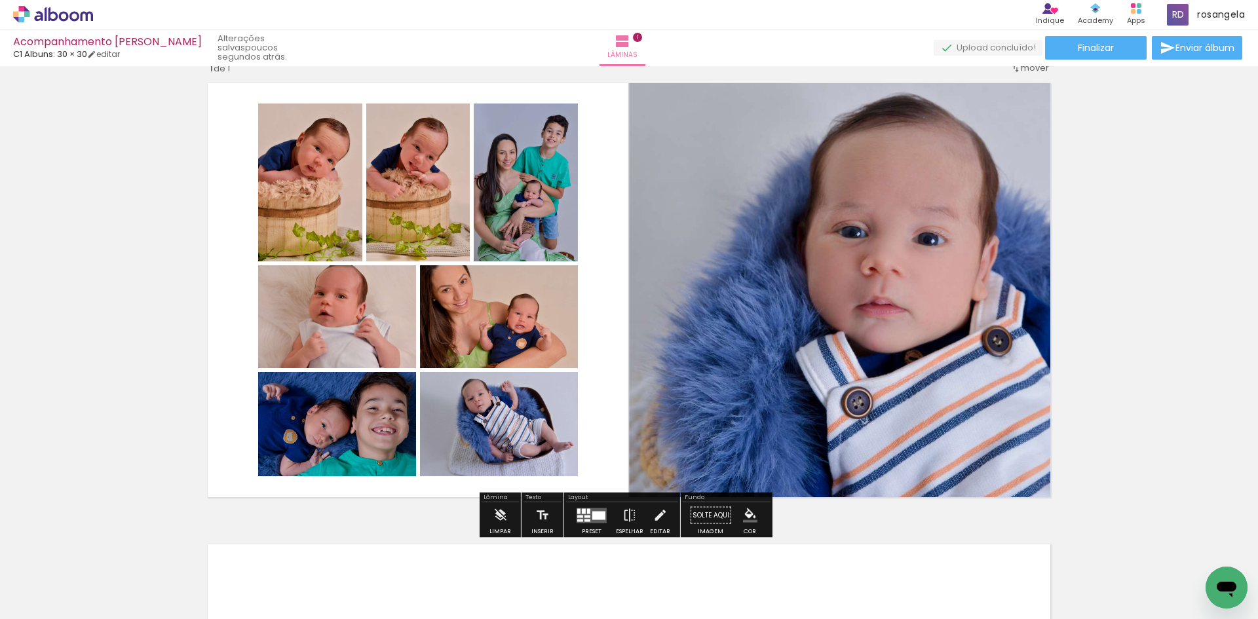
click at [638, 221] on quentale-photo at bounding box center [840, 291] width 423 height 428
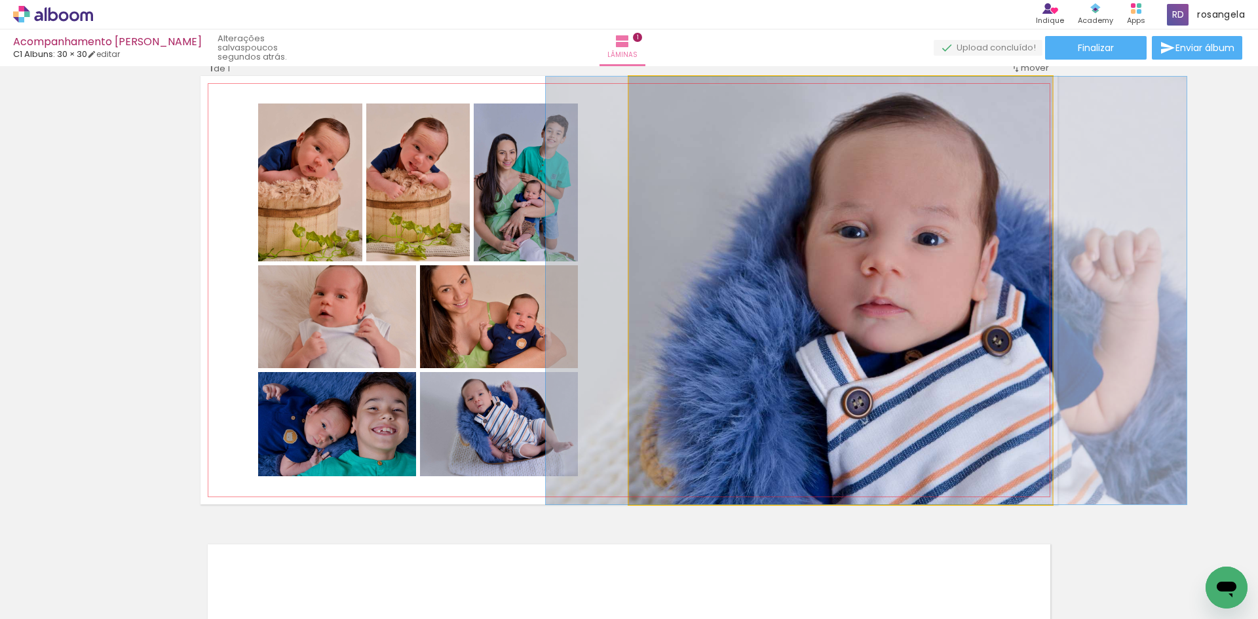
click at [858, 209] on quentale-photo at bounding box center [840, 291] width 423 height 428
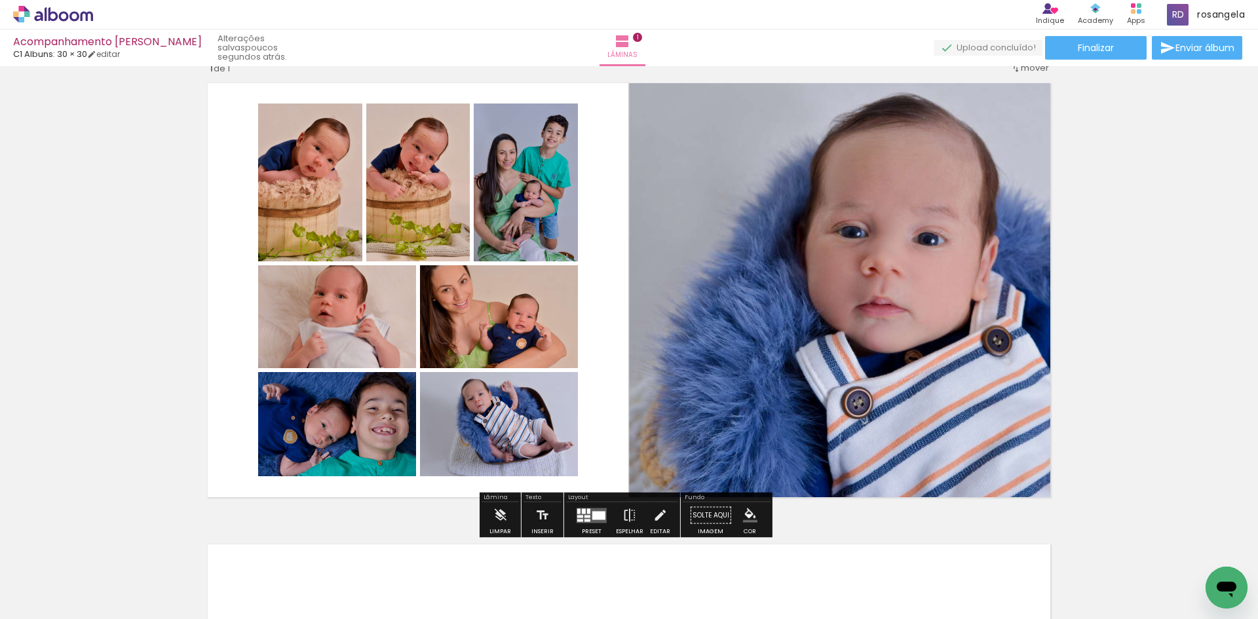
drag, startPoint x: 858, startPoint y: 209, endPoint x: 835, endPoint y: 204, distance: 23.4
click at [835, 204] on quentale-photo at bounding box center [840, 291] width 423 height 428
click at [568, 434] on quentale-photo at bounding box center [499, 424] width 158 height 104
click at [544, 427] on quentale-photo at bounding box center [499, 424] width 158 height 104
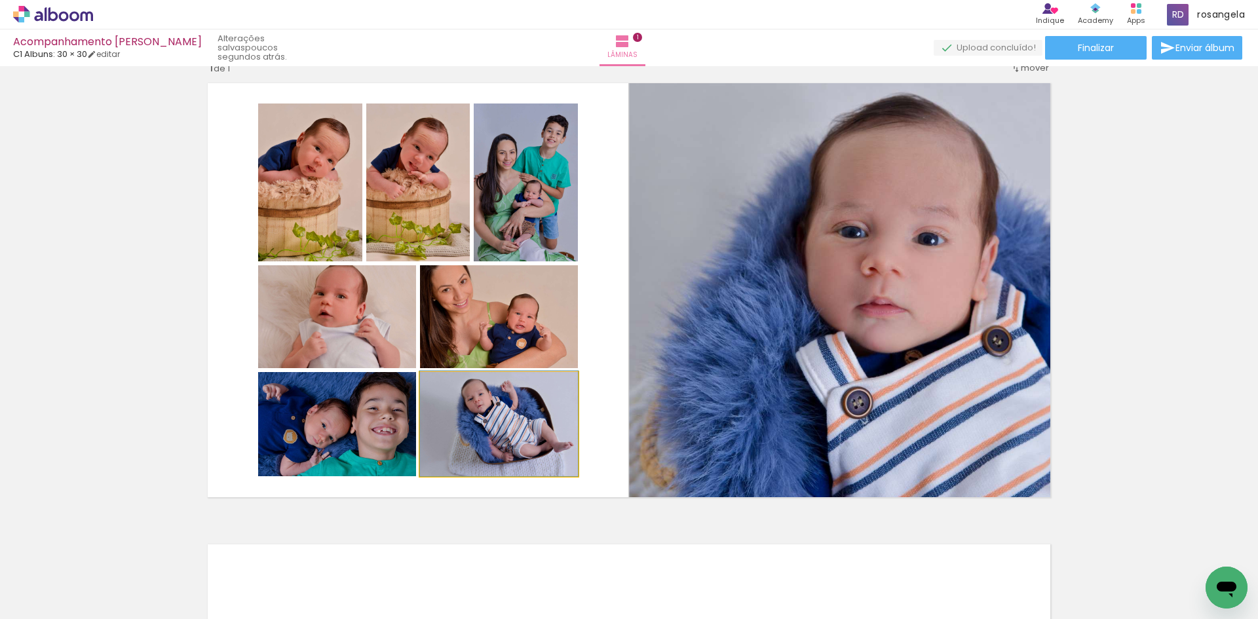
click at [544, 427] on quentale-photo at bounding box center [499, 424] width 158 height 104
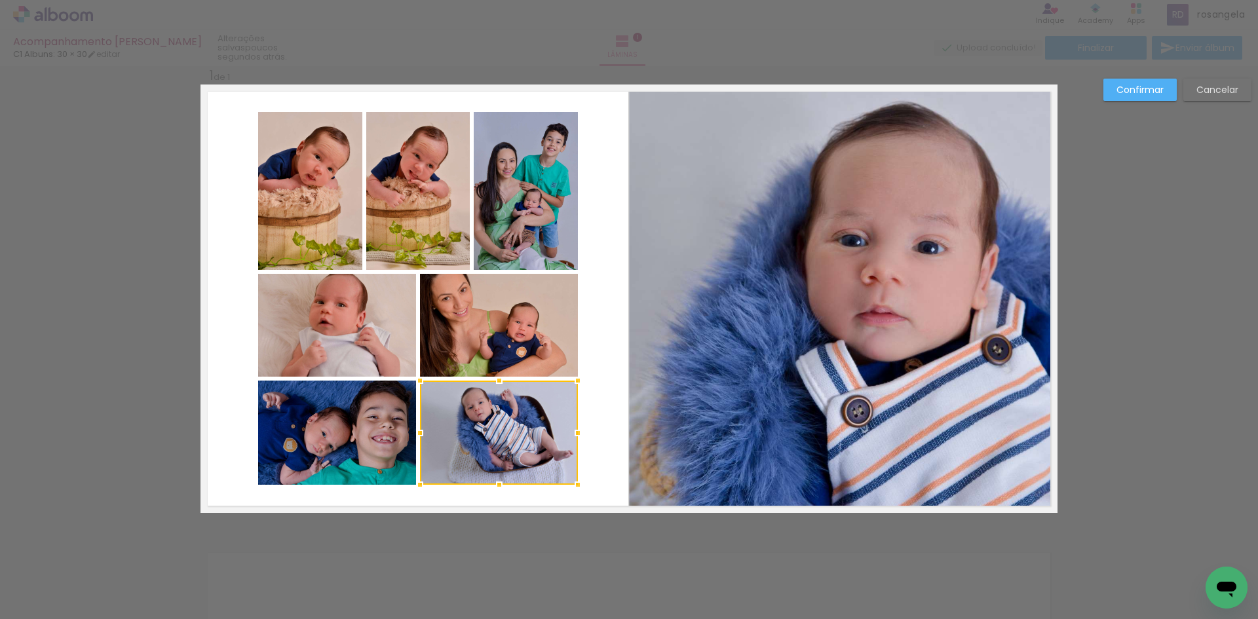
scroll to position [17, 0]
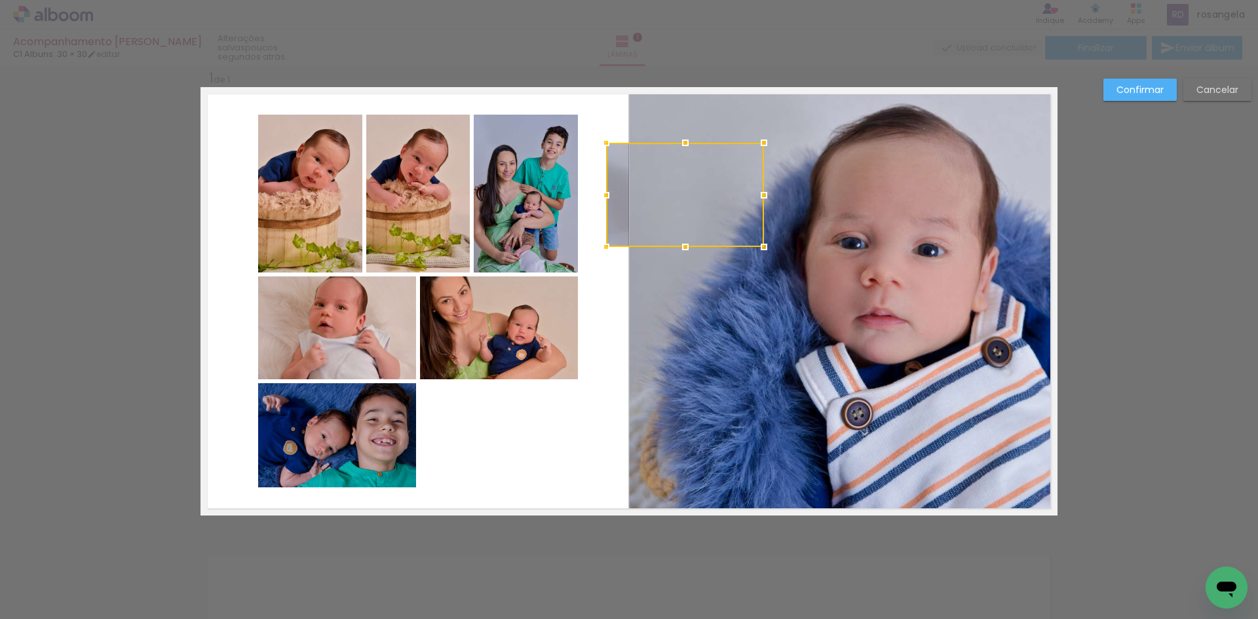
drag, startPoint x: 551, startPoint y: 417, endPoint x: 733, endPoint y: 182, distance: 298.1
click at [733, 182] on div at bounding box center [685, 195] width 158 height 104
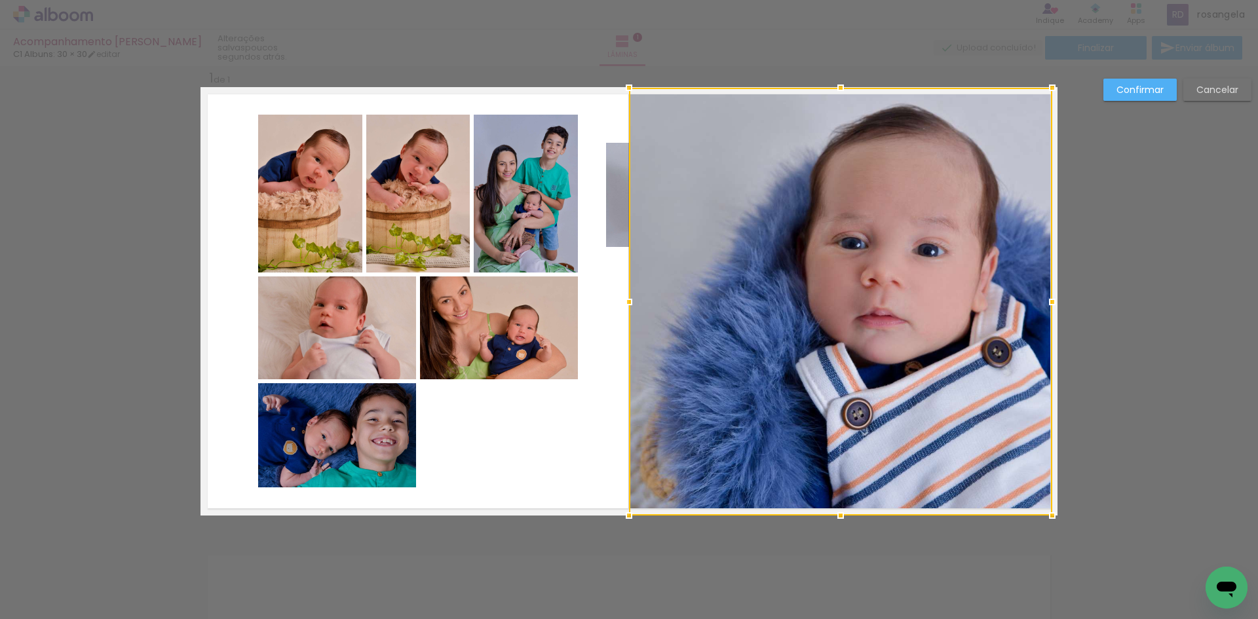
click at [1164, 91] on paper-button "Confirmar" at bounding box center [1140, 90] width 73 height 22
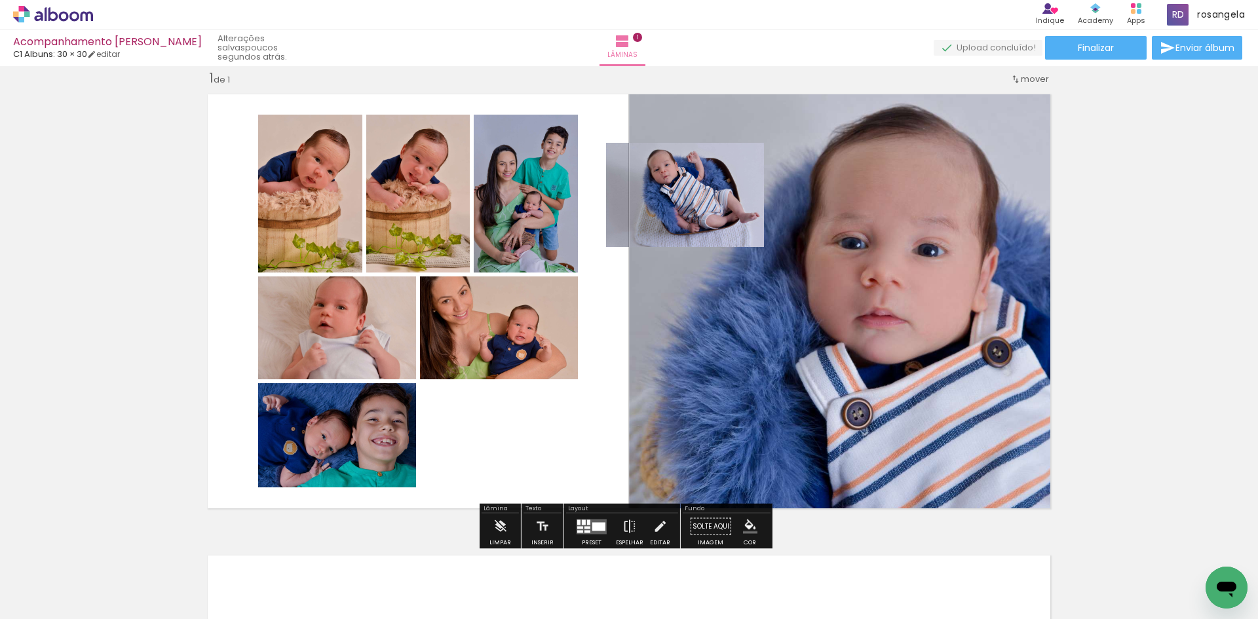
click at [616, 201] on quentale-photo at bounding box center [685, 195] width 158 height 104
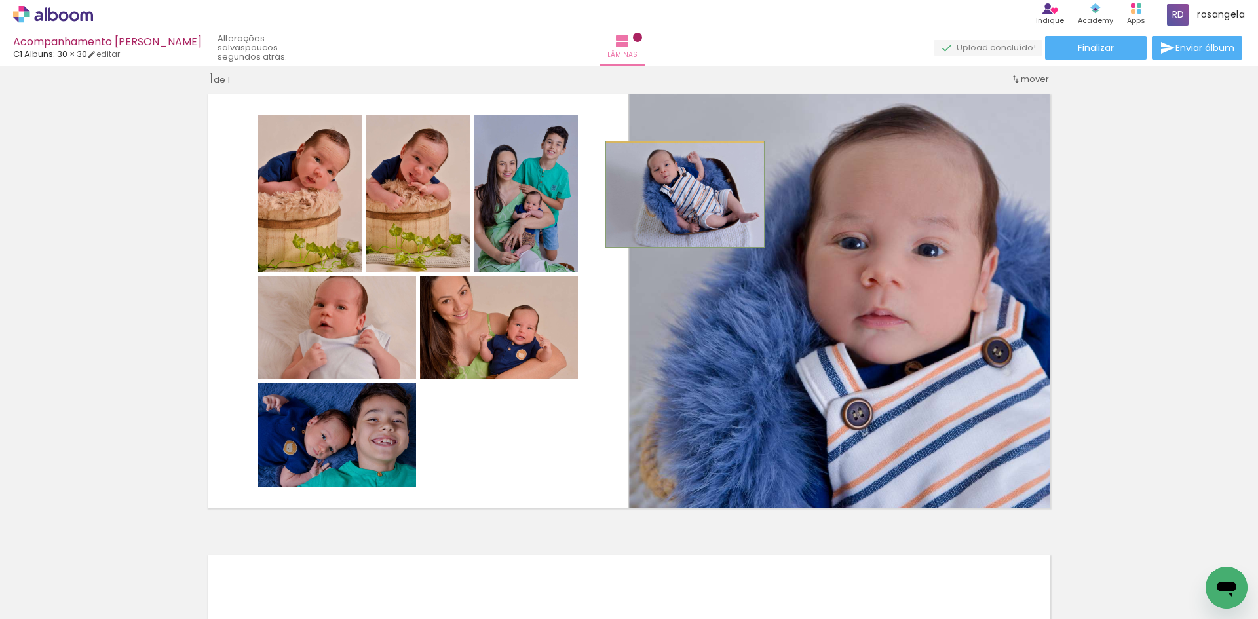
drag, startPoint x: 619, startPoint y: 223, endPoint x: 614, endPoint y: 217, distance: 7.9
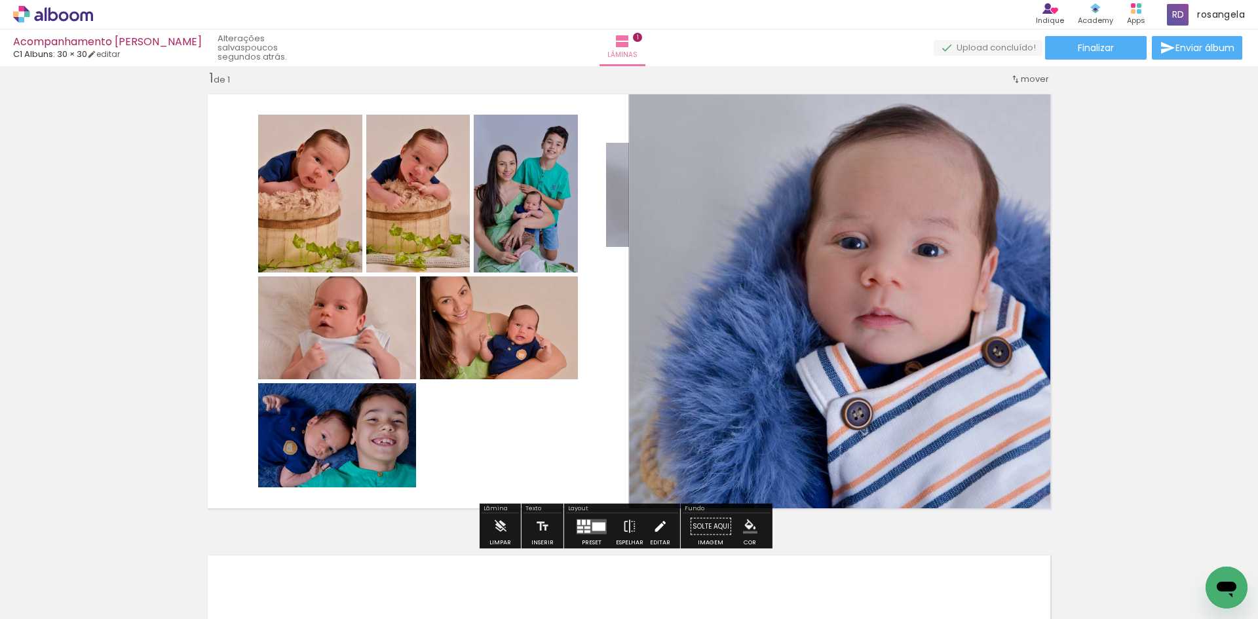
click at [653, 526] on iron-icon at bounding box center [660, 527] width 14 height 26
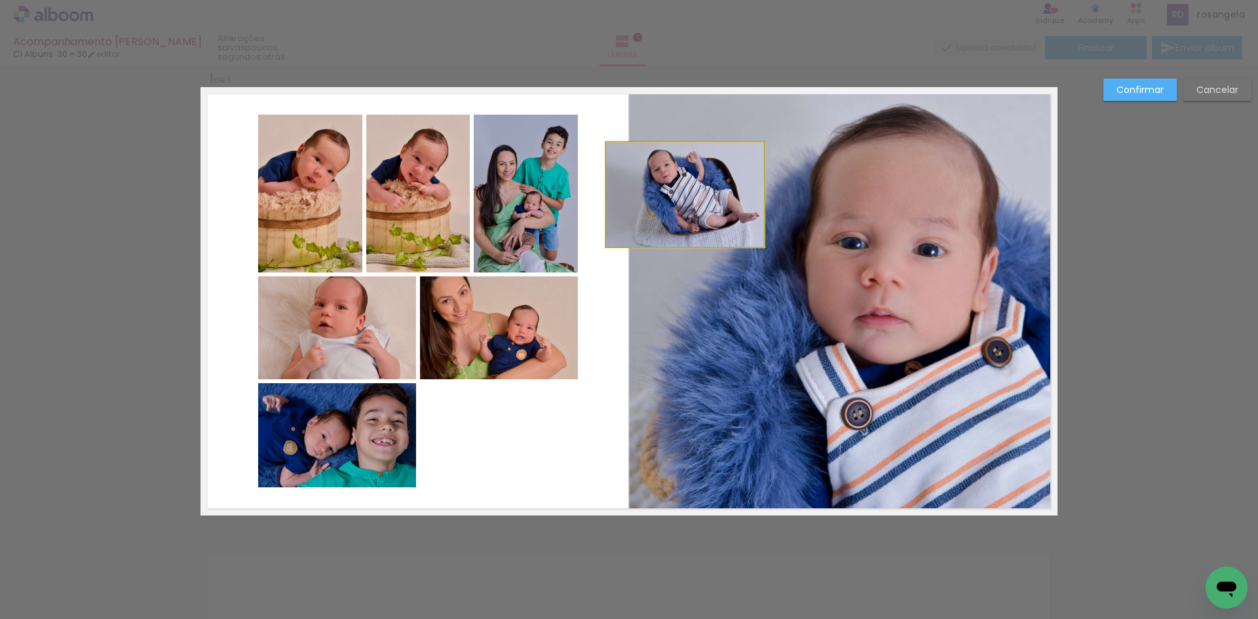
click at [687, 205] on quentale-photo at bounding box center [685, 195] width 158 height 104
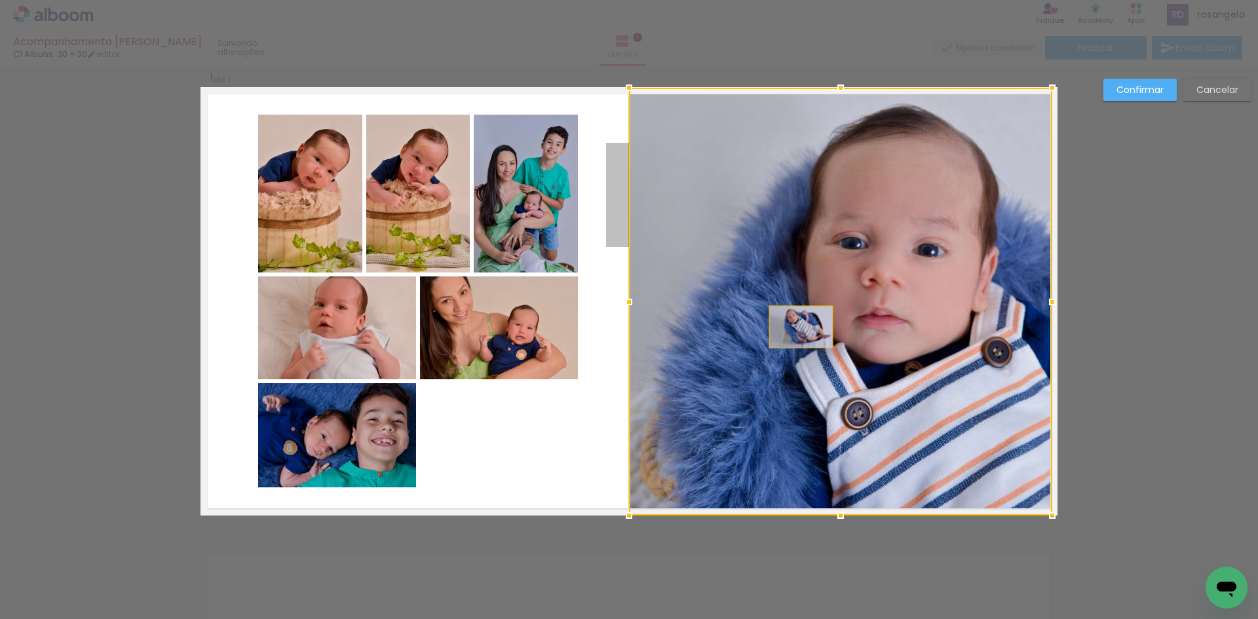
drag, startPoint x: 611, startPoint y: 231, endPoint x: 796, endPoint y: 327, distance: 209.0
click at [796, 327] on album-spread "1 de 1" at bounding box center [629, 301] width 857 height 429
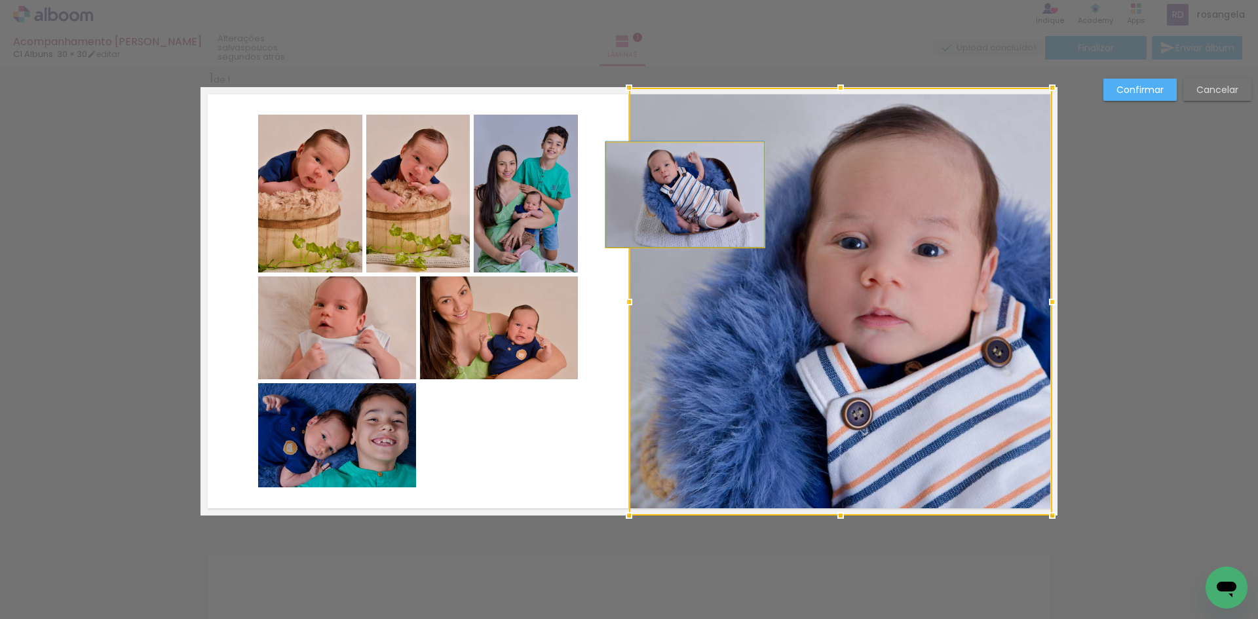
drag, startPoint x: 605, startPoint y: 223, endPoint x: 674, endPoint y: 202, distance: 72.6
click at [674, 202] on album-spread "1 de 1" at bounding box center [629, 301] width 857 height 429
click at [617, 191] on quentale-photo at bounding box center [685, 195] width 158 height 104
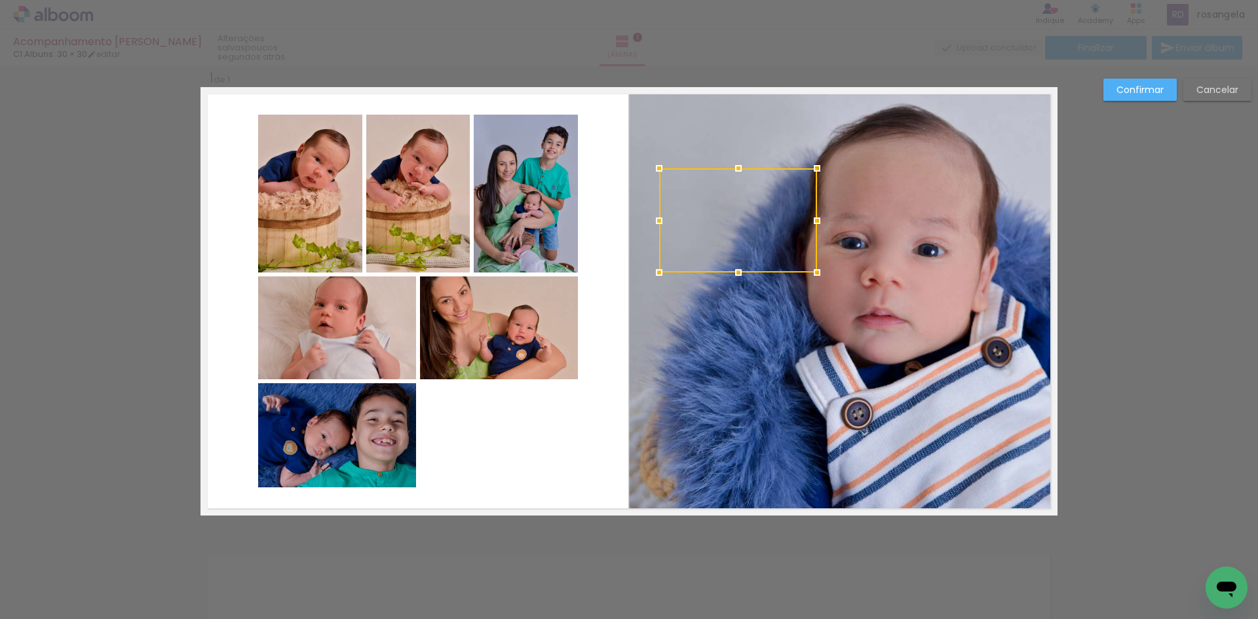
drag, startPoint x: 713, startPoint y: 193, endPoint x: 766, endPoint y: 217, distance: 58.4
click at [766, 217] on div at bounding box center [738, 220] width 158 height 104
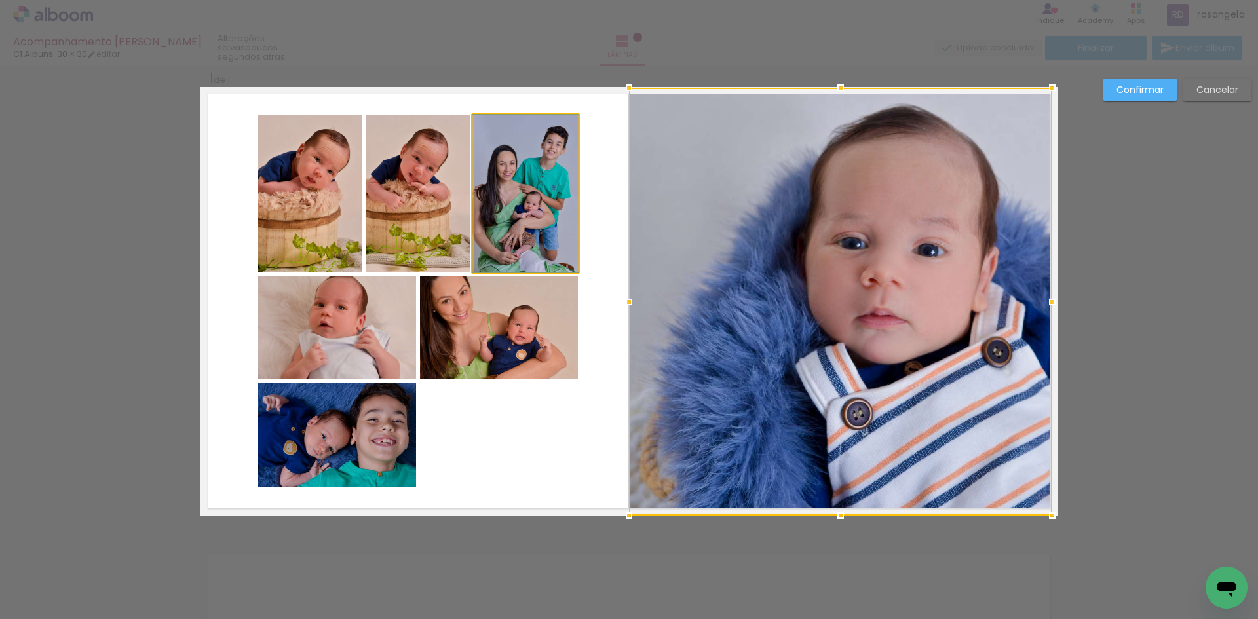
click at [541, 236] on quentale-photo at bounding box center [526, 194] width 104 height 158
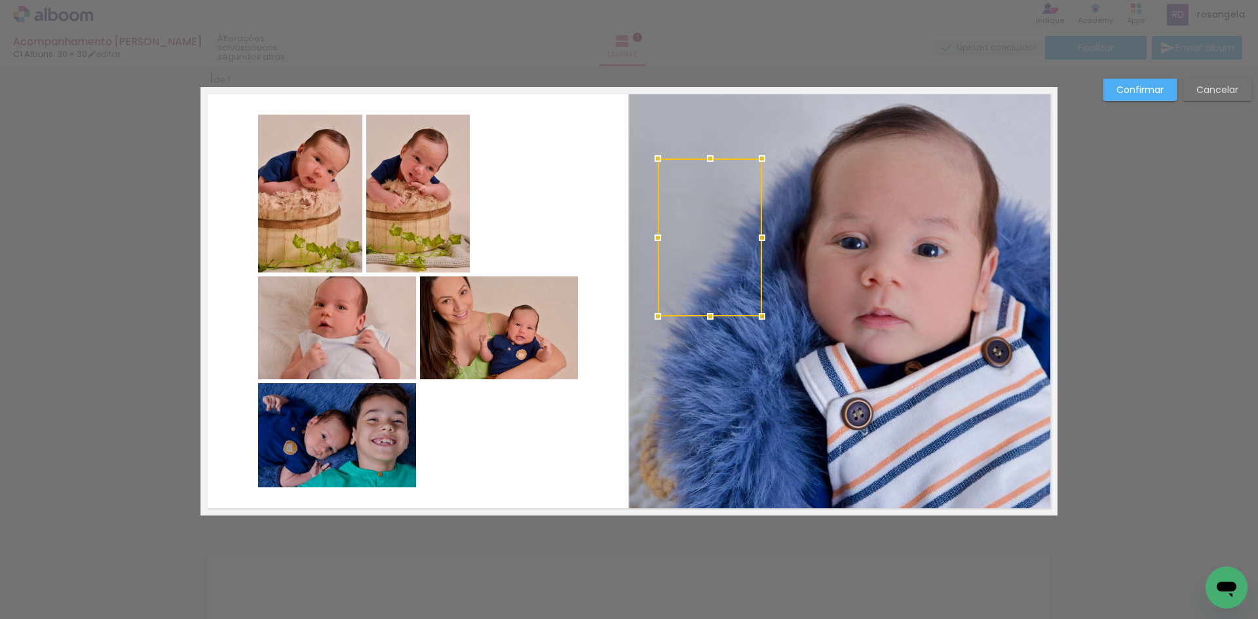
drag, startPoint x: 541, startPoint y: 236, endPoint x: 725, endPoint y: 280, distance: 189.3
click at [725, 280] on div at bounding box center [710, 238] width 104 height 158
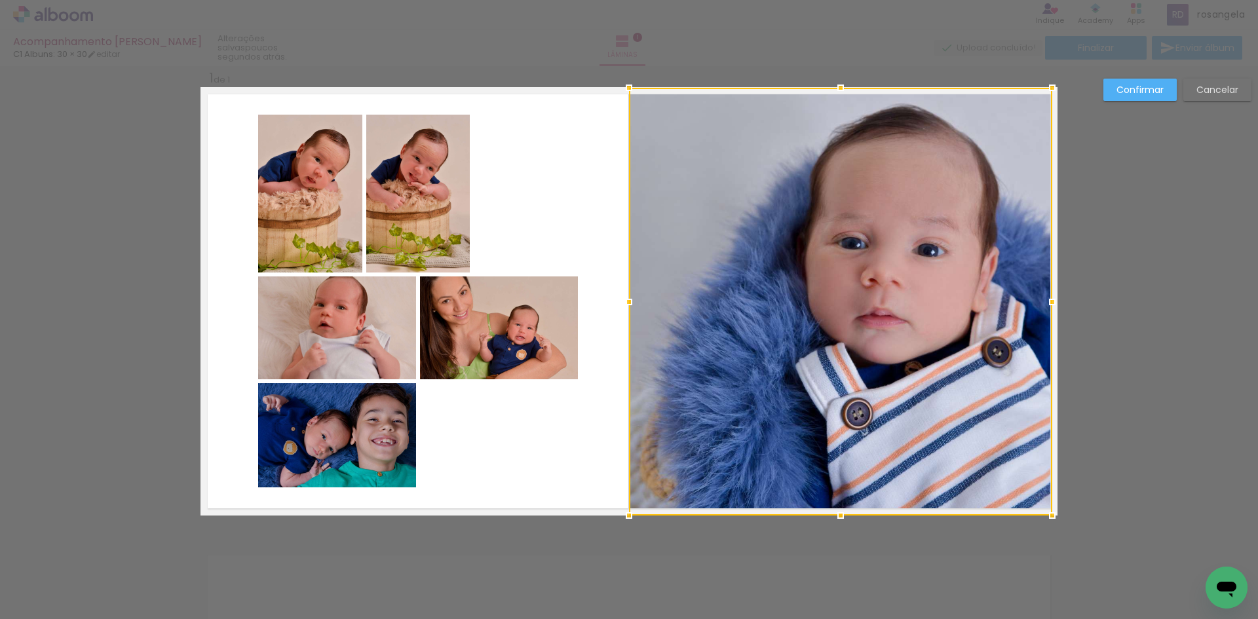
click at [569, 239] on quentale-layouter at bounding box center [629, 301] width 857 height 429
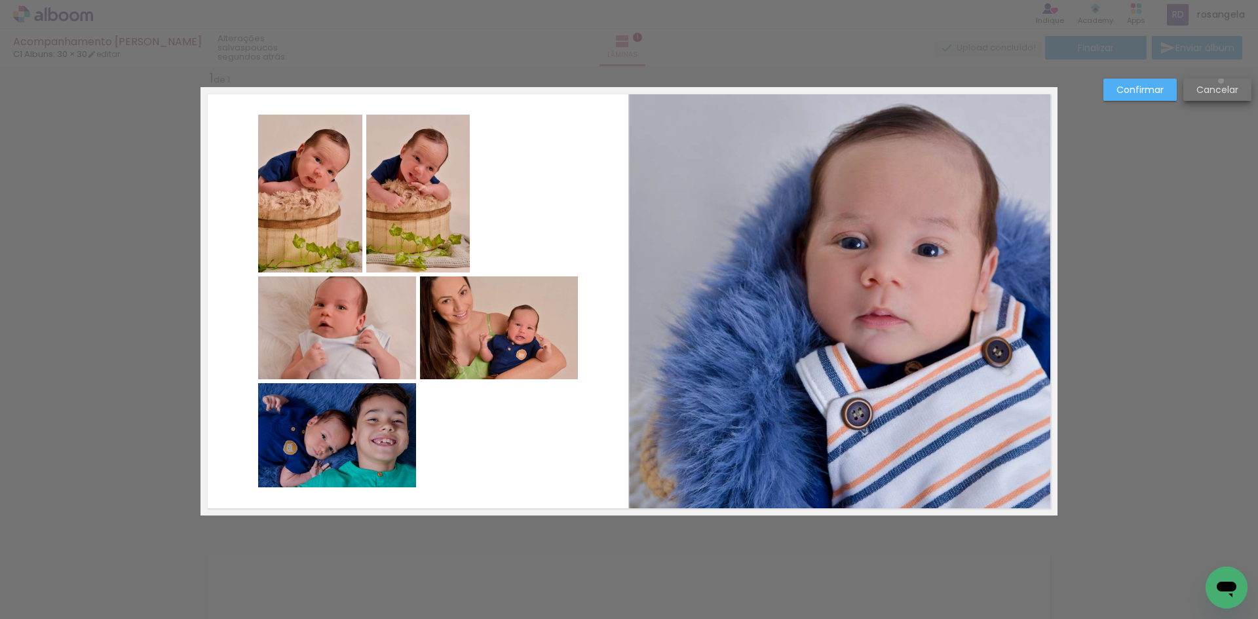
click at [1221, 81] on paper-button "Cancelar" at bounding box center [1217, 90] width 68 height 22
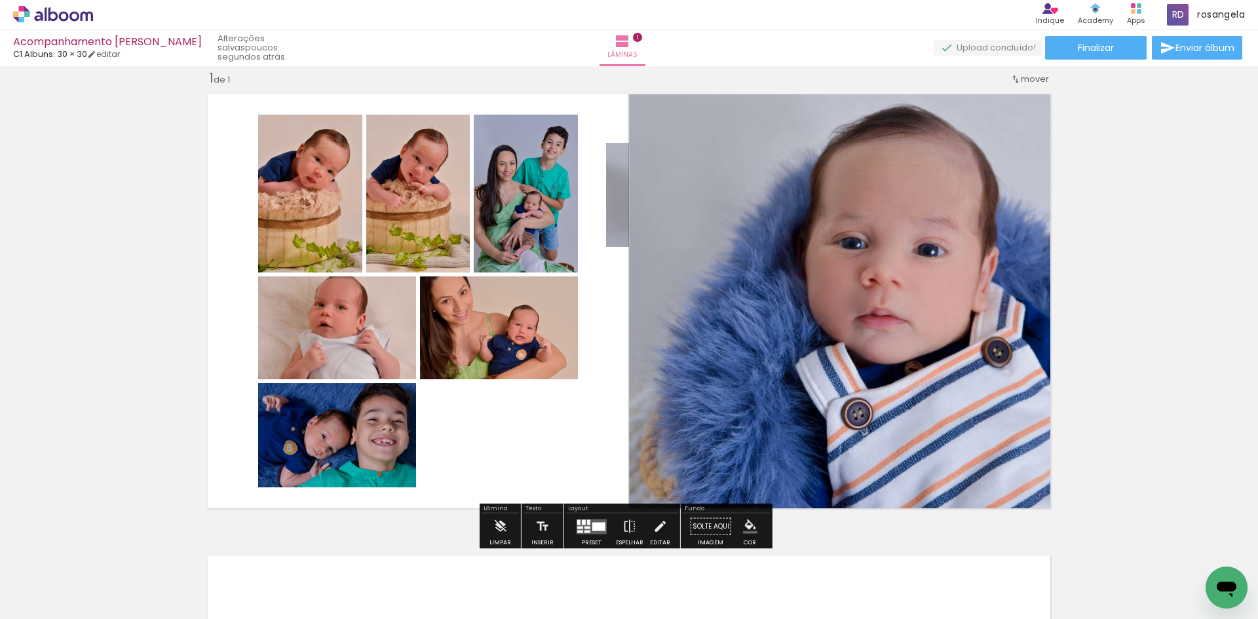
click at [1031, 81] on span "mover" at bounding box center [1035, 79] width 28 height 12
click at [1101, 126] on div "Inserir lâmina 1 de 1" at bounding box center [629, 515] width 1258 height 923
click at [546, 529] on iron-icon at bounding box center [542, 527] width 14 height 26
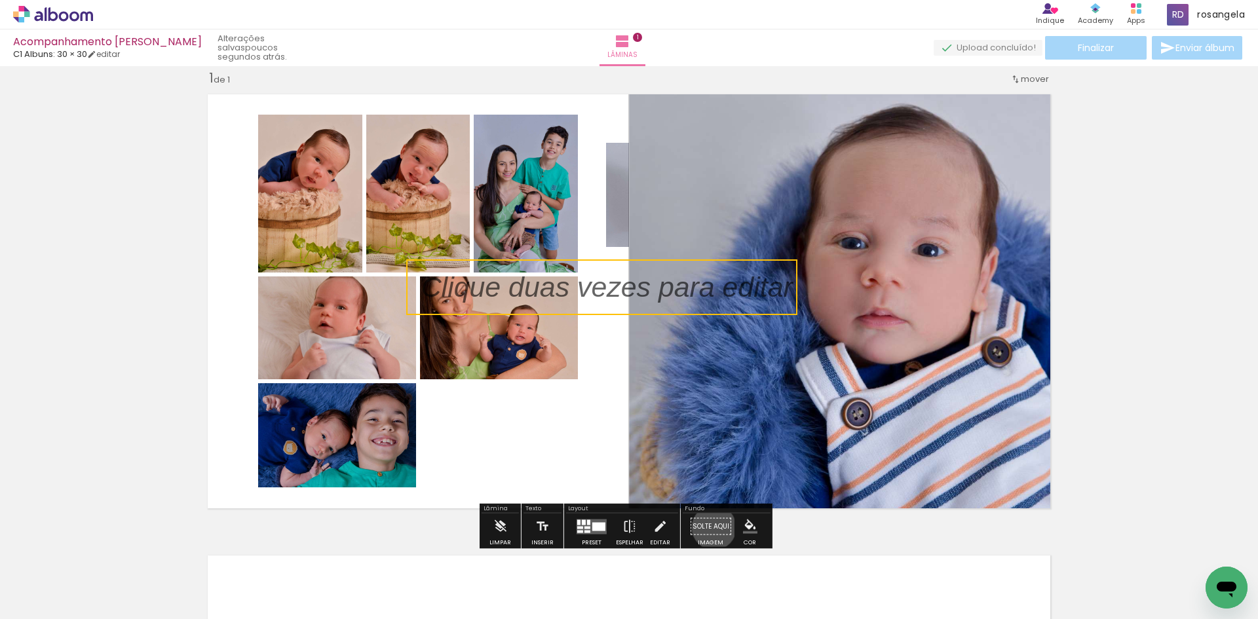
click at [710, 528] on paper-button "Solte aqui Imagem" at bounding box center [710, 530] width 47 height 33
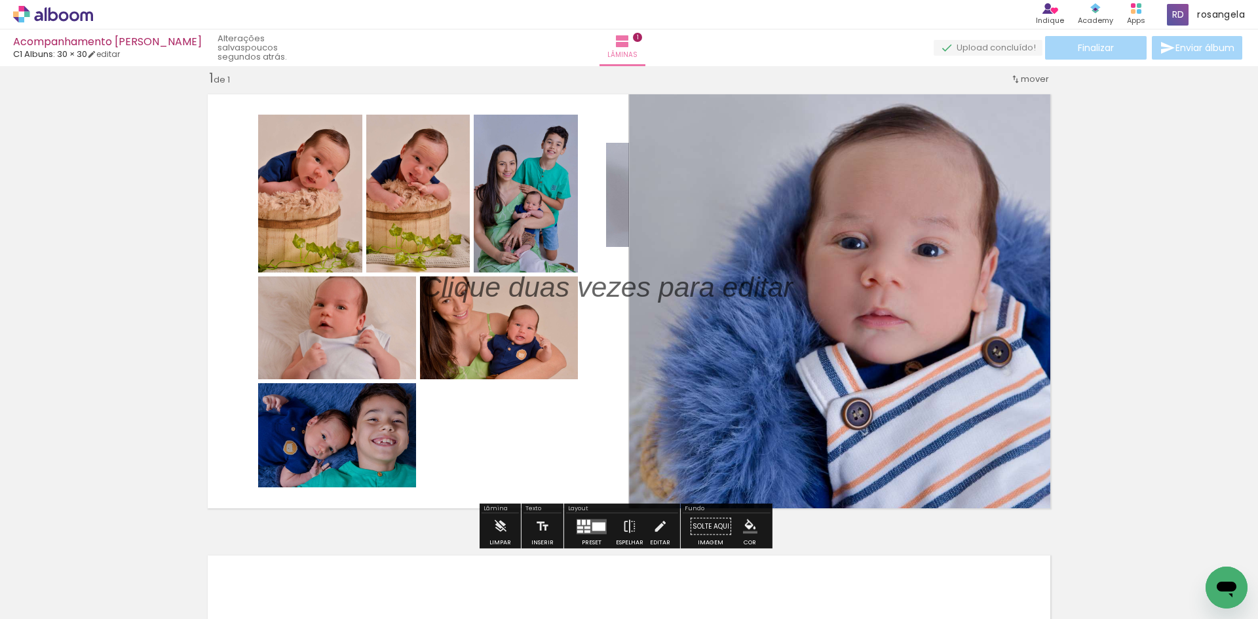
click at [710, 528] on paper-button "Solte aqui Imagem" at bounding box center [710, 530] width 47 height 33
drag, startPoint x: 724, startPoint y: 288, endPoint x: 892, endPoint y: 289, distance: 167.8
click at [892, 289] on album-spread "1 de 1" at bounding box center [629, 301] width 857 height 429
click at [784, 293] on p at bounding box center [616, 287] width 391 height 40
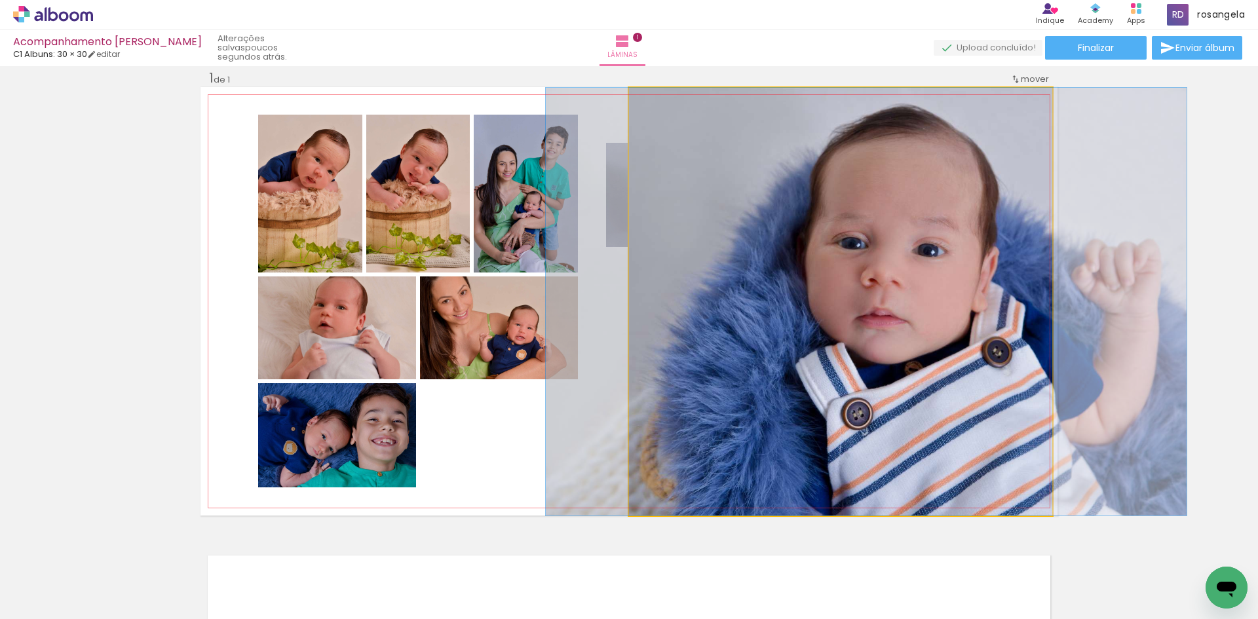
click at [784, 293] on quentale-photo at bounding box center [840, 302] width 423 height 428
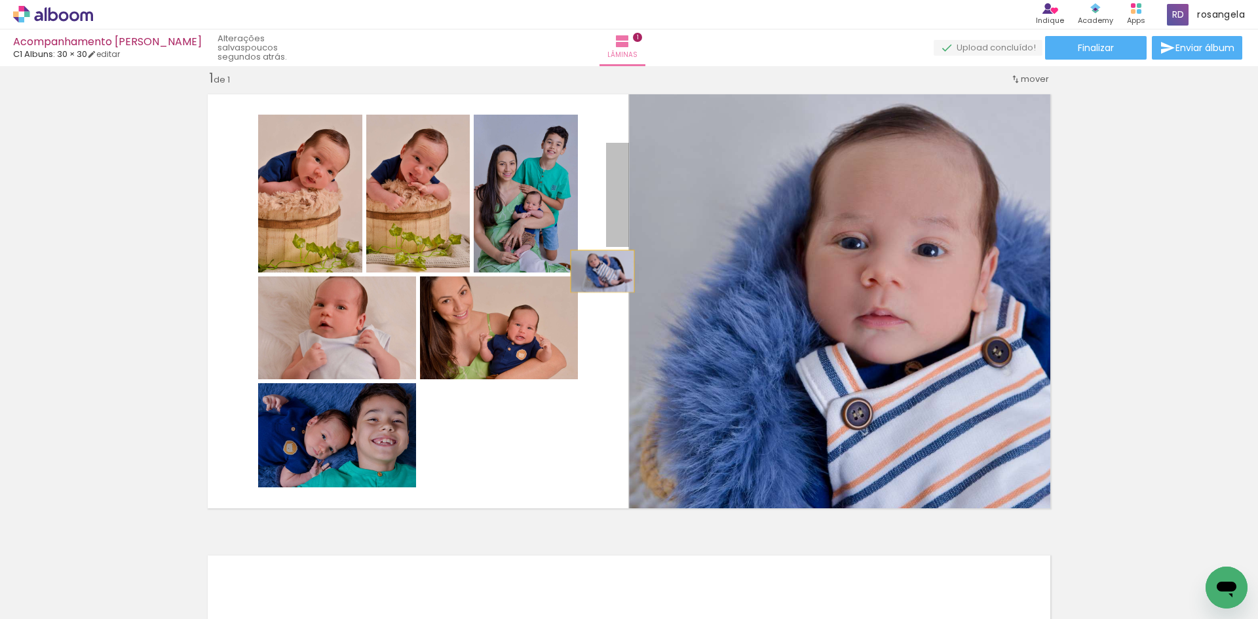
drag, startPoint x: 609, startPoint y: 188, endPoint x: 589, endPoint y: 272, distance: 86.3
click at [590, 272] on quentale-layouter at bounding box center [629, 301] width 857 height 429
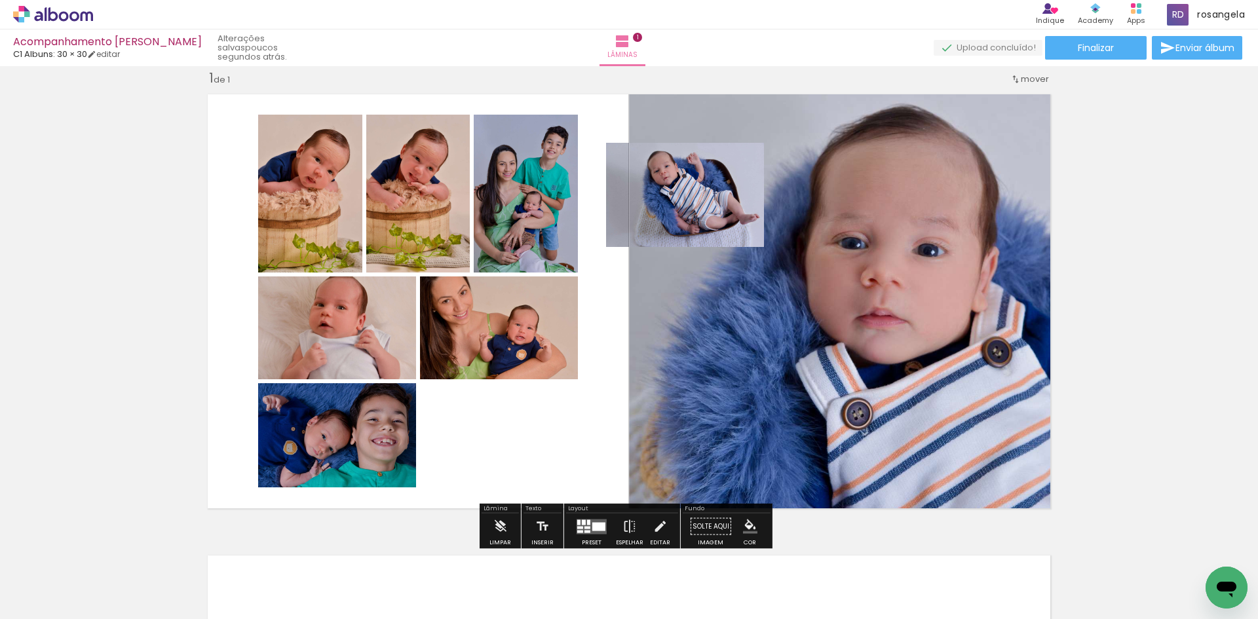
drag, startPoint x: 606, startPoint y: 231, endPoint x: 609, endPoint y: 218, distance: 14.0
click at [609, 218] on quentale-photo at bounding box center [685, 195] width 158 height 104
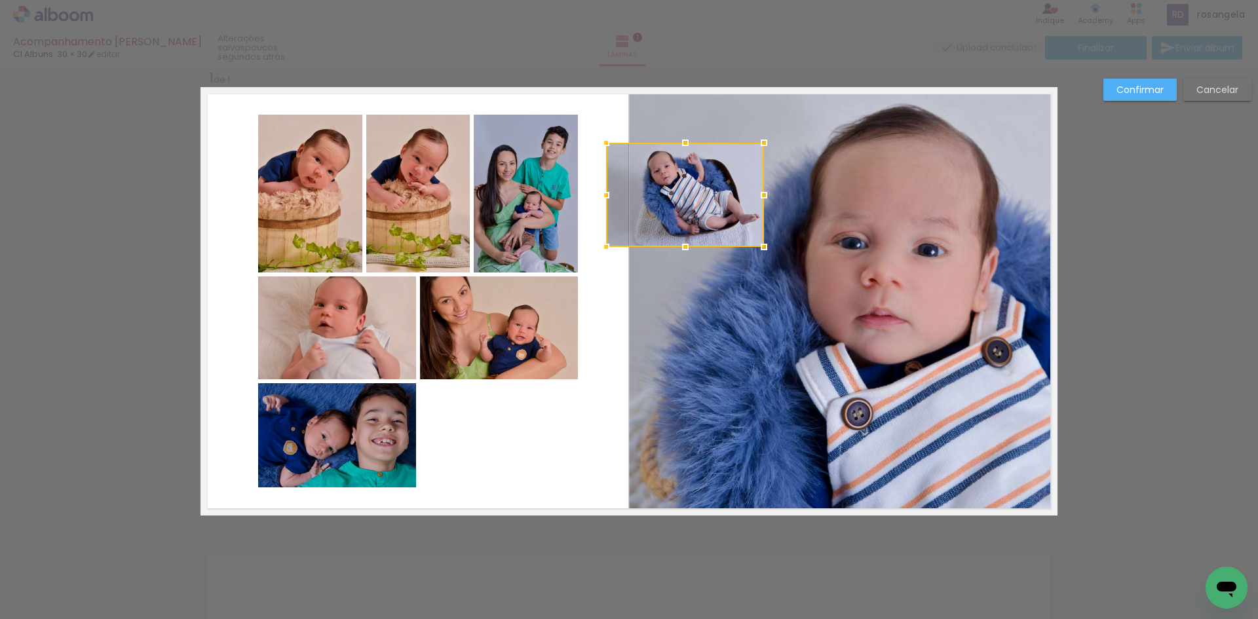
click at [609, 218] on div at bounding box center [685, 195] width 158 height 104
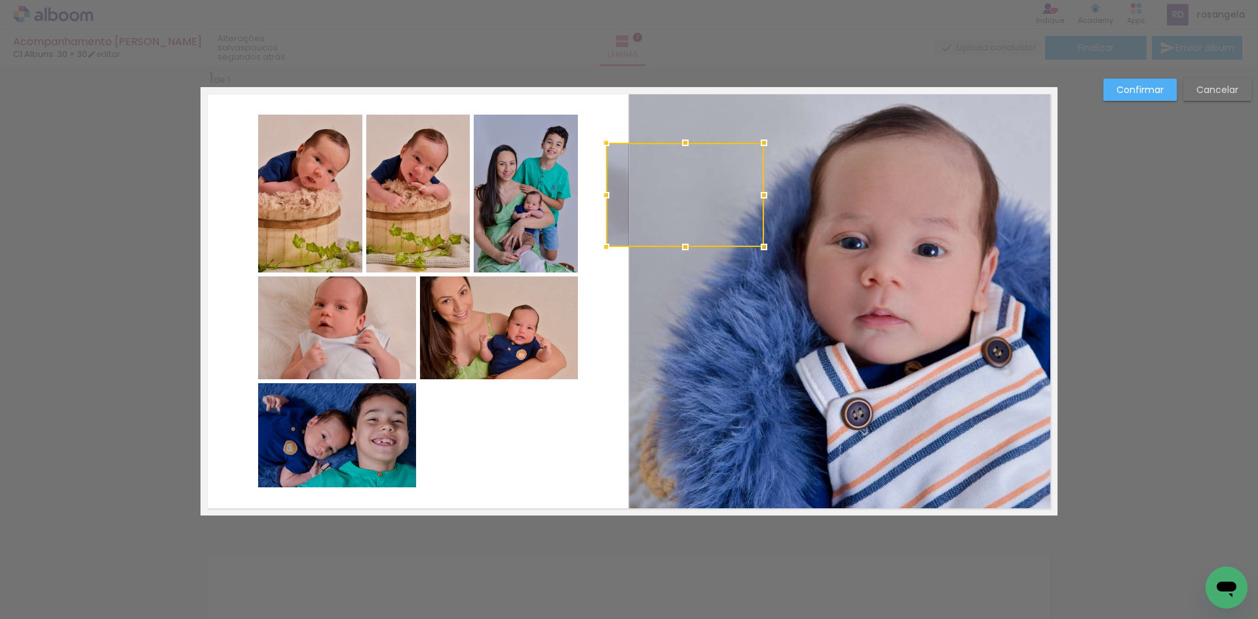
drag, startPoint x: 609, startPoint y: 218, endPoint x: 702, endPoint y: 244, distance: 96.7
click at [702, 244] on div at bounding box center [685, 195] width 158 height 104
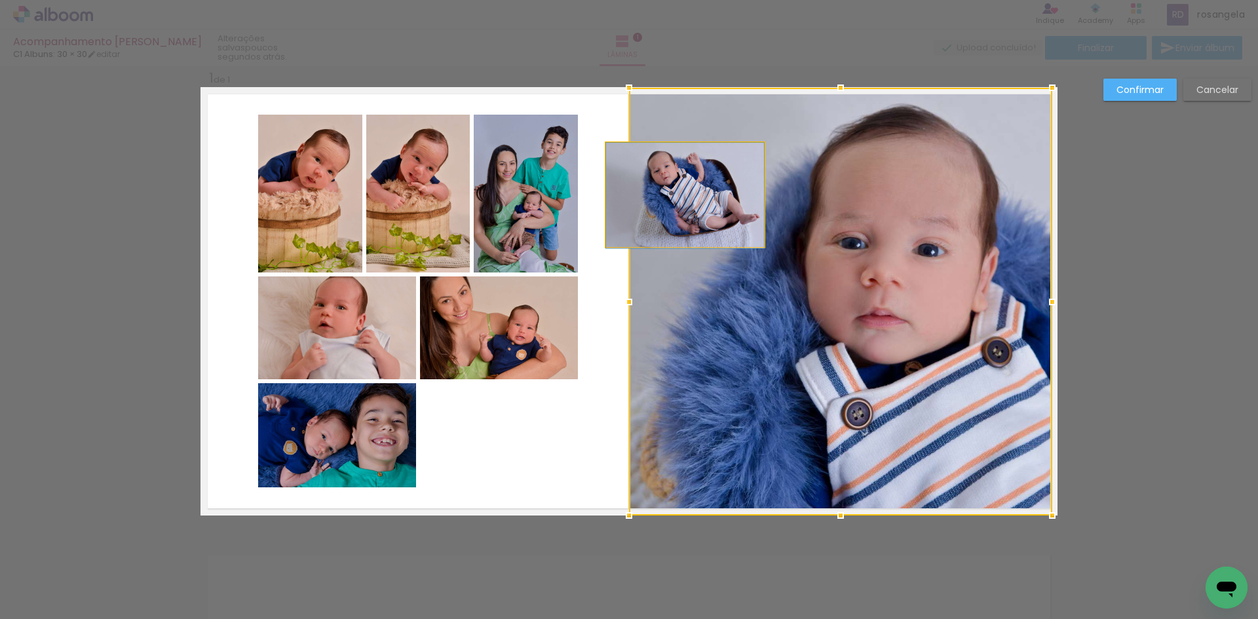
click at [608, 193] on quentale-photo at bounding box center [685, 195] width 158 height 104
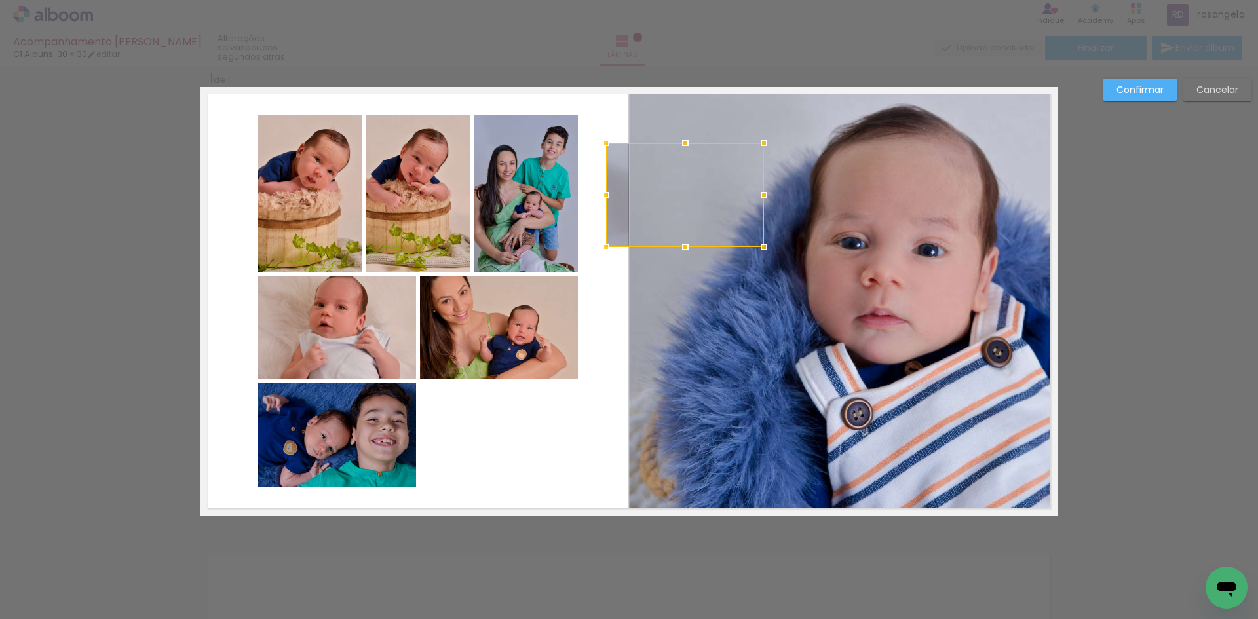
click at [614, 189] on div at bounding box center [606, 195] width 26 height 26
click at [974, 257] on quentale-photo at bounding box center [840, 302] width 423 height 428
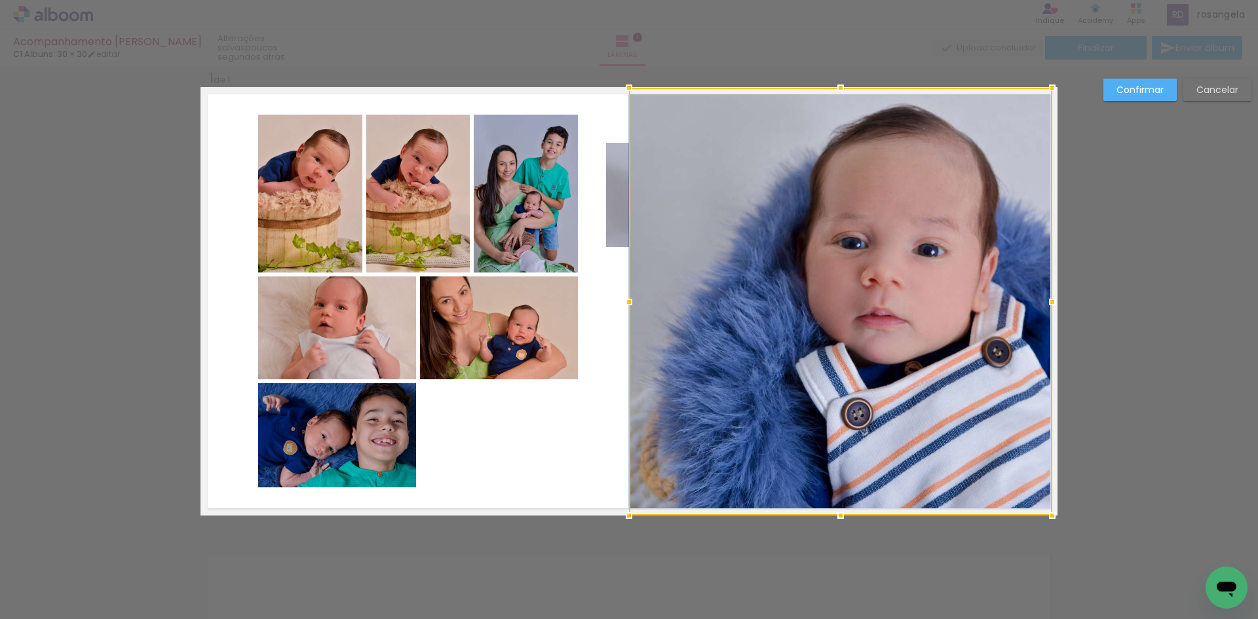
click at [974, 257] on div at bounding box center [840, 302] width 423 height 428
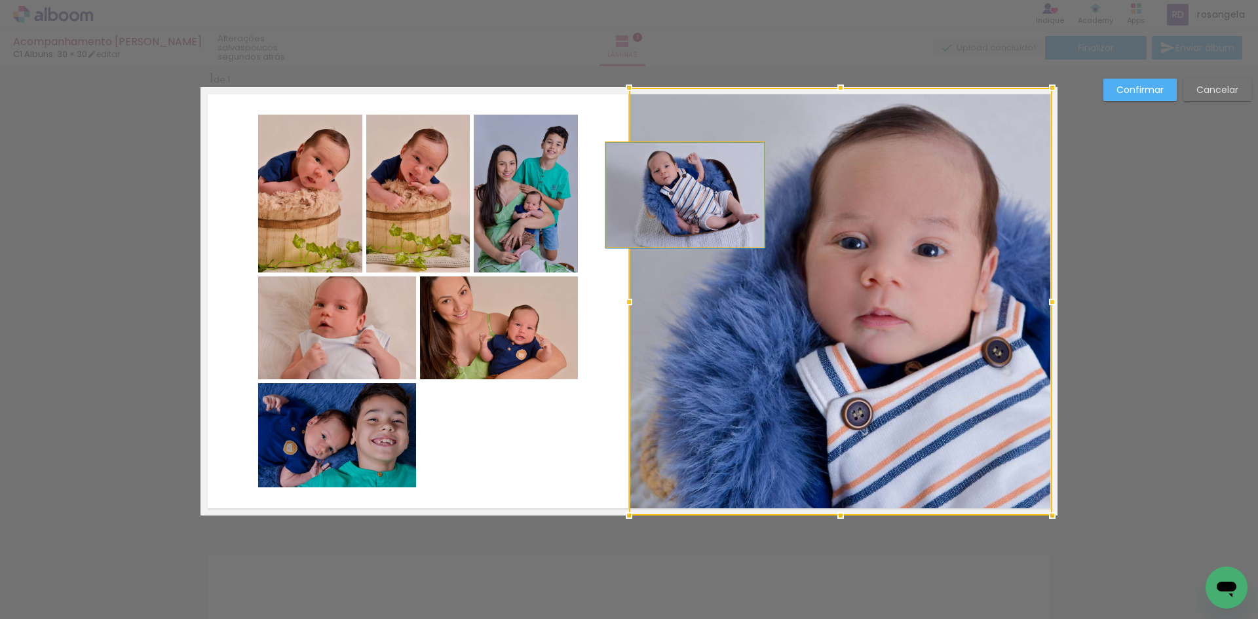
click at [611, 202] on quentale-photo at bounding box center [685, 195] width 158 height 104
click at [616, 289] on div at bounding box center [629, 302] width 26 height 26
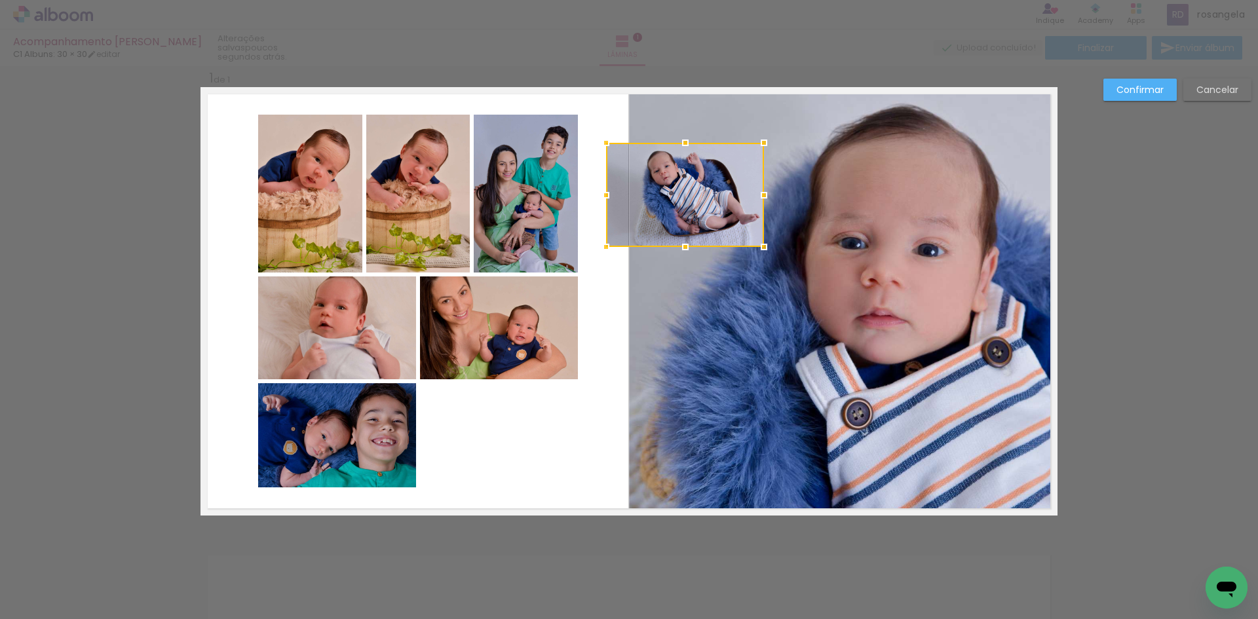
click at [611, 202] on div at bounding box center [606, 195] width 26 height 26
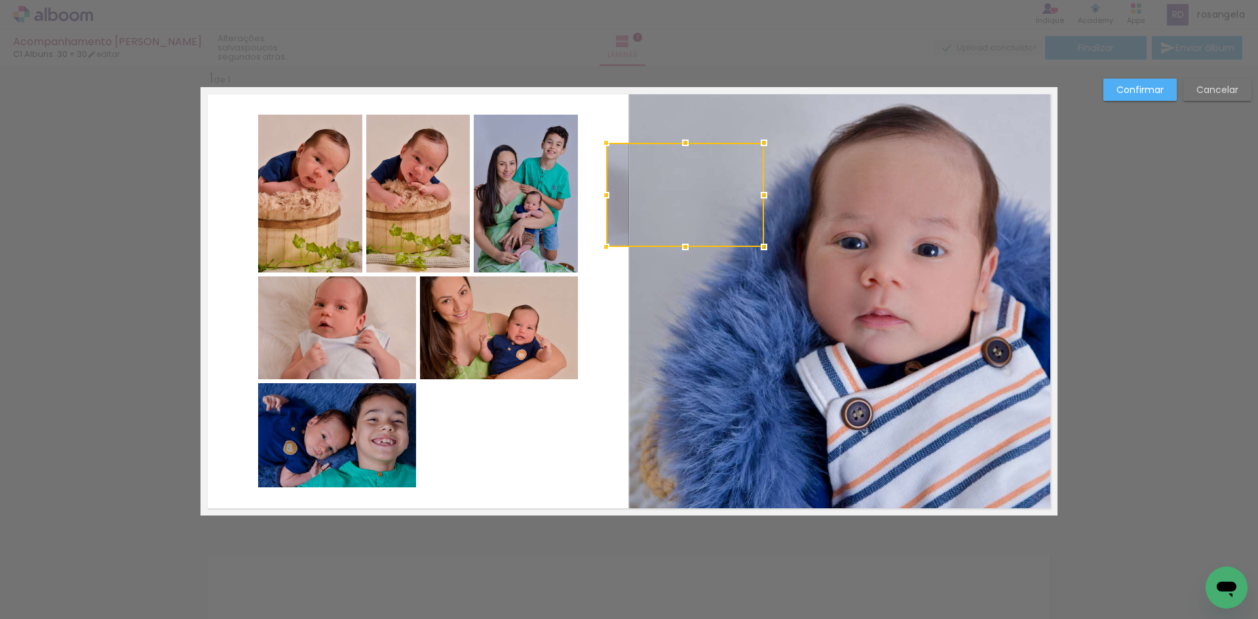
drag, startPoint x: 609, startPoint y: 212, endPoint x: 628, endPoint y: 205, distance: 19.7
click at [628, 205] on div at bounding box center [685, 195] width 158 height 104
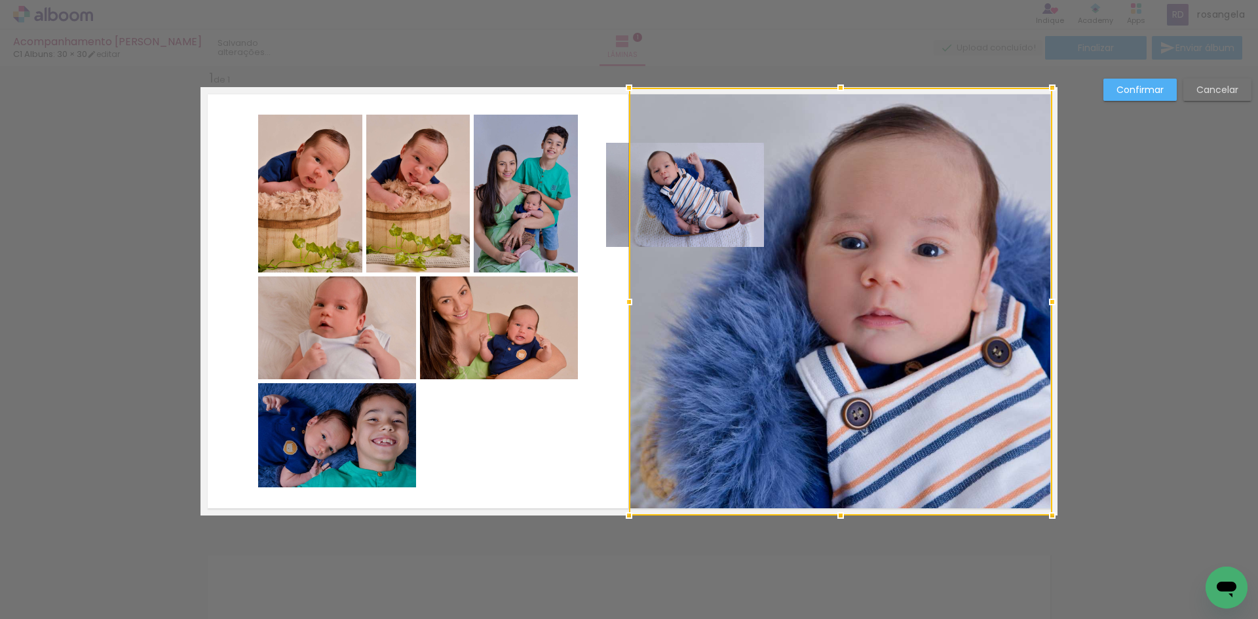
click at [618, 212] on quentale-photo at bounding box center [685, 195] width 158 height 104
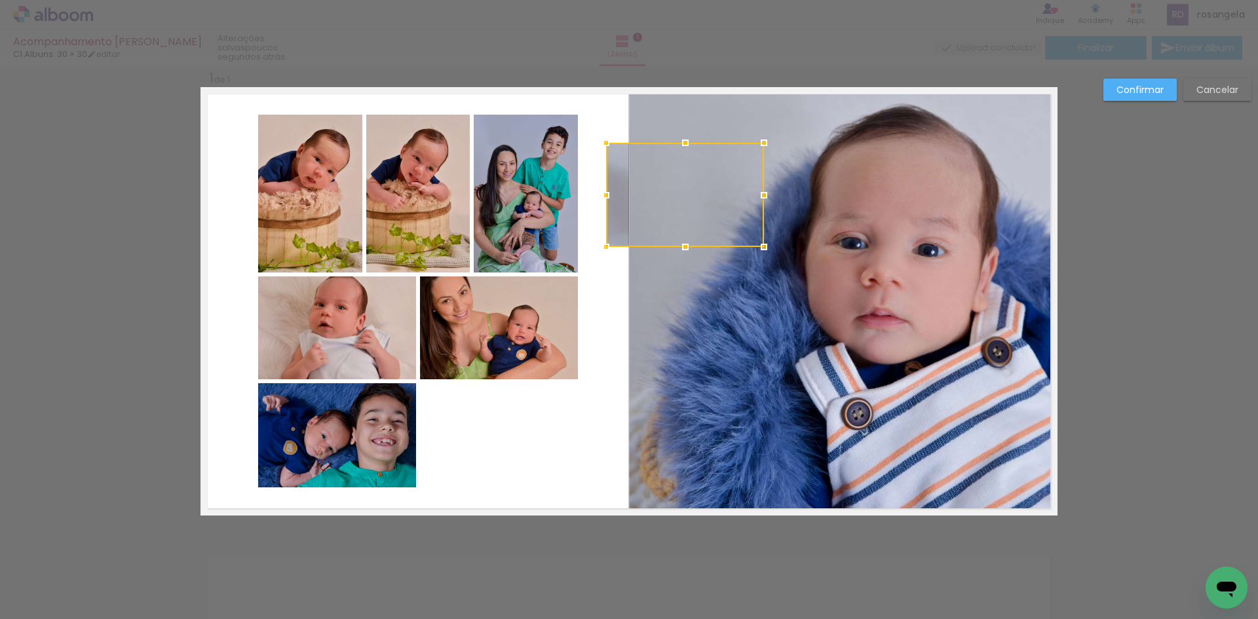
click at [619, 284] on quentale-layouter at bounding box center [629, 301] width 857 height 429
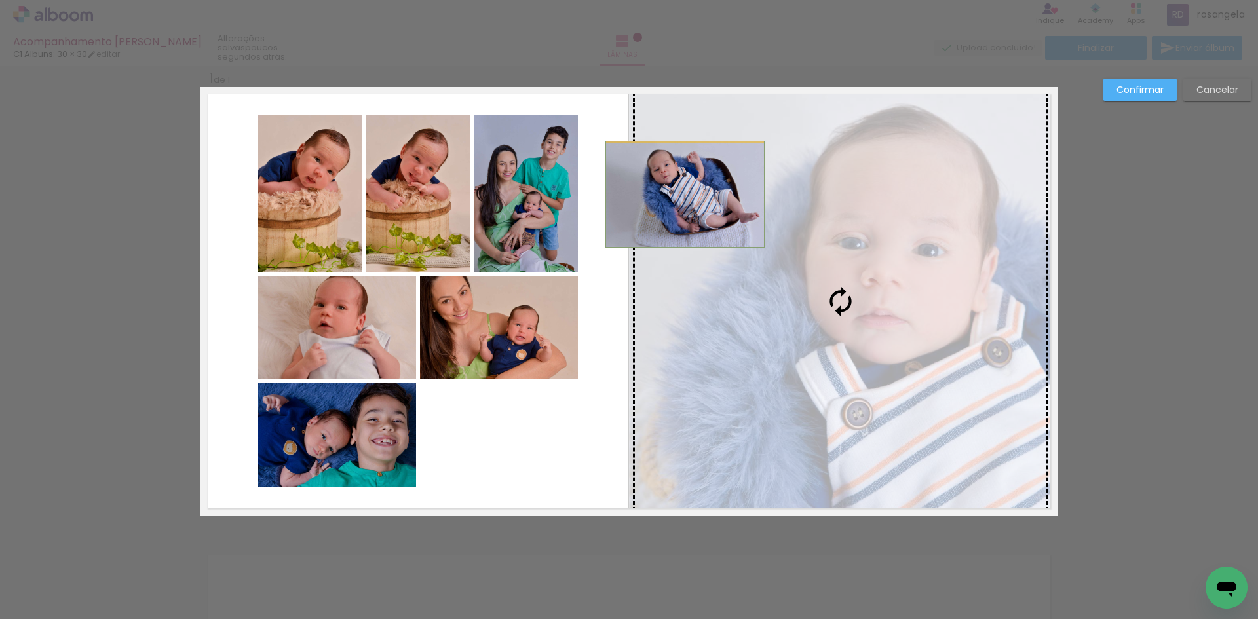
drag, startPoint x: 607, startPoint y: 201, endPoint x: 675, endPoint y: 184, distance: 69.6
click at [0, 0] on slot at bounding box center [0, 0] width 0 height 0
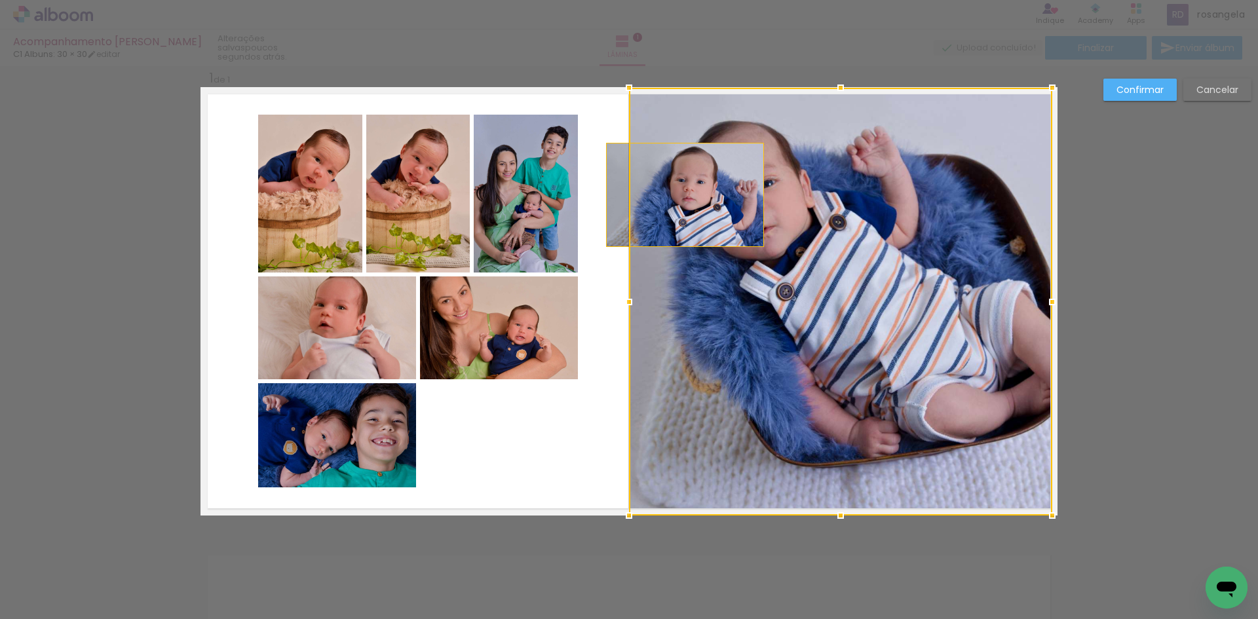
click at [710, 170] on div at bounding box center [840, 302] width 423 height 428
click at [802, 160] on div at bounding box center [840, 302] width 423 height 428
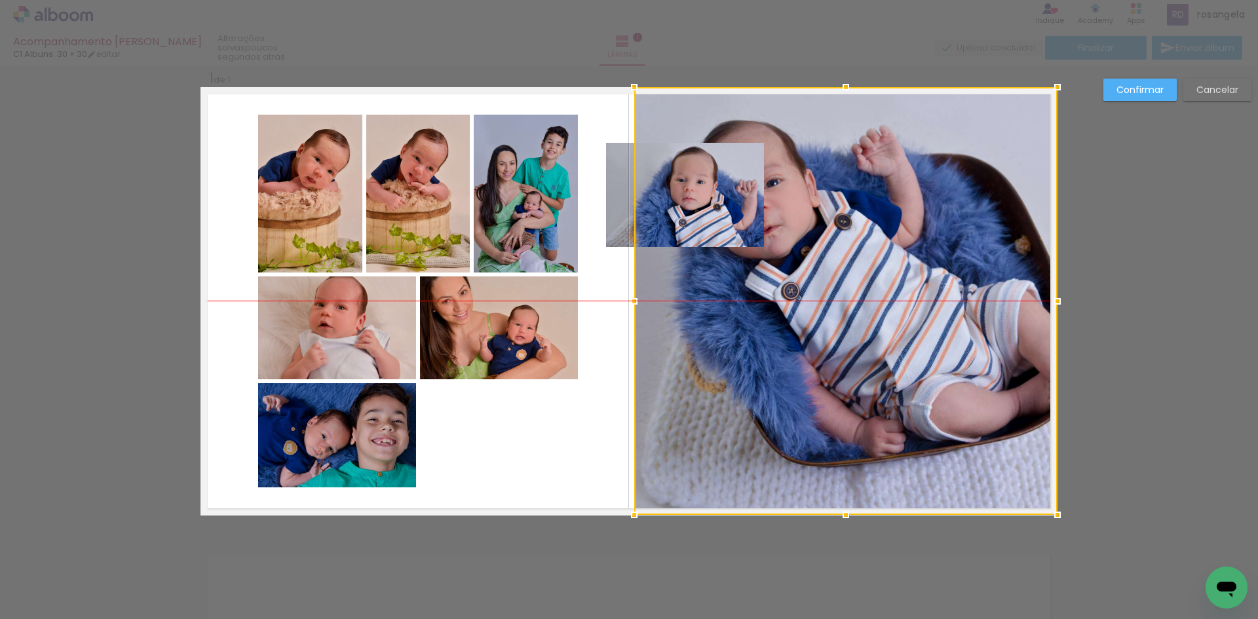
drag, startPoint x: 706, startPoint y: 183, endPoint x: 775, endPoint y: 181, distance: 68.8
click at [775, 181] on div at bounding box center [845, 301] width 423 height 428
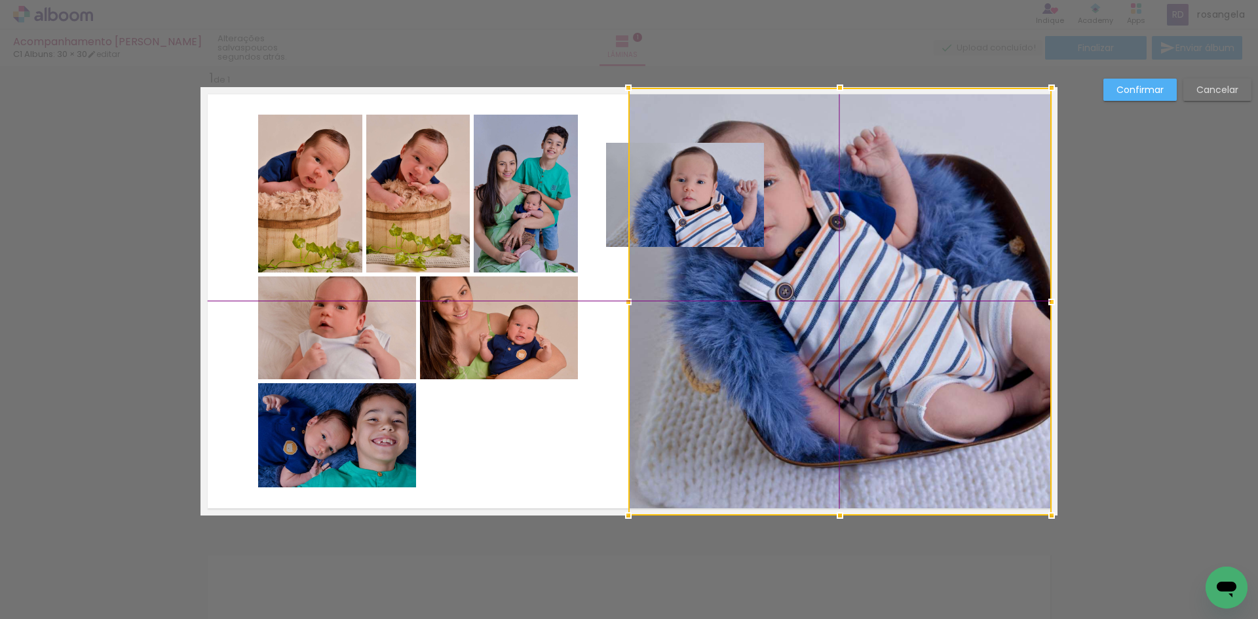
click at [824, 185] on div at bounding box center [839, 302] width 423 height 428
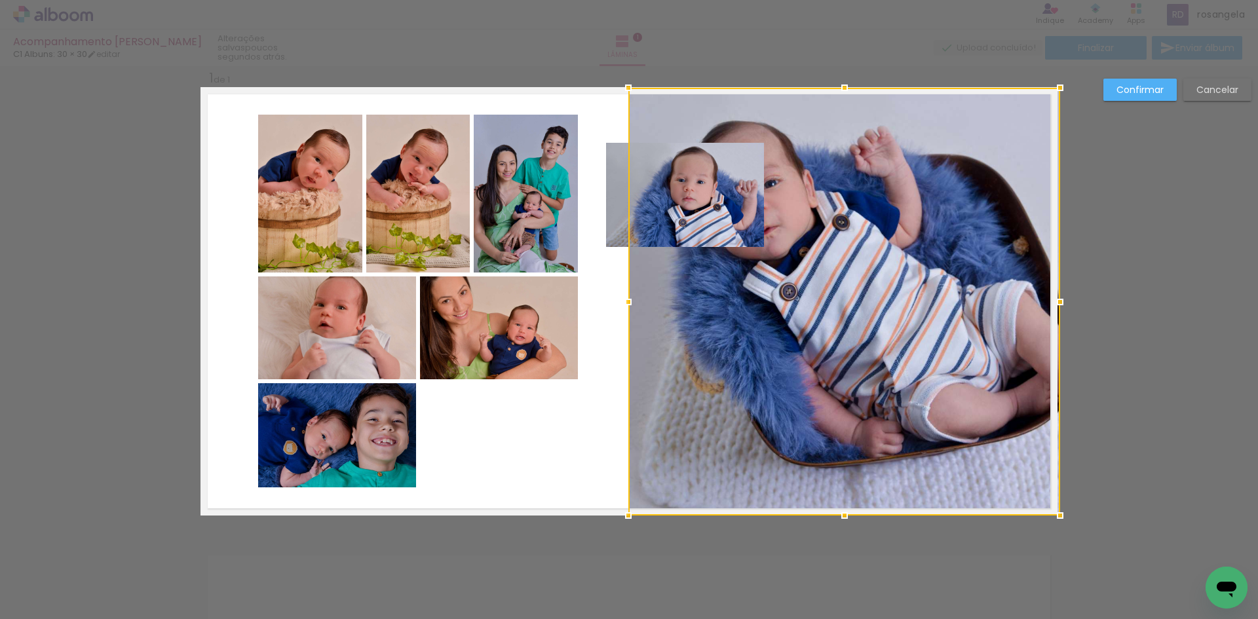
click at [1052, 301] on div at bounding box center [1060, 302] width 26 height 26
click at [1104, 299] on div "Confirmar Cancelar" at bounding box center [629, 526] width 1258 height 954
click at [0, 0] on slot "Cancelar" at bounding box center [0, 0] width 0 height 0
